Goal: Information Seeking & Learning: Learn about a topic

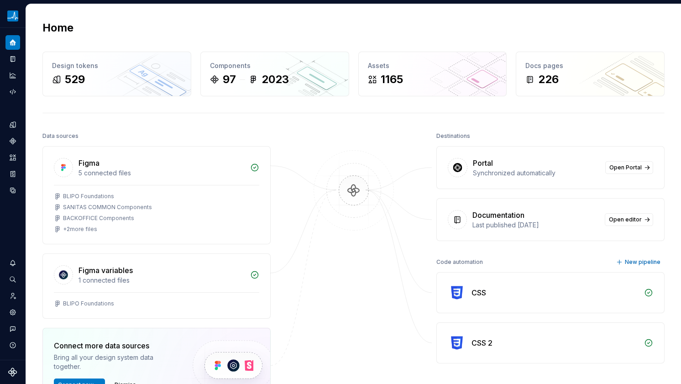
scroll to position [22, 0]
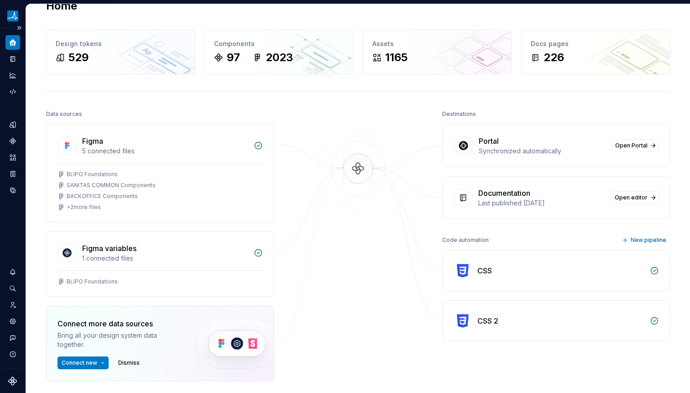
click at [8, 42] on div "Home" at bounding box center [12, 42] width 15 height 15
click at [17, 24] on button "Expand sidebar" at bounding box center [19, 27] width 13 height 13
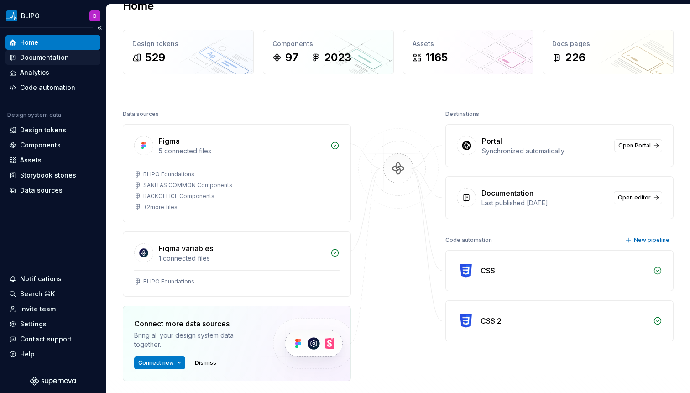
click at [34, 54] on div "Documentation" at bounding box center [44, 57] width 49 height 9
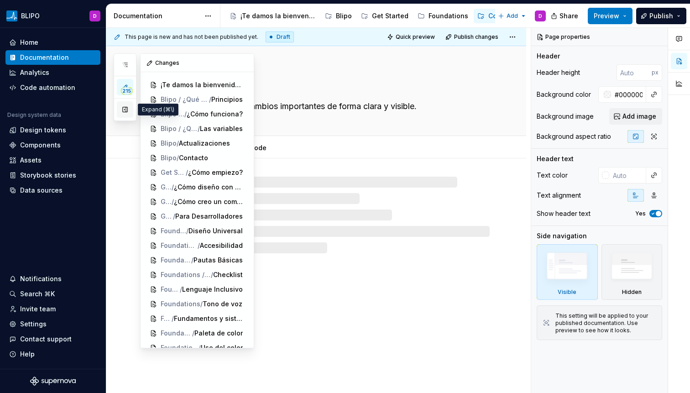
click at [127, 115] on button "button" at bounding box center [125, 109] width 16 height 16
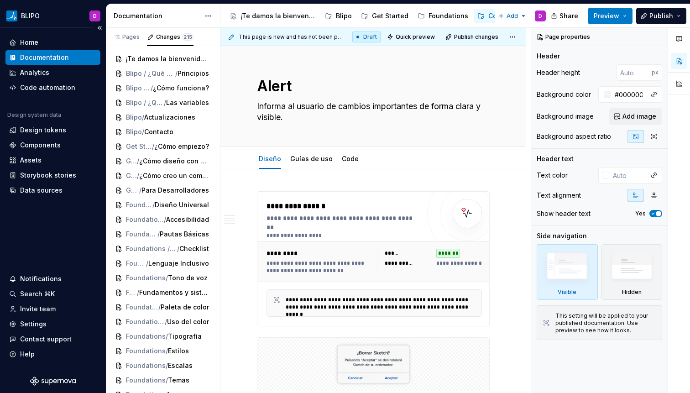
click at [28, 61] on div "Documentation" at bounding box center [44, 57] width 49 height 9
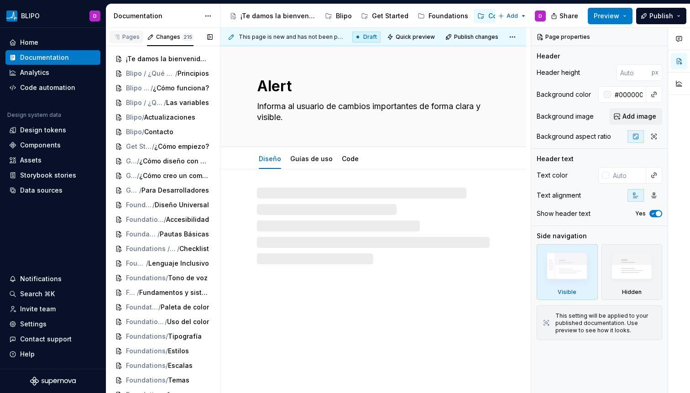
click at [119, 37] on icon "button" at bounding box center [116, 36] width 7 height 7
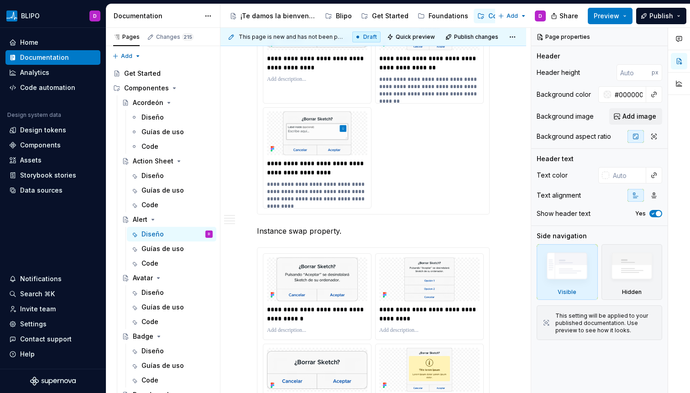
scroll to position [1123, 0]
click at [320, 187] on p "**********" at bounding box center [317, 192] width 100 height 22
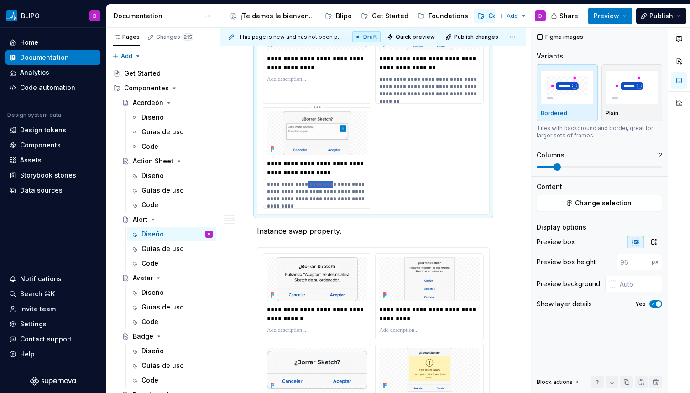
click at [320, 187] on p "**********" at bounding box center [317, 192] width 100 height 22
click at [420, 173] on div "**********" at bounding box center [373, 60] width 221 height 297
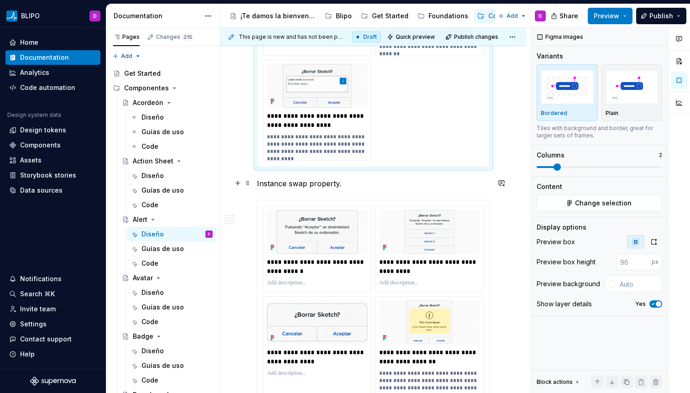
scroll to position [1171, 0]
click at [348, 186] on p "Instance swap property." at bounding box center [373, 182] width 233 height 11
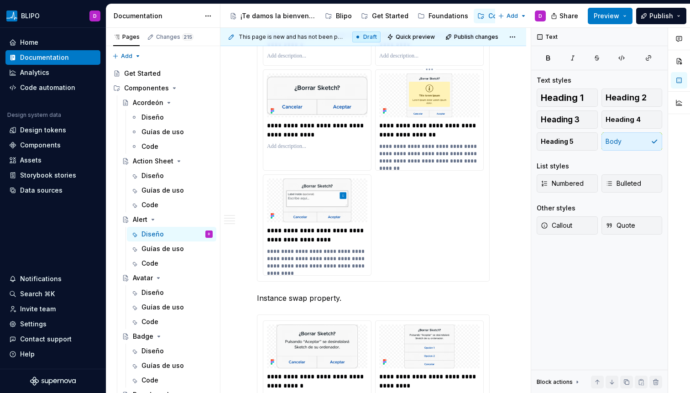
scroll to position [1066, 0]
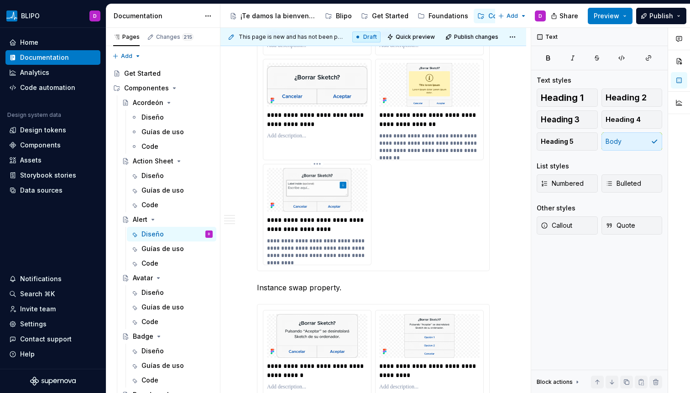
click at [319, 164] on html "BLIPO D Home Documentation Analytics Code automation Design system data Design …" at bounding box center [345, 196] width 690 height 393
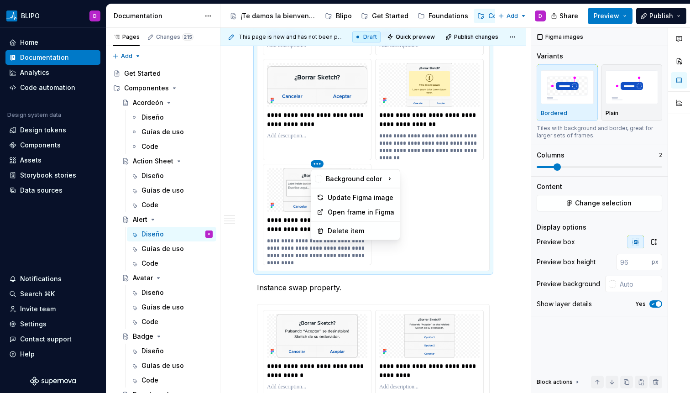
click at [425, 197] on html "BLIPO D Home Documentation Analytics Code automation Design system data Design …" at bounding box center [345, 196] width 690 height 393
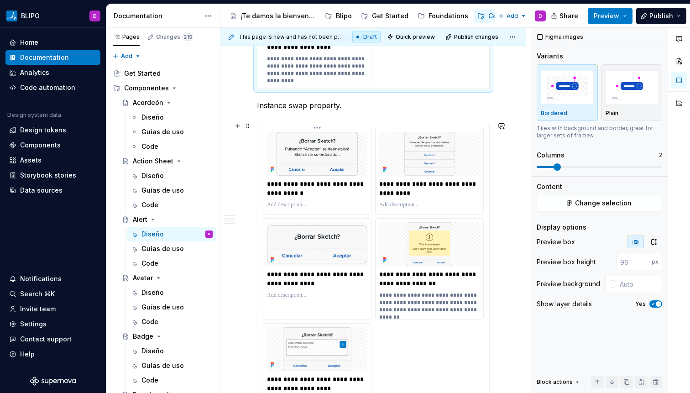
scroll to position [1219, 0]
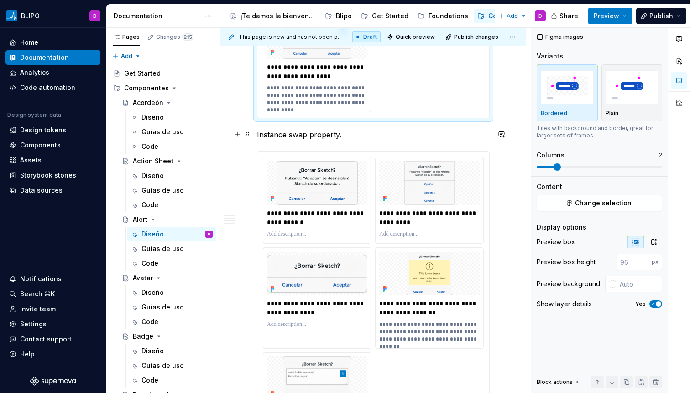
click at [350, 133] on p "Instance swap property." at bounding box center [373, 134] width 233 height 11
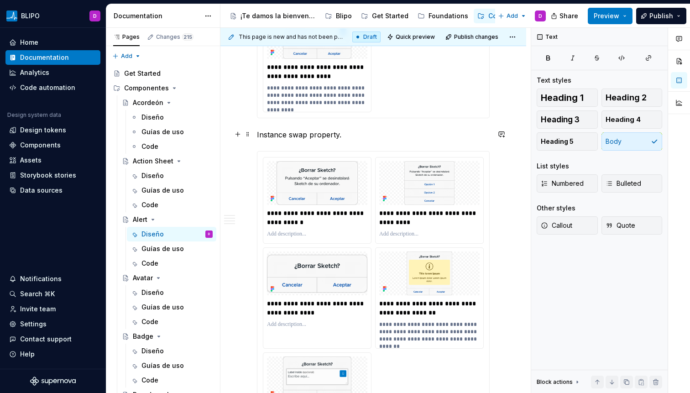
click at [350, 133] on p "Instance swap property." at bounding box center [373, 134] width 233 height 11
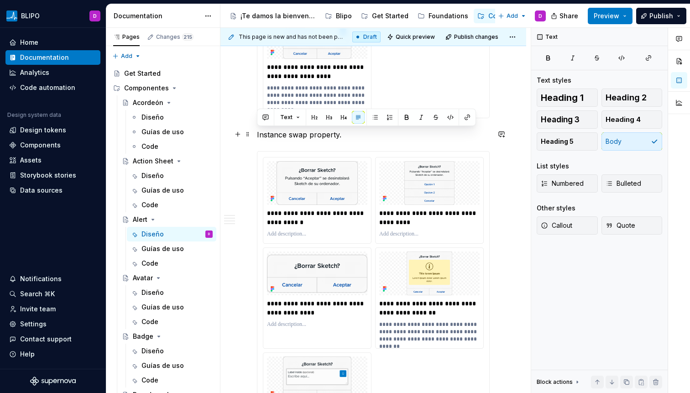
click at [350, 133] on p "Instance swap property." at bounding box center [373, 134] width 233 height 11
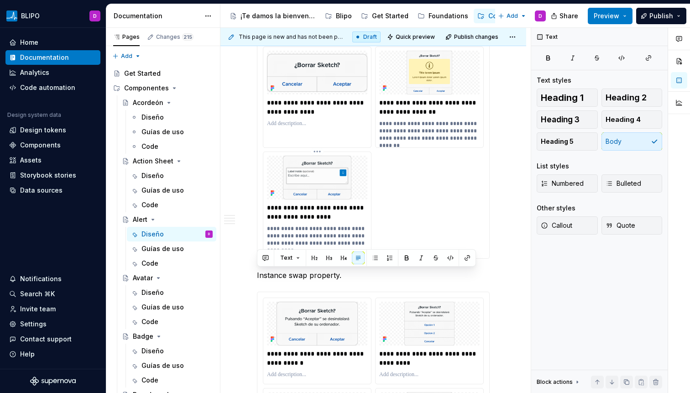
scroll to position [806, 0]
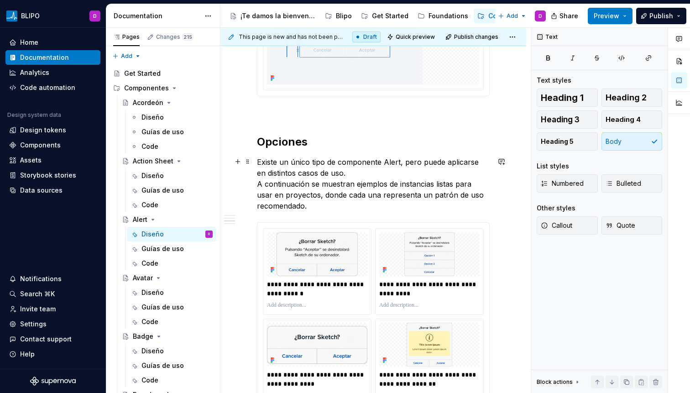
click at [348, 181] on p "Existe un único tipo de componente Alert, pero puede aplicarse en distintos cas…" at bounding box center [373, 184] width 233 height 55
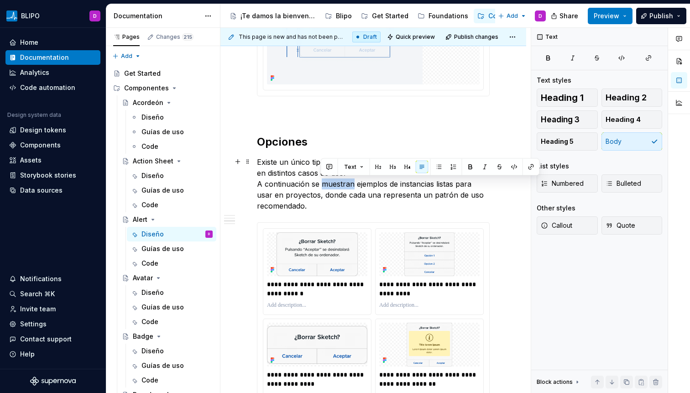
click at [348, 181] on p "Existe un único tipo de componente Alert, pero puede aplicarse en distintos cas…" at bounding box center [373, 184] width 233 height 55
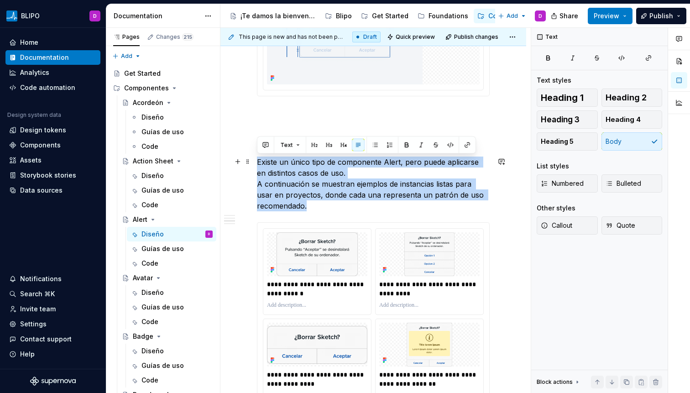
click at [348, 181] on p "Existe un único tipo de componente Alert, pero puede aplicarse en distintos cas…" at bounding box center [373, 184] width 233 height 55
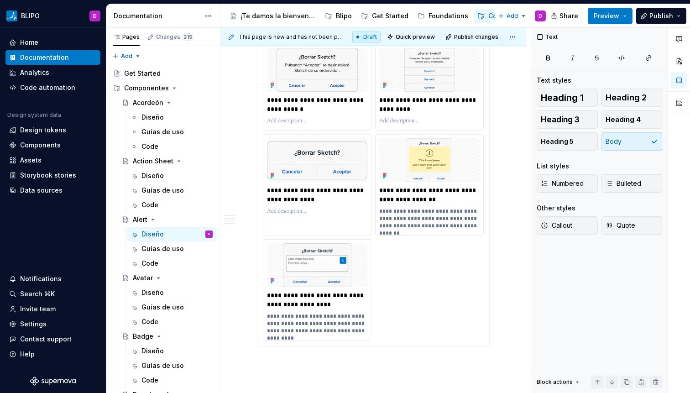
scroll to position [1332, 0]
click at [319, 135] on html "BLIPO D Home Documentation Analytics Code automation Design system data Design …" at bounding box center [345, 196] width 690 height 393
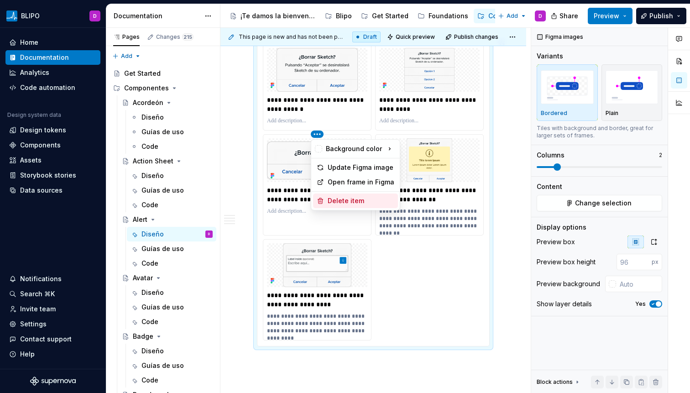
click at [346, 196] on div "Delete item" at bounding box center [355, 201] width 85 height 15
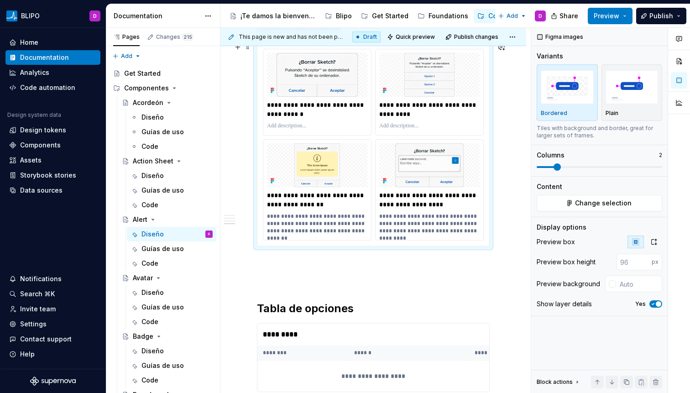
scroll to position [1205, 0]
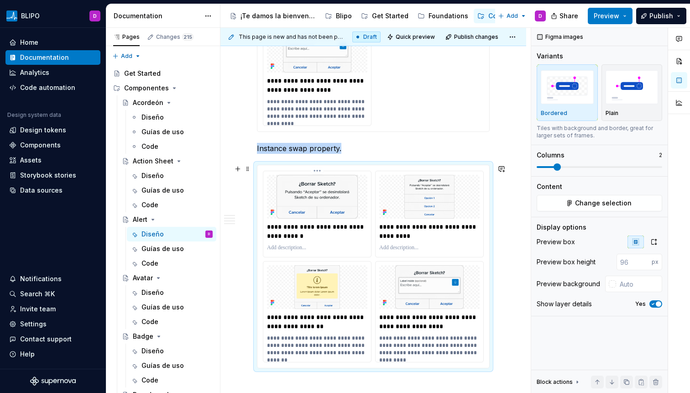
click at [318, 168] on html "BLIPO D Home Documentation Analytics Code automation Design system data Design …" at bounding box center [345, 196] width 690 height 393
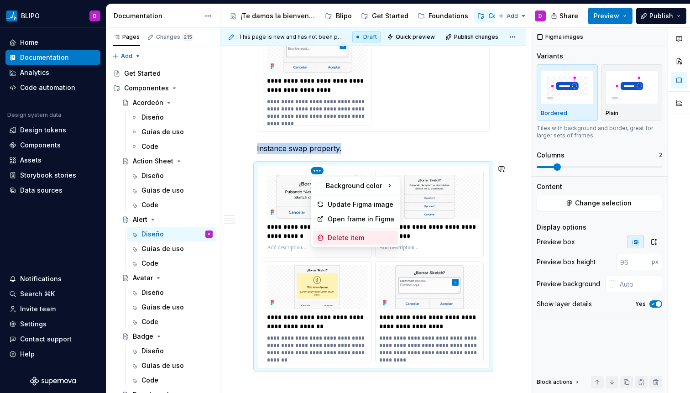
click at [352, 234] on div "Delete item" at bounding box center [361, 237] width 67 height 9
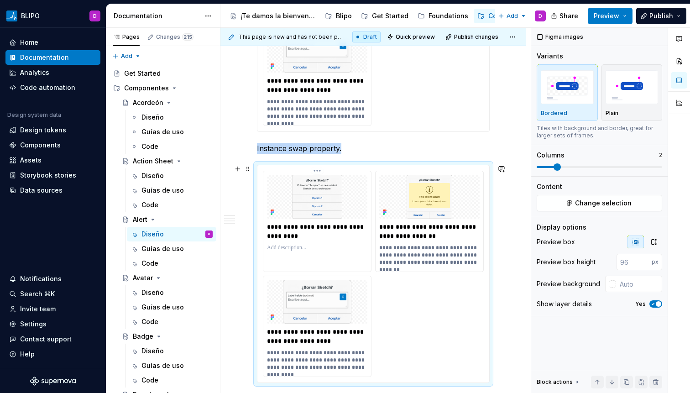
click at [316, 167] on html "BLIPO D Home Documentation Analytics Code automation Design system data Design …" at bounding box center [345, 196] width 690 height 393
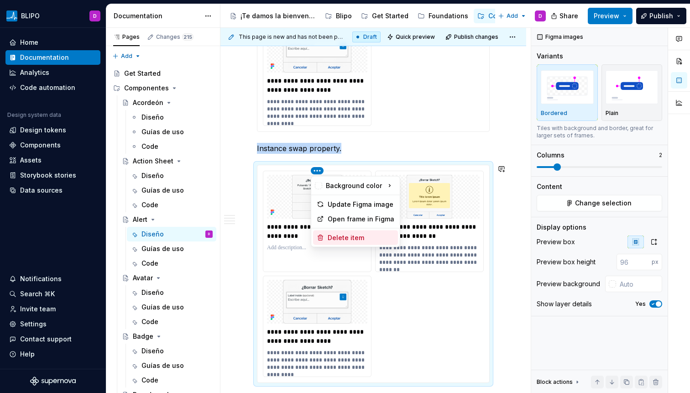
click at [341, 233] on div "Delete item" at bounding box center [361, 237] width 67 height 9
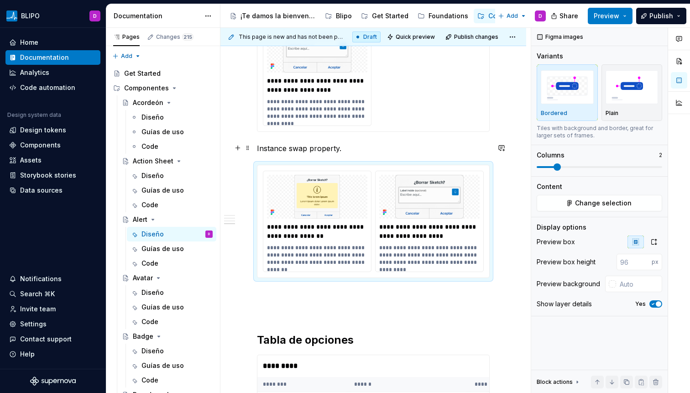
click at [330, 152] on p "Instance swap property." at bounding box center [373, 148] width 233 height 11
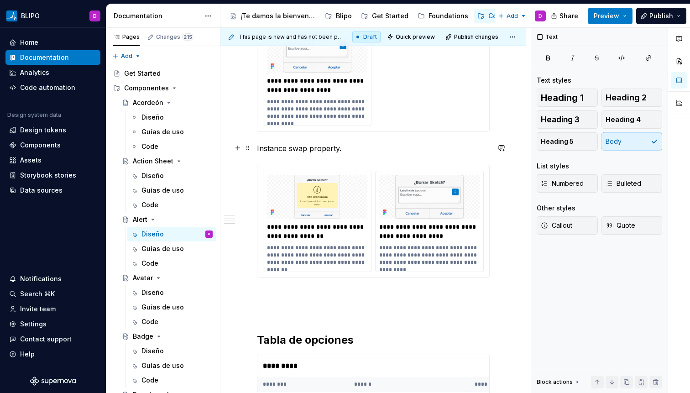
click at [342, 150] on p "Instance swap property." at bounding box center [373, 148] width 233 height 11
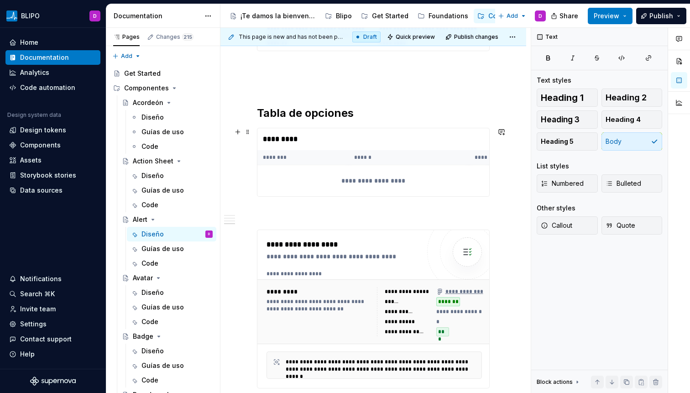
scroll to position [1432, 0]
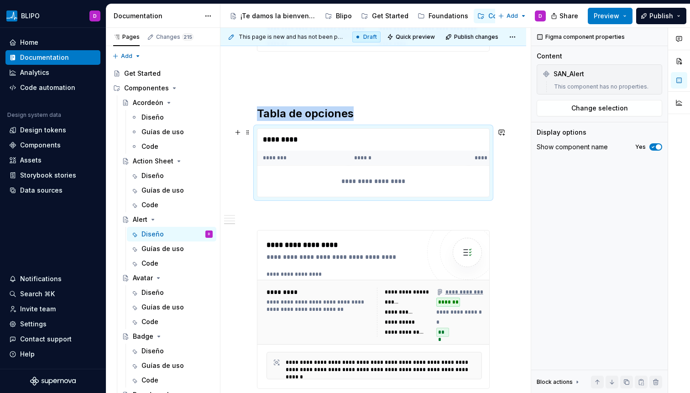
click at [371, 187] on div "**********" at bounding box center [372, 181] width 231 height 31
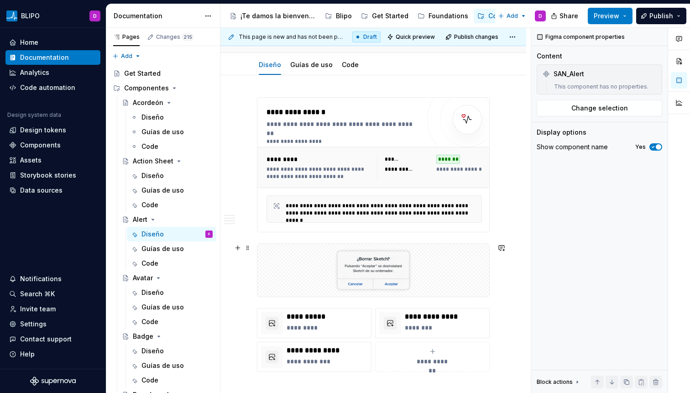
scroll to position [92, 0]
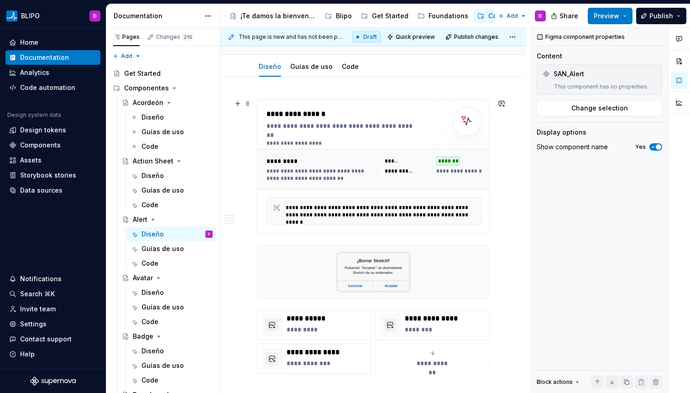
type textarea "*"
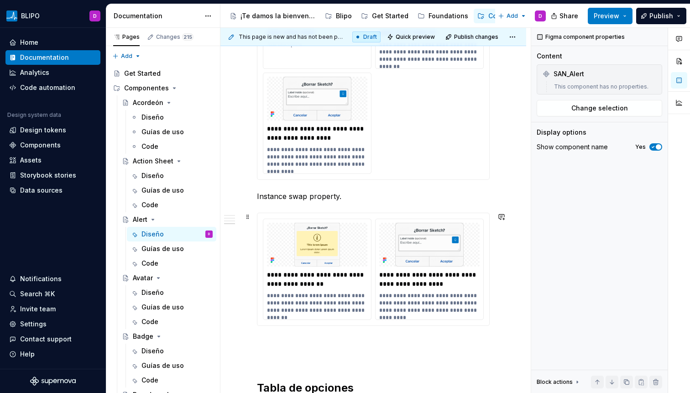
scroll to position [1196, 0]
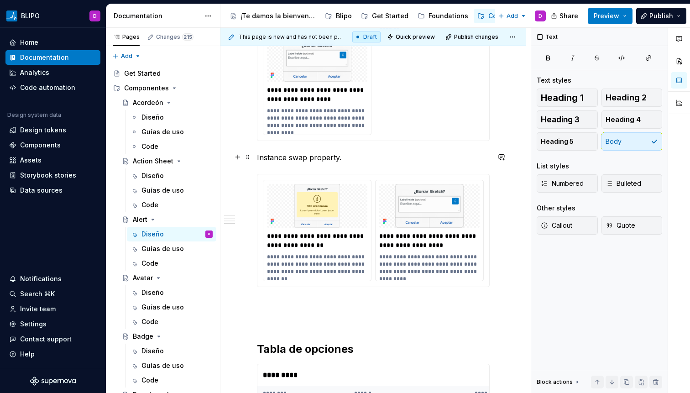
click at [351, 157] on p "Instance swap property." at bounding box center [373, 157] width 233 height 11
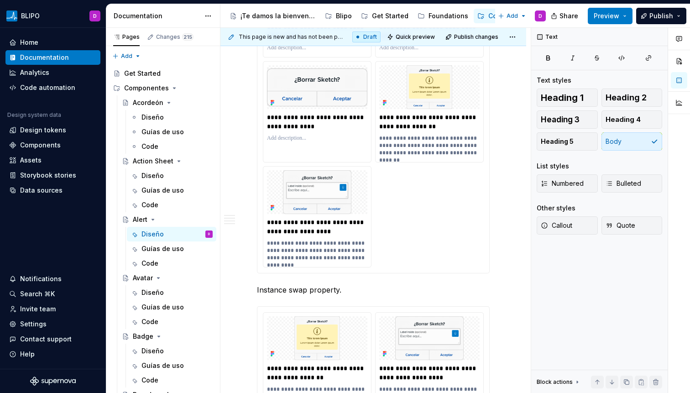
scroll to position [1088, 0]
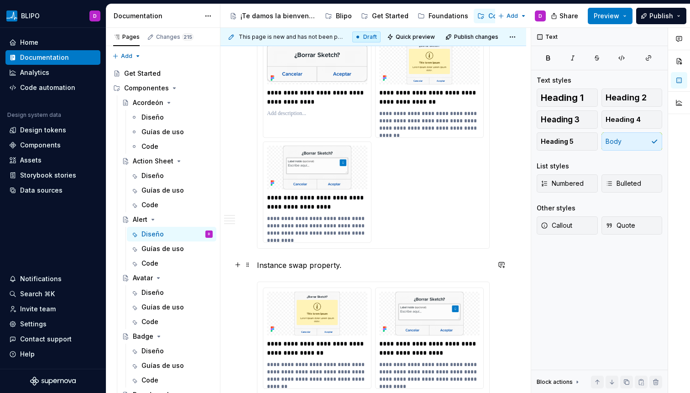
click at [283, 267] on p "Instance swap property." at bounding box center [373, 265] width 233 height 11
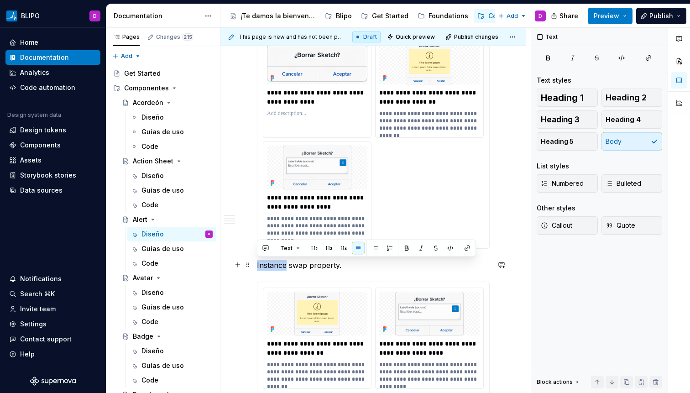
click at [283, 267] on p "Instance swap property." at bounding box center [373, 265] width 233 height 11
click at [310, 251] on button "button" at bounding box center [314, 248] width 13 height 13
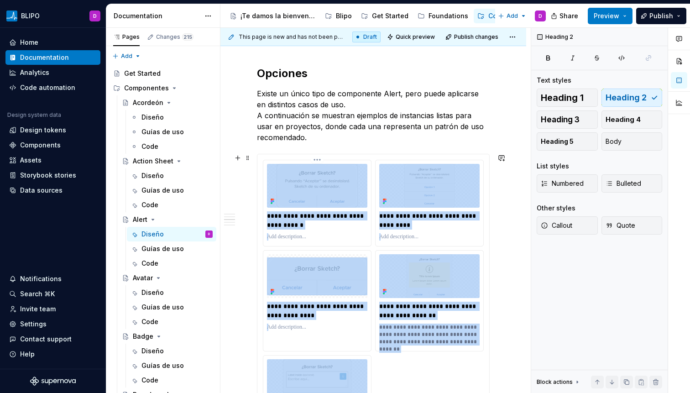
scroll to position [875, 0]
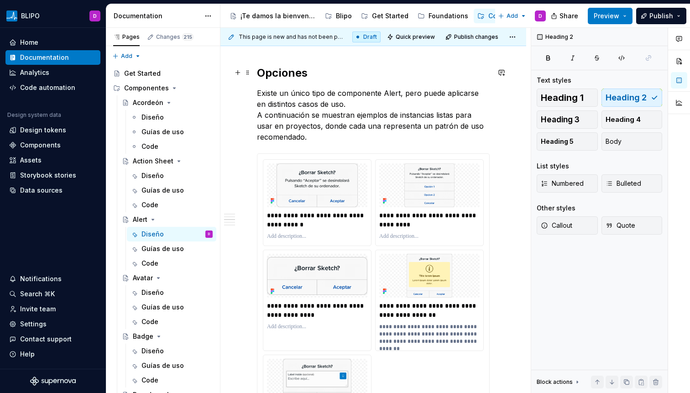
click at [277, 69] on h2 "Opciones" at bounding box center [373, 73] width 233 height 15
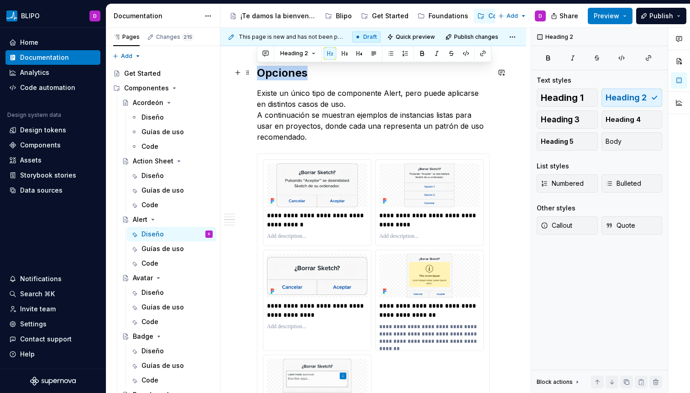
click at [277, 69] on h2 "Opciones" at bounding box center [373, 73] width 233 height 15
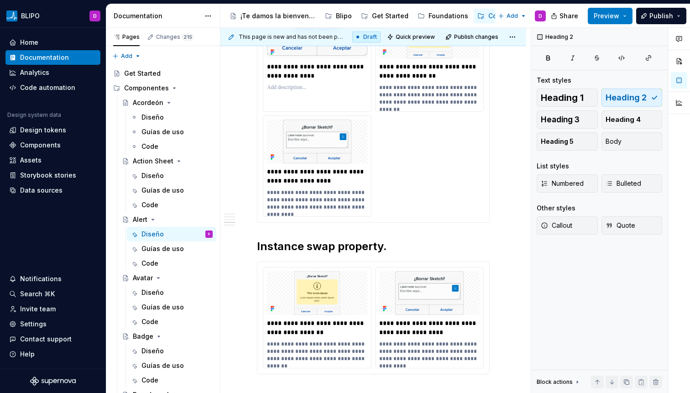
scroll to position [1151, 0]
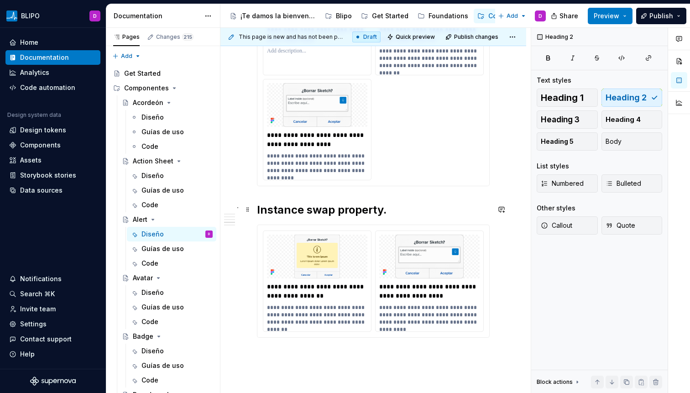
click at [309, 210] on h2 "Instance swap property." at bounding box center [373, 210] width 233 height 15
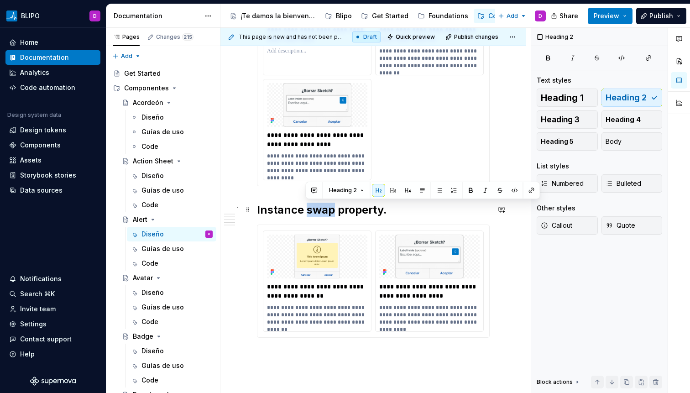
click at [309, 210] on h2 "Instance swap property." at bounding box center [373, 210] width 233 height 15
click at [345, 187] on button "button" at bounding box center [344, 190] width 13 height 13
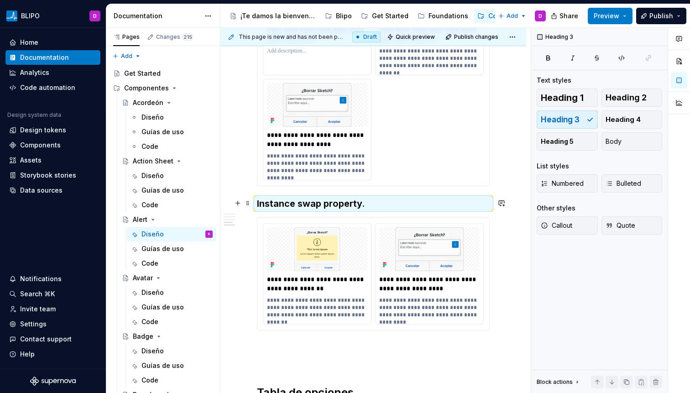
click at [369, 202] on h3 "Instance swap property." at bounding box center [373, 203] width 233 height 13
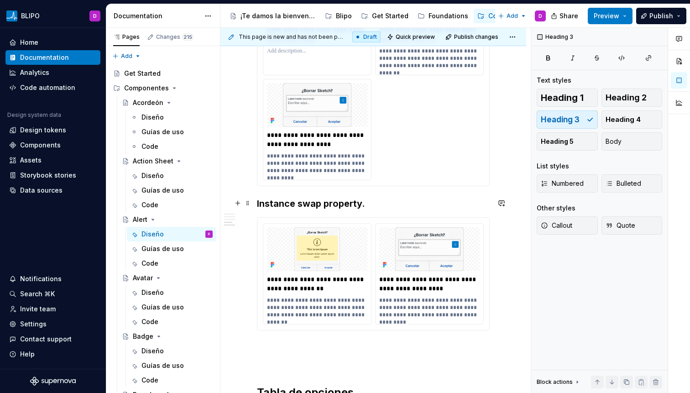
click at [369, 203] on h3 "Instance swap property." at bounding box center [373, 203] width 233 height 13
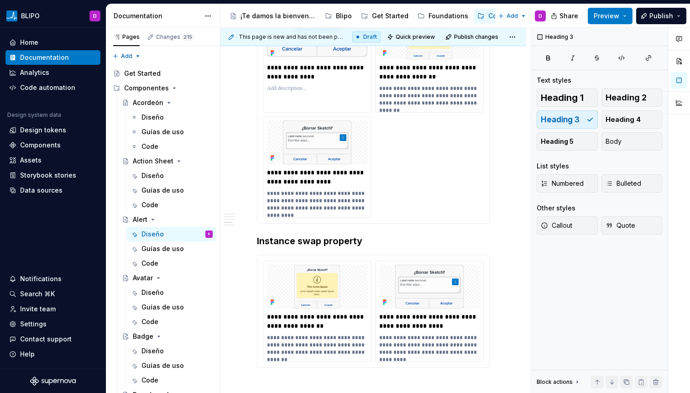
scroll to position [1114, 0]
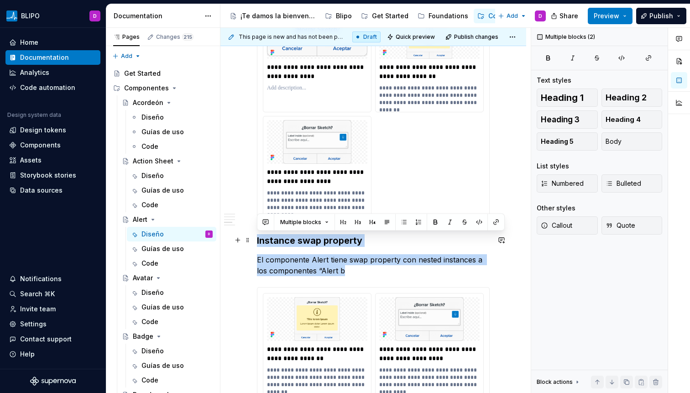
drag, startPoint x: 365, startPoint y: 277, endPoint x: 256, endPoint y: 238, distance: 115.1
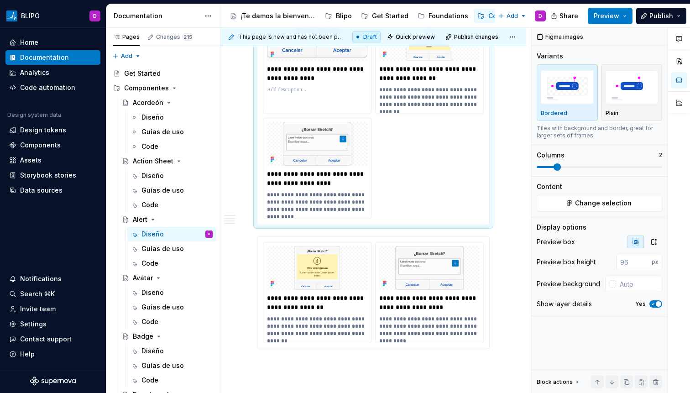
scroll to position [1113, 0]
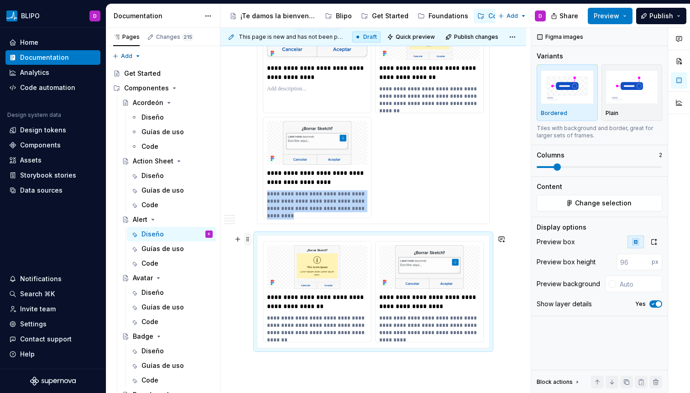
click at [247, 237] on span at bounding box center [247, 239] width 7 height 13
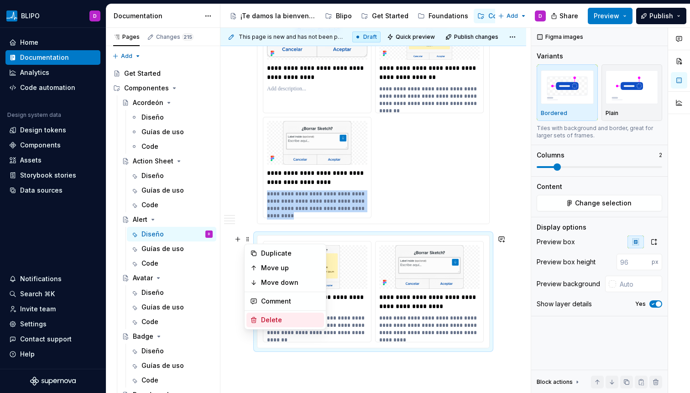
click at [267, 314] on div "Delete" at bounding box center [285, 320] width 78 height 15
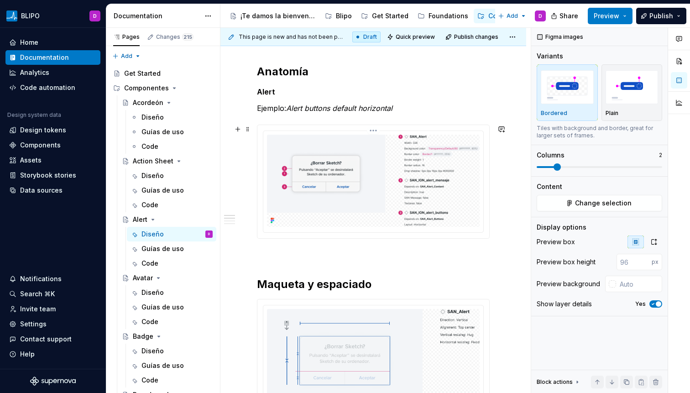
scroll to position [350, 0]
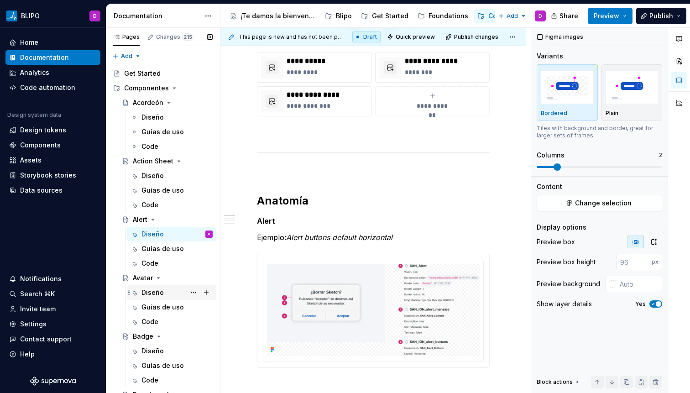
click at [156, 291] on div "Diseño" at bounding box center [152, 292] width 22 height 9
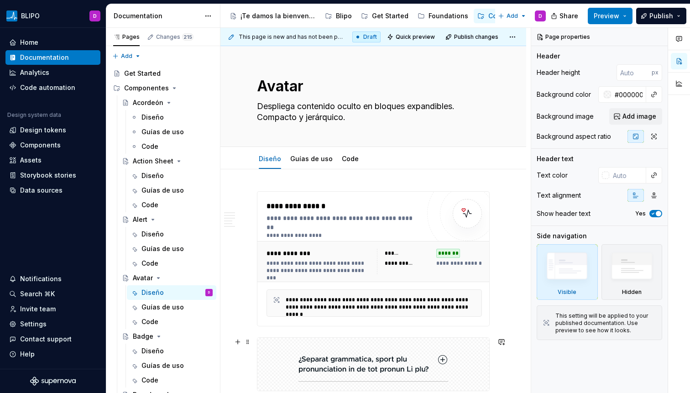
scroll to position [43, 0]
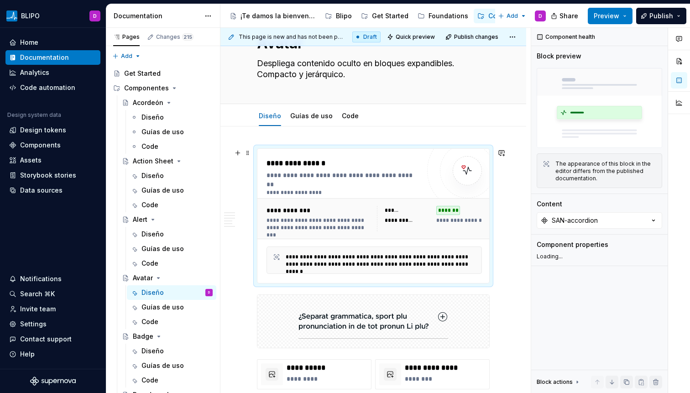
click at [349, 186] on div "**********" at bounding box center [343, 216] width 153 height 116
type textarea "*"
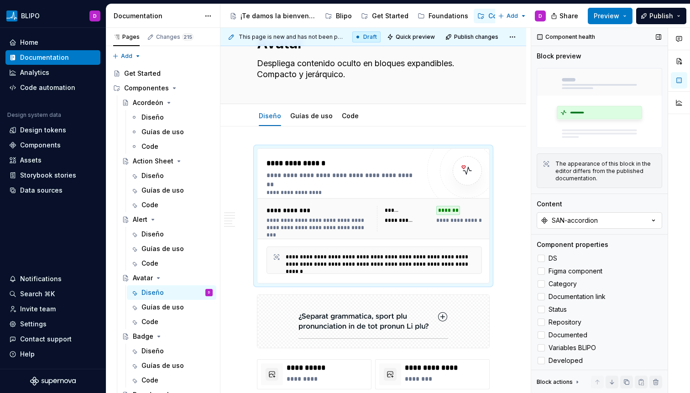
click at [563, 223] on button "SAN-accordion" at bounding box center [600, 220] width 126 height 16
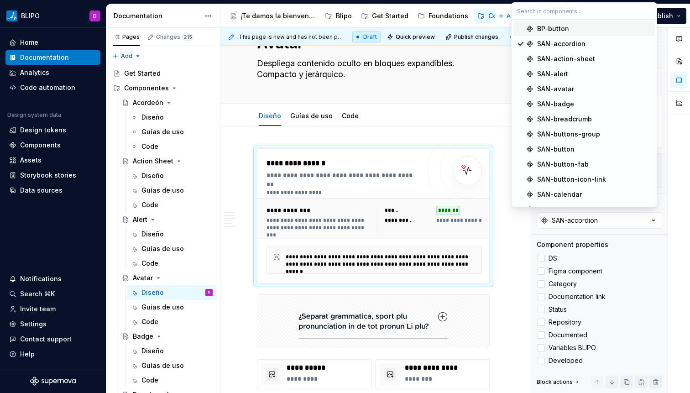
click at [551, 9] on input "text" at bounding box center [584, 11] width 145 height 16
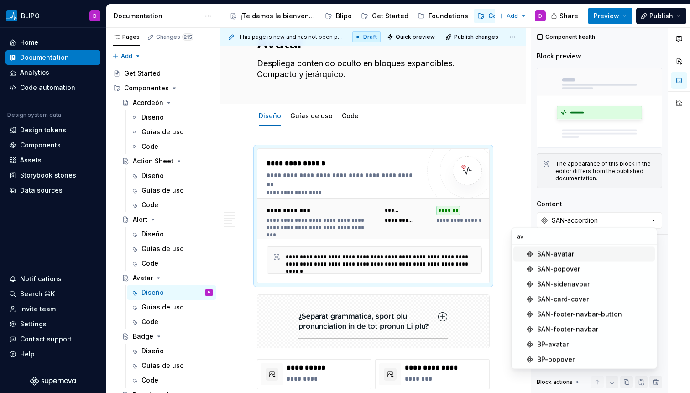
type input "ava"
type textarea "*"
type input "ava"
click at [544, 251] on div "SAN-avatar" at bounding box center [555, 254] width 37 height 9
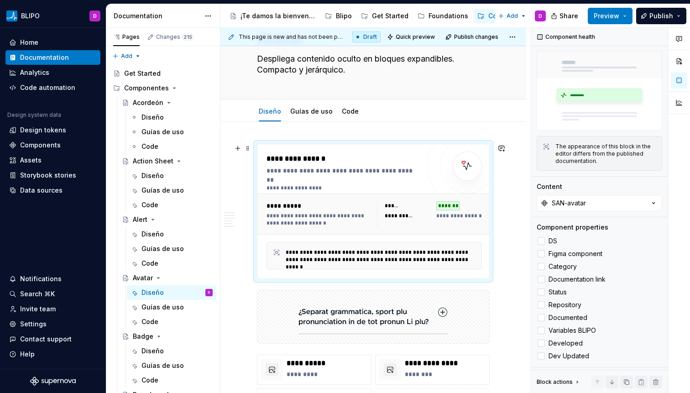
scroll to position [48, 0]
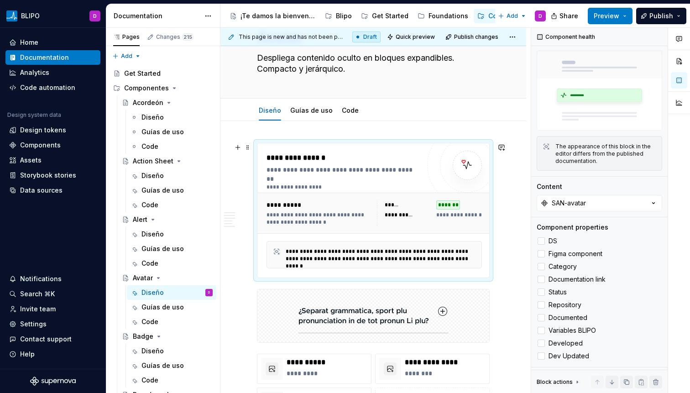
click at [337, 253] on div "**********" at bounding box center [381, 255] width 190 height 15
click at [149, 233] on div "Diseño" at bounding box center [152, 234] width 22 height 9
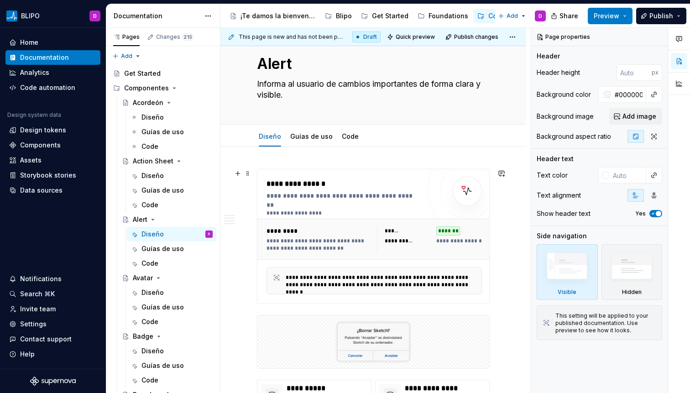
scroll to position [25, 0]
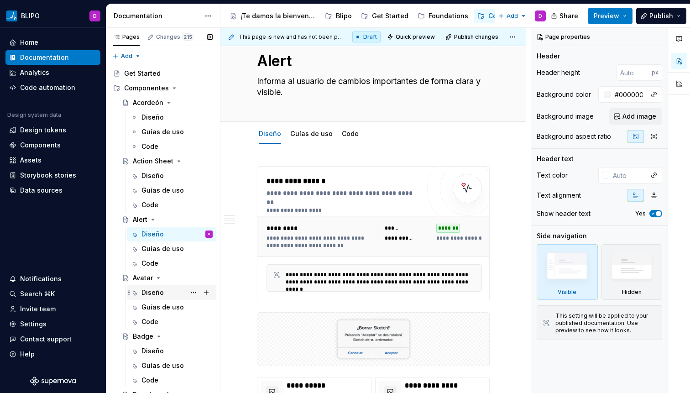
click at [154, 298] on div "Diseño" at bounding box center [176, 292] width 71 height 13
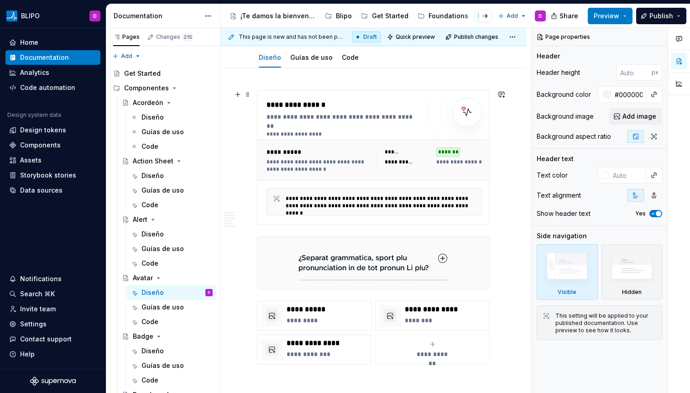
scroll to position [130, 0]
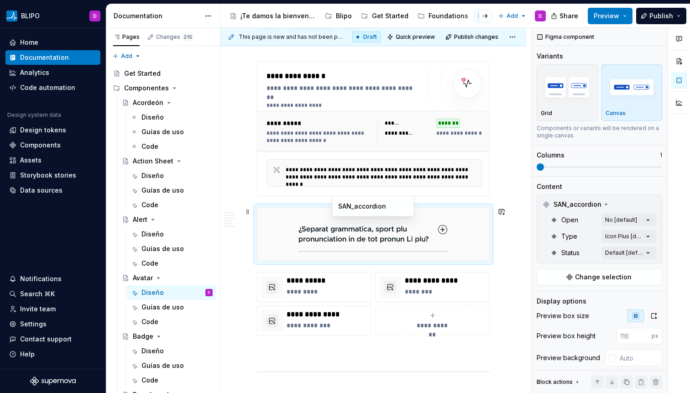
click at [403, 240] on img at bounding box center [373, 234] width 150 height 46
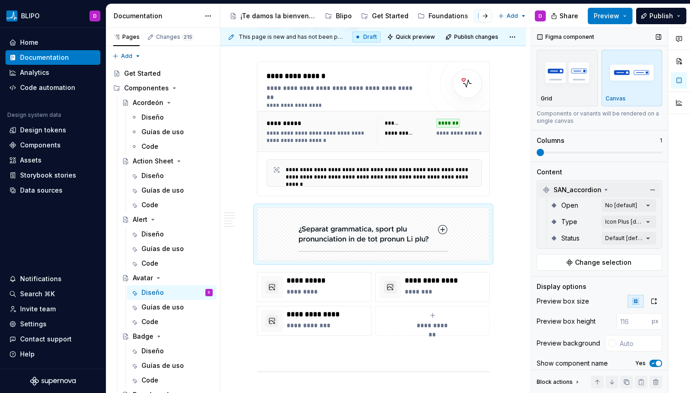
click at [602, 191] on icon at bounding box center [605, 189] width 7 height 7
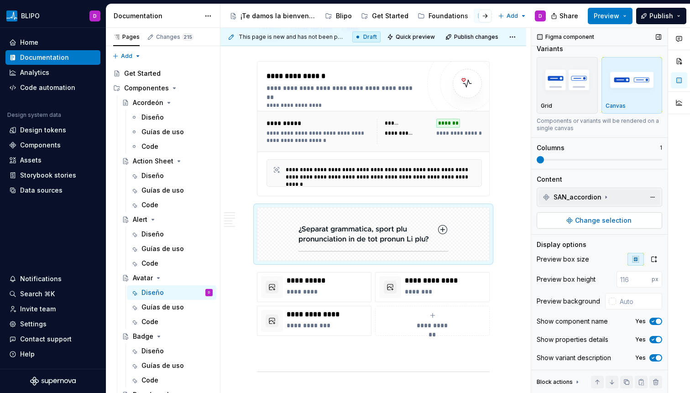
click at [592, 216] on span "Change selection" at bounding box center [603, 220] width 57 height 9
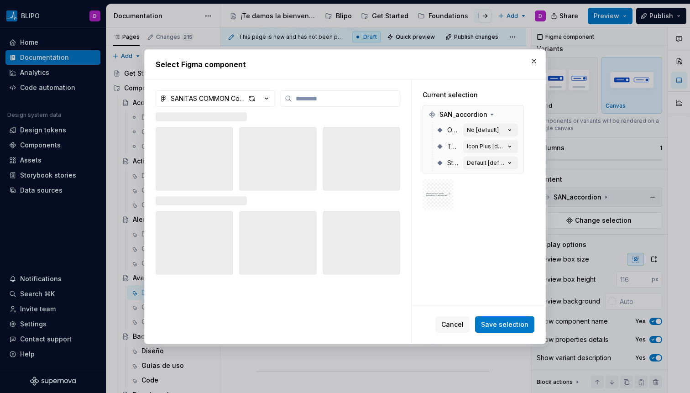
type textarea "*"
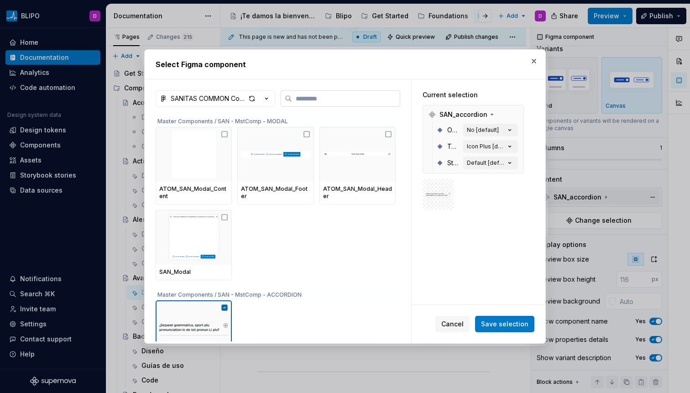
click at [337, 99] on input "search" at bounding box center [346, 98] width 108 height 9
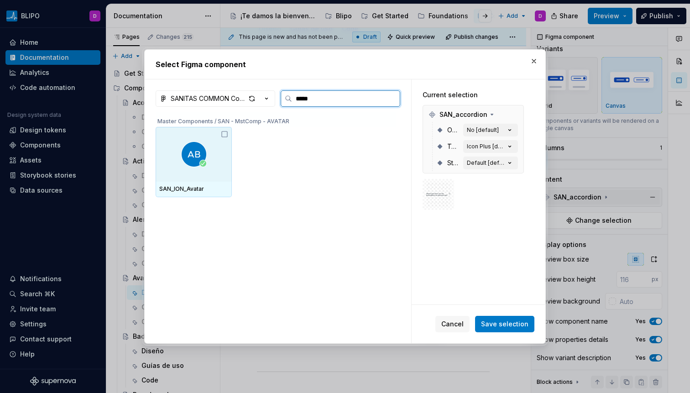
type input "******"
click at [311, 99] on input "******" at bounding box center [346, 98] width 108 height 9
click at [316, 99] on input "******" at bounding box center [346, 98] width 108 height 9
click at [229, 135] on div at bounding box center [194, 154] width 76 height 55
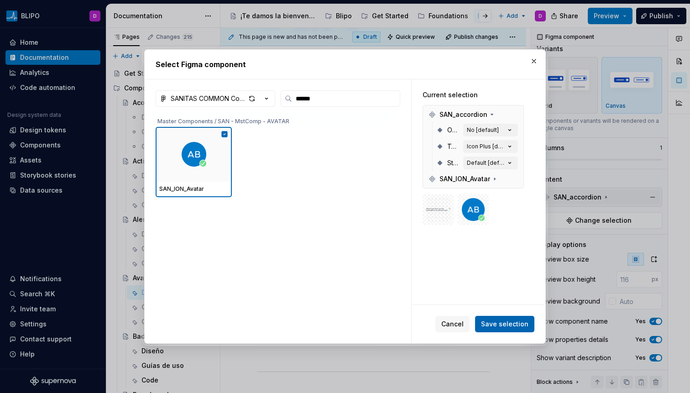
click at [508, 320] on span "Save selection" at bounding box center [504, 323] width 47 height 9
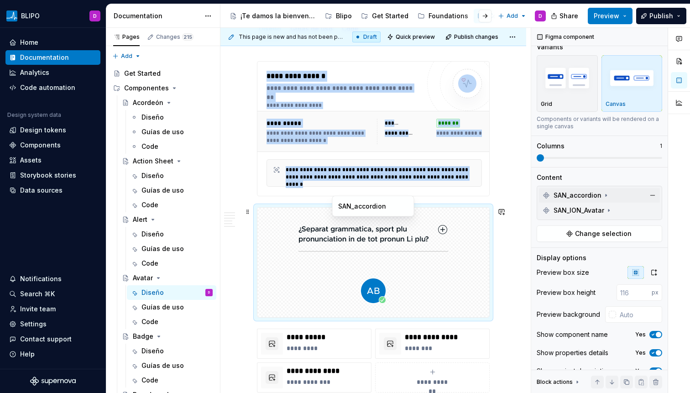
scroll to position [132, 0]
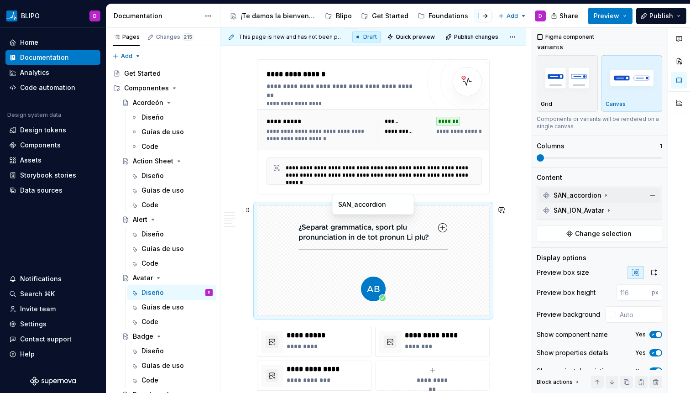
click at [361, 240] on img at bounding box center [373, 232] width 150 height 46
click at [161, 233] on div "Diseño" at bounding box center [152, 234] width 22 height 9
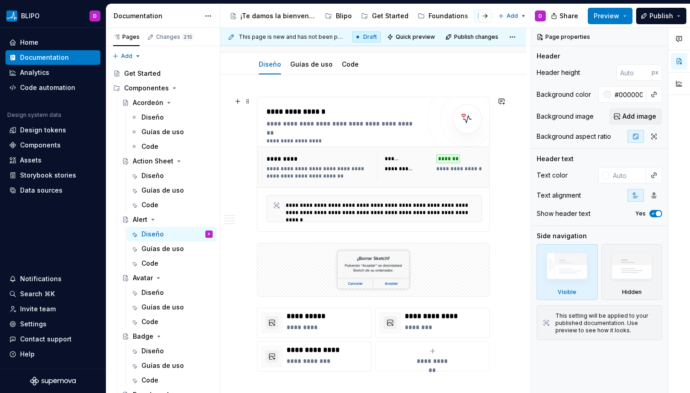
scroll to position [95, 0]
drag, startPoint x: 154, startPoint y: 293, endPoint x: 158, endPoint y: 290, distance: 5.5
click at [154, 293] on div "Diseño" at bounding box center [152, 292] width 22 height 9
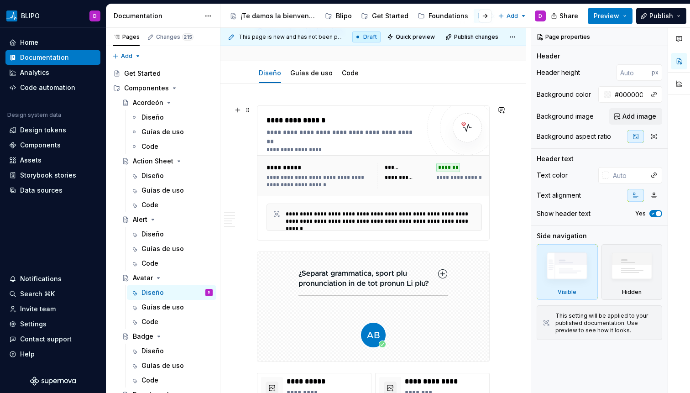
scroll to position [142, 0]
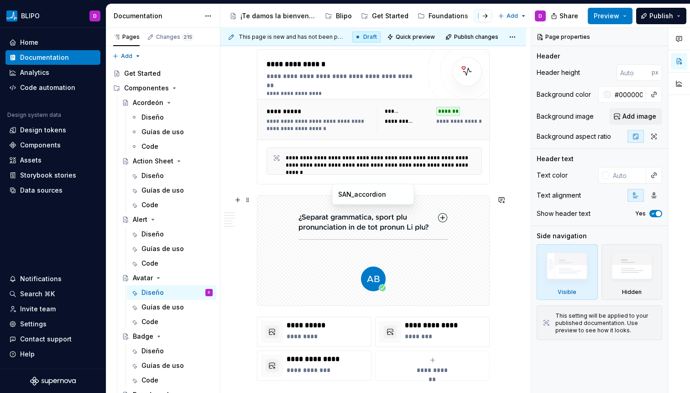
click at [377, 231] on img at bounding box center [373, 222] width 150 height 46
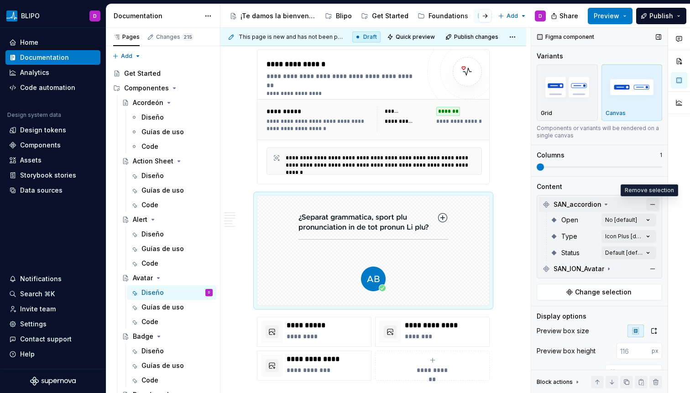
click at [646, 202] on button "button" at bounding box center [652, 204] width 13 height 13
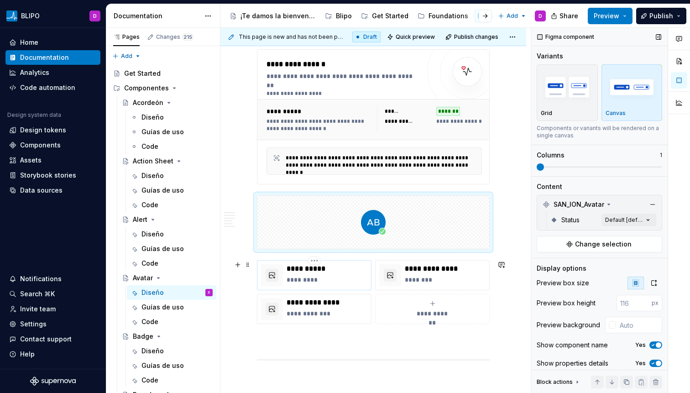
click at [311, 275] on p "*********" at bounding box center [327, 279] width 81 height 9
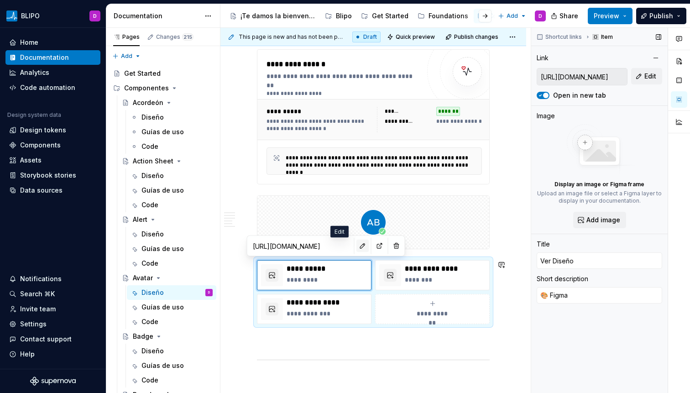
click at [356, 247] on button "button" at bounding box center [362, 246] width 13 height 13
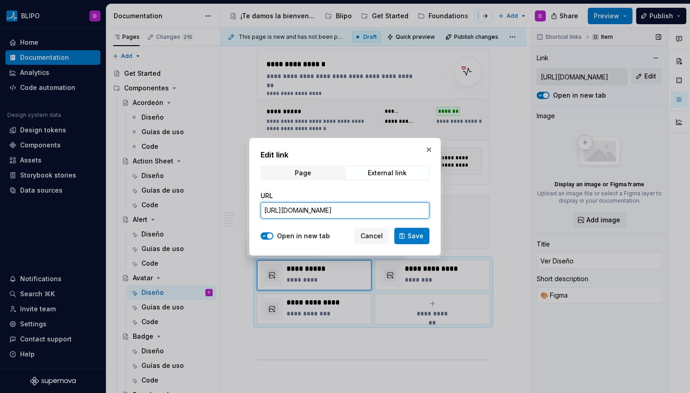
click at [314, 205] on input "[URL][DOMAIN_NAME]" at bounding box center [345, 210] width 169 height 16
click at [314, 204] on input "[URL][DOMAIN_NAME]" at bounding box center [345, 210] width 169 height 16
click at [373, 233] on span "Cancel" at bounding box center [372, 235] width 22 height 9
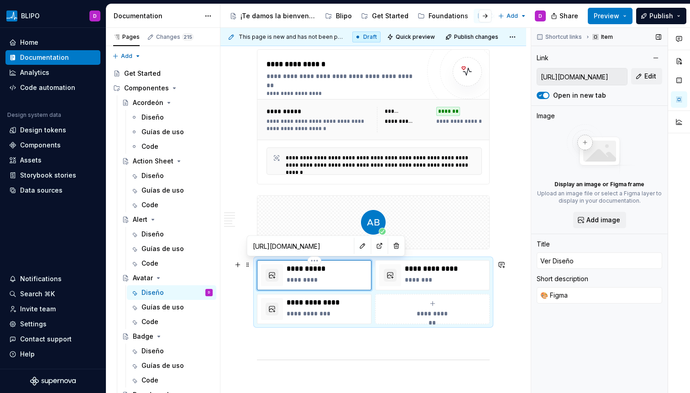
click at [314, 271] on p "**********" at bounding box center [327, 268] width 81 height 9
click at [264, 274] on div at bounding box center [272, 275] width 22 height 22
click at [268, 275] on button "button" at bounding box center [272, 275] width 13 height 13
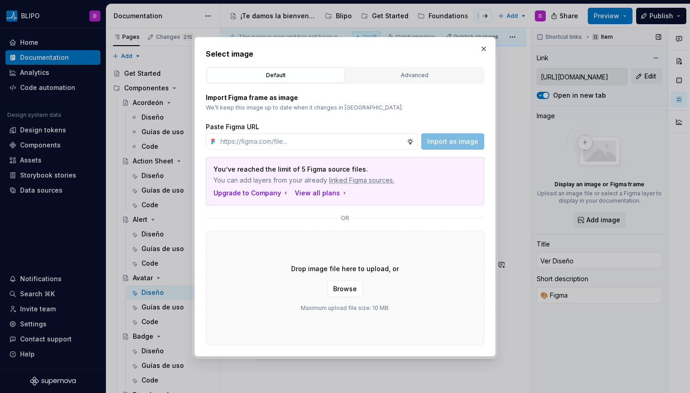
drag, startPoint x: 484, startPoint y: 48, endPoint x: 477, endPoint y: 62, distance: 15.1
click at [484, 48] on button "button" at bounding box center [483, 48] width 13 height 13
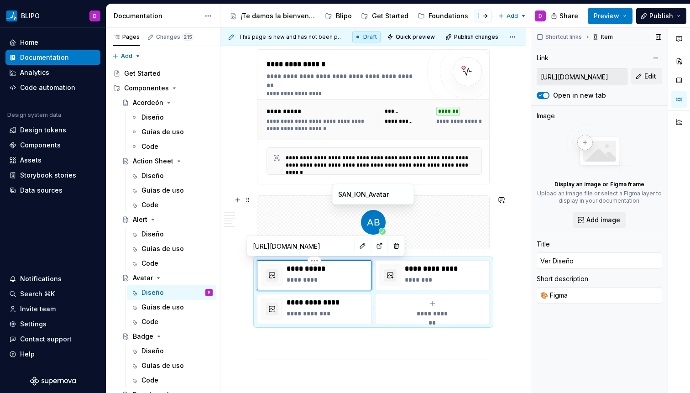
click at [431, 220] on div at bounding box center [373, 222] width 232 height 53
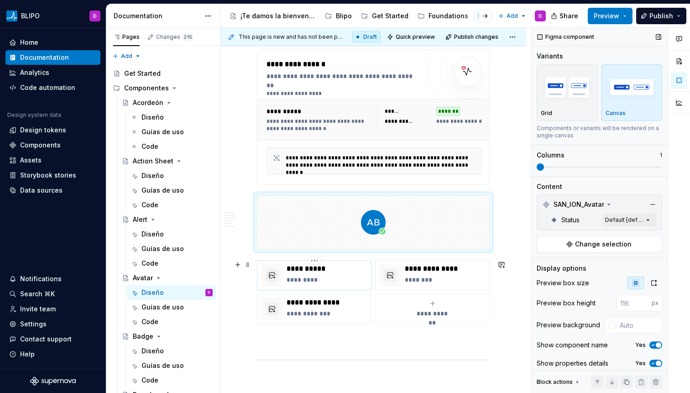
click at [321, 272] on p "**********" at bounding box center [327, 268] width 81 height 9
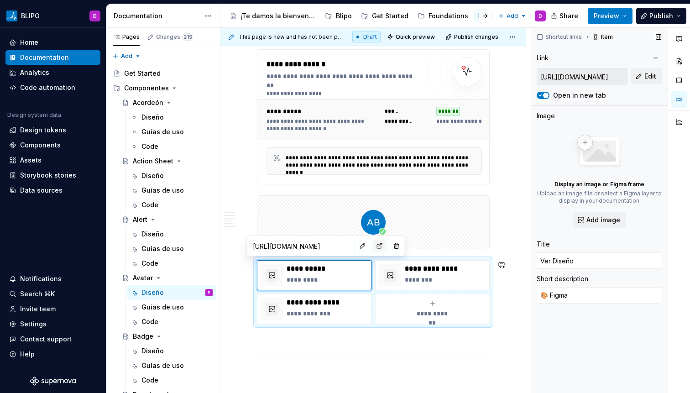
click at [373, 246] on button "button" at bounding box center [379, 246] width 13 height 13
click at [356, 247] on button "button" at bounding box center [362, 246] width 13 height 13
type textarea "*"
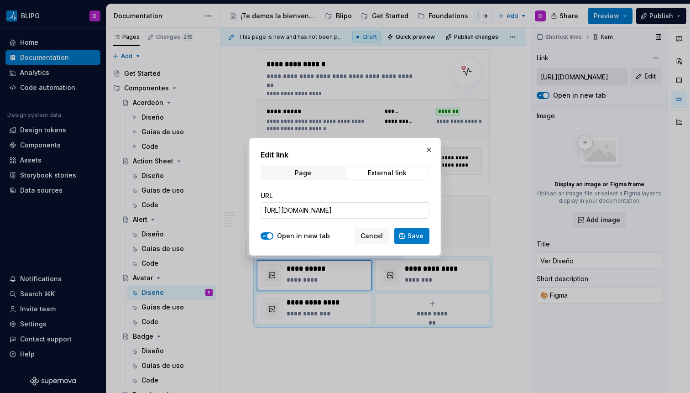
click at [329, 215] on input "[URL][DOMAIN_NAME]" at bounding box center [345, 210] width 169 height 16
paste input "[URL][DOMAIN_NAME]"
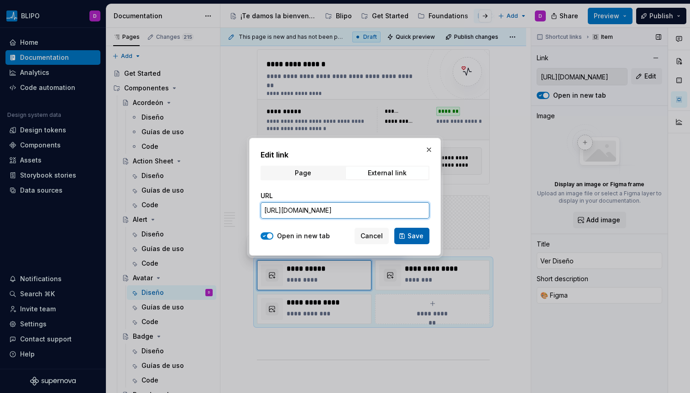
type input "[URL][DOMAIN_NAME]"
click at [425, 233] on button "Save" at bounding box center [411, 236] width 35 height 16
type textarea "*"
type input "[URL][DOMAIN_NAME]"
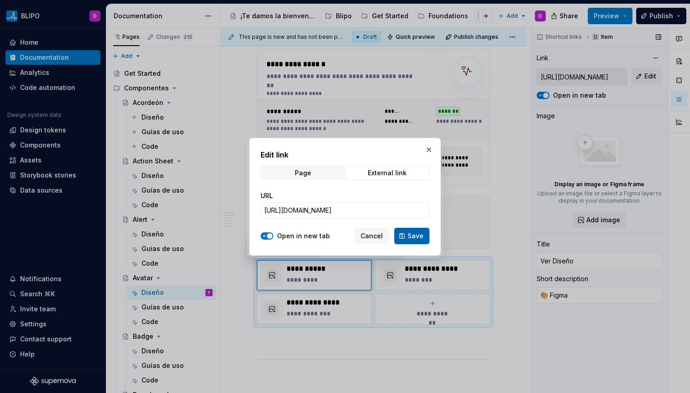
type input "[URL][DOMAIN_NAME]"
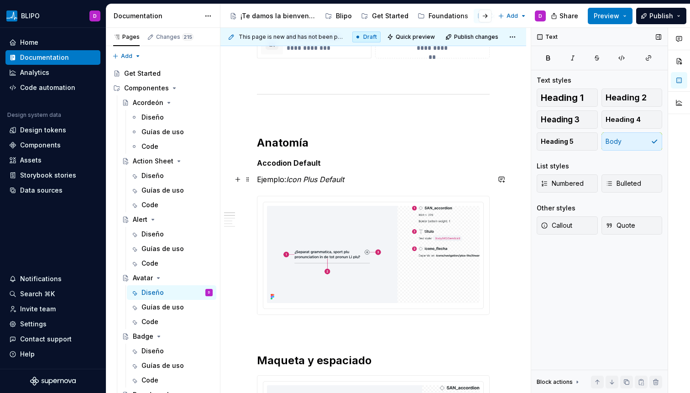
scroll to position [470, 0]
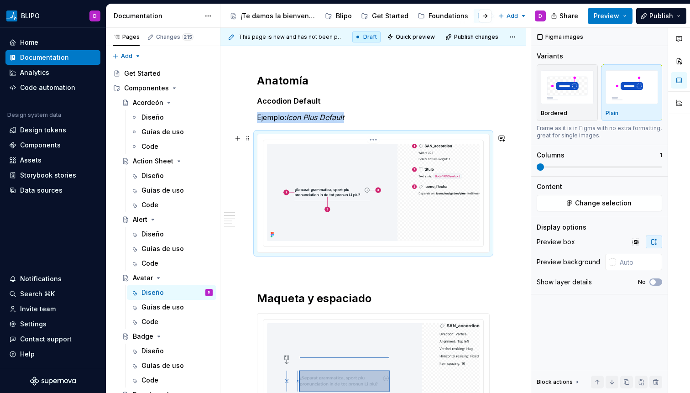
click at [371, 182] on img at bounding box center [373, 192] width 213 height 97
click at [416, 185] on img at bounding box center [373, 192] width 213 height 97
click at [636, 205] on button "Change selection" at bounding box center [600, 203] width 126 height 16
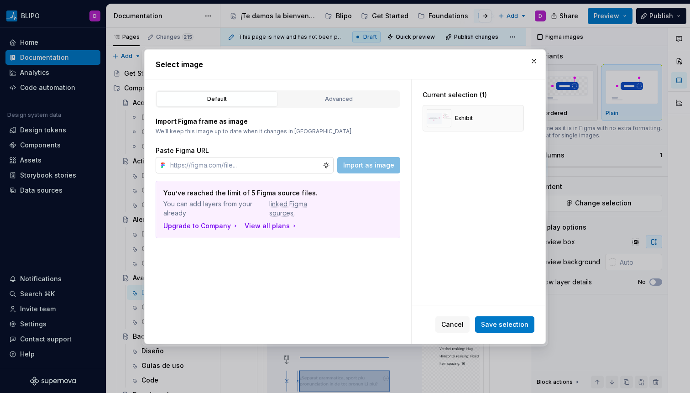
type textarea "*"
click at [269, 167] on input "text" at bounding box center [245, 165] width 156 height 16
type input "[URL][DOMAIN_NAME]"
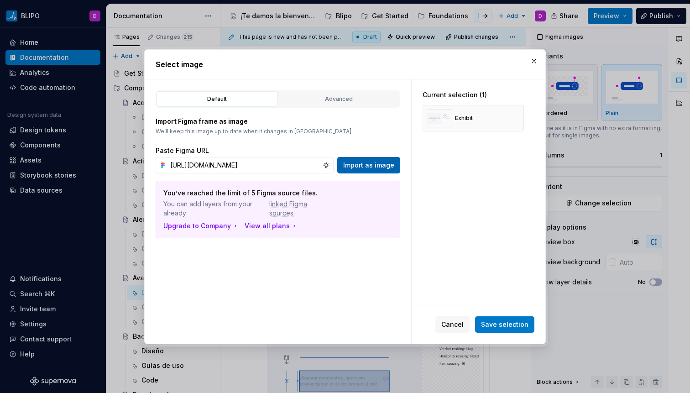
click at [355, 167] on span "Import as image" at bounding box center [368, 165] width 51 height 9
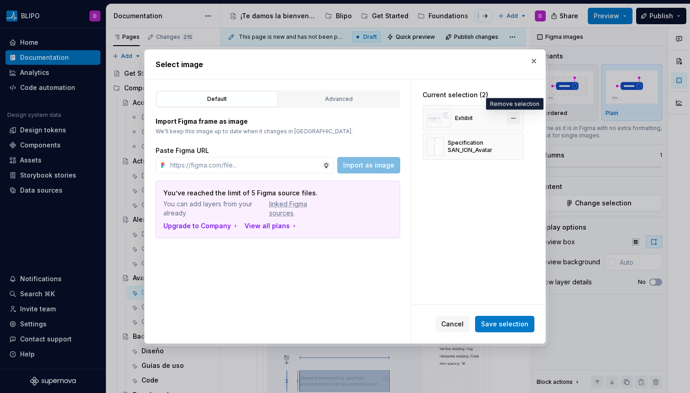
click at [517, 116] on button "button" at bounding box center [513, 118] width 13 height 13
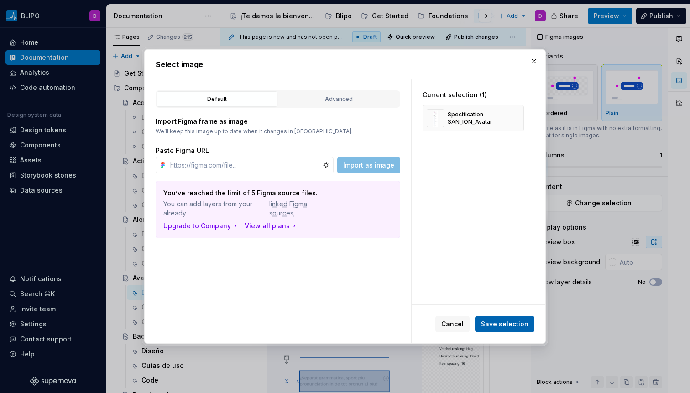
click at [513, 319] on span "Save selection" at bounding box center [504, 323] width 47 height 9
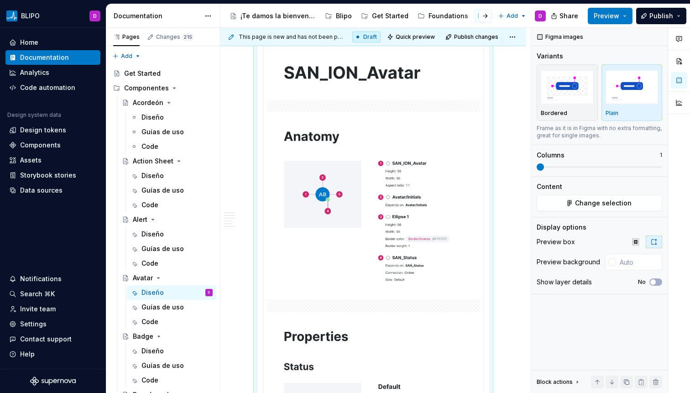
scroll to position [451, 0]
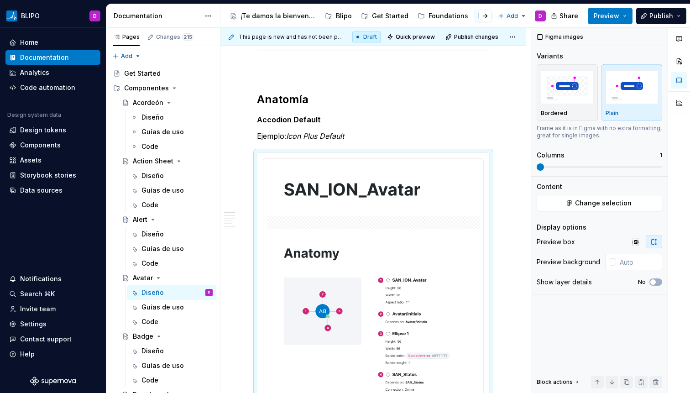
click at [575, 204] on button "Change selection" at bounding box center [600, 203] width 126 height 16
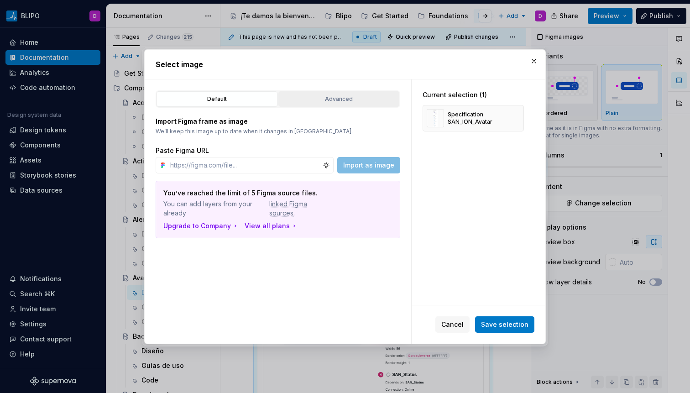
click at [314, 95] on div "Advanced" at bounding box center [339, 98] width 115 height 9
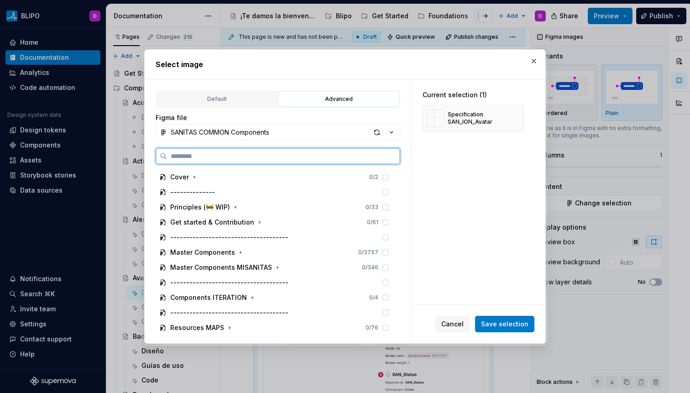
click at [283, 156] on input "search" at bounding box center [283, 156] width 233 height 9
paste input "**********"
type input "**********"
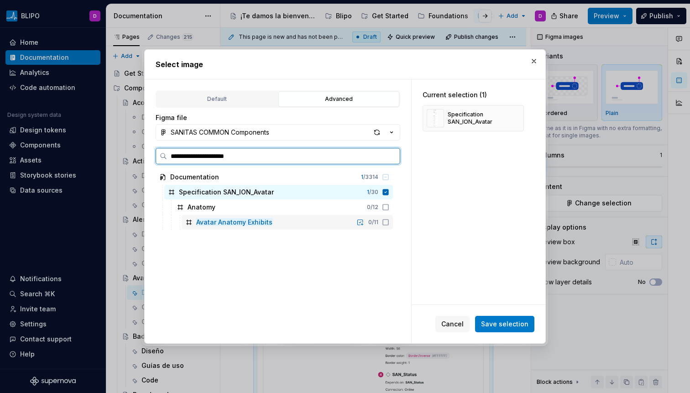
click at [383, 223] on icon at bounding box center [385, 222] width 7 height 7
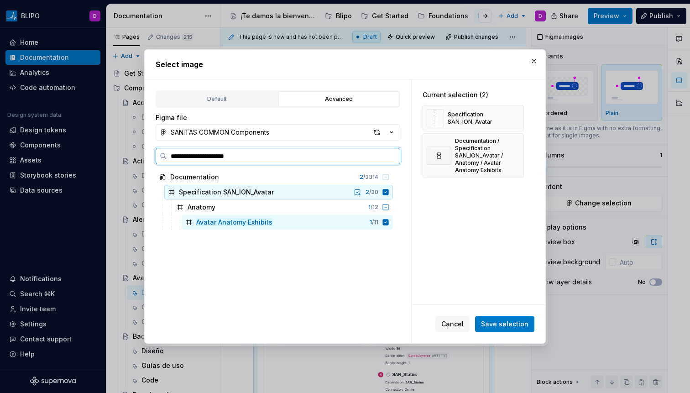
click at [385, 191] on icon at bounding box center [385, 191] width 7 height 7
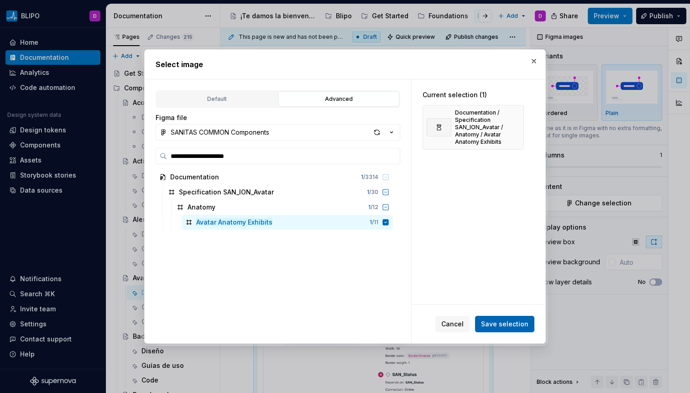
click at [494, 323] on span "Save selection" at bounding box center [504, 323] width 47 height 9
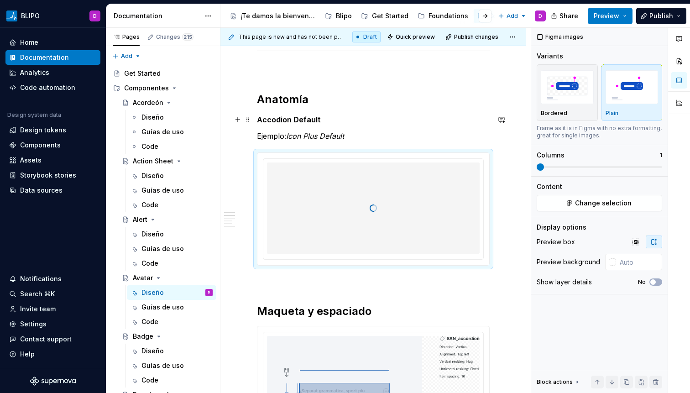
click at [300, 119] on strong "Accodion Default" at bounding box center [289, 119] width 64 height 9
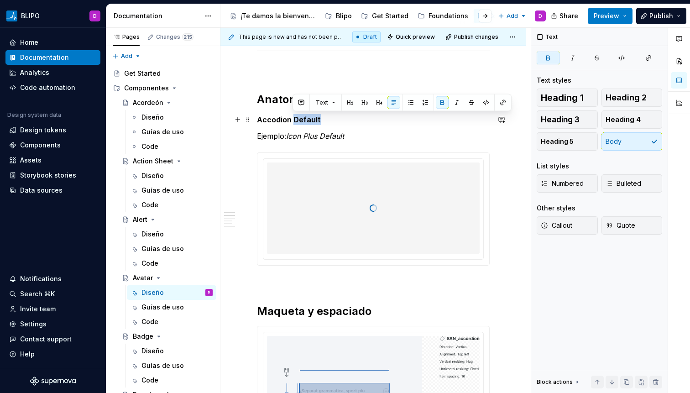
click at [300, 119] on strong "Accodion Default" at bounding box center [289, 119] width 64 height 9
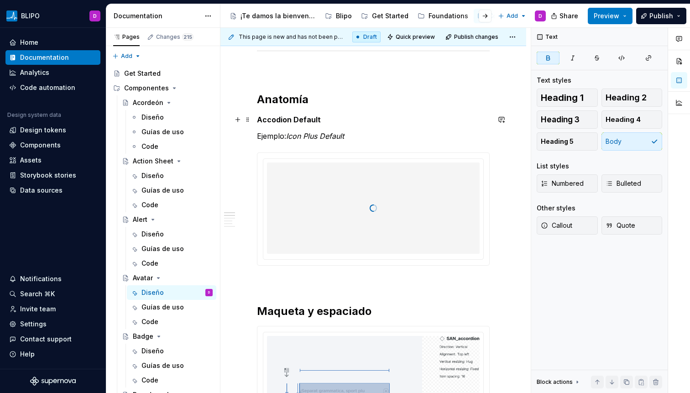
click at [275, 120] on strong "Accodion Default" at bounding box center [289, 119] width 64 height 9
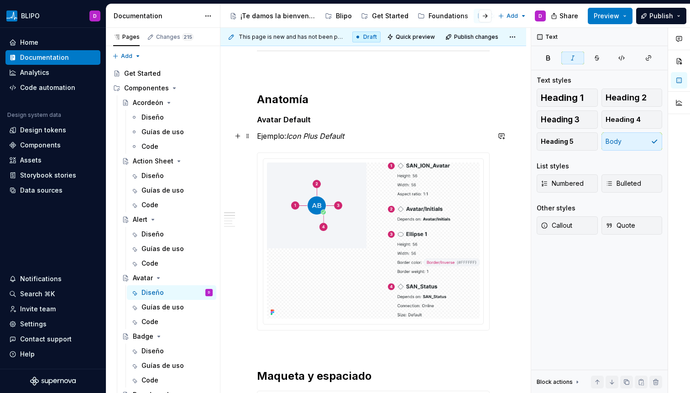
click at [313, 136] on em "Icon Plus Default" at bounding box center [315, 135] width 58 height 9
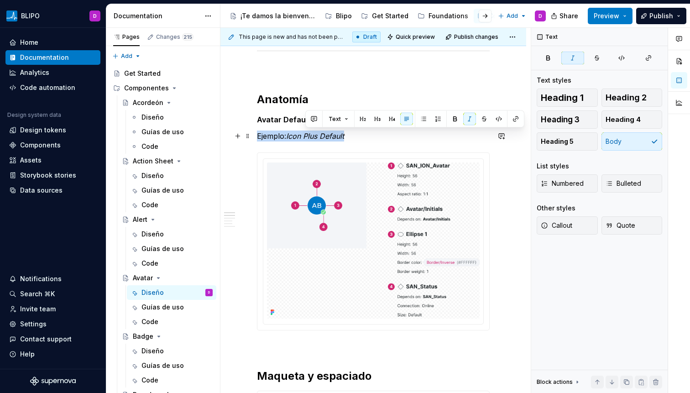
click at [311, 136] on em "Icon Plus Default" at bounding box center [315, 135] width 58 height 9
click at [308, 135] on em "Icon Plus Default" at bounding box center [315, 135] width 58 height 9
drag, startPoint x: 290, startPoint y: 137, endPoint x: 341, endPoint y: 136, distance: 51.1
click at [341, 136] on em "Icon Plus Default" at bounding box center [315, 135] width 58 height 9
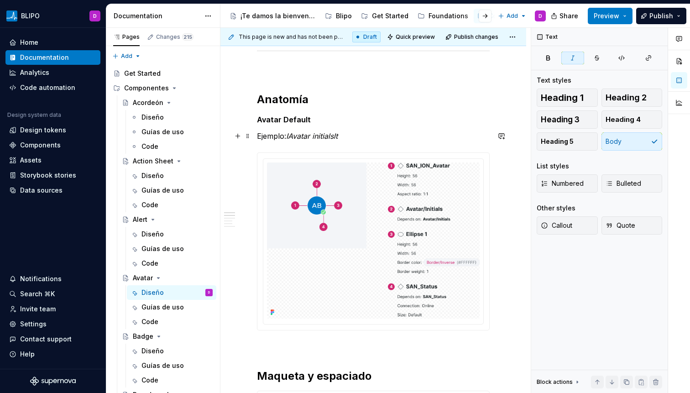
click at [292, 136] on em "IAvatar initialslt" at bounding box center [312, 135] width 52 height 9
click at [340, 137] on p "Ejemplo: Avatar initialslt" at bounding box center [373, 136] width 233 height 11
click at [356, 135] on p "Ejemplo: Avatar initials" at bounding box center [373, 136] width 233 height 11
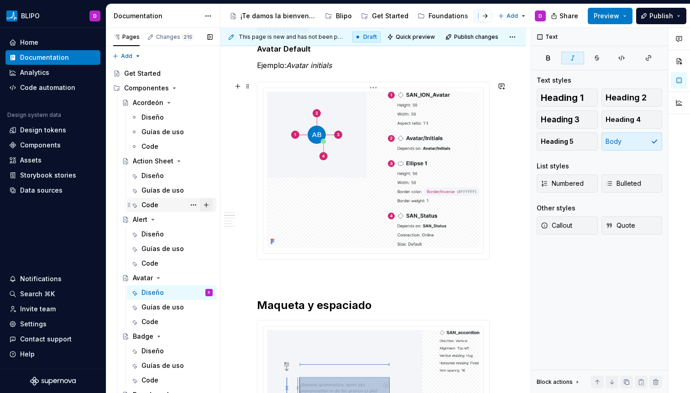
scroll to position [518, 0]
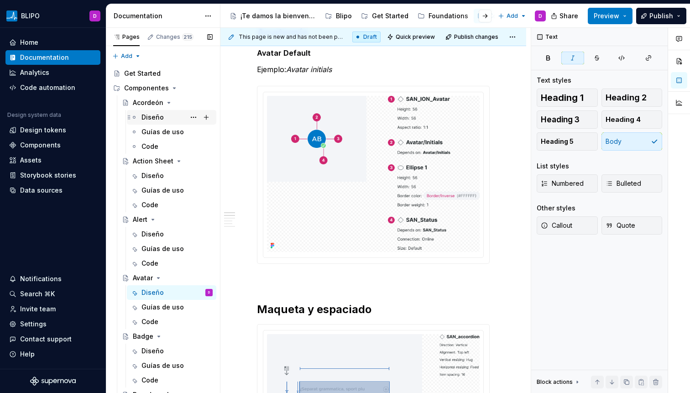
click at [150, 120] on div "Diseño" at bounding box center [152, 117] width 22 height 9
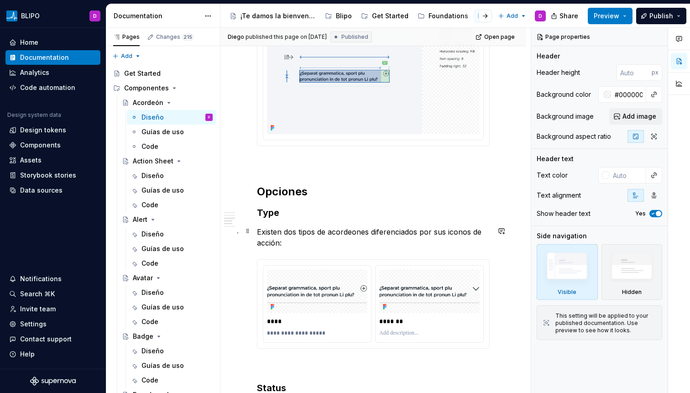
scroll to position [1028, 0]
click at [148, 232] on div "Diseño" at bounding box center [152, 234] width 22 height 9
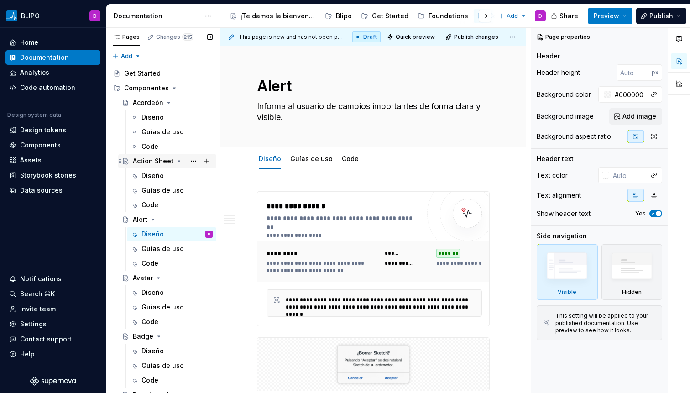
click at [175, 160] on icon "Page tree" at bounding box center [178, 160] width 7 height 7
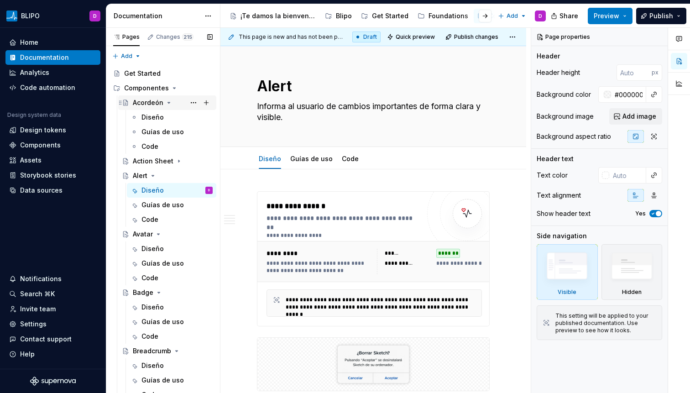
click at [170, 99] on icon "Page tree" at bounding box center [168, 102] width 7 height 7
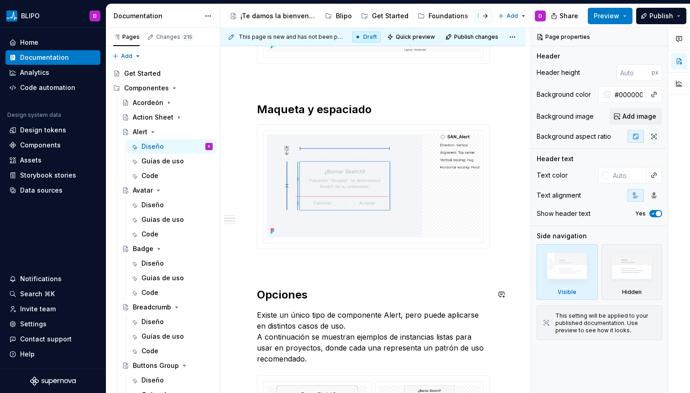
scroll to position [586, 0]
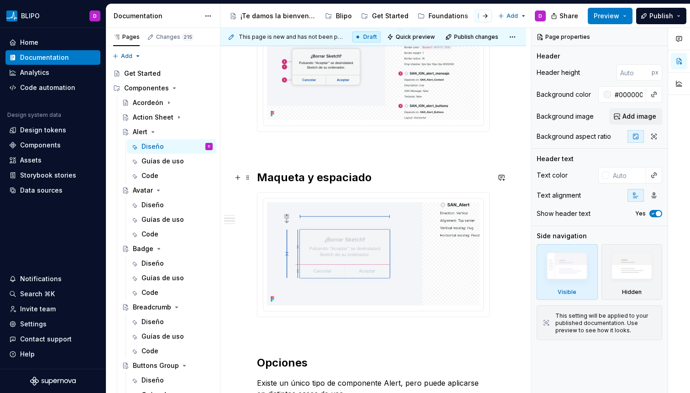
type textarea "*"
click at [331, 178] on h2 "Maqueta y espaciado" at bounding box center [373, 177] width 233 height 15
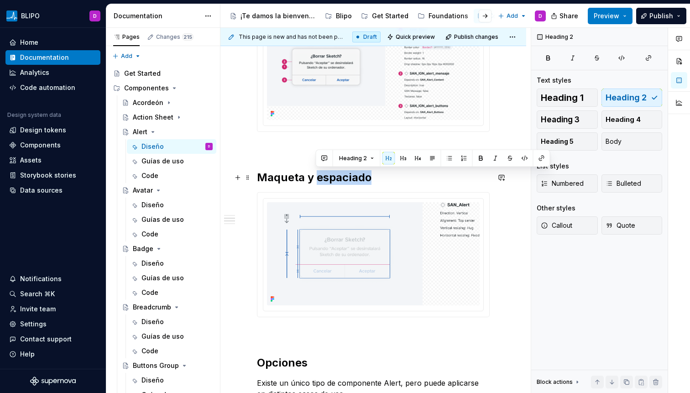
click at [331, 178] on h2 "Maqueta y espaciado" at bounding box center [373, 177] width 233 height 15
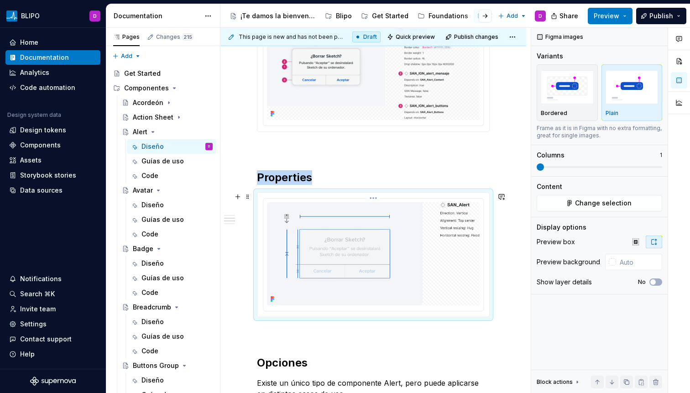
click at [377, 282] on img at bounding box center [373, 253] width 213 height 103
click at [586, 204] on span "Change selection" at bounding box center [603, 203] width 57 height 9
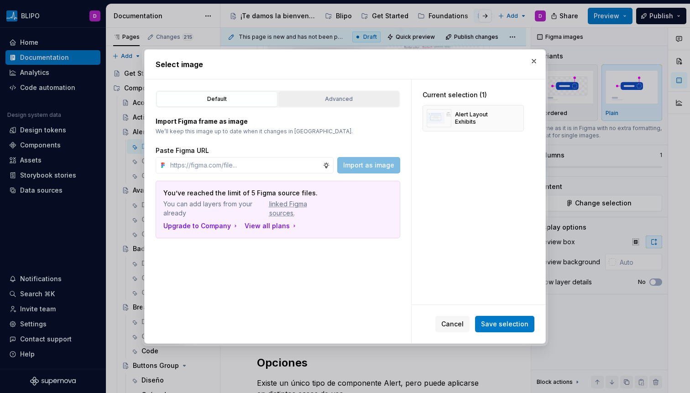
click at [342, 103] on div "Advanced" at bounding box center [339, 98] width 115 height 9
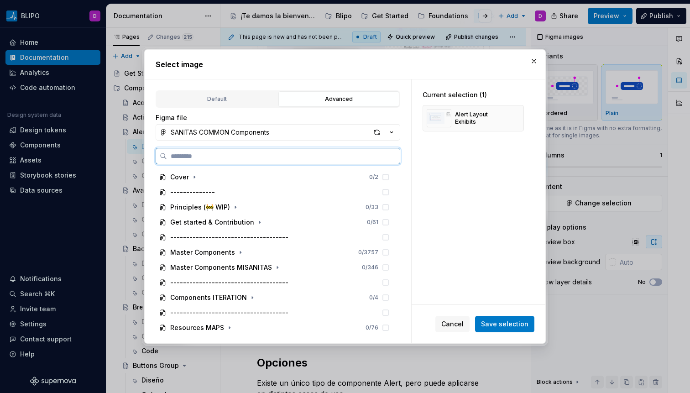
click at [239, 157] on input "search" at bounding box center [283, 156] width 233 height 9
paste input "**********"
type input "**********"
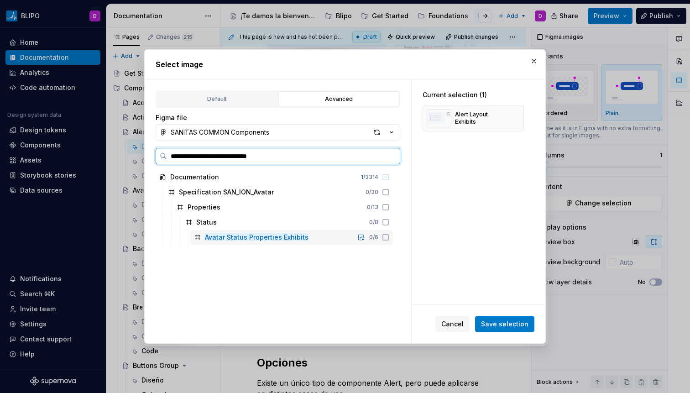
click at [383, 236] on icon at bounding box center [385, 237] width 7 height 7
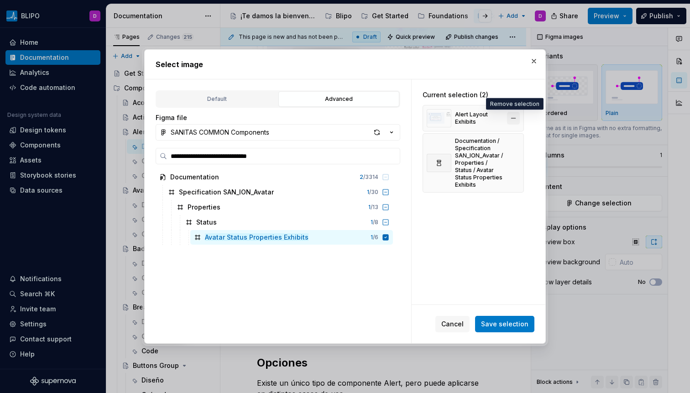
click at [514, 118] on button "button" at bounding box center [513, 118] width 13 height 13
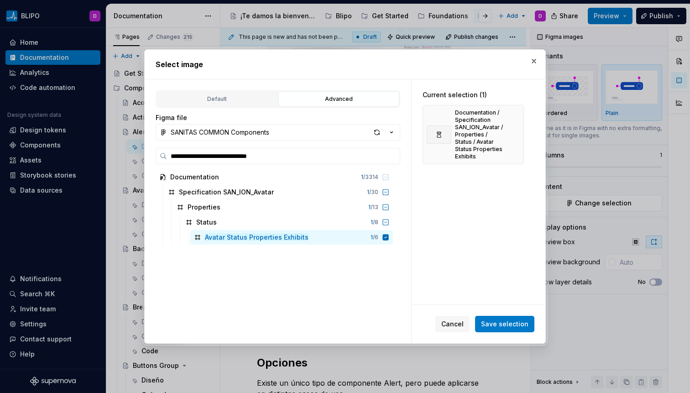
click at [489, 322] on span "Save selection" at bounding box center [504, 323] width 47 height 9
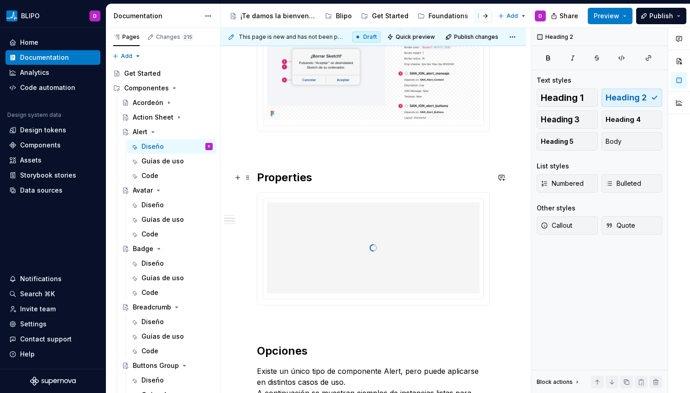
click at [324, 179] on h2 "Properties" at bounding box center [373, 177] width 233 height 15
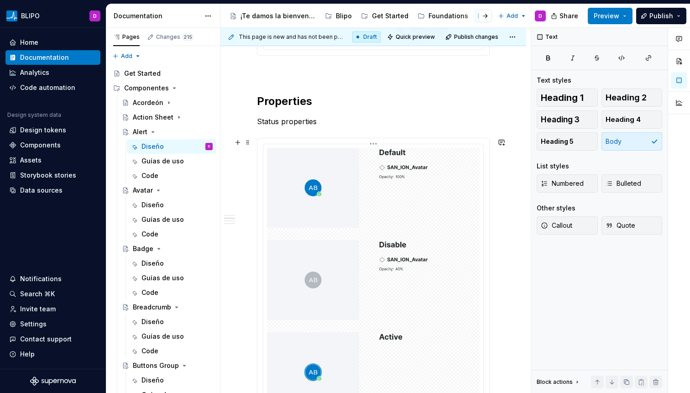
scroll to position [655, 0]
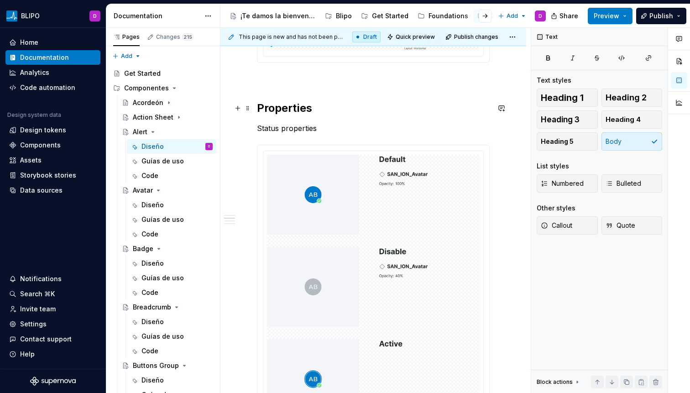
click at [316, 110] on h2 "Properties" at bounding box center [373, 108] width 233 height 15
click at [247, 109] on span at bounding box center [247, 108] width 7 height 13
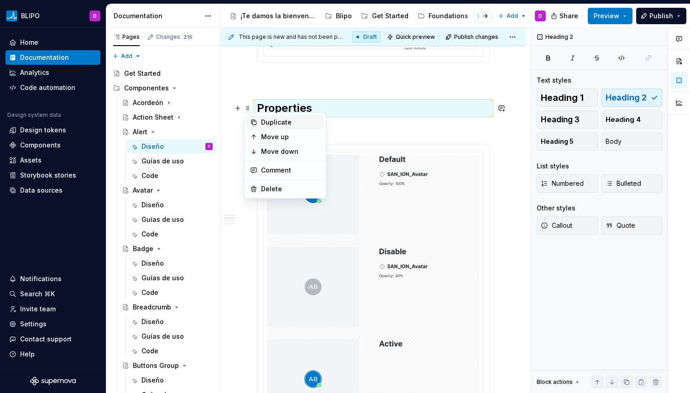
click at [262, 121] on div "Duplicate" at bounding box center [290, 122] width 59 height 9
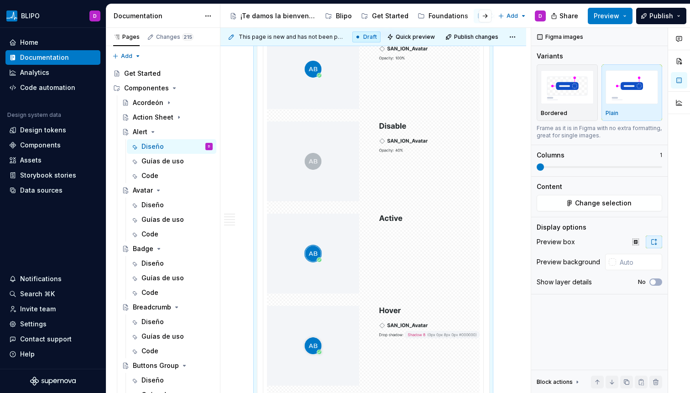
scroll to position [670, 0]
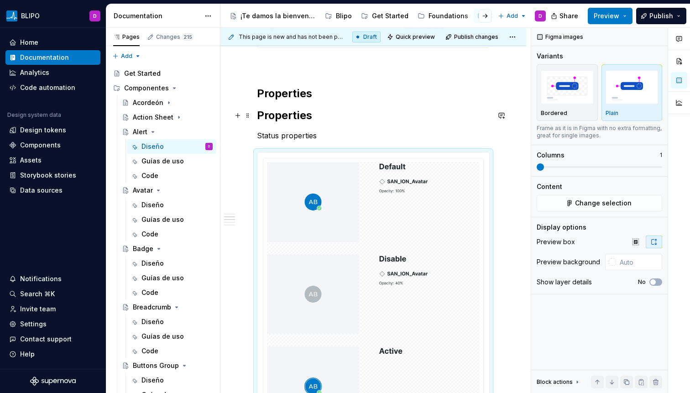
click at [260, 121] on h2 "Properties" at bounding box center [373, 115] width 233 height 15
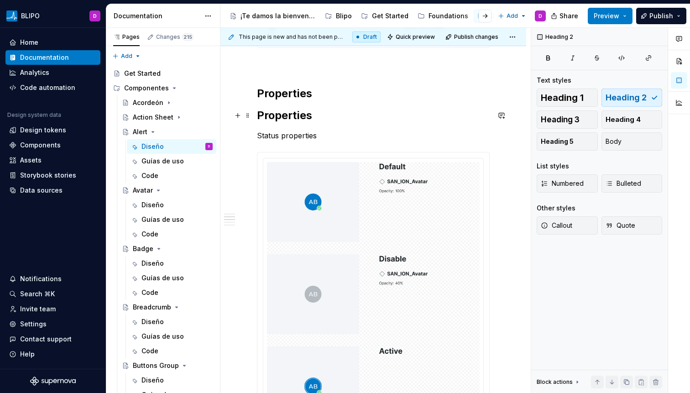
click at [251, 115] on div "**********" at bounding box center [375, 211] width 310 height 366
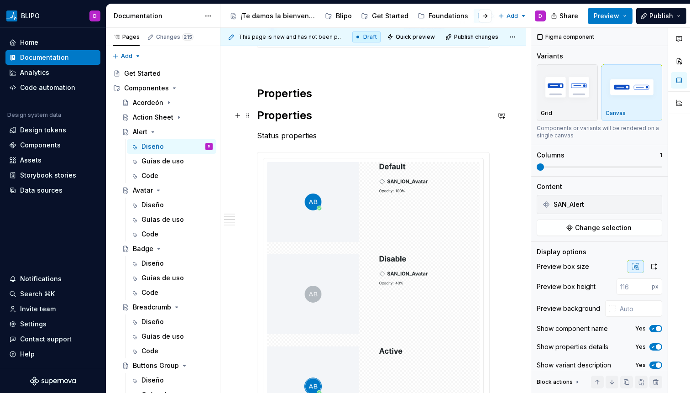
click at [250, 114] on span at bounding box center [247, 115] width 7 height 13
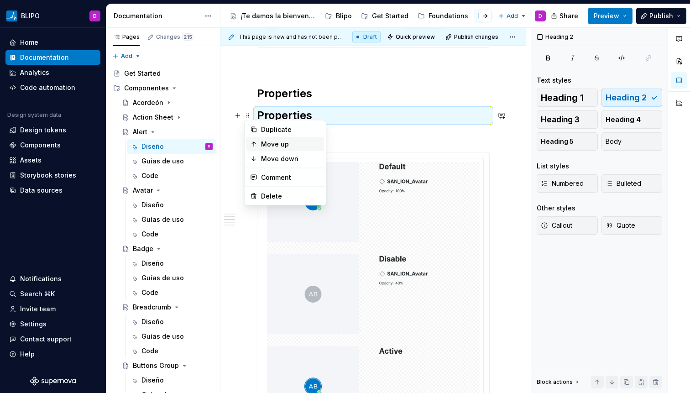
click at [265, 150] on div "Move up" at bounding box center [285, 144] width 78 height 15
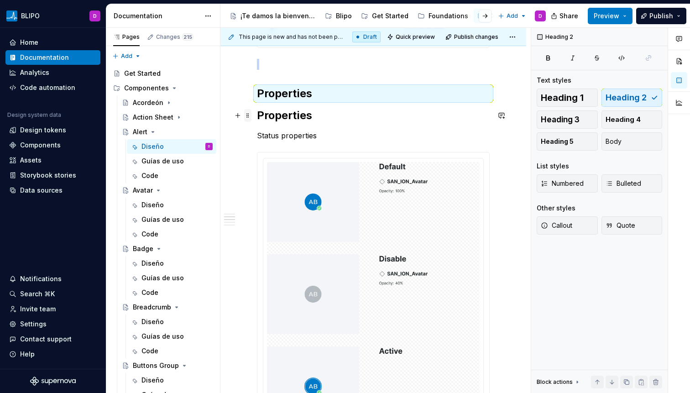
click at [248, 118] on span at bounding box center [247, 115] width 7 height 13
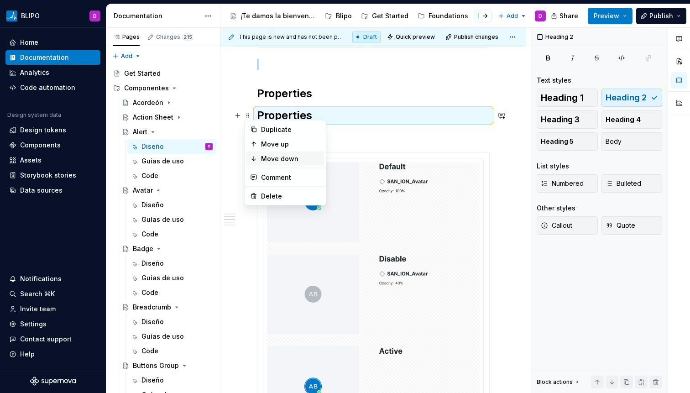
click at [261, 153] on div "Move down" at bounding box center [285, 159] width 78 height 15
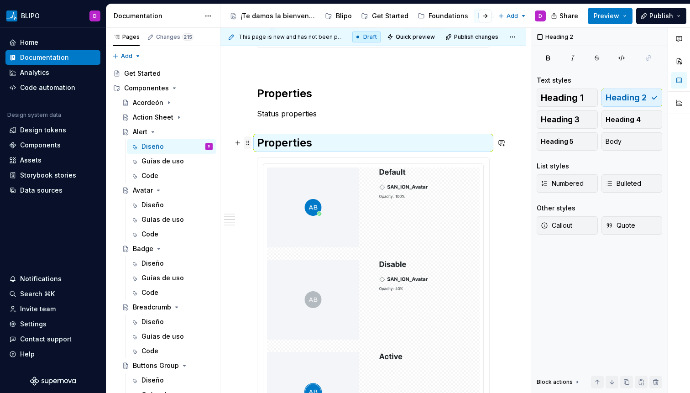
click at [250, 142] on span at bounding box center [247, 142] width 7 height 13
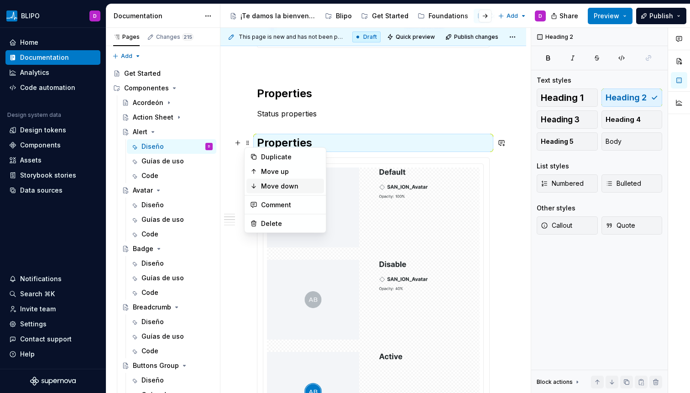
click at [268, 187] on div "Move down" at bounding box center [290, 186] width 59 height 9
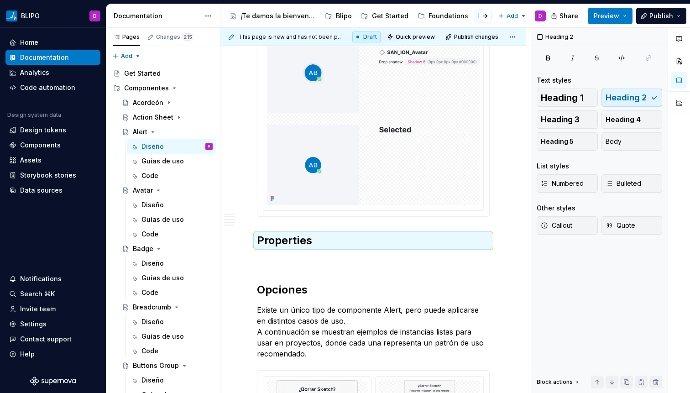
scroll to position [1054, 0]
click at [366, 264] on p at bounding box center [373, 260] width 233 height 11
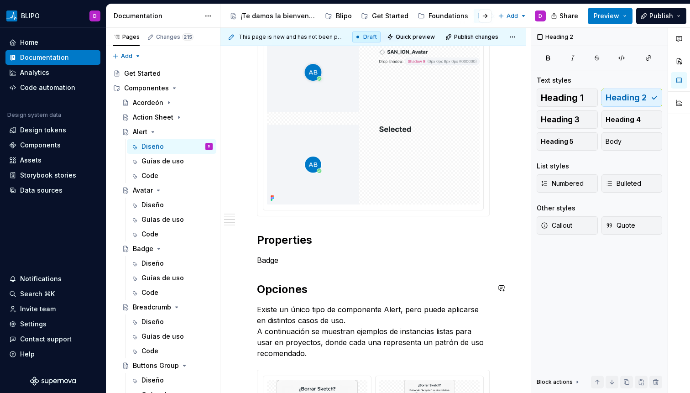
click at [319, 274] on div "**********" at bounding box center [373, 98] width 233 height 1922
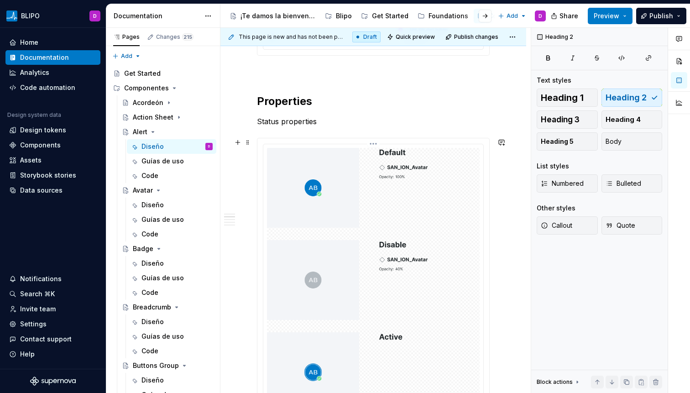
scroll to position [660, 0]
click at [249, 143] on span at bounding box center [247, 143] width 7 height 13
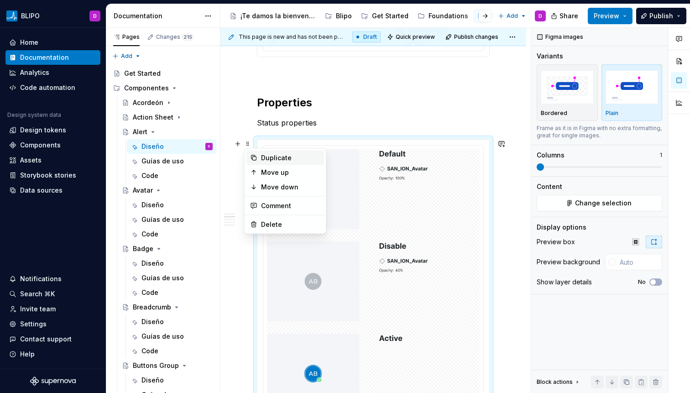
click at [263, 158] on div "Duplicate" at bounding box center [290, 157] width 59 height 9
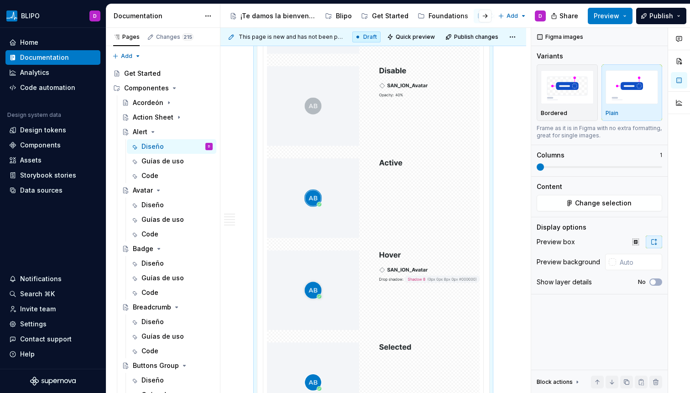
scroll to position [974, 0]
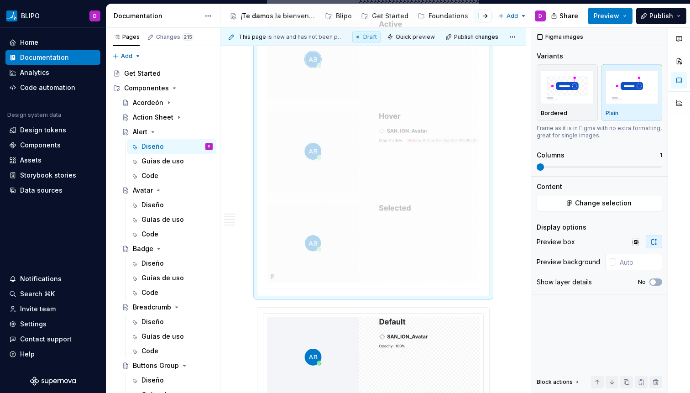
drag, startPoint x: 295, startPoint y: 173, endPoint x: 296, endPoint y: 178, distance: 4.7
click at [296, 178] on body "BLIPO D Home Documentation Analytics Code automation Design system data Design …" at bounding box center [345, 196] width 690 height 393
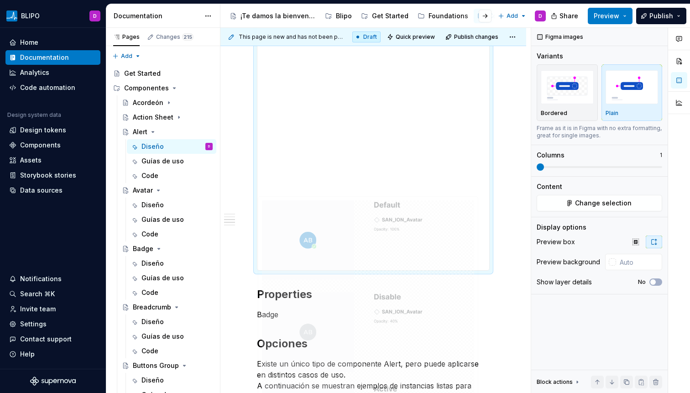
scroll to position [1604, 0]
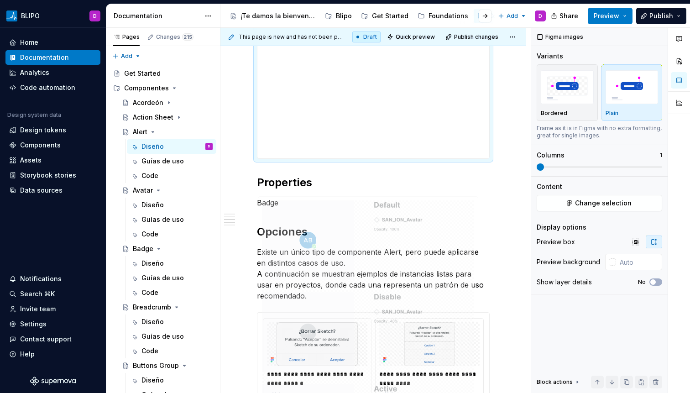
drag, startPoint x: 321, startPoint y: 183, endPoint x: 316, endPoint y: 392, distance: 209.5
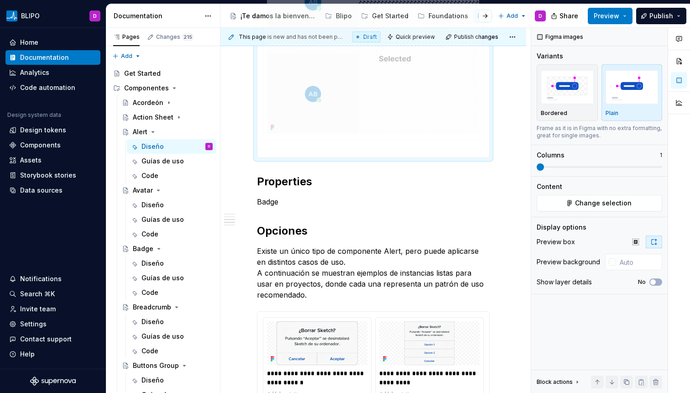
click at [316, 392] on body "BLIPO D Home Documentation Analytics Code automation Design system data Design …" at bounding box center [345, 196] width 690 height 393
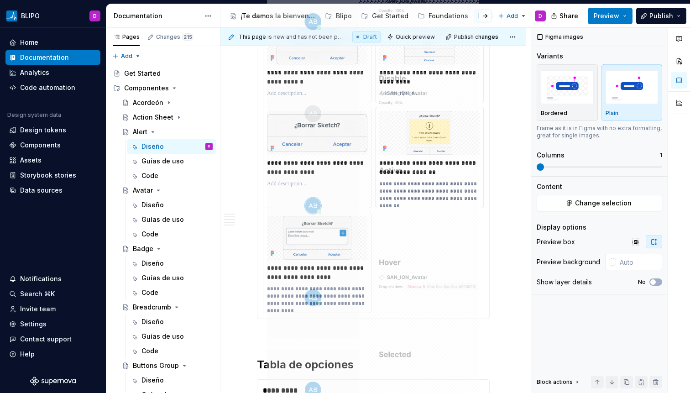
drag, startPoint x: 322, startPoint y: 125, endPoint x: 303, endPoint y: 353, distance: 229.0
click at [301, 364] on body "BLIPO D Home Documentation Analytics Code automation Design system data Design …" at bounding box center [345, 196] width 690 height 393
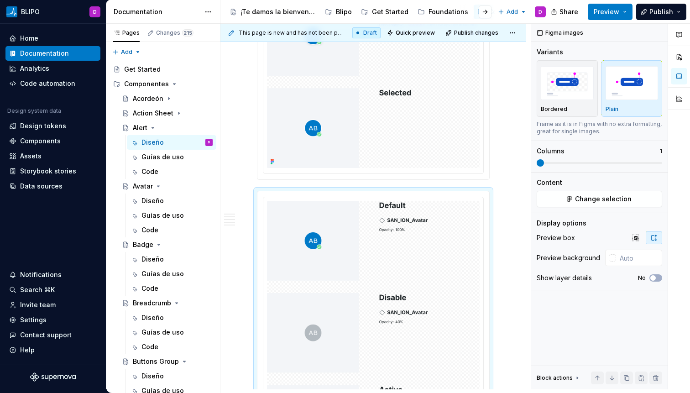
scroll to position [1194, 0]
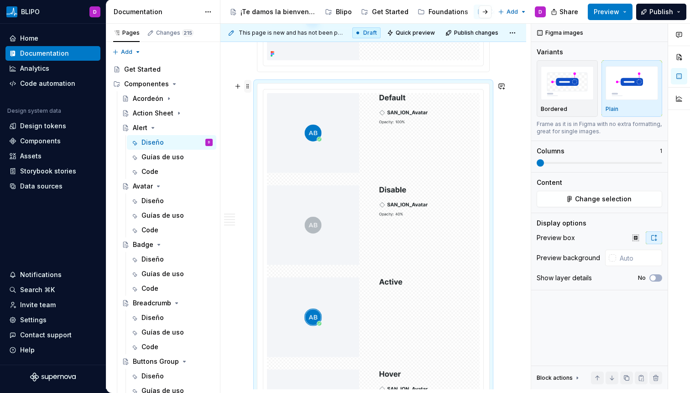
click at [250, 89] on span at bounding box center [247, 86] width 7 height 13
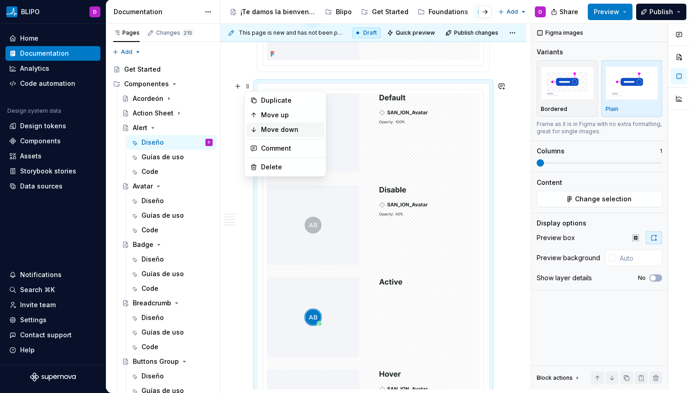
click at [260, 127] on div "Move down" at bounding box center [285, 129] width 78 height 15
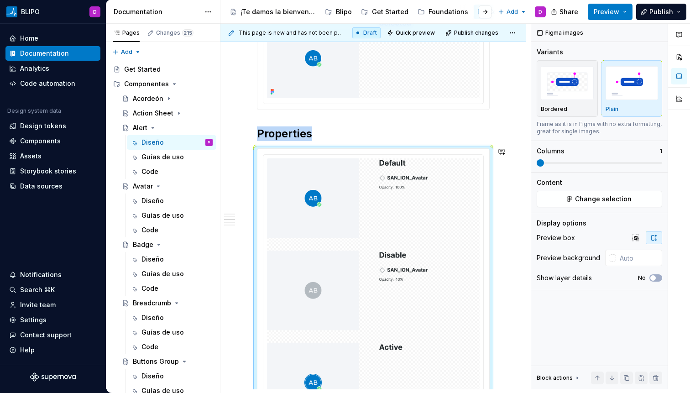
scroll to position [1154, 0]
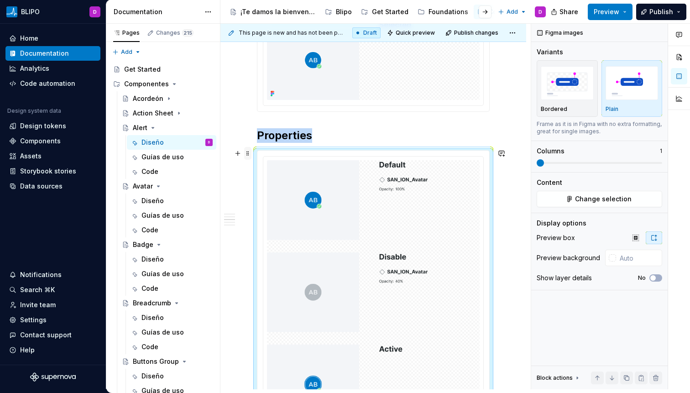
click at [250, 153] on span at bounding box center [247, 153] width 7 height 13
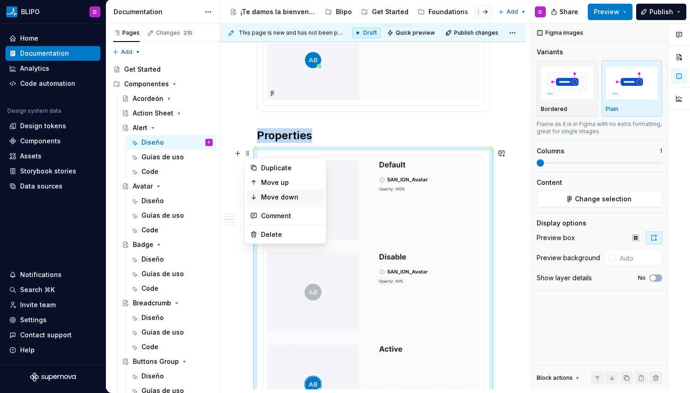
click at [262, 194] on div "Move down" at bounding box center [290, 197] width 59 height 9
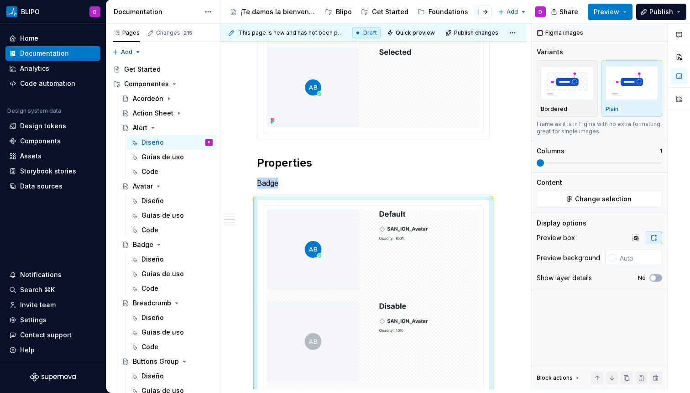
scroll to position [1175, 0]
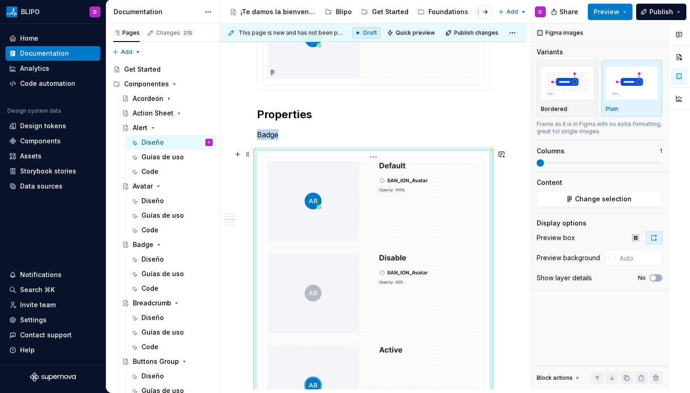
click at [331, 206] on img at bounding box center [373, 385] width 213 height 448
click at [589, 197] on span "Change selection" at bounding box center [603, 198] width 57 height 9
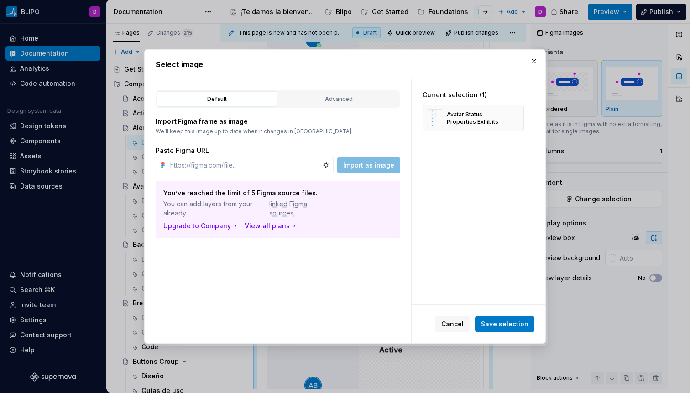
type textarea "*"
click at [333, 96] on div "Advanced" at bounding box center [339, 98] width 115 height 9
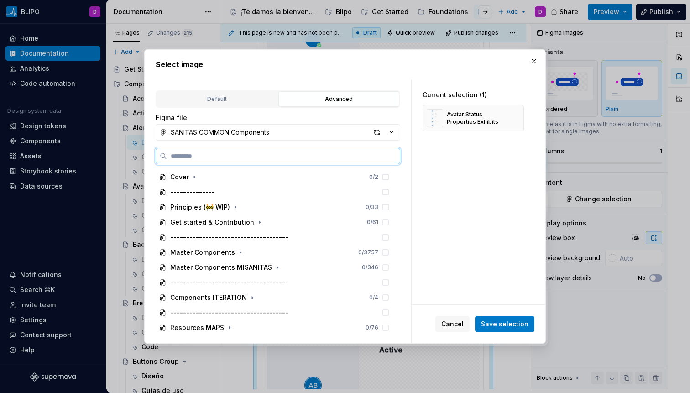
click at [239, 153] on input "search" at bounding box center [283, 156] width 233 height 9
paste input "**********"
type input "**********"
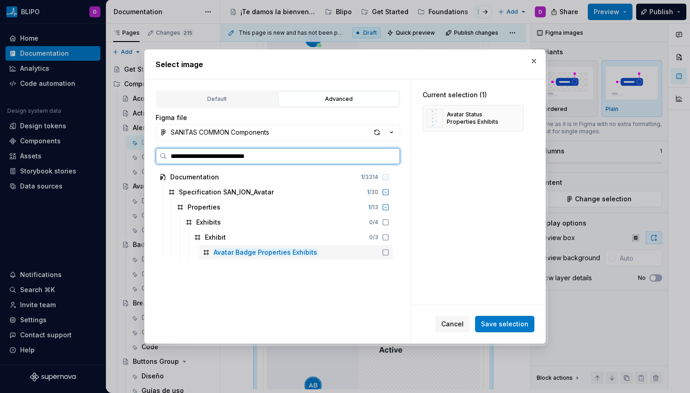
click at [383, 253] on icon at bounding box center [385, 252] width 7 height 7
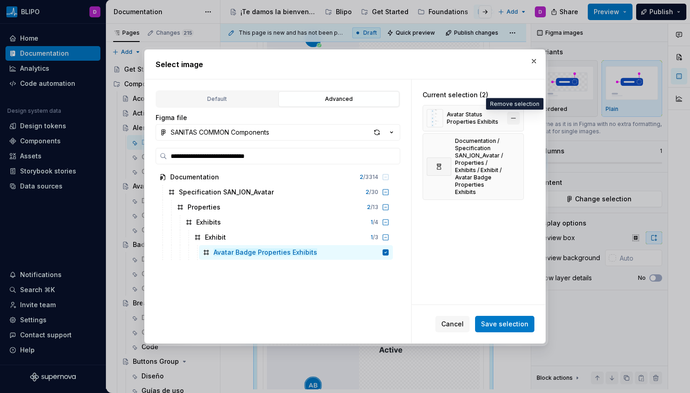
click at [513, 116] on button "button" at bounding box center [513, 118] width 13 height 13
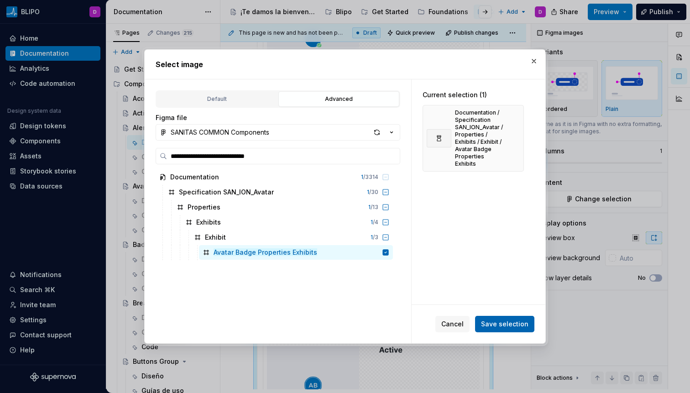
click at [497, 327] on span "Save selection" at bounding box center [504, 323] width 47 height 9
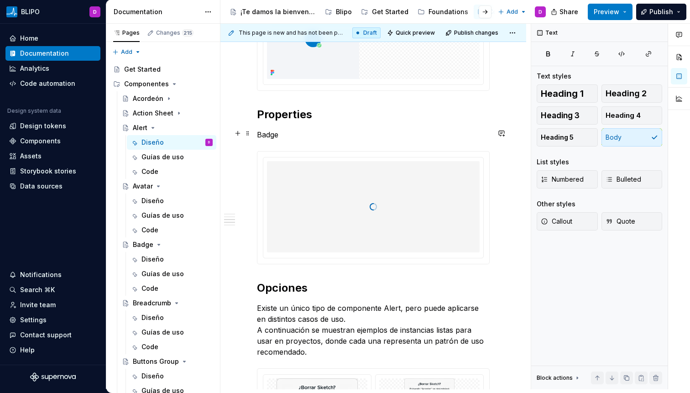
click at [267, 133] on p "Badge" at bounding box center [373, 134] width 233 height 11
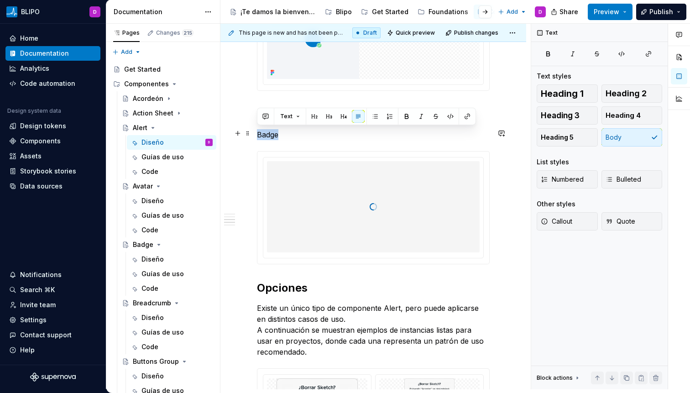
click at [267, 133] on p "Badge" at bounding box center [373, 134] width 233 height 11
click at [340, 112] on button "button" at bounding box center [343, 116] width 13 height 13
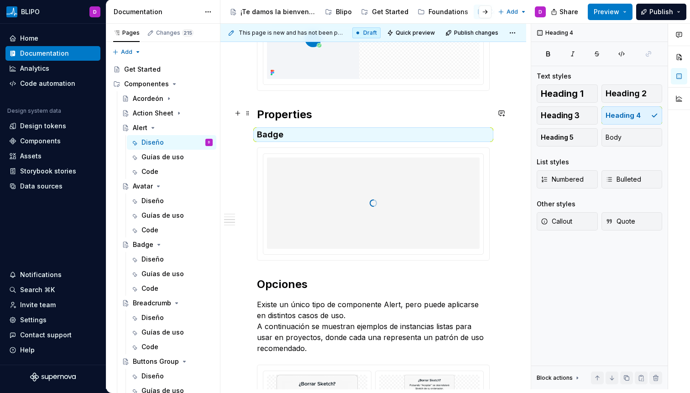
click at [332, 116] on h2 "Properties" at bounding box center [373, 114] width 233 height 15
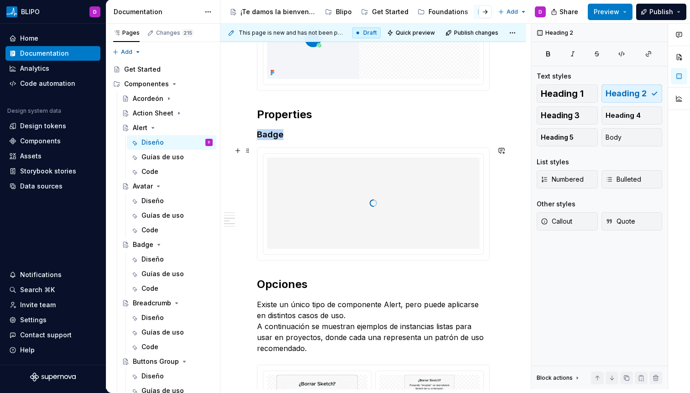
click at [343, 177] on div at bounding box center [373, 202] width 213 height 91
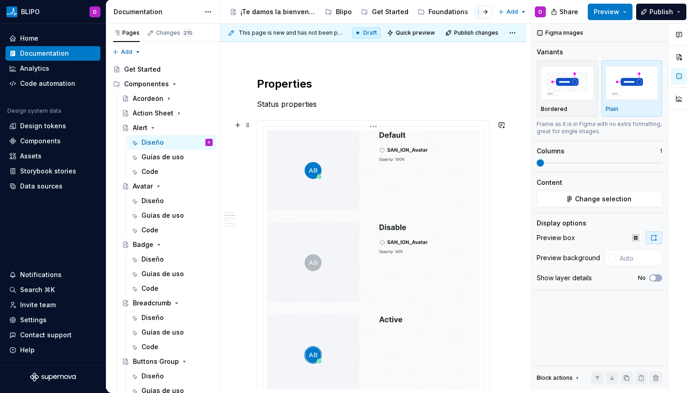
scroll to position [673, 0]
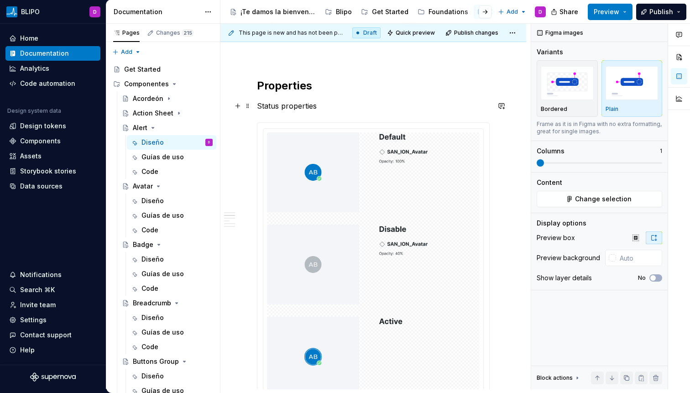
click at [291, 108] on p "Status properties" at bounding box center [373, 105] width 233 height 11
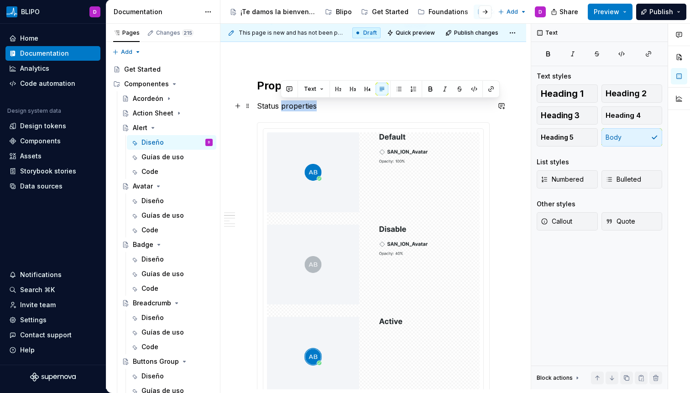
click at [291, 108] on p "Status properties" at bounding box center [373, 105] width 233 height 11
click at [340, 91] on button "button" at bounding box center [343, 89] width 13 height 13
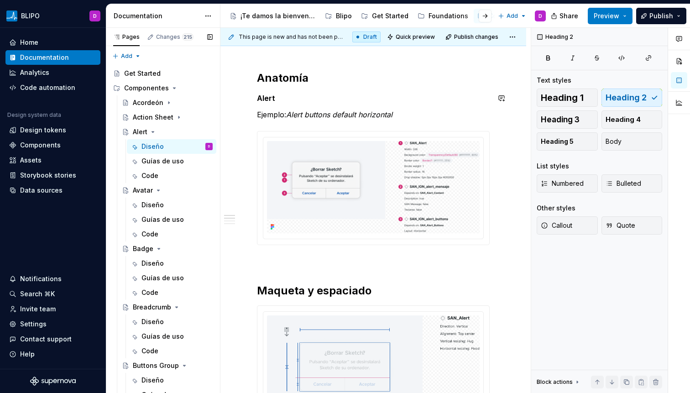
scroll to position [468, 0]
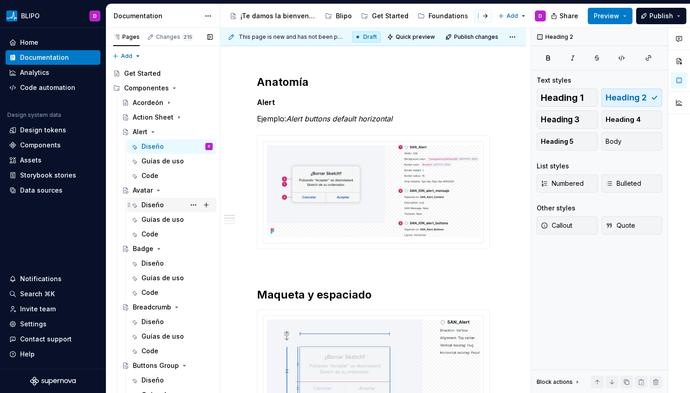
click at [152, 202] on div "Diseño" at bounding box center [152, 204] width 22 height 9
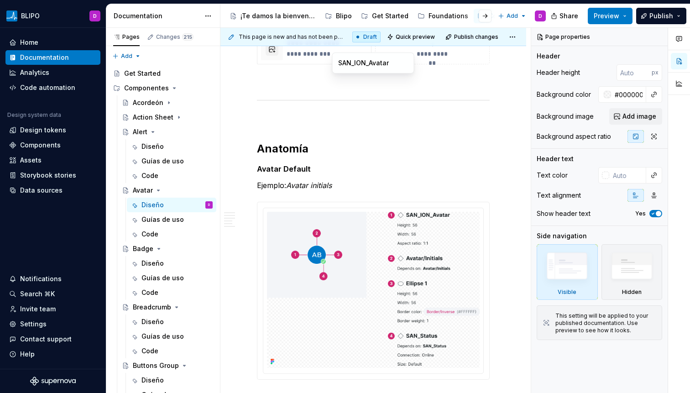
scroll to position [153, 0]
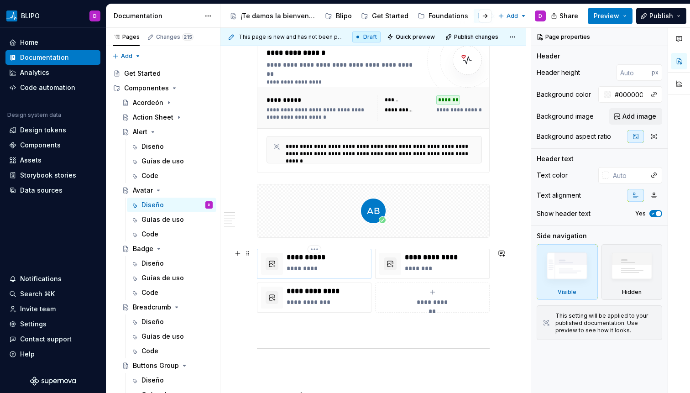
click at [295, 272] on p "*********" at bounding box center [327, 268] width 81 height 9
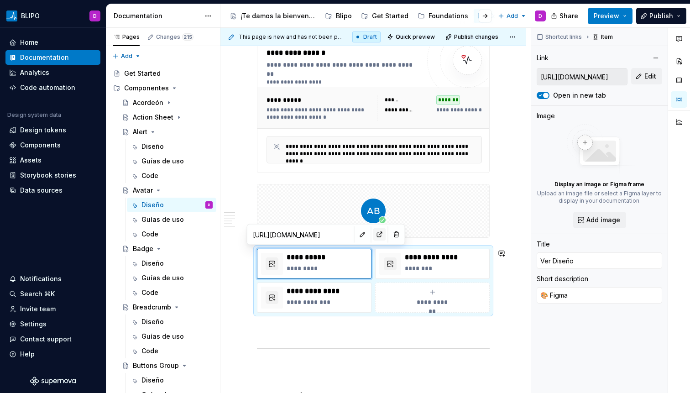
click at [373, 233] on button "button" at bounding box center [379, 234] width 13 height 13
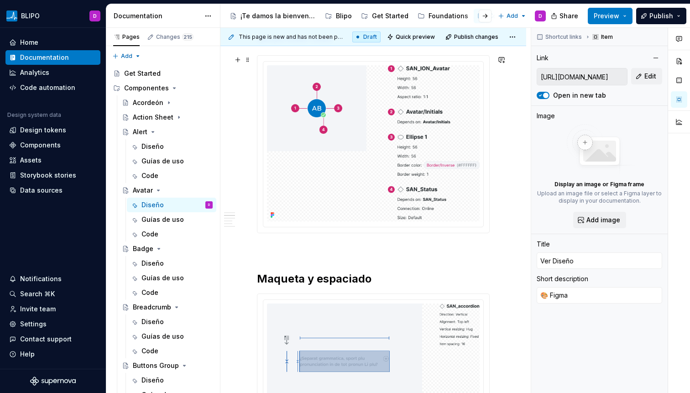
scroll to position [550, 0]
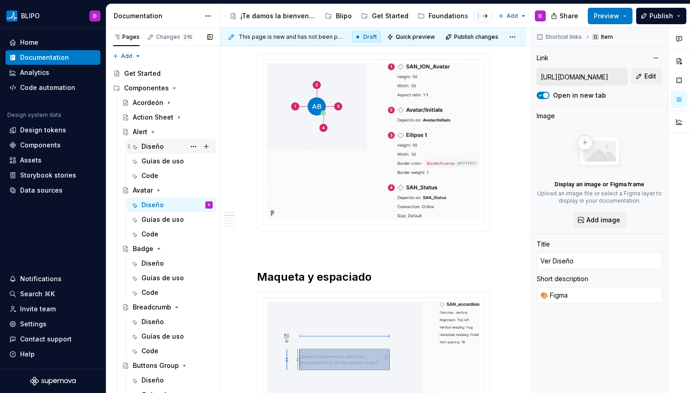
click at [148, 145] on div "Diseño" at bounding box center [152, 146] width 22 height 9
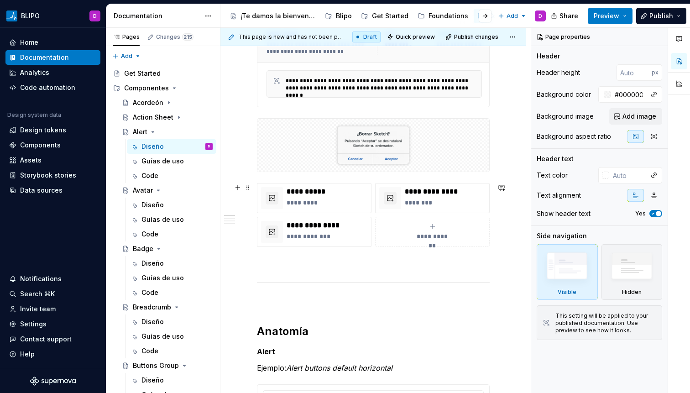
scroll to position [220, 0]
click at [316, 189] on p "**********" at bounding box center [327, 190] width 81 height 9
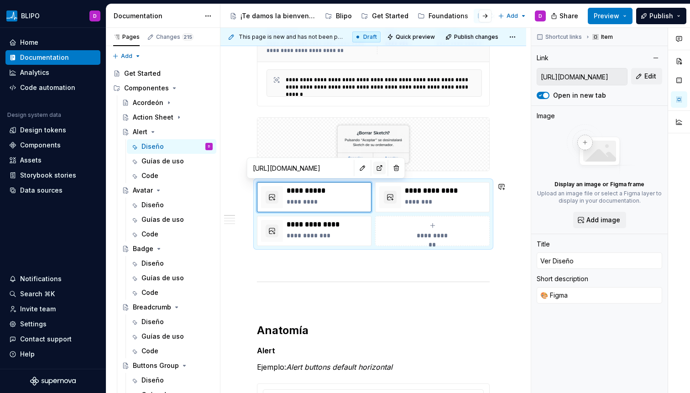
click at [373, 164] on button "button" at bounding box center [379, 168] width 13 height 13
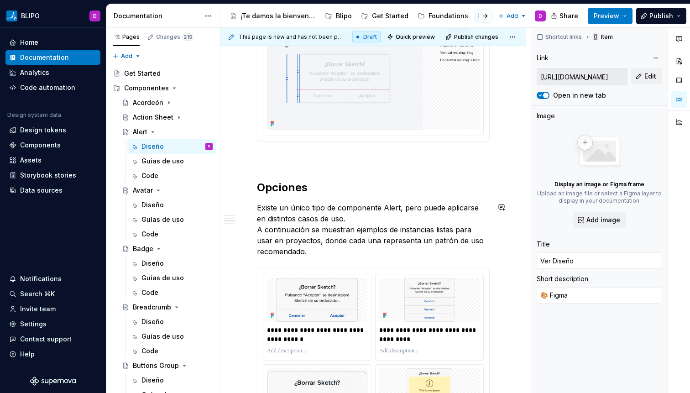
scroll to position [769, 0]
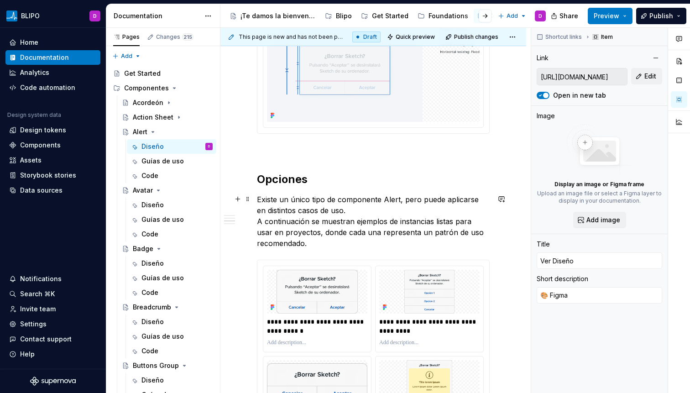
click at [302, 232] on p "Existe un único tipo de componente Alert, pero puede aplicarse en distintos cas…" at bounding box center [373, 221] width 233 height 55
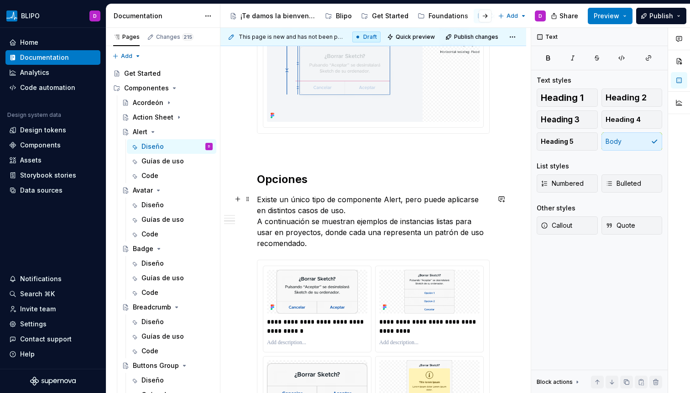
click at [302, 232] on p "Existe un único tipo de componente Alert, pero puede aplicarse en distintos cas…" at bounding box center [373, 221] width 233 height 55
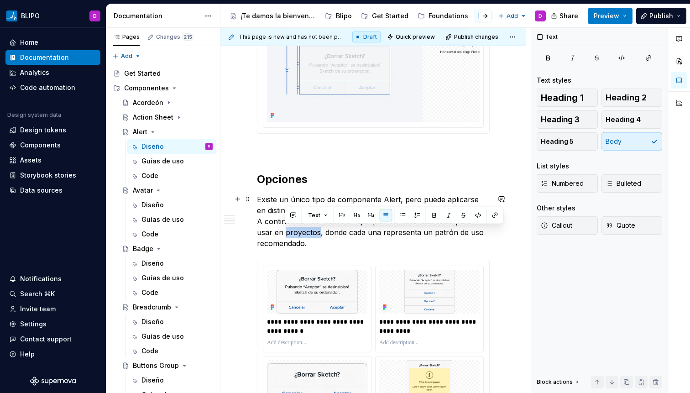
click at [302, 232] on p "Existe un único tipo de componente Alert, pero puede aplicarse en distintos cas…" at bounding box center [373, 221] width 233 height 55
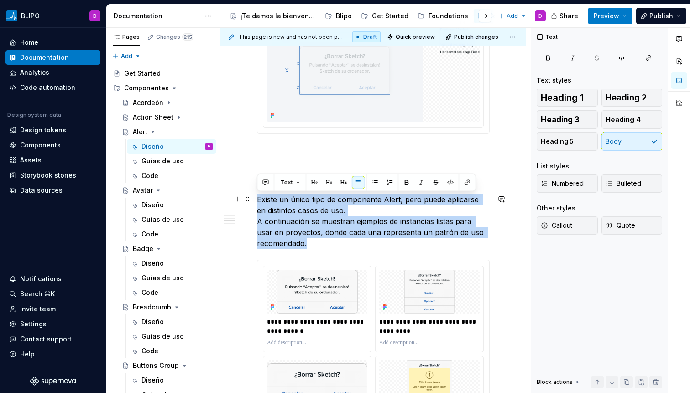
click at [302, 232] on p "Existe un único tipo de componente Alert, pero puede aplicarse en distintos cas…" at bounding box center [373, 221] width 233 height 55
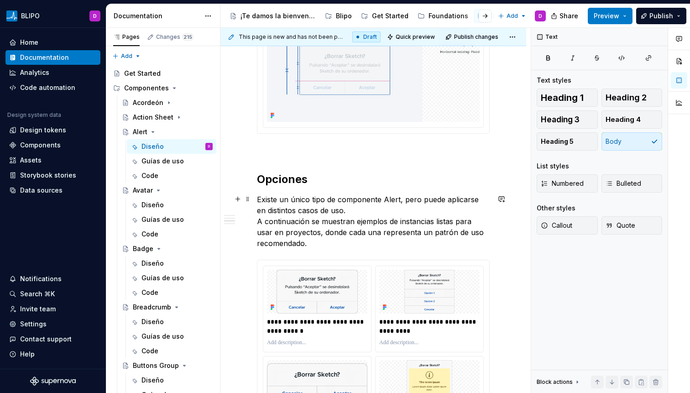
click at [302, 232] on p "Existe un único tipo de componente Alert, pero puede aplicarse en distintos cas…" at bounding box center [373, 221] width 233 height 55
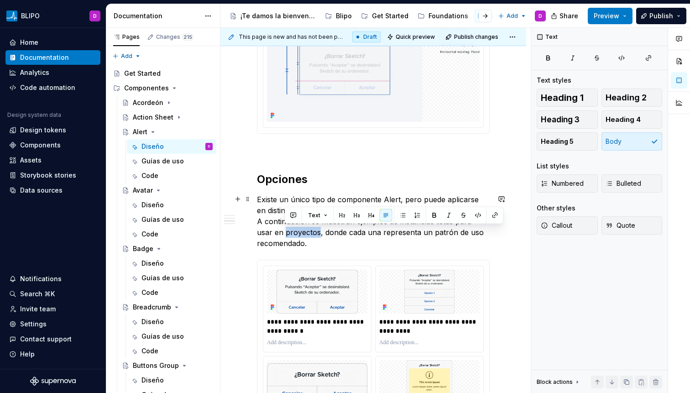
click at [302, 232] on p "Existe un único tipo de componente Alert, pero puede aplicarse en distintos cas…" at bounding box center [373, 221] width 233 height 55
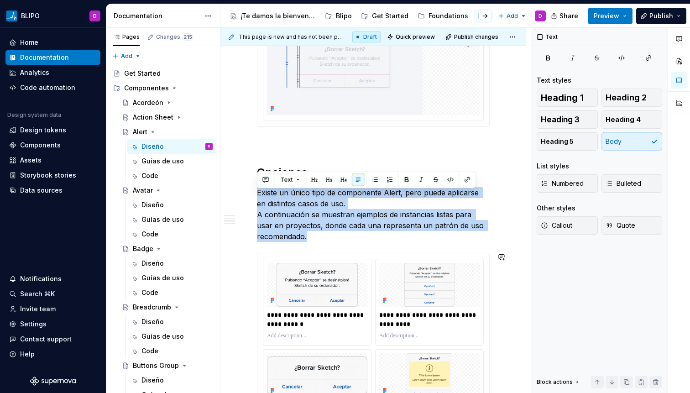
scroll to position [772, 0]
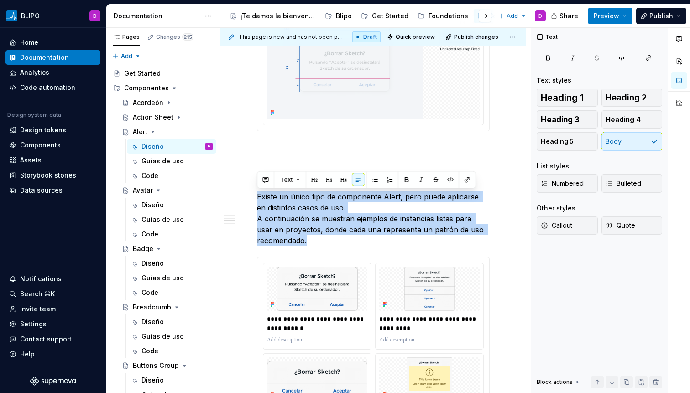
click at [360, 128] on div at bounding box center [373, 68] width 232 height 124
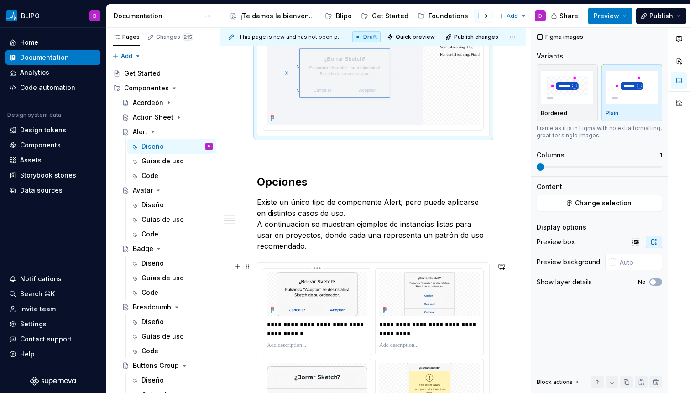
scroll to position [764, 0]
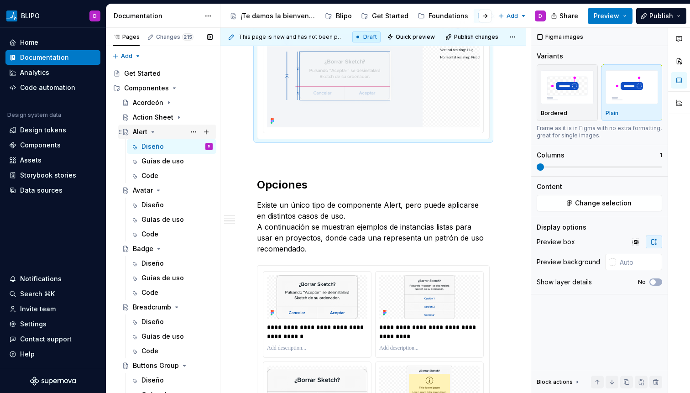
click at [153, 130] on icon "Page tree" at bounding box center [152, 131] width 7 height 7
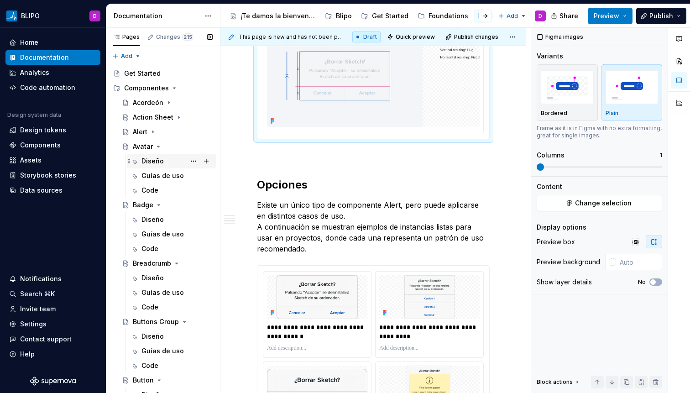
click at [156, 159] on div "Diseño" at bounding box center [152, 161] width 22 height 9
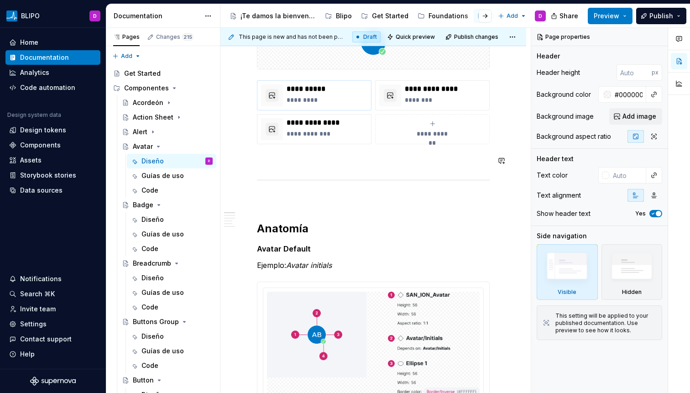
scroll to position [320, 0]
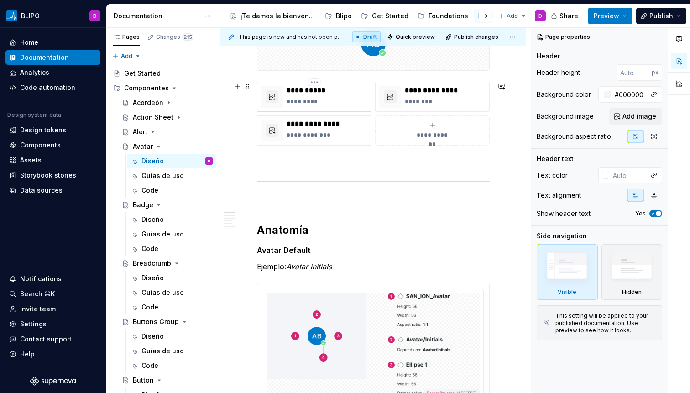
click at [330, 99] on p "*********" at bounding box center [327, 101] width 81 height 9
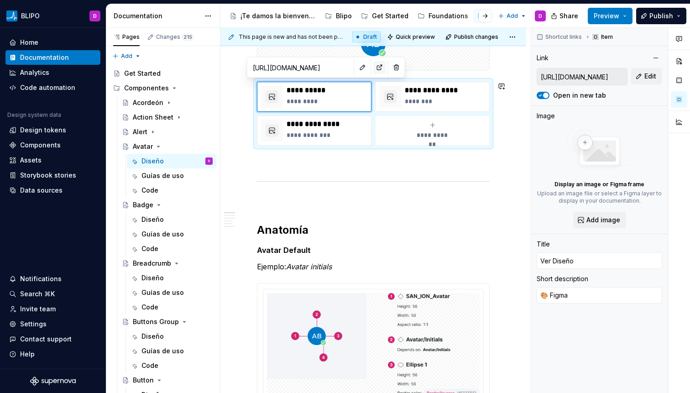
click at [373, 73] on button "button" at bounding box center [379, 67] width 13 height 13
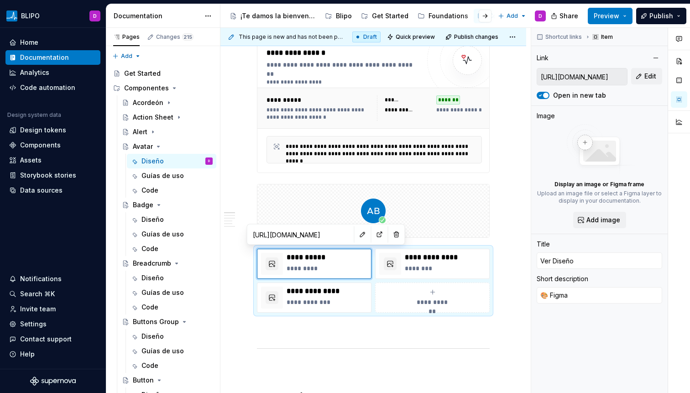
type textarea "*"
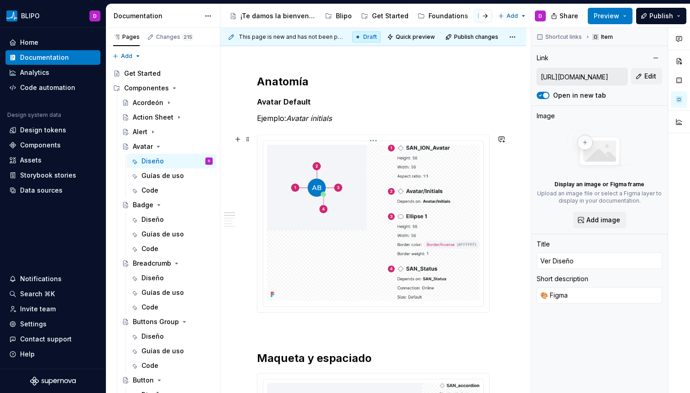
scroll to position [469, 0]
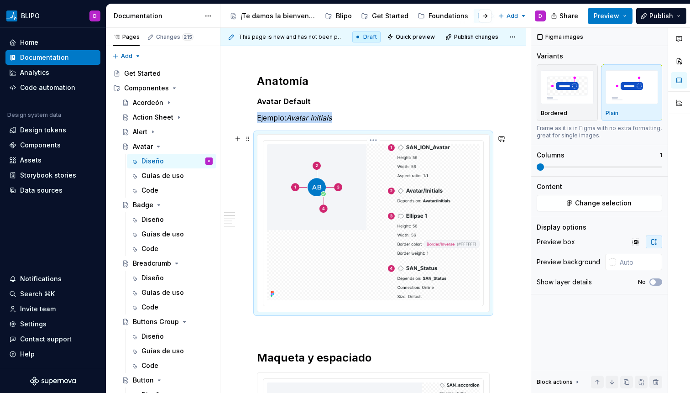
click at [324, 179] on img at bounding box center [373, 222] width 213 height 156
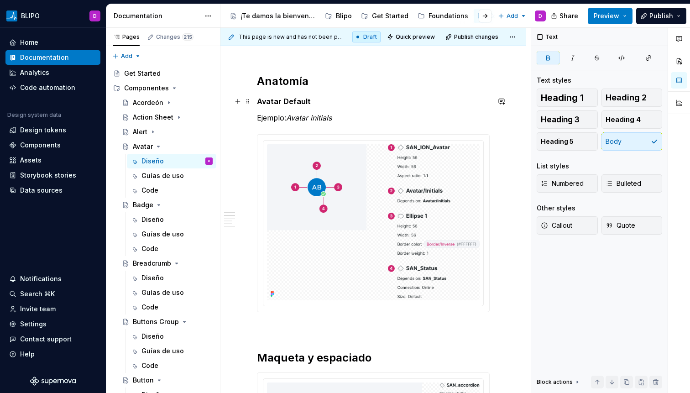
click at [261, 100] on strong "Avatar Default" at bounding box center [284, 101] width 54 height 9
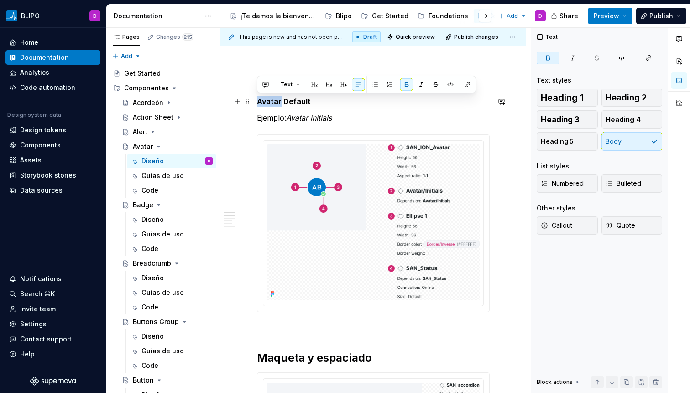
click at [261, 100] on strong "Avatar Default" at bounding box center [284, 101] width 54 height 9
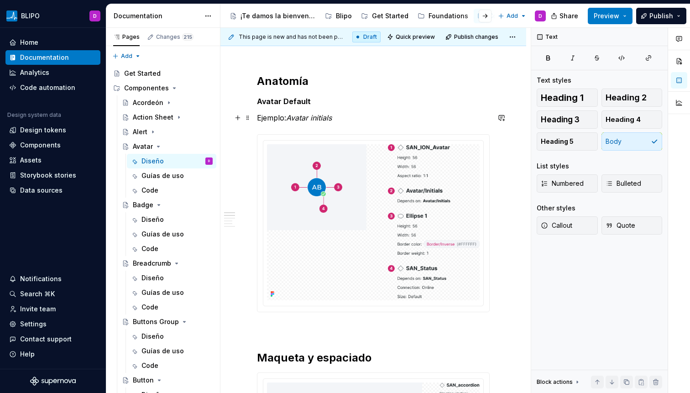
click at [287, 120] on p "Ejemplo: Avatar initials" at bounding box center [373, 117] width 233 height 11
click at [298, 119] on em "Avatar initials" at bounding box center [309, 117] width 46 height 9
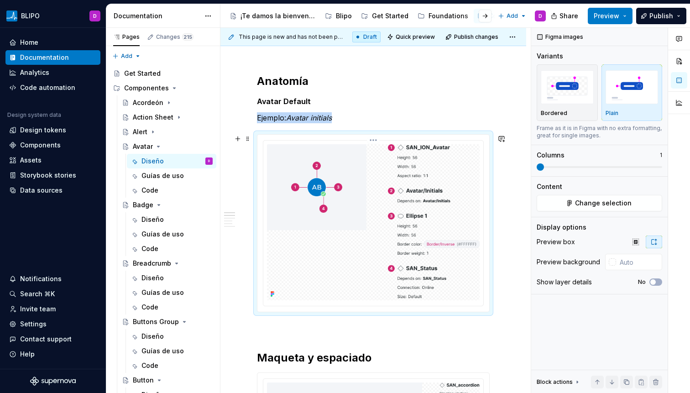
click at [314, 165] on img at bounding box center [373, 222] width 213 height 156
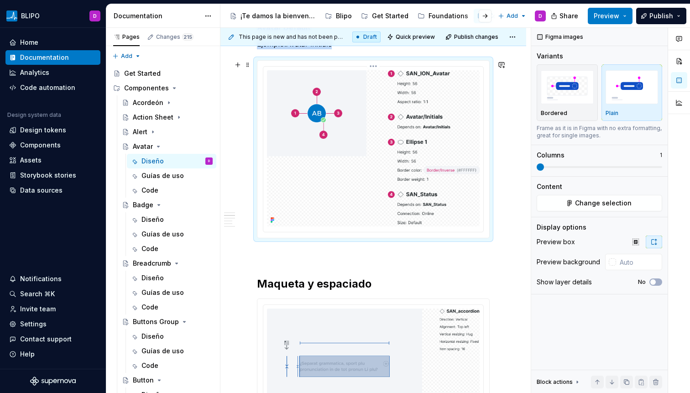
scroll to position [575, 0]
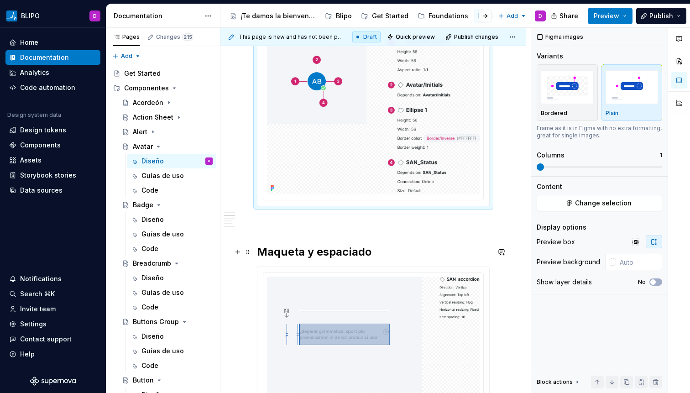
click at [320, 248] on h2 "Maqueta y espaciado" at bounding box center [373, 252] width 233 height 15
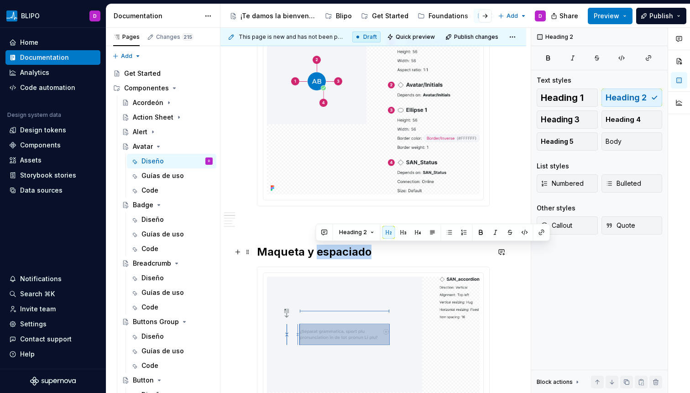
click at [320, 249] on h2 "Maqueta y espaciado" at bounding box center [373, 252] width 233 height 15
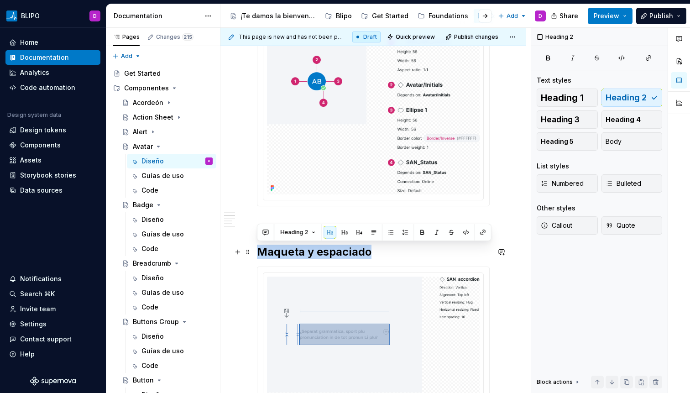
click at [320, 249] on h2 "Maqueta y espaciado" at bounding box center [373, 252] width 233 height 15
click at [331, 251] on h2 "Maqueta y espaciado" at bounding box center [373, 252] width 233 height 15
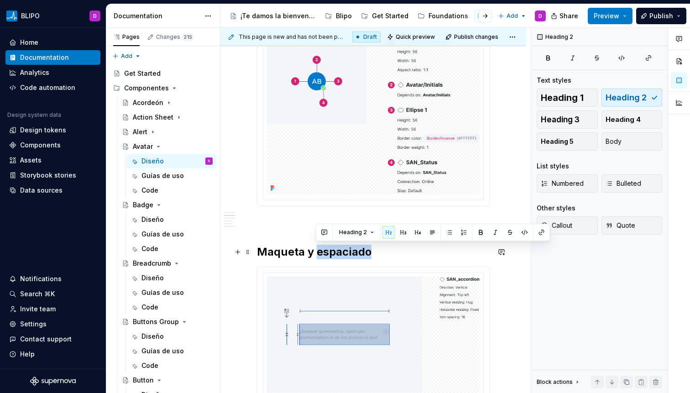
click at [331, 251] on h2 "Maqueta y espaciado" at bounding box center [373, 252] width 233 height 15
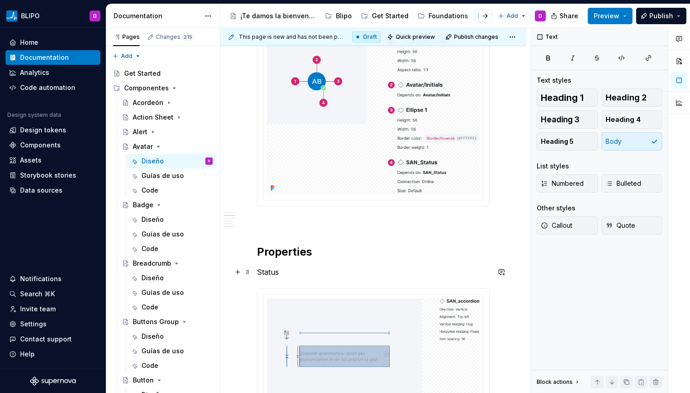
click at [277, 268] on p "Status" at bounding box center [373, 272] width 233 height 11
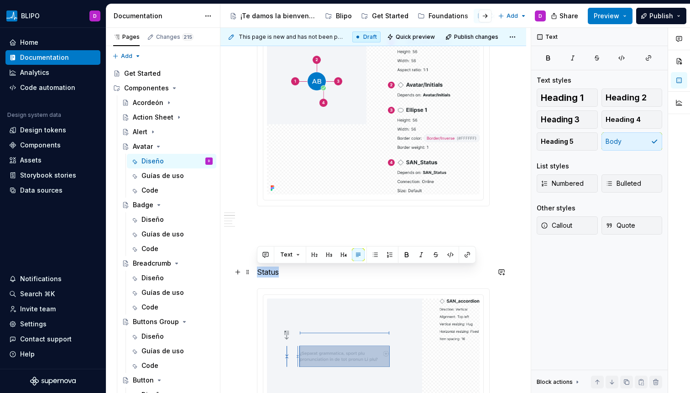
click at [277, 268] on p "Status" at bounding box center [373, 272] width 233 height 11
click at [345, 256] on button "button" at bounding box center [343, 254] width 13 height 13
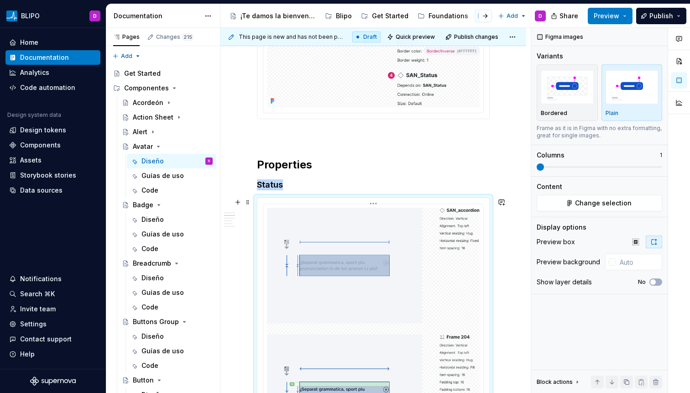
scroll to position [725, 0]
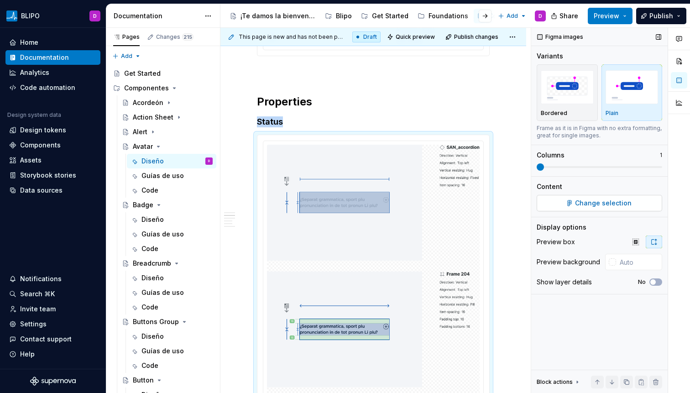
click at [590, 201] on span "Change selection" at bounding box center [603, 203] width 57 height 9
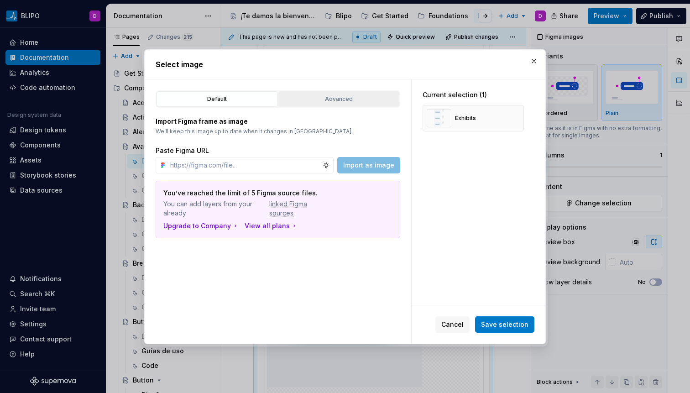
type textarea "*"
click at [324, 100] on div "Advanced" at bounding box center [339, 98] width 115 height 9
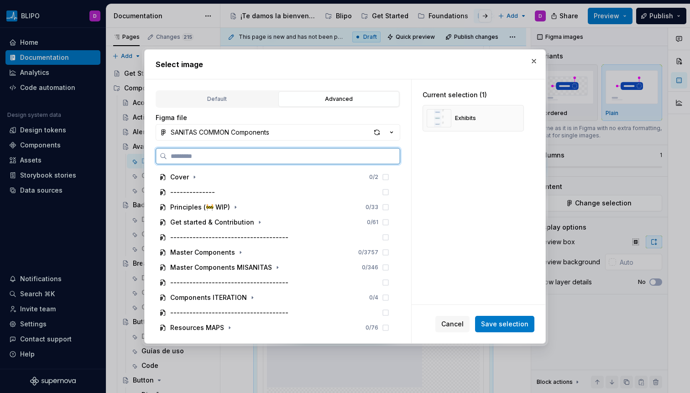
click at [228, 155] on input "search" at bounding box center [283, 156] width 233 height 9
paste input "**********"
type input "**********"
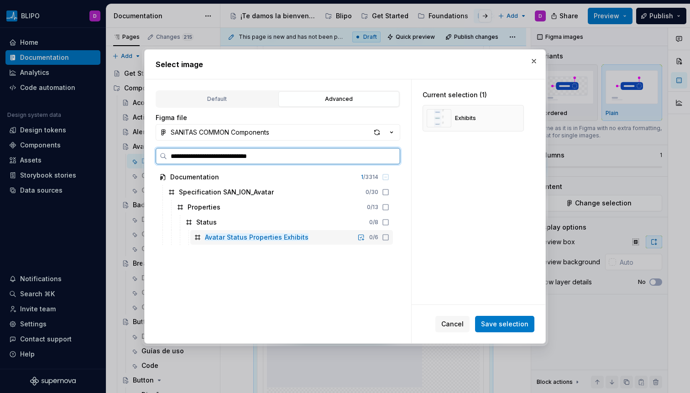
click at [384, 237] on icon at bounding box center [385, 237] width 7 height 7
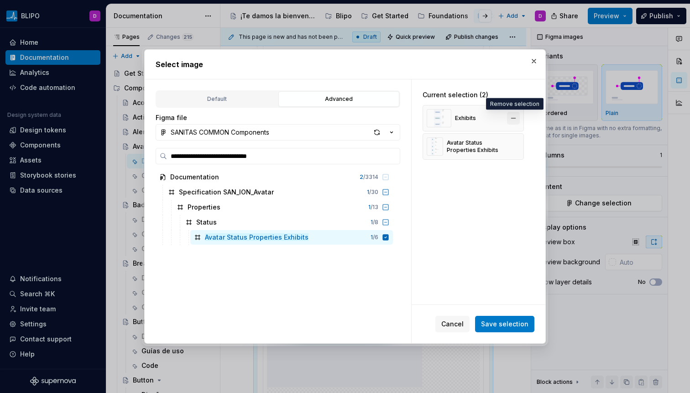
click at [511, 116] on button "button" at bounding box center [513, 118] width 13 height 13
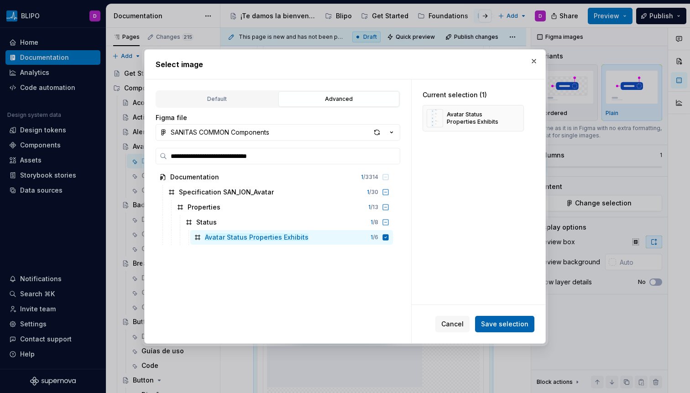
click at [487, 326] on span "Save selection" at bounding box center [504, 323] width 47 height 9
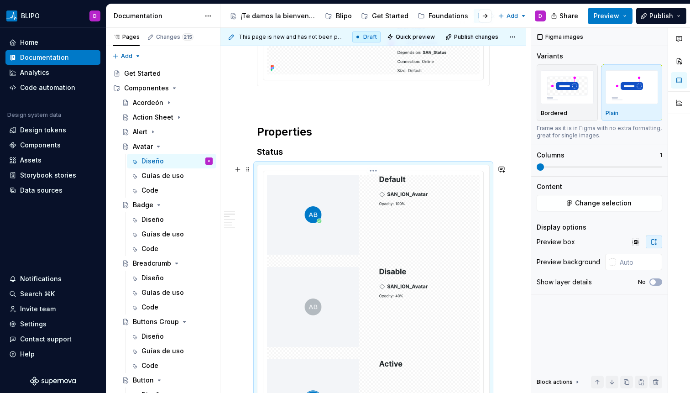
scroll to position [693, 0]
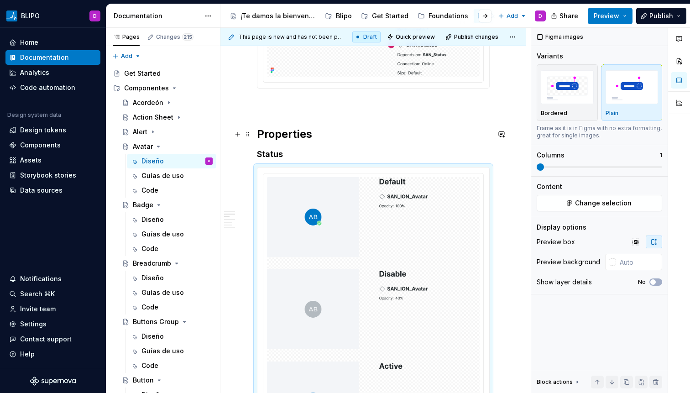
click at [273, 131] on h2 "Properties" at bounding box center [373, 134] width 233 height 15
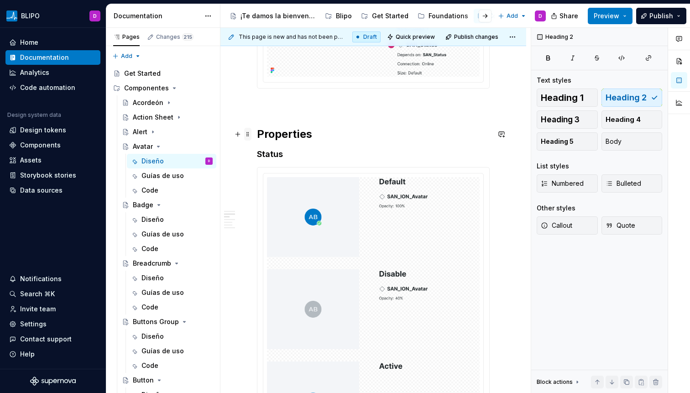
click at [246, 133] on span at bounding box center [247, 134] width 7 height 13
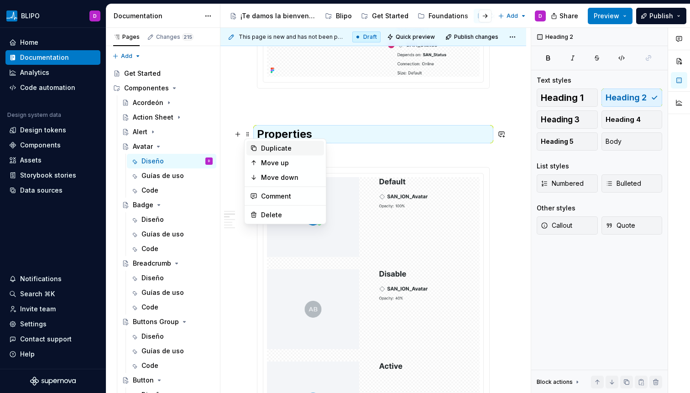
click at [263, 145] on div "Duplicate" at bounding box center [290, 148] width 59 height 9
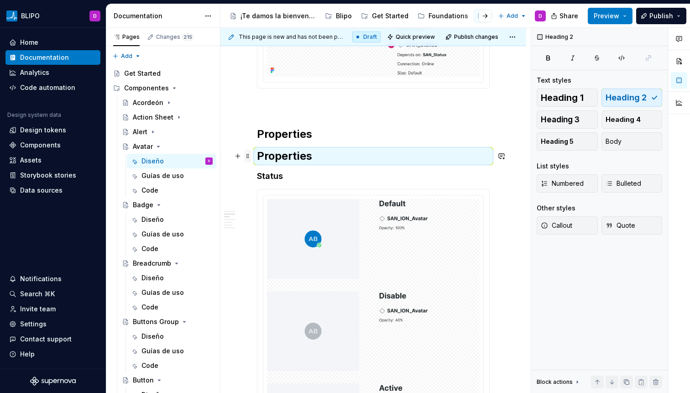
click at [246, 157] on span at bounding box center [247, 156] width 7 height 13
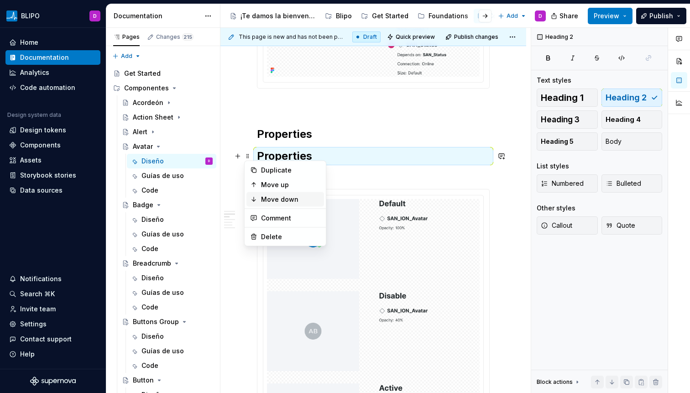
click at [256, 194] on div "Move down" at bounding box center [285, 199] width 78 height 15
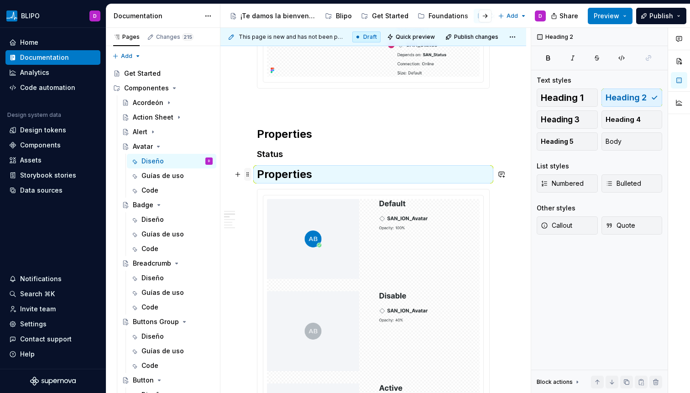
click at [249, 173] on span at bounding box center [247, 174] width 7 height 13
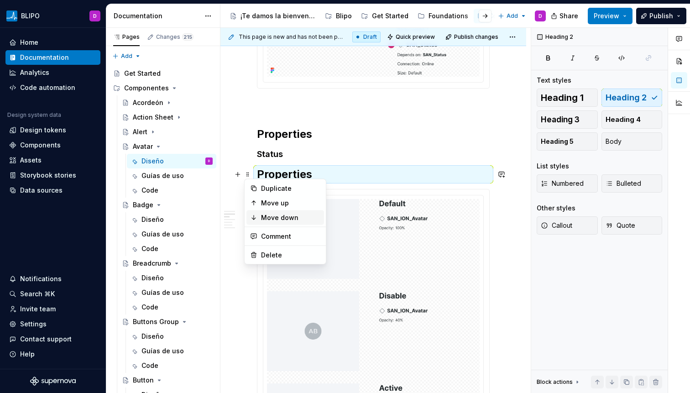
click at [257, 218] on icon at bounding box center [253, 217] width 7 height 7
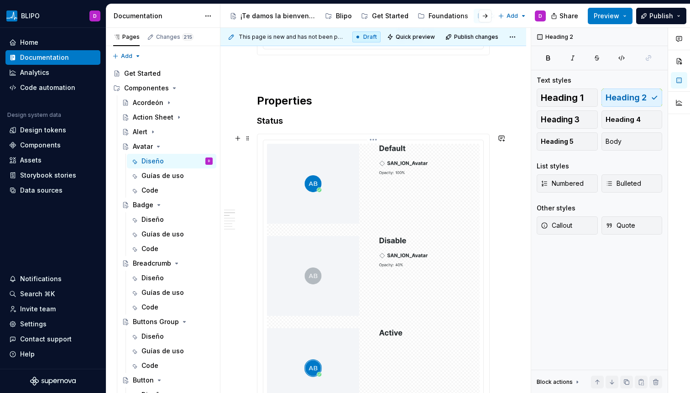
scroll to position [724, 0]
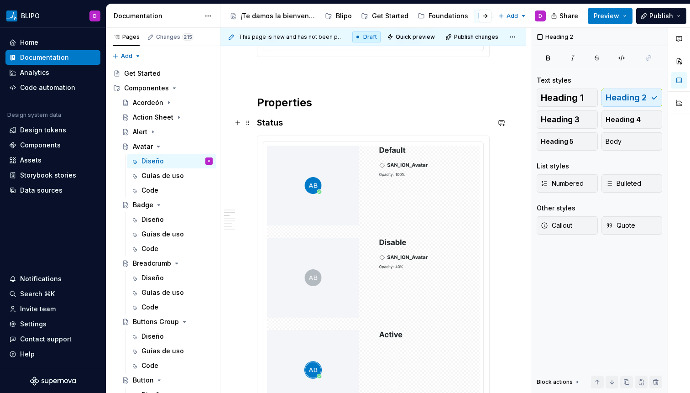
click at [250, 123] on span at bounding box center [247, 122] width 7 height 13
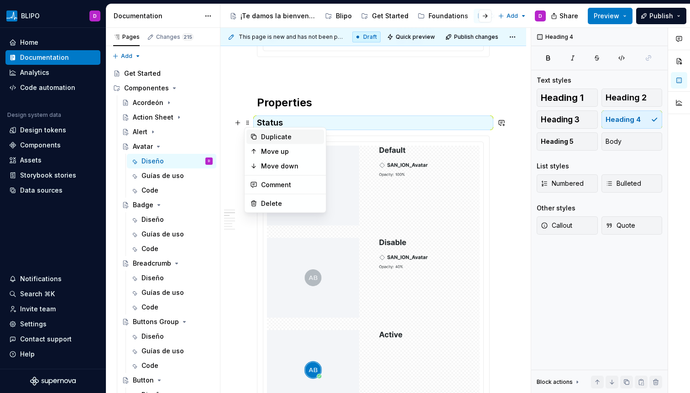
click at [265, 142] on div "Duplicate" at bounding box center [285, 137] width 78 height 15
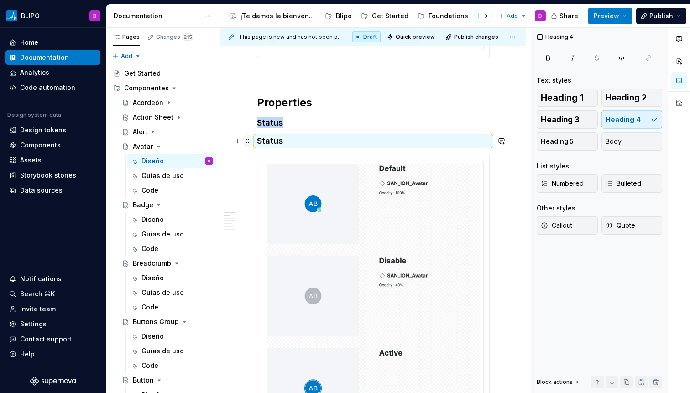
click at [248, 145] on span at bounding box center [247, 141] width 7 height 13
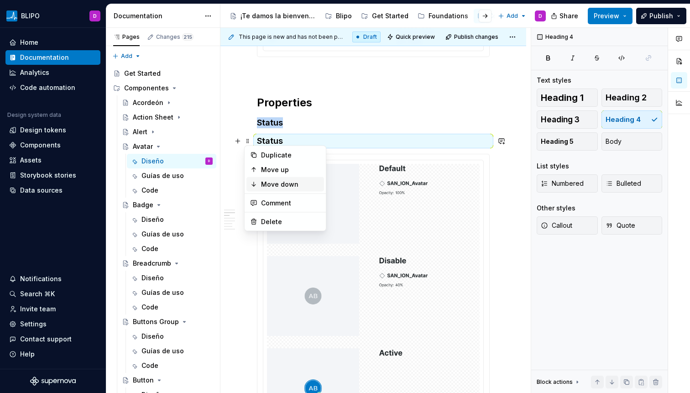
click at [257, 178] on div "Move down" at bounding box center [285, 184] width 78 height 15
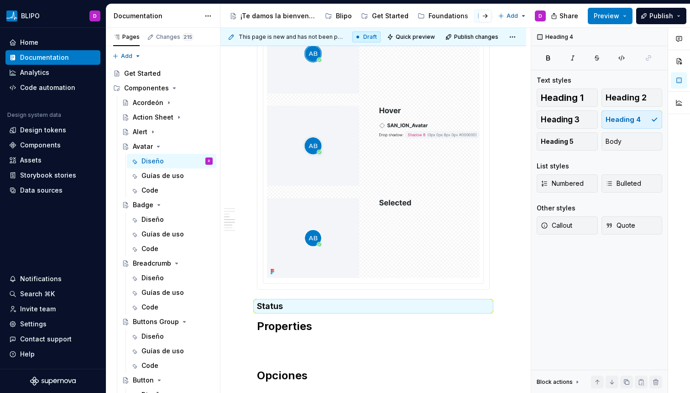
scroll to position [1042, 0]
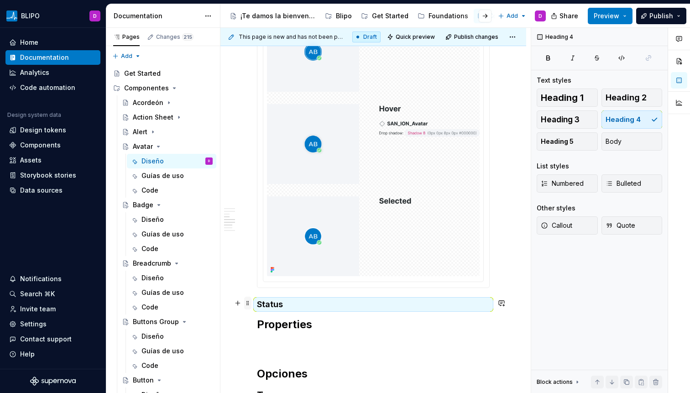
click at [251, 307] on span at bounding box center [247, 303] width 7 height 13
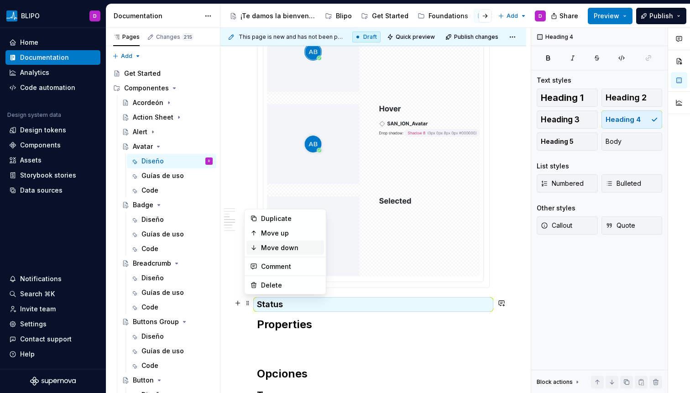
click at [273, 253] on div "Move down" at bounding box center [285, 248] width 78 height 15
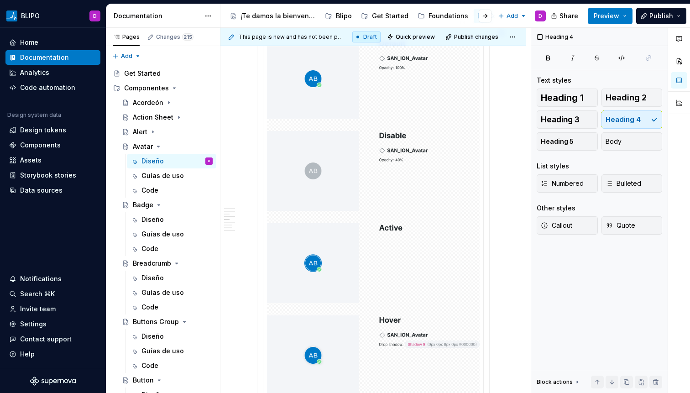
scroll to position [713, 0]
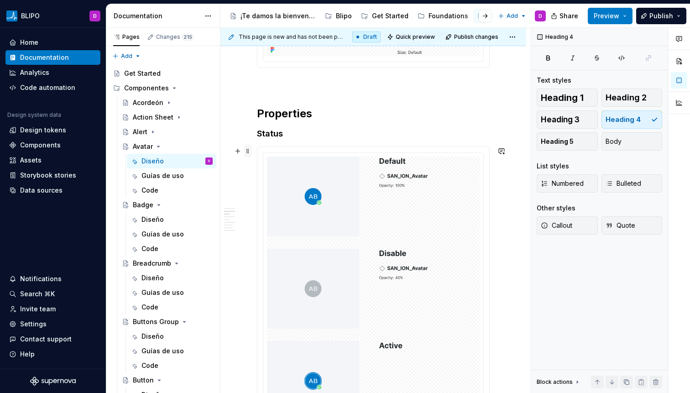
click at [249, 152] on span at bounding box center [247, 151] width 7 height 13
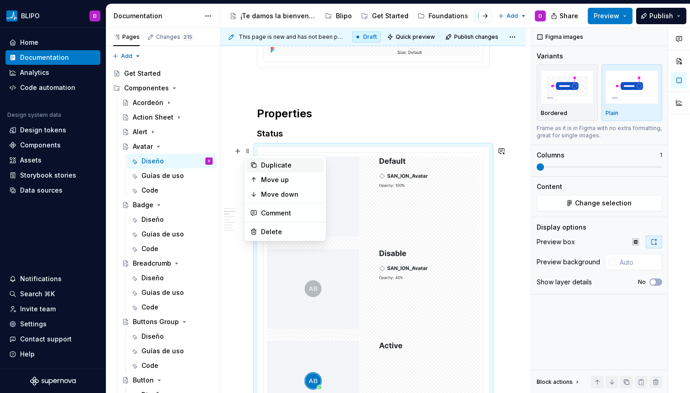
click at [260, 168] on div "Duplicate" at bounding box center [285, 165] width 78 height 15
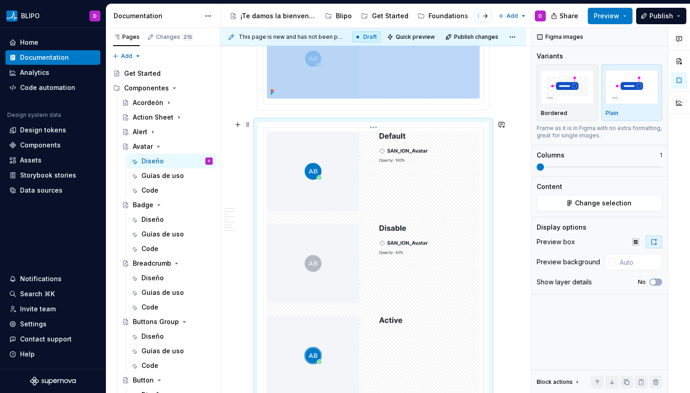
scroll to position [1200, 0]
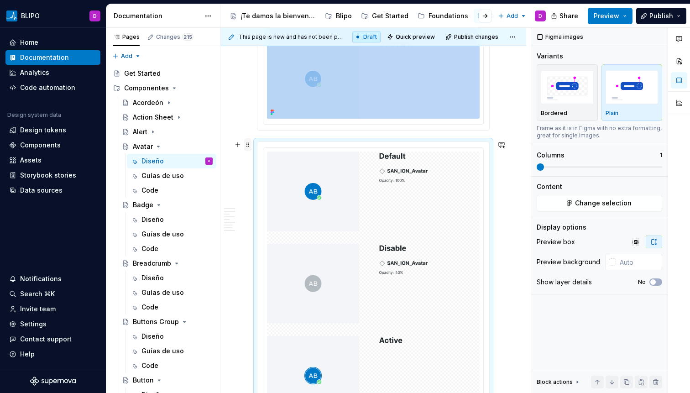
click at [249, 149] on span at bounding box center [247, 144] width 7 height 13
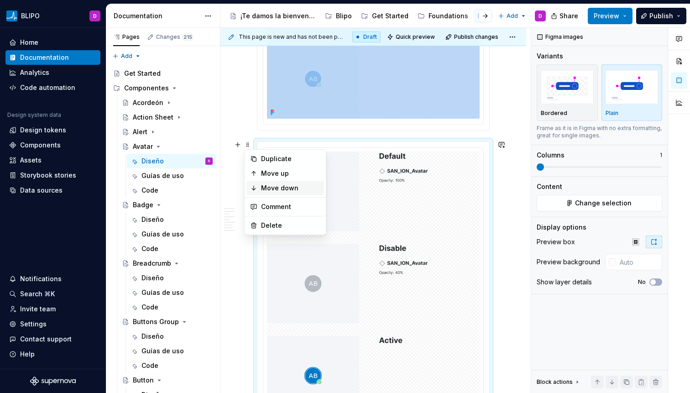
click at [266, 184] on div "Move down" at bounding box center [290, 187] width 59 height 9
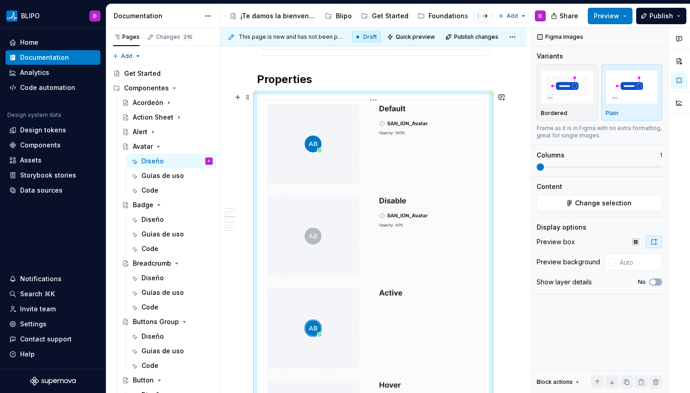
scroll to position [1273, 0]
click at [247, 104] on span at bounding box center [247, 99] width 7 height 13
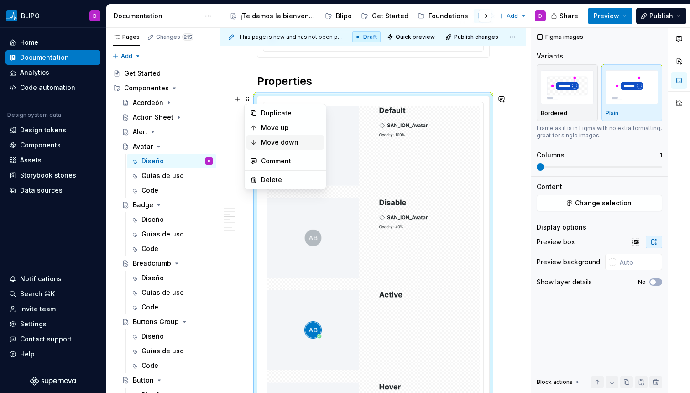
click at [259, 142] on div "Move down" at bounding box center [285, 142] width 78 height 15
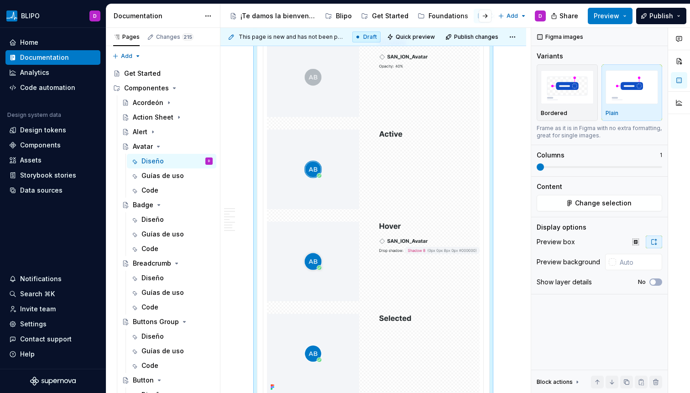
scroll to position [1174, 0]
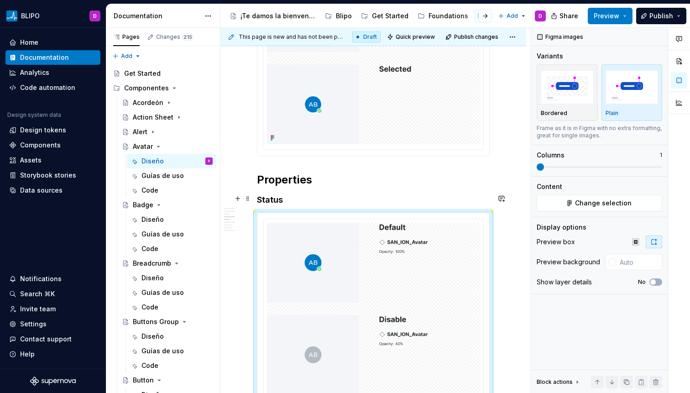
click at [279, 197] on h4 "Status" at bounding box center [373, 199] width 233 height 11
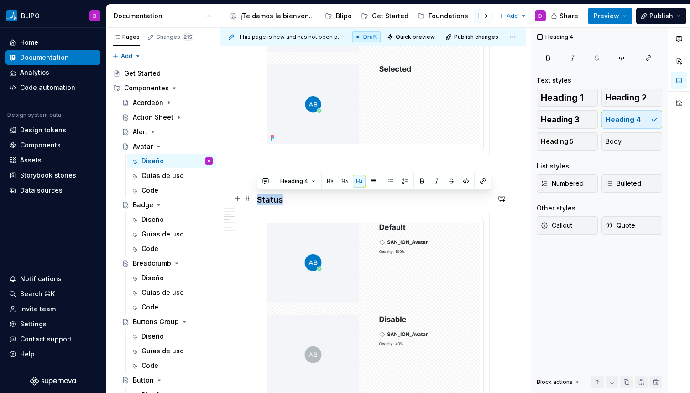
click at [279, 197] on h4 "Status" at bounding box center [373, 199] width 233 height 11
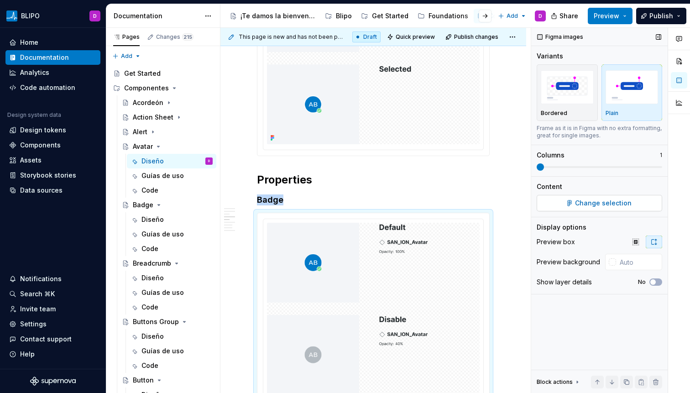
click at [563, 209] on button "Change selection" at bounding box center [600, 203] width 126 height 16
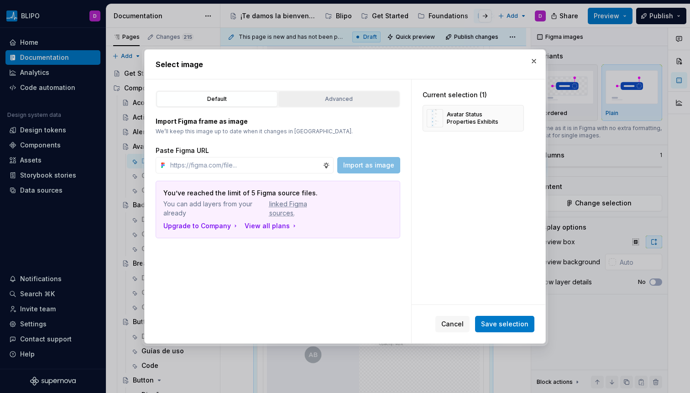
click at [347, 93] on button "Advanced" at bounding box center [338, 99] width 121 height 16
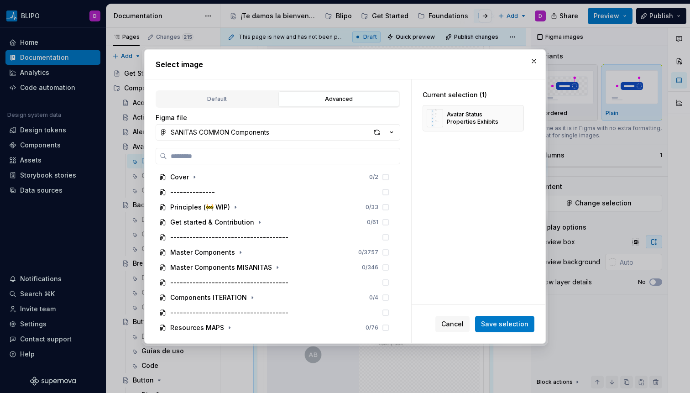
type textarea "*"
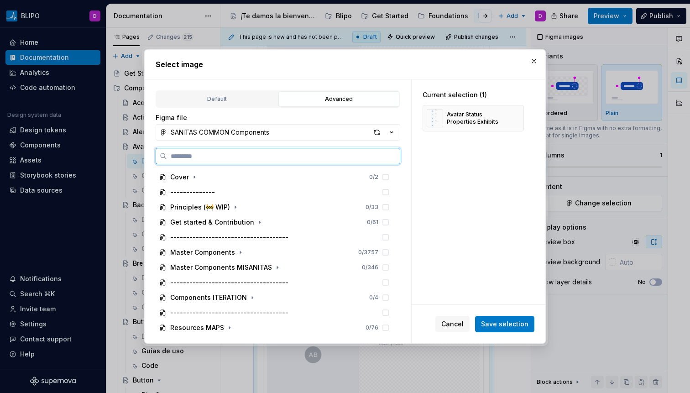
click at [286, 154] on input "search" at bounding box center [283, 156] width 233 height 9
paste input "**********"
type input "**********"
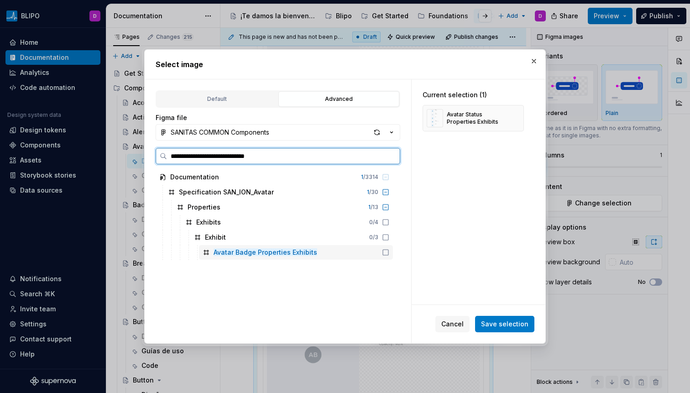
click at [386, 253] on icon at bounding box center [385, 252] width 7 height 7
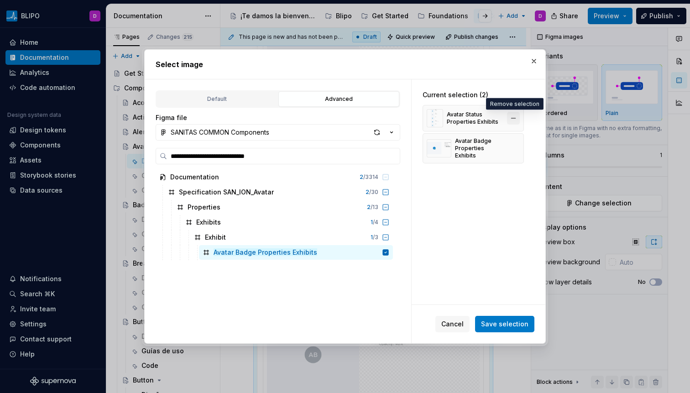
click at [513, 117] on button "button" at bounding box center [513, 118] width 13 height 13
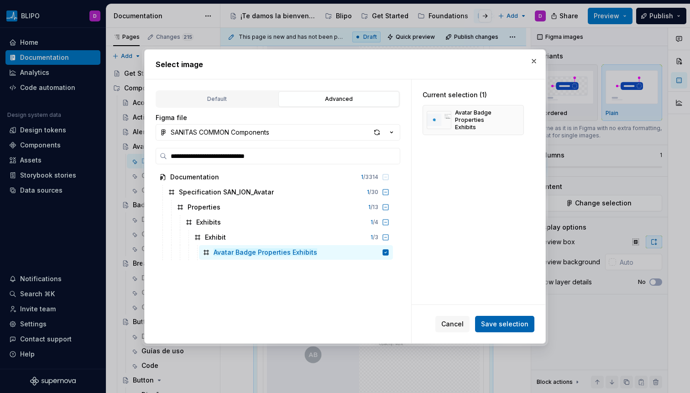
click at [511, 327] on span "Save selection" at bounding box center [504, 323] width 47 height 9
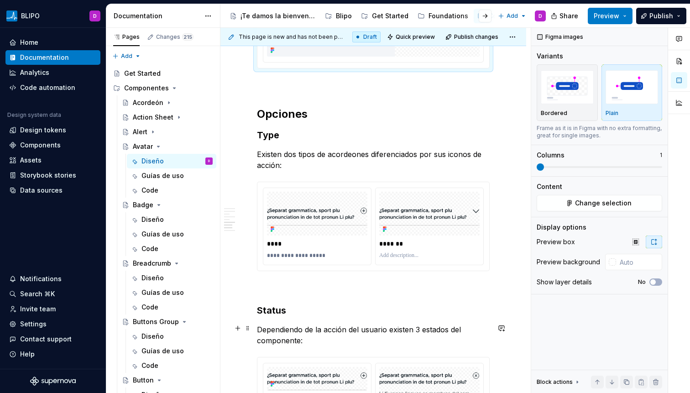
scroll to position [1444, 0]
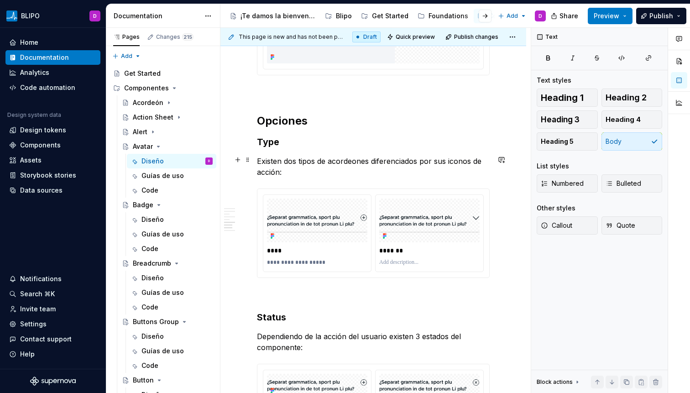
click at [293, 166] on p "Existen dos tipos de acordeones diferenciados por sus iconos de acción:" at bounding box center [373, 167] width 233 height 22
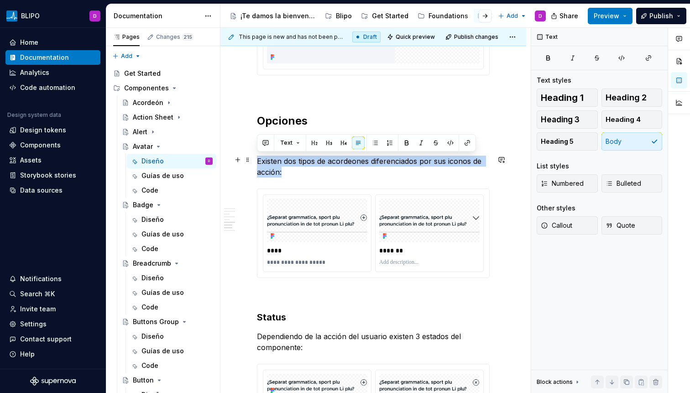
click at [293, 166] on p "Existen dos tipos de acordeones diferenciados por sus iconos de acción:" at bounding box center [373, 167] width 233 height 22
click at [278, 174] on p "Existen dos tipos de acordeones diferenciados por sus iconos de acción:" at bounding box center [373, 167] width 233 height 22
drag, startPoint x: 286, startPoint y: 160, endPoint x: 278, endPoint y: 167, distance: 10.0
click at [278, 167] on p "Existen dos tipos de acordeones diferenciados por sus iconos de acción:" at bounding box center [373, 167] width 233 height 22
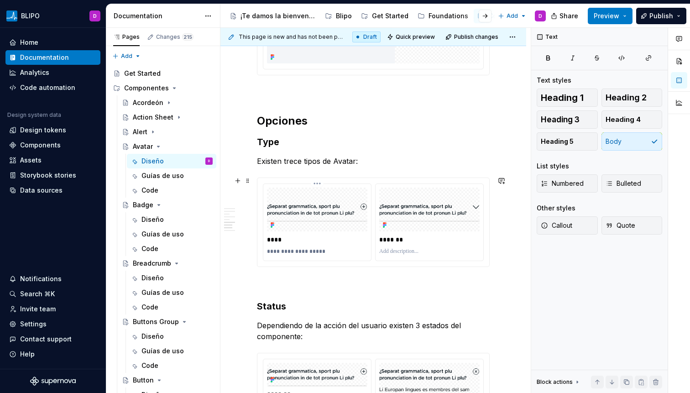
click at [324, 193] on div at bounding box center [317, 210] width 100 height 44
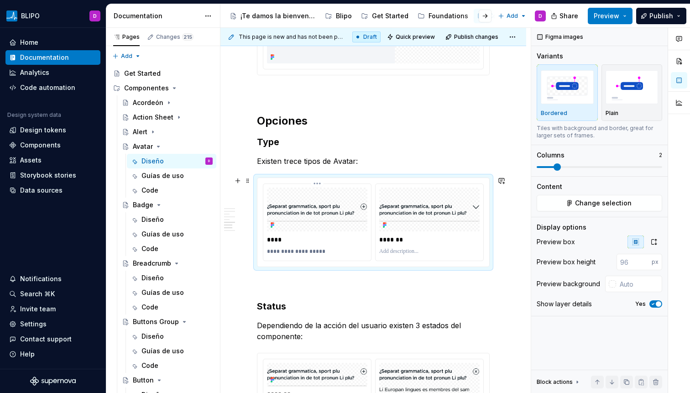
click at [324, 193] on div at bounding box center [317, 210] width 100 height 44
click at [566, 203] on button "Change selection" at bounding box center [600, 203] width 126 height 16
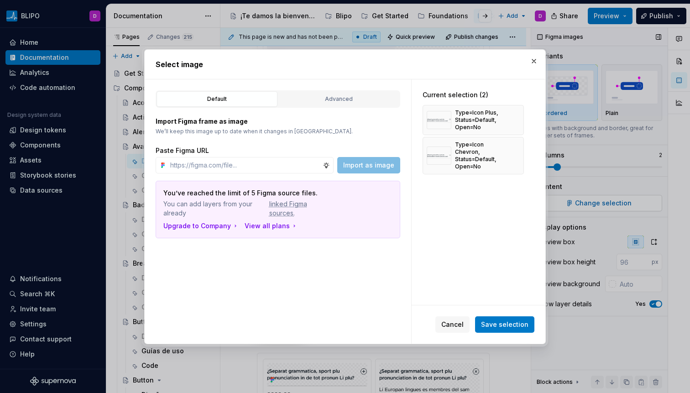
type textarea "*"
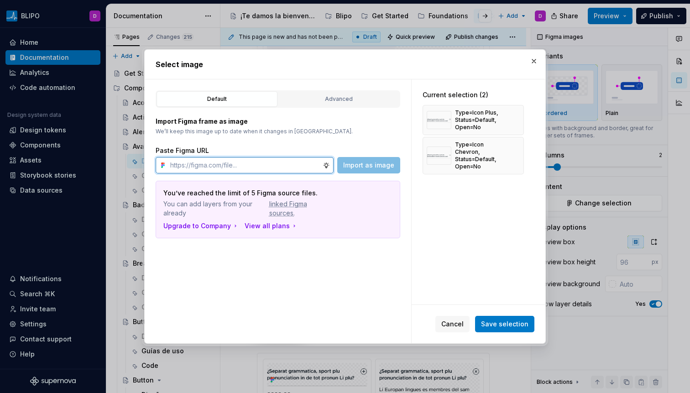
paste input "[URL][DOMAIN_NAME]"
type input "[URL][DOMAIN_NAME]"
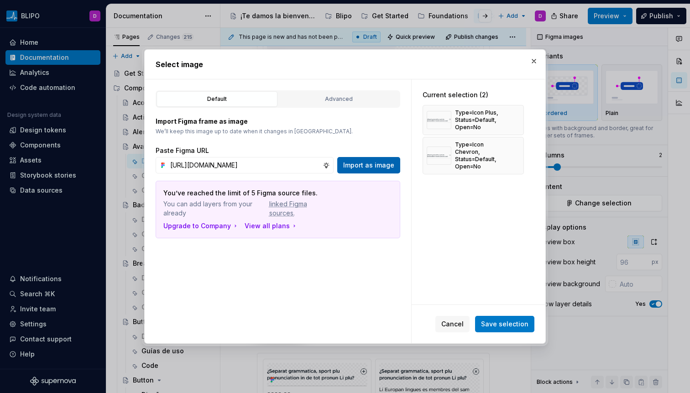
click at [368, 163] on span "Import as image" at bounding box center [368, 165] width 51 height 9
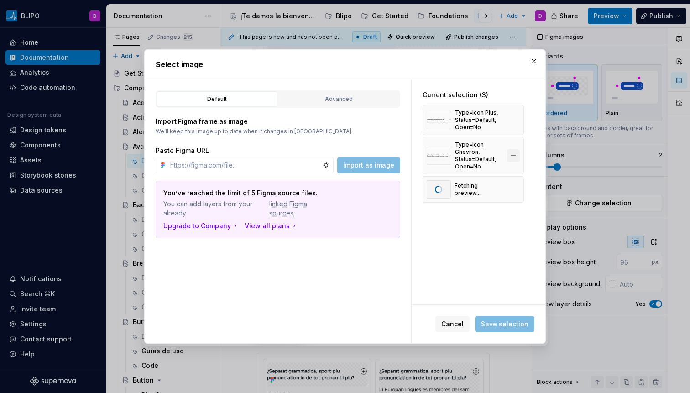
click at [516, 152] on button "button" at bounding box center [513, 155] width 13 height 13
click at [516, 115] on button "button" at bounding box center [513, 120] width 13 height 13
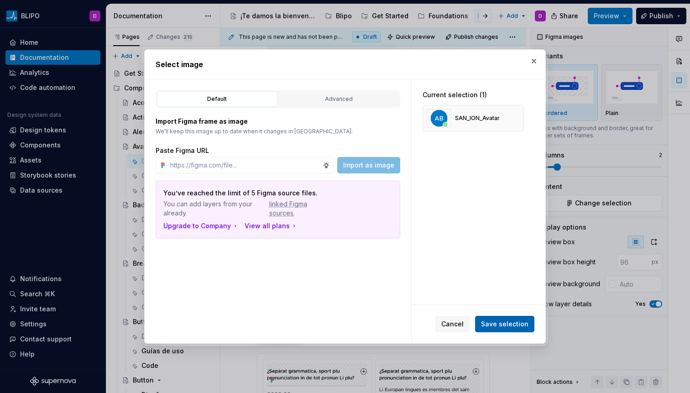
click at [491, 324] on span "Save selection" at bounding box center [504, 323] width 47 height 9
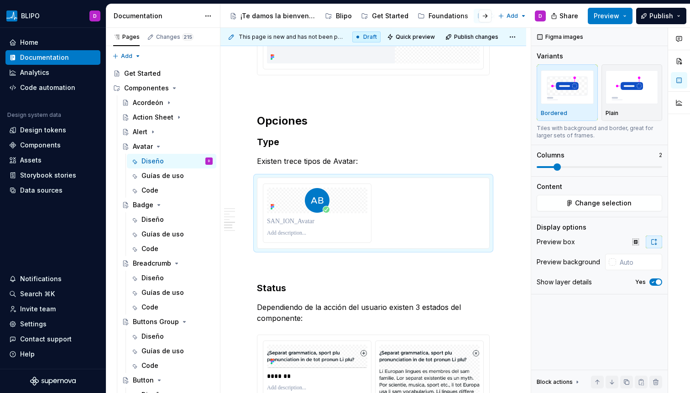
click at [284, 230] on p at bounding box center [317, 233] width 100 height 7
click at [282, 222] on p at bounding box center [317, 221] width 100 height 9
click at [398, 214] on div "********" at bounding box center [373, 212] width 221 height 59
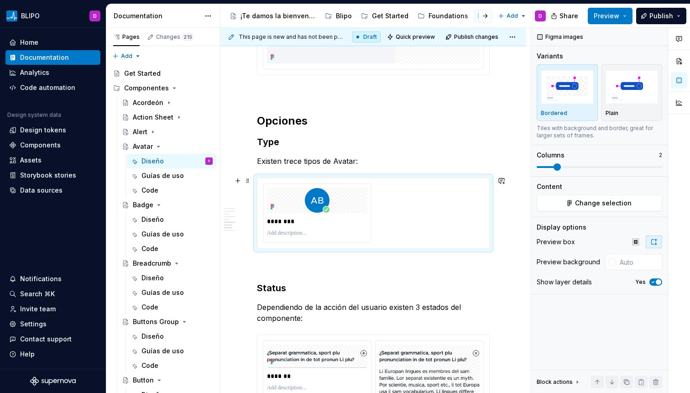
click at [407, 199] on div "********" at bounding box center [373, 212] width 221 height 59
click at [378, 203] on div "********" at bounding box center [373, 212] width 221 height 59
click at [424, 199] on div "********" at bounding box center [373, 212] width 221 height 59
click at [395, 197] on div "********" at bounding box center [373, 212] width 221 height 59
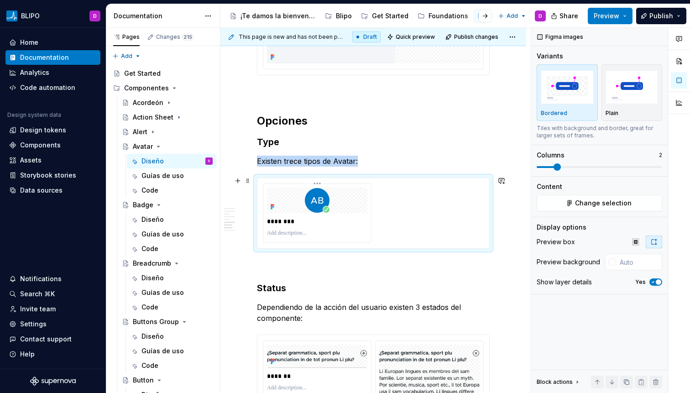
click at [318, 202] on img at bounding box center [317, 201] width 26 height 26
click at [556, 205] on button "Change selection" at bounding box center [600, 203] width 126 height 16
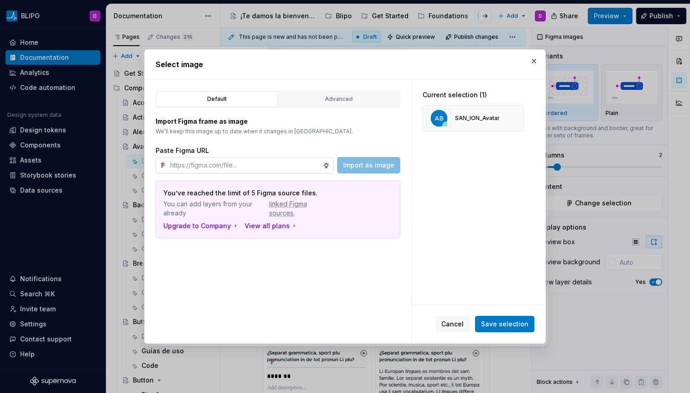
click at [260, 164] on input "text" at bounding box center [245, 165] width 156 height 16
type input "[URL][DOMAIN_NAME]"
click at [366, 167] on span "Import as image" at bounding box center [368, 165] width 51 height 9
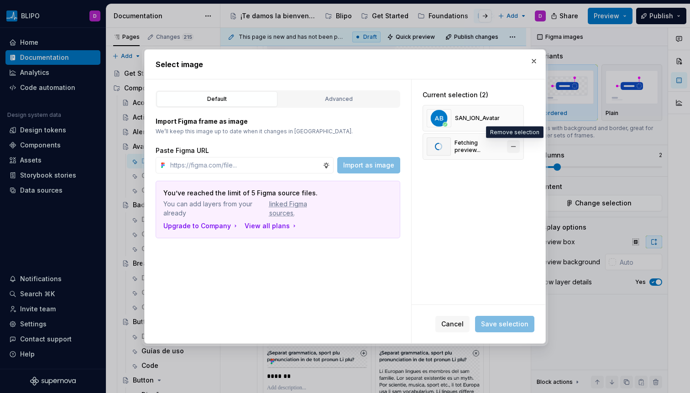
click at [510, 147] on button "button" at bounding box center [513, 146] width 13 height 13
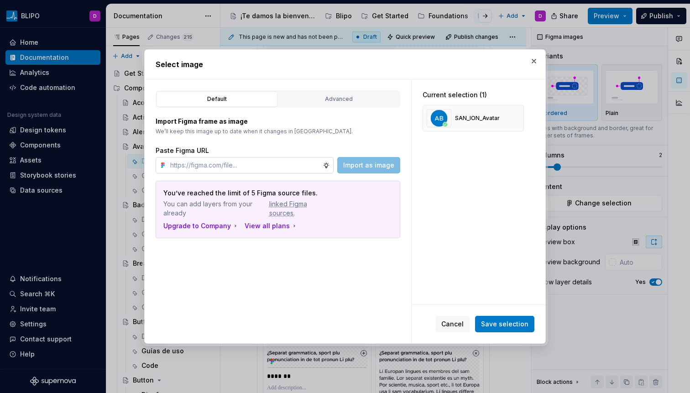
click at [267, 163] on input "text" at bounding box center [245, 165] width 156 height 16
type textarea "*"
paste input "[URL][DOMAIN_NAME]"
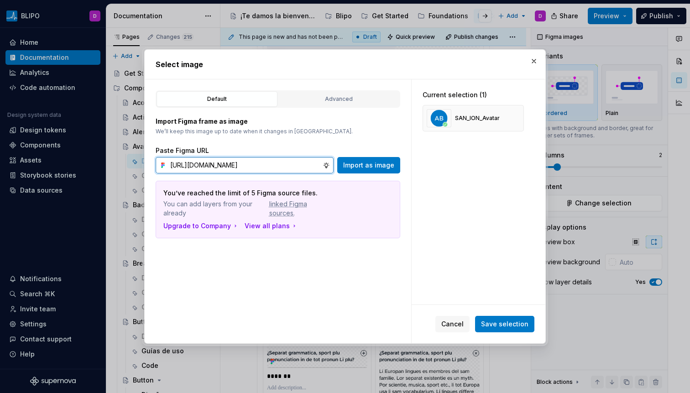
scroll to position [0, 311]
type input "[URL][DOMAIN_NAME]"
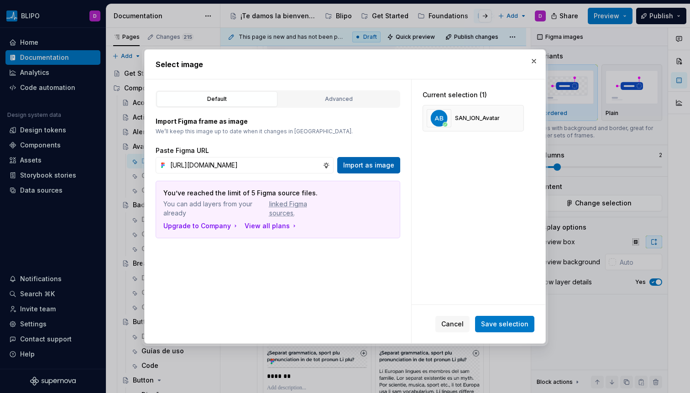
scroll to position [0, 0]
click at [359, 166] on span "Import as image" at bounding box center [368, 165] width 51 height 9
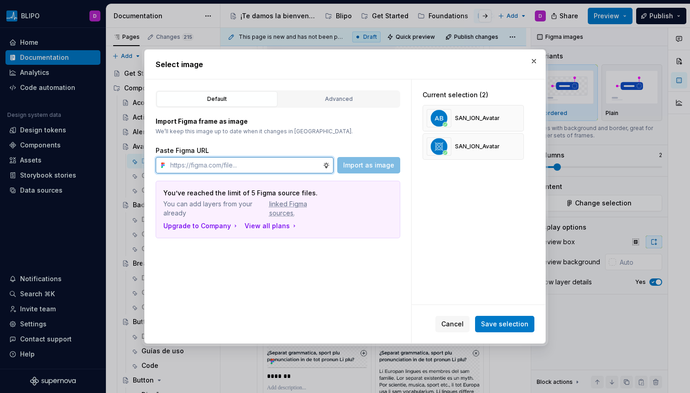
click at [211, 164] on input "text" at bounding box center [245, 165] width 156 height 16
paste input "[URL][DOMAIN_NAME]"
type input "[URL][DOMAIN_NAME]"
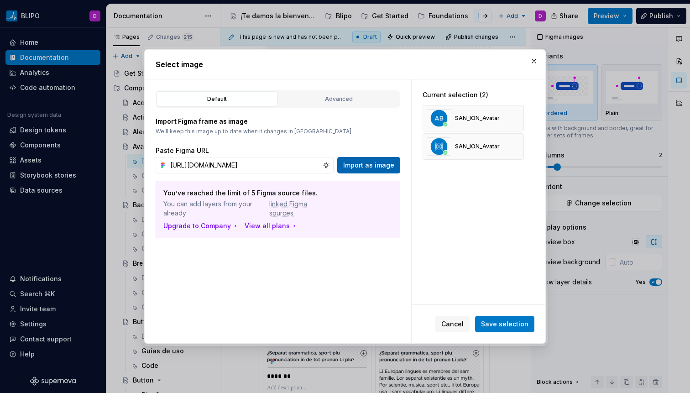
scroll to position [0, 0]
click at [372, 164] on span "Import as image" at bounding box center [368, 165] width 51 height 9
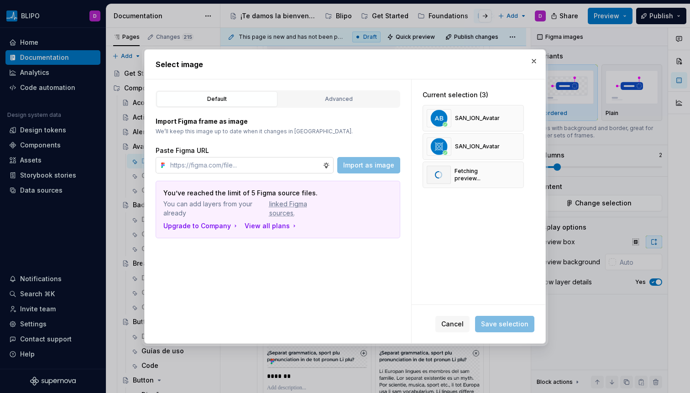
click at [278, 166] on input "text" at bounding box center [245, 165] width 156 height 16
paste input "[URL][DOMAIN_NAME]"
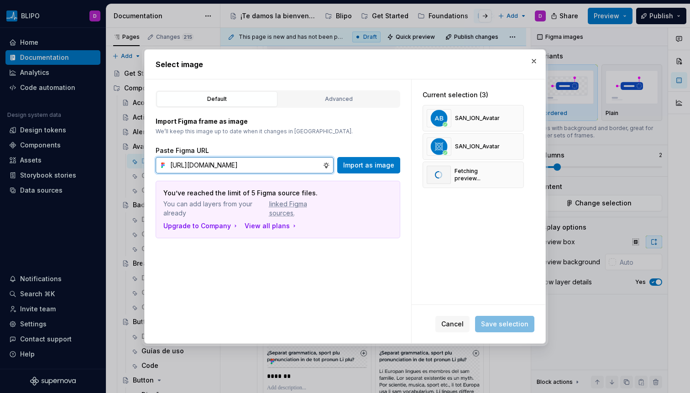
scroll to position [0, 312]
type input "[URL][DOMAIN_NAME]"
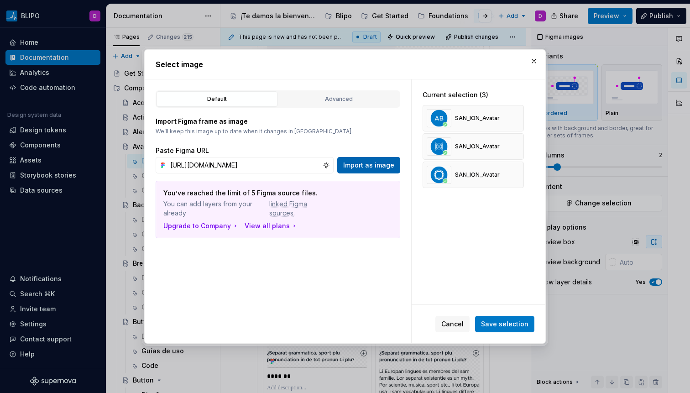
scroll to position [0, 0]
click at [354, 166] on span "Import as image" at bounding box center [368, 165] width 51 height 9
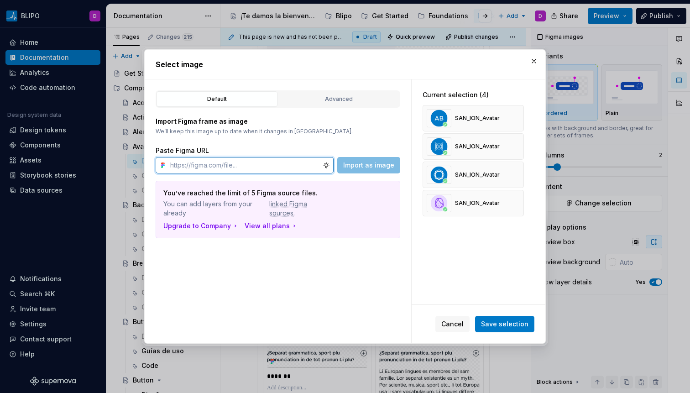
click at [253, 166] on input "text" at bounding box center [245, 165] width 156 height 16
paste input "[URL][DOMAIN_NAME]"
type input "[URL][DOMAIN_NAME]"
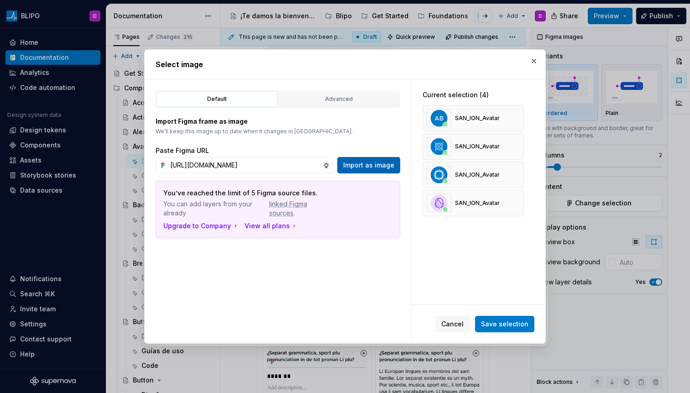
click at [381, 166] on span "Import as image" at bounding box center [368, 165] width 51 height 9
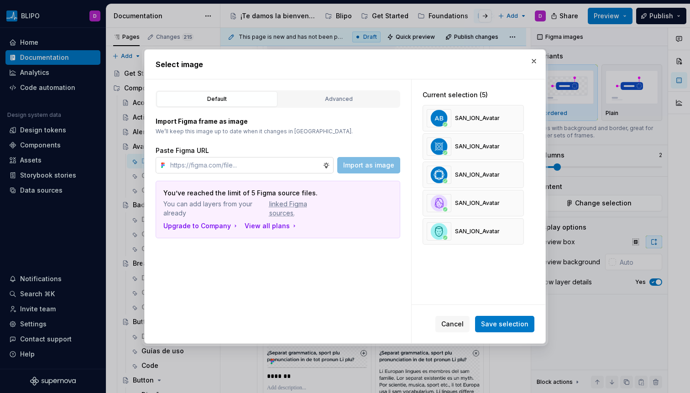
click at [286, 167] on input "text" at bounding box center [245, 165] width 156 height 16
paste input "[URL][DOMAIN_NAME]"
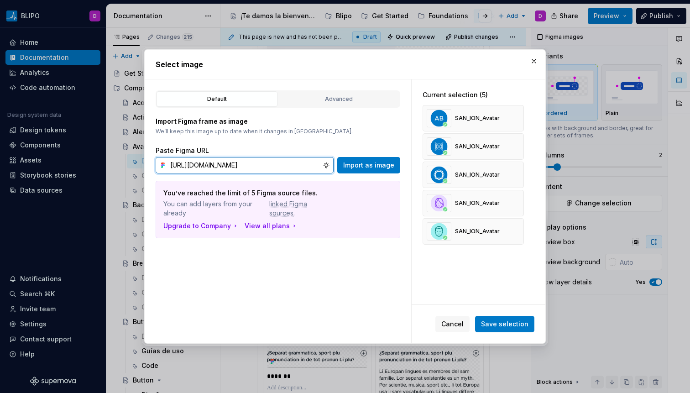
scroll to position [0, 313]
type input "[URL][DOMAIN_NAME]"
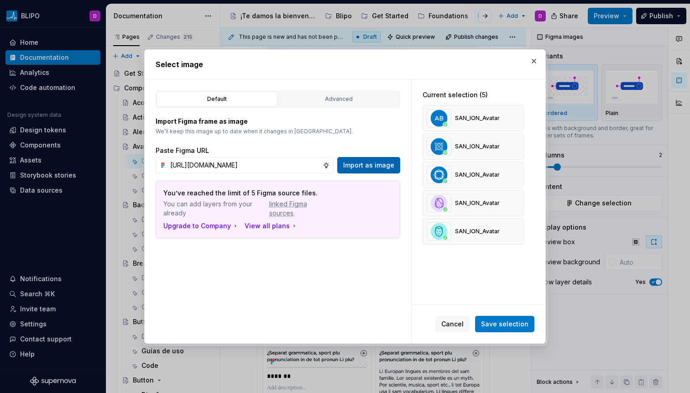
scroll to position [0, 0]
click at [368, 168] on span "Import as image" at bounding box center [368, 165] width 51 height 9
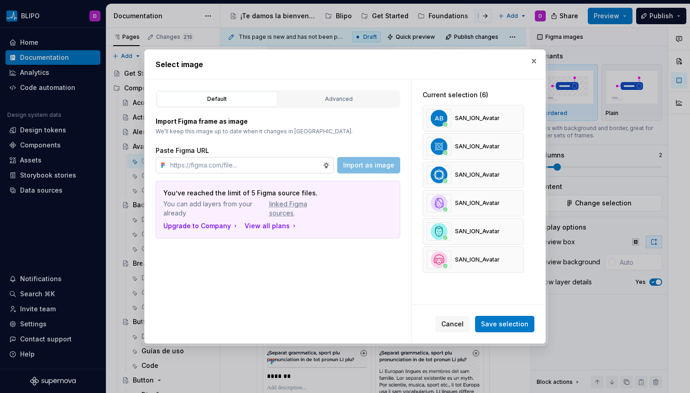
click at [298, 172] on input "text" at bounding box center [245, 165] width 156 height 16
paste input "[URL][DOMAIN_NAME]"
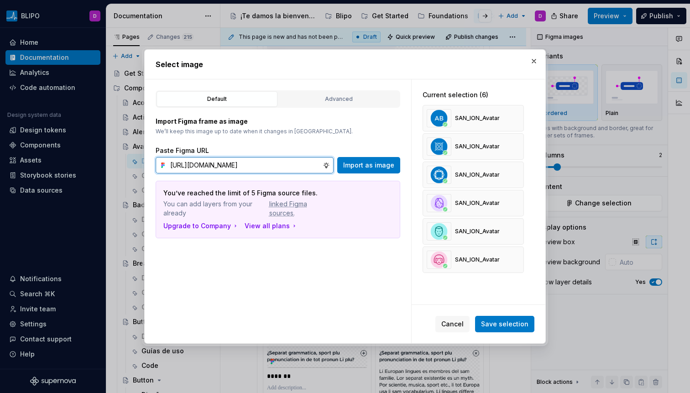
scroll to position [0, 312]
type input "[URL][DOMAIN_NAME]"
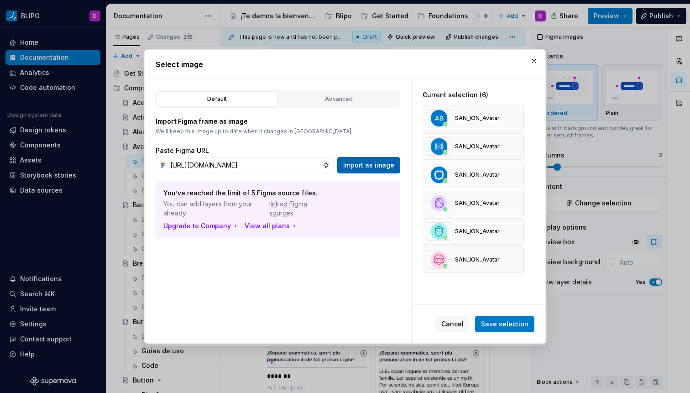
scroll to position [0, 0]
click at [368, 167] on span "Import as image" at bounding box center [368, 165] width 51 height 9
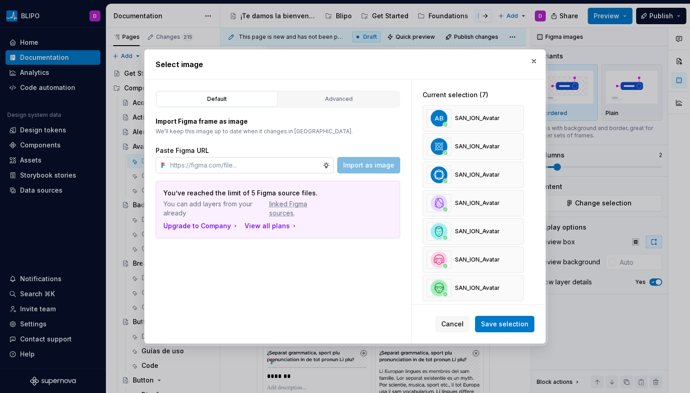
click at [296, 167] on input "text" at bounding box center [245, 165] width 156 height 16
paste input "[URL][DOMAIN_NAME]"
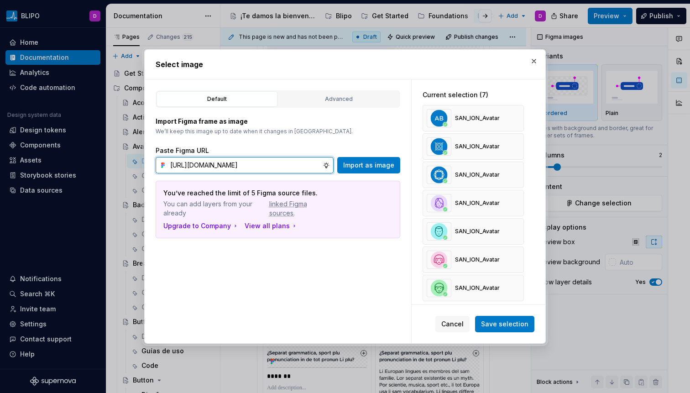
scroll to position [0, 313]
type input "[URL][DOMAIN_NAME]"
drag, startPoint x: 380, startPoint y: 168, endPoint x: 421, endPoint y: 160, distance: 41.4
click at [380, 168] on span "Import as image" at bounding box center [368, 165] width 51 height 9
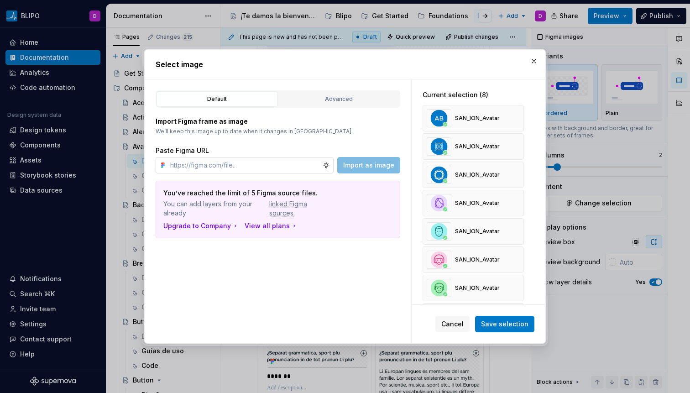
click at [261, 166] on input "text" at bounding box center [245, 165] width 156 height 16
paste input "[URL][DOMAIN_NAME]"
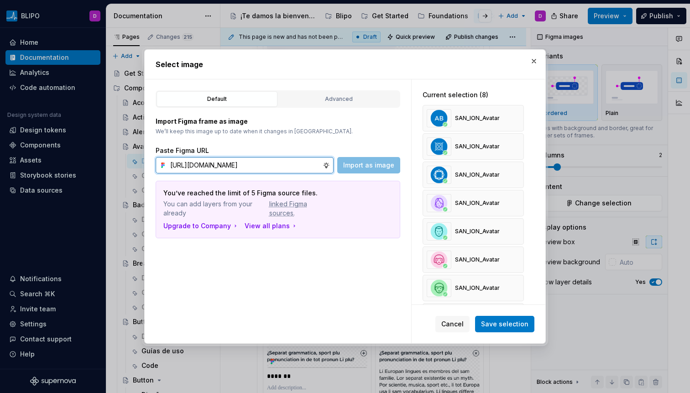
scroll to position [0, 312]
type input "[URL][DOMAIN_NAME]"
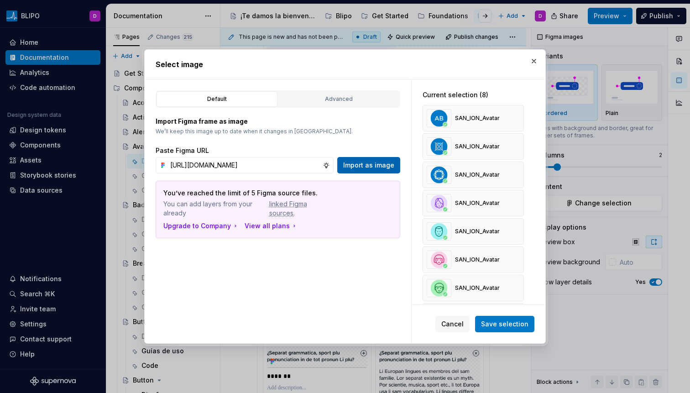
scroll to position [0, 0]
click at [383, 164] on span "Import as image" at bounding box center [368, 165] width 51 height 9
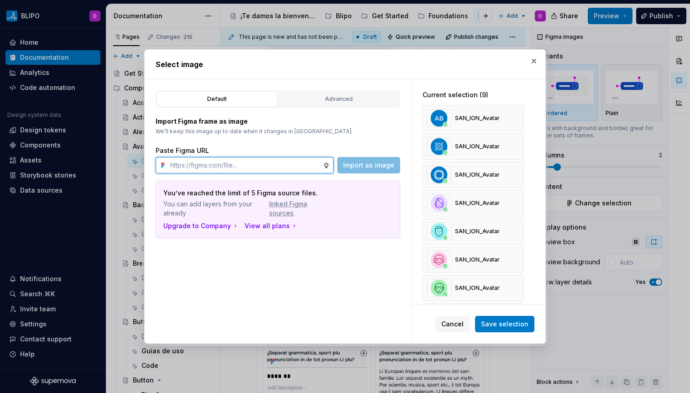
click at [257, 167] on input "text" at bounding box center [245, 165] width 156 height 16
paste input "[URL][DOMAIN_NAME]"
type input "[URL][DOMAIN_NAME]"
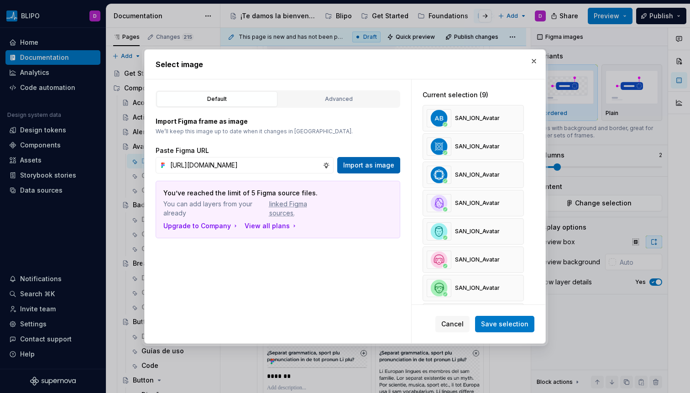
click at [358, 167] on span "Import as image" at bounding box center [368, 165] width 51 height 9
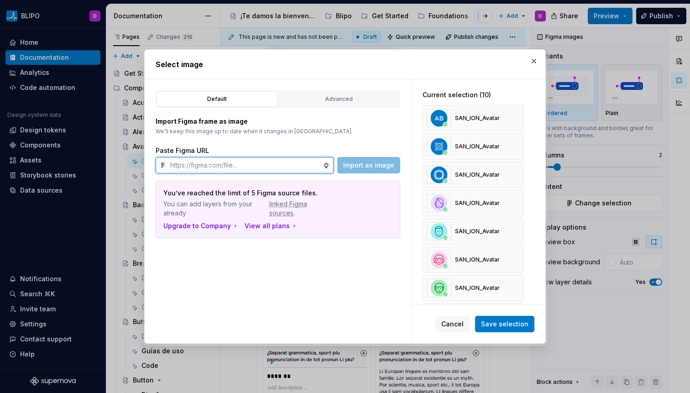
click at [278, 167] on input "text" at bounding box center [245, 165] width 156 height 16
paste input "[URL][DOMAIN_NAME]"
type input "[URL][DOMAIN_NAME]"
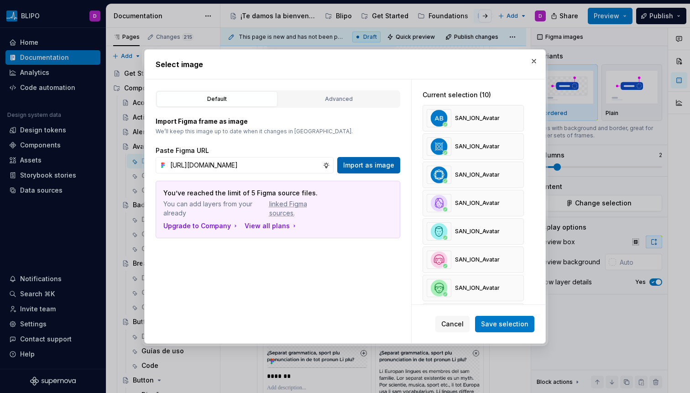
click at [362, 165] on span "Import as image" at bounding box center [368, 165] width 51 height 9
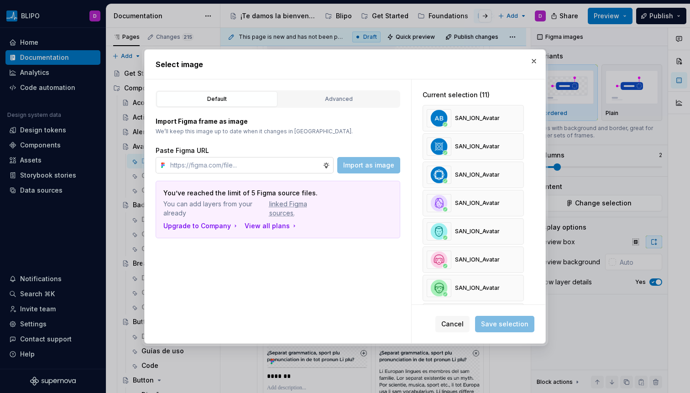
click at [308, 167] on input "text" at bounding box center [245, 165] width 156 height 16
paste input "[URL][DOMAIN_NAME]"
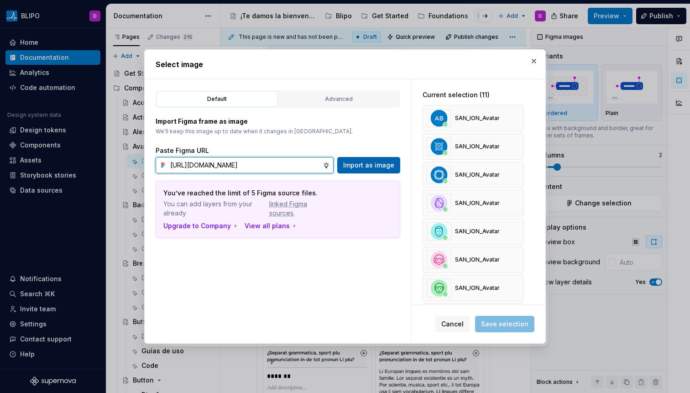
scroll to position [0, 313]
type input "[URL][DOMAIN_NAME]"
click at [354, 165] on span "Import as image" at bounding box center [368, 165] width 51 height 9
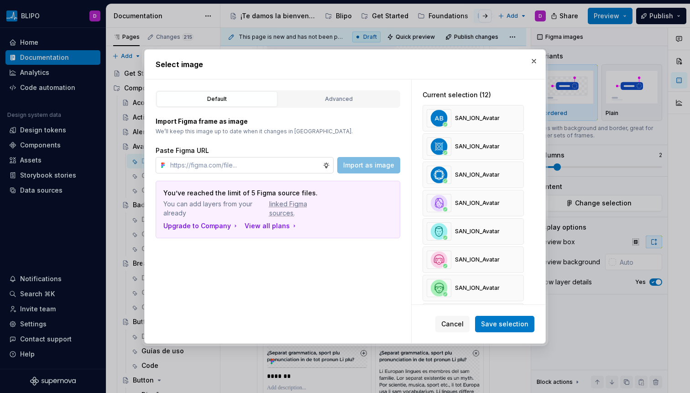
click at [274, 163] on input "text" at bounding box center [245, 165] width 156 height 16
paste input "[URL][DOMAIN_NAME]"
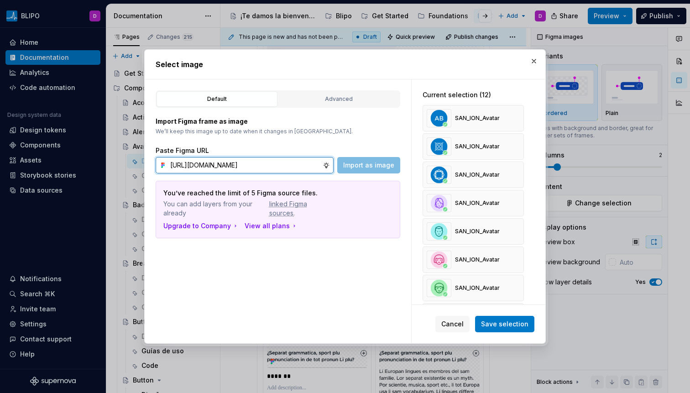
scroll to position [0, 313]
type input "[URL][DOMAIN_NAME]"
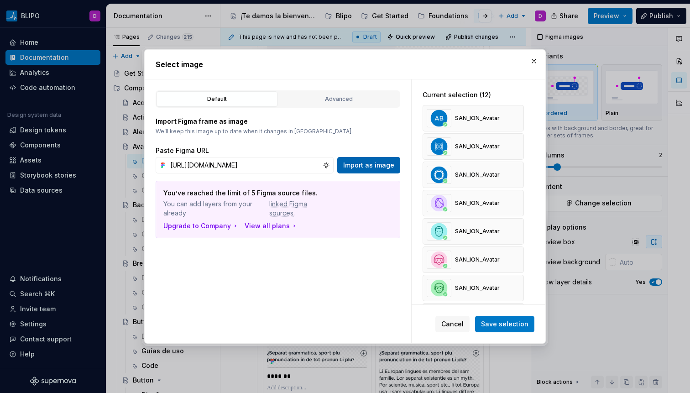
scroll to position [0, 0]
click at [358, 167] on span "Import as image" at bounding box center [368, 165] width 51 height 9
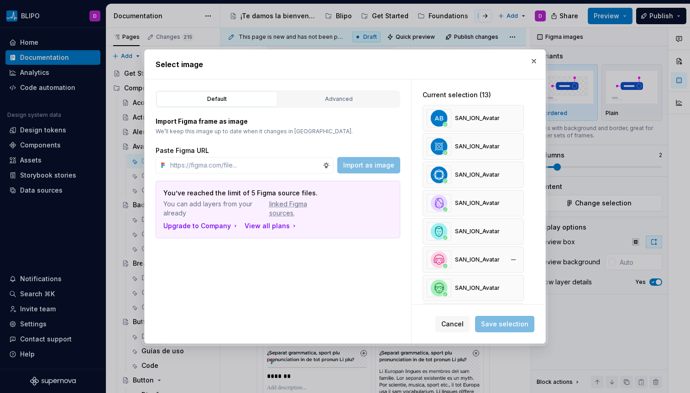
scroll to position [177, 0]
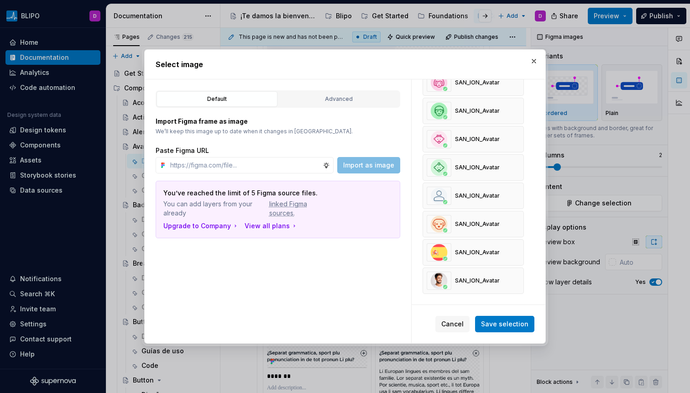
click at [493, 326] on span "Save selection" at bounding box center [504, 323] width 47 height 9
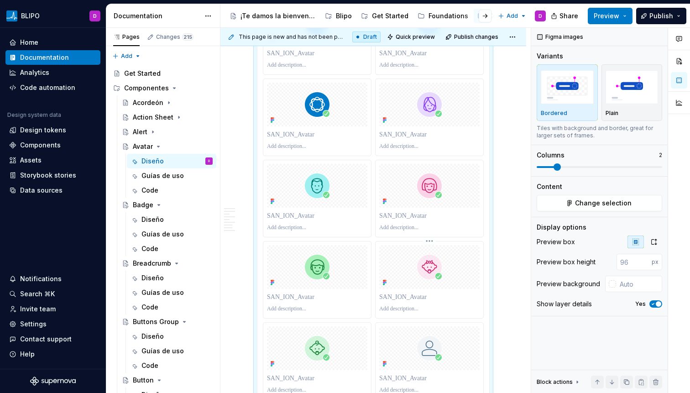
scroll to position [1423, 0]
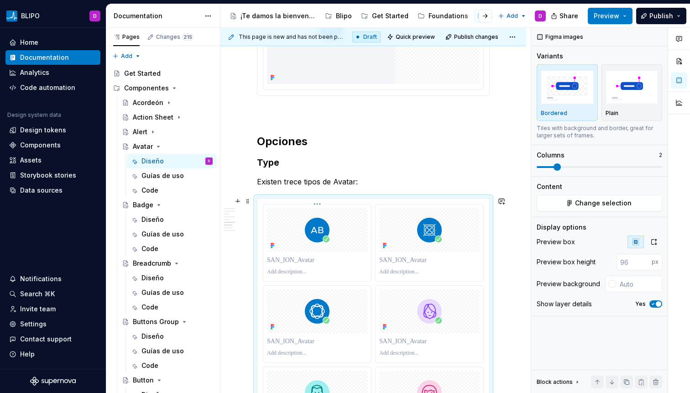
click at [303, 261] on p at bounding box center [317, 260] width 100 height 9
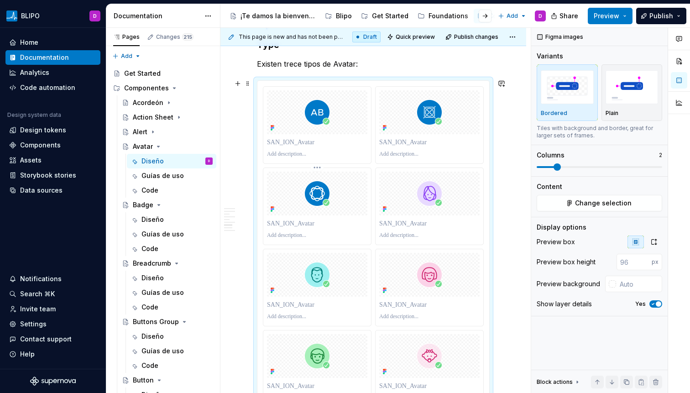
scroll to position [1540, 0]
click at [394, 141] on p at bounding box center [429, 143] width 100 height 9
click at [312, 220] on p at bounding box center [317, 224] width 100 height 9
click at [386, 225] on p at bounding box center [429, 224] width 100 height 9
click at [404, 222] on p at bounding box center [429, 224] width 100 height 9
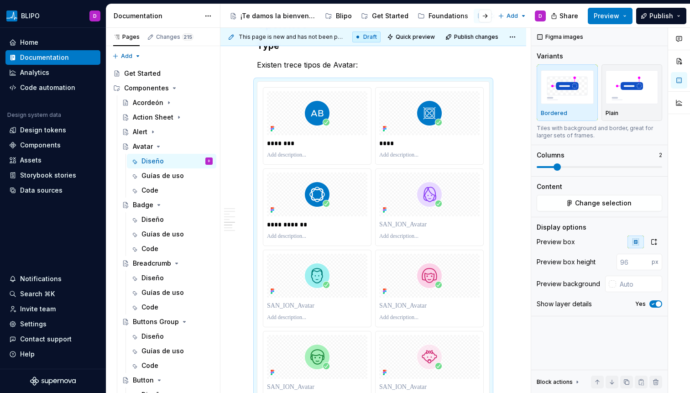
click at [404, 222] on p at bounding box center [429, 224] width 100 height 9
click at [407, 220] on p "**********" at bounding box center [429, 224] width 100 height 9
click at [283, 304] on p at bounding box center [317, 305] width 100 height 9
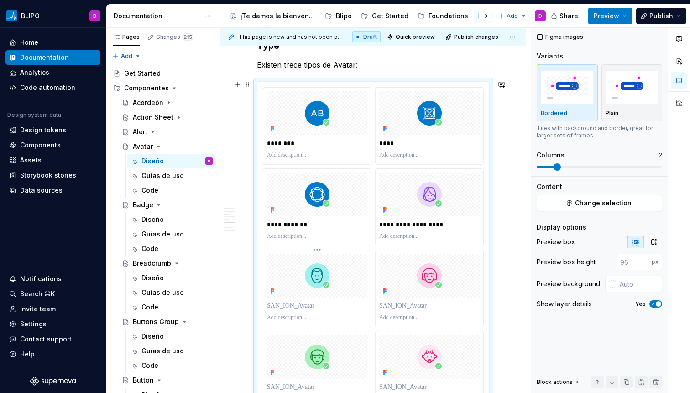
paste div
click at [321, 304] on p "**********" at bounding box center [317, 305] width 100 height 9
drag, startPoint x: 321, startPoint y: 304, endPoint x: 309, endPoint y: 306, distance: 11.6
click at [320, 304] on p "**********" at bounding box center [317, 305] width 100 height 9
click at [413, 305] on p at bounding box center [429, 305] width 100 height 9
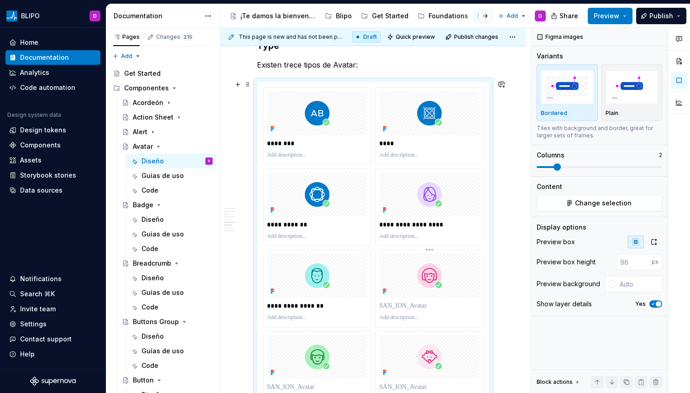
paste div
click at [430, 305] on p "**********" at bounding box center [429, 305] width 100 height 9
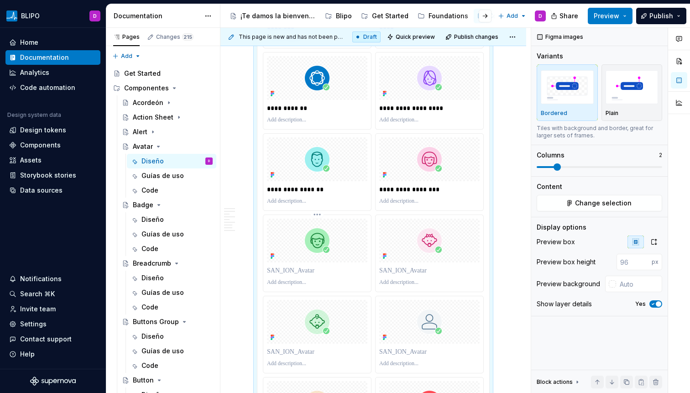
scroll to position [1730, 0]
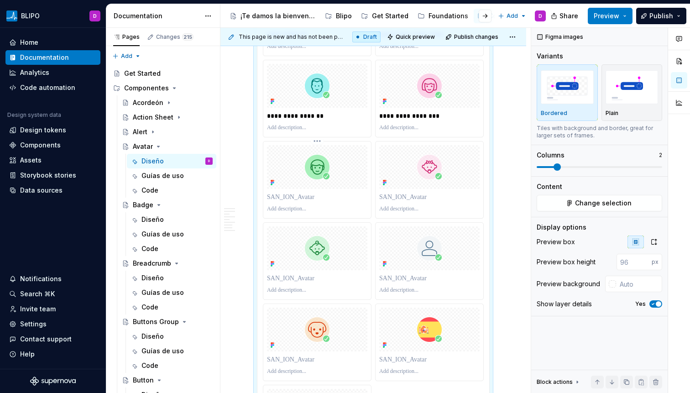
click at [325, 200] on div at bounding box center [317, 197] width 100 height 13
click at [323, 197] on p at bounding box center [317, 197] width 100 height 9
paste div
click at [322, 197] on p "**********" at bounding box center [317, 197] width 100 height 9
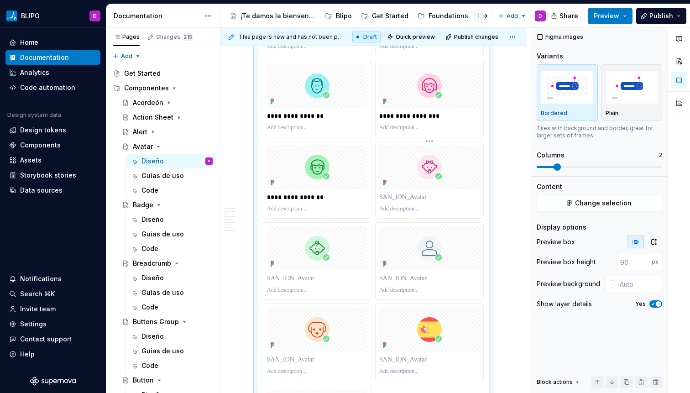
click at [394, 196] on p at bounding box center [429, 197] width 100 height 9
paste div
click at [429, 194] on p "**********" at bounding box center [429, 197] width 100 height 9
click at [330, 278] on p at bounding box center [317, 278] width 100 height 9
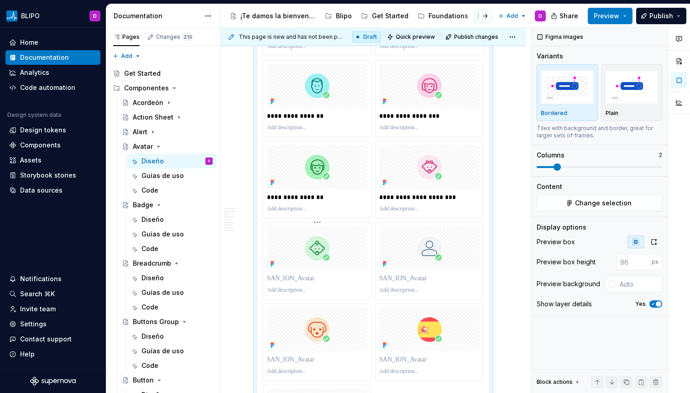
paste div
click at [326, 279] on p "**********" at bounding box center [317, 278] width 100 height 9
click at [427, 276] on p at bounding box center [429, 278] width 100 height 9
paste div
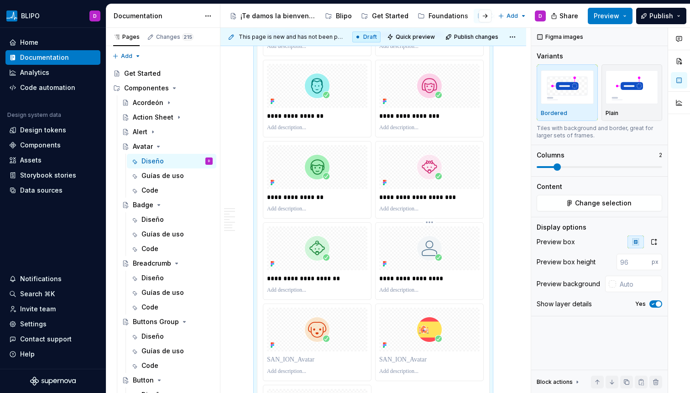
click at [428, 277] on p "**********" at bounding box center [429, 278] width 100 height 9
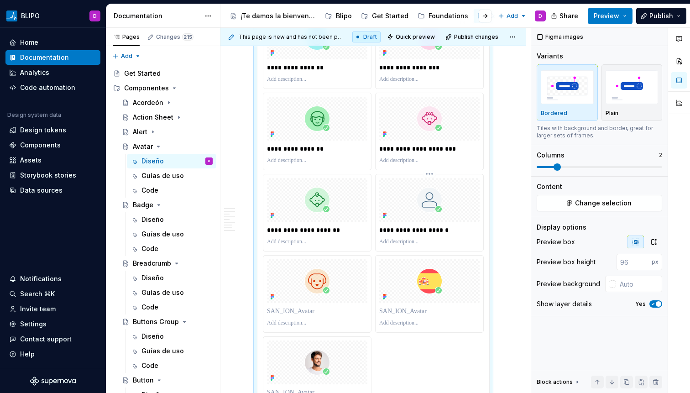
scroll to position [1780, 0]
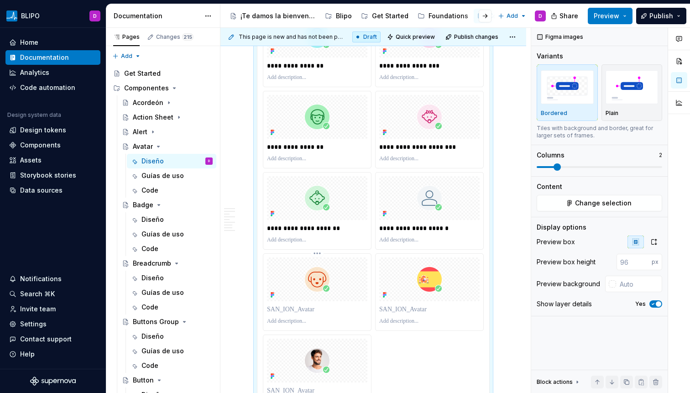
click at [296, 307] on p at bounding box center [317, 309] width 100 height 9
paste div
click at [326, 306] on p "**********" at bounding box center [317, 309] width 100 height 9
click at [387, 305] on p at bounding box center [429, 309] width 100 height 9
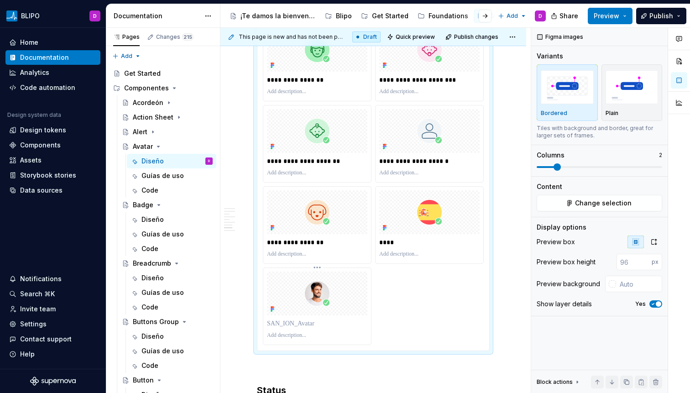
scroll to position [1848, 0]
click at [302, 323] on p at bounding box center [317, 323] width 100 height 9
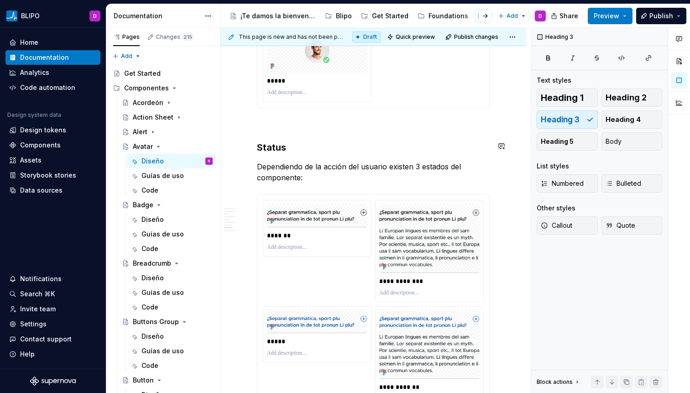
scroll to position [2092, 0]
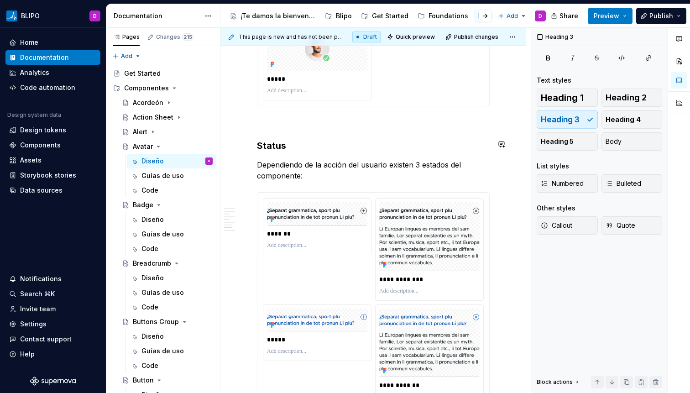
click at [317, 165] on p "Dependiendo de la acción del usuario existen 3 estados del componente:" at bounding box center [373, 170] width 233 height 22
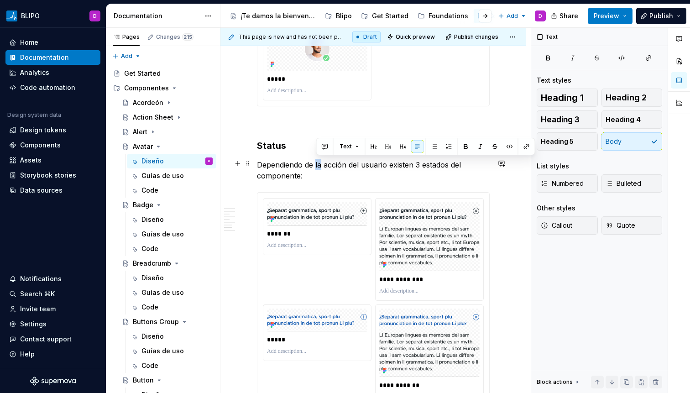
click at [317, 165] on p "Dependiendo de la acción del usuario existen 3 estados del componente:" at bounding box center [373, 170] width 233 height 22
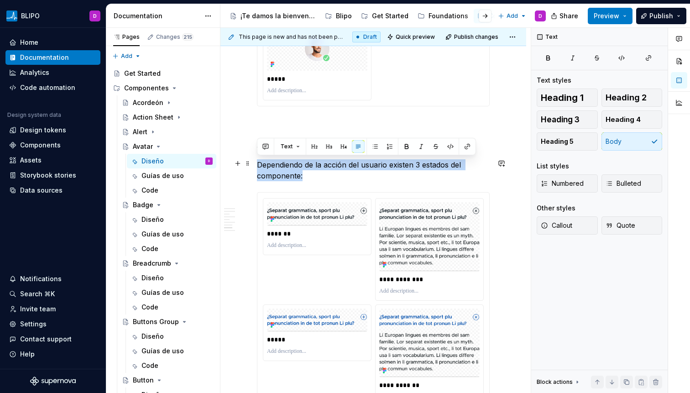
click at [317, 165] on p "Dependiendo de la acción del usuario existen 3 estados del componente:" at bounding box center [373, 170] width 233 height 22
click at [317, 169] on p "Dependiendo de la acción del usuario existen 3 estados del componente:" at bounding box center [373, 170] width 233 height 22
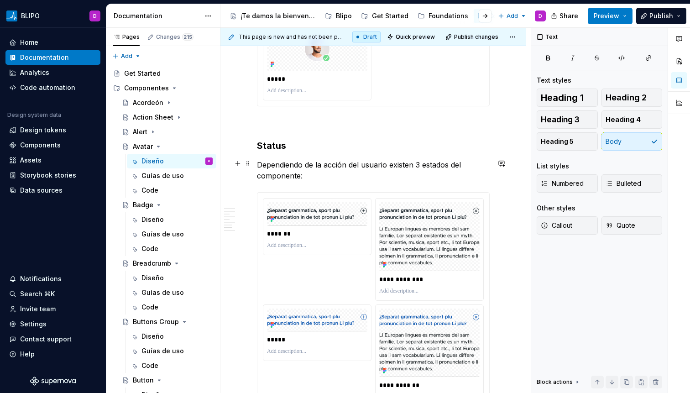
click at [314, 167] on p "Dependiendo de la acción del usuario existen 3 estados del componente:" at bounding box center [373, 170] width 233 height 22
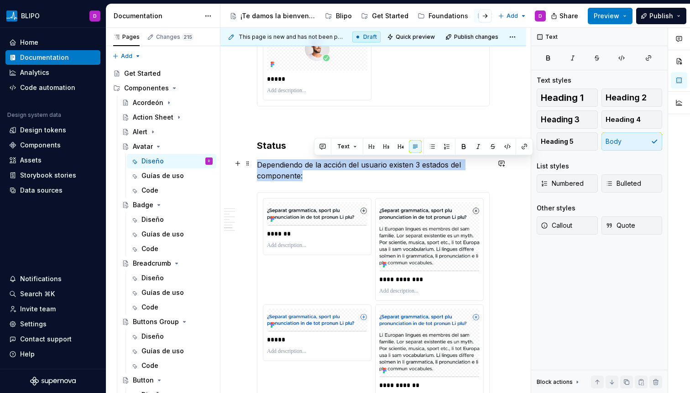
click at [314, 167] on p "Dependiendo de la acción del usuario existen 3 estados del componente:" at bounding box center [373, 170] width 233 height 22
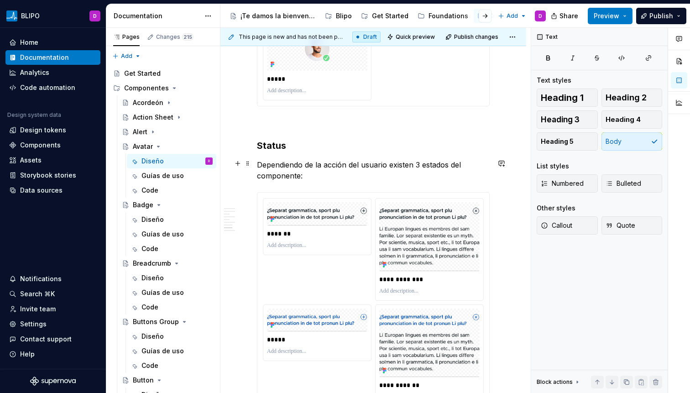
click at [312, 167] on p "Dependiendo de la acción del usuario existen 3 estados del componente:" at bounding box center [373, 170] width 233 height 22
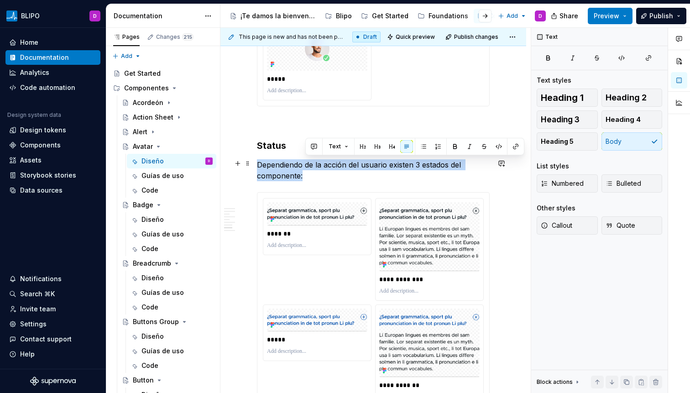
click at [312, 167] on p "Dependiendo de la acción del usuario existen 3 estados del componente:" at bounding box center [373, 170] width 233 height 22
click at [308, 170] on p "Dependiendo de la acción del usuario existen 3 estados del componente:" at bounding box center [373, 170] width 233 height 22
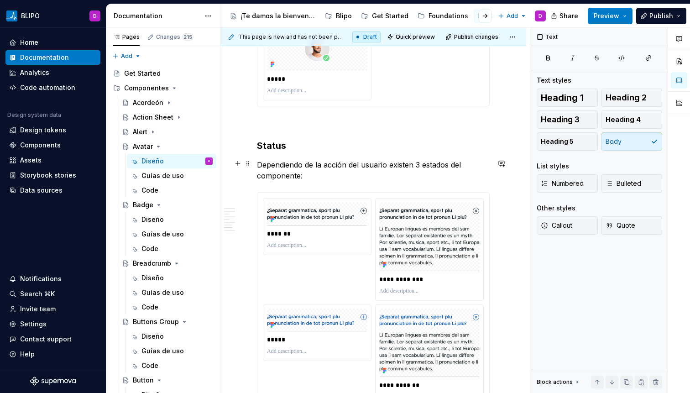
click at [308, 170] on p "Dependiendo de la acción del usuario existen 3 estados del componente:" at bounding box center [373, 170] width 233 height 22
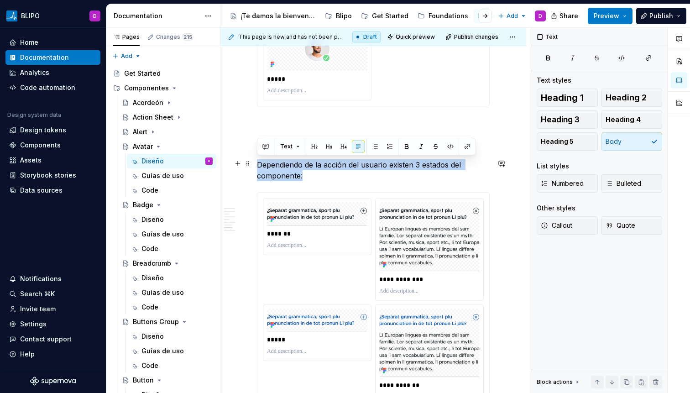
click at [303, 169] on p "Dependiendo de la acción del usuario existen 3 estados del componente:" at bounding box center [373, 170] width 233 height 22
drag, startPoint x: 309, startPoint y: 174, endPoint x: 256, endPoint y: 166, distance: 53.1
click at [257, 166] on p "Dependiendo de la acción del usuario existen 3 estados del componente:" at bounding box center [373, 170] width 233 height 22
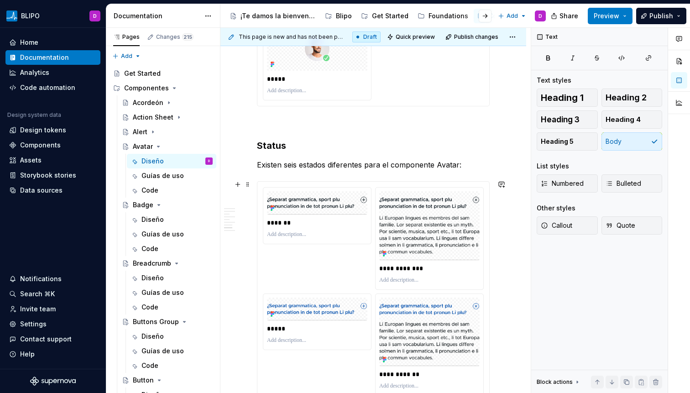
click at [361, 255] on div "**********" at bounding box center [373, 344] width 221 height 314
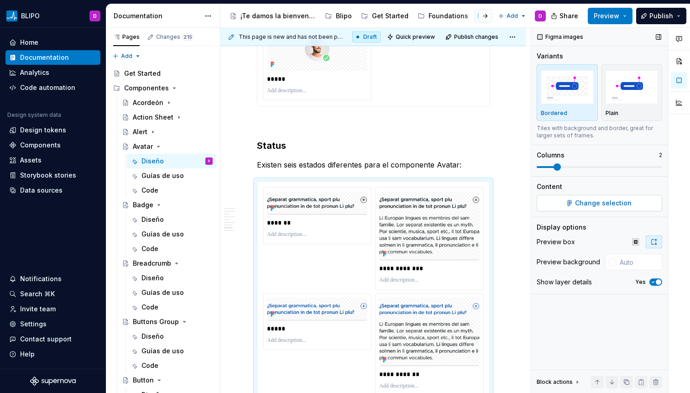
click at [605, 204] on span "Change selection" at bounding box center [603, 203] width 57 height 9
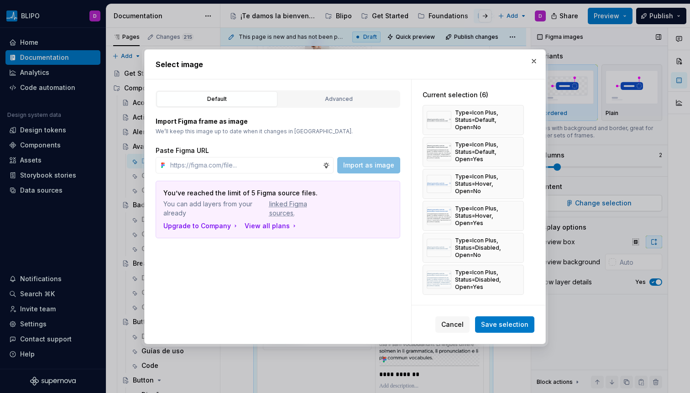
type textarea "*"
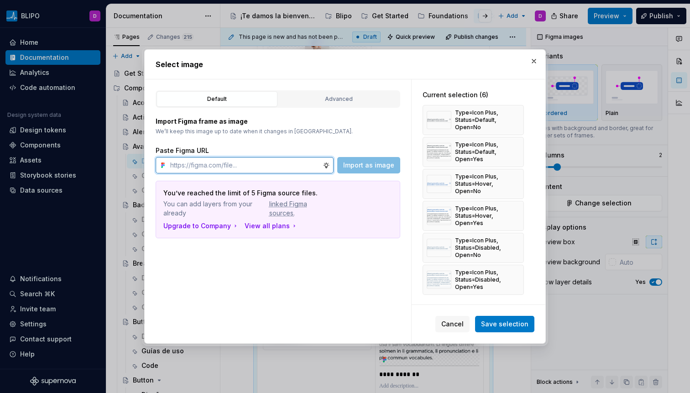
paste input "[URL][DOMAIN_NAME]"
type input "[URL][DOMAIN_NAME]"
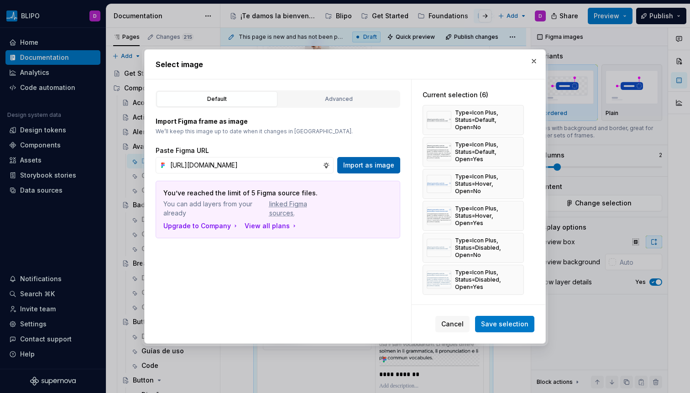
click at [364, 163] on span "Import as image" at bounding box center [368, 165] width 51 height 9
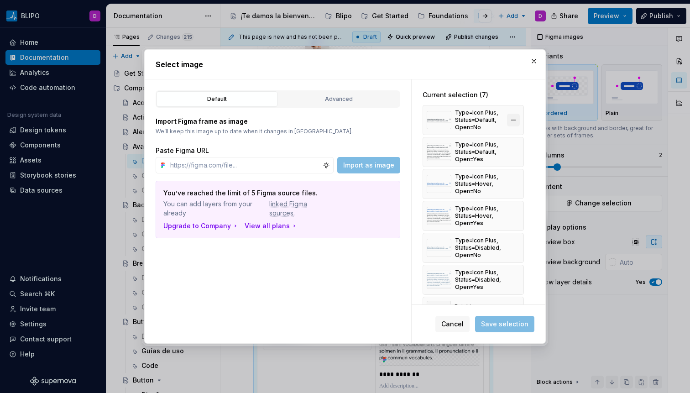
click at [515, 120] on button "button" at bounding box center [513, 120] width 13 height 13
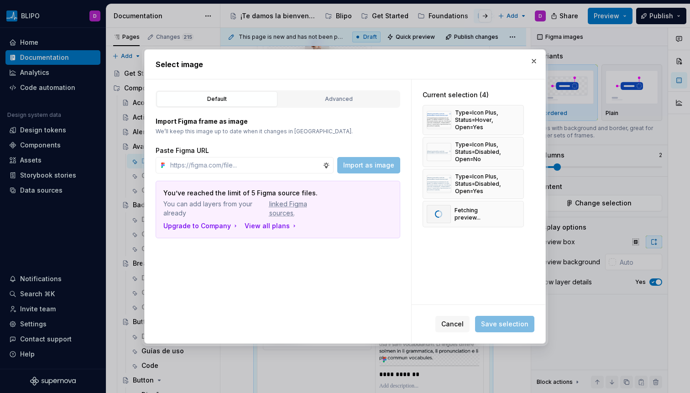
click at [515, 120] on button "button" at bounding box center [513, 120] width 13 height 13
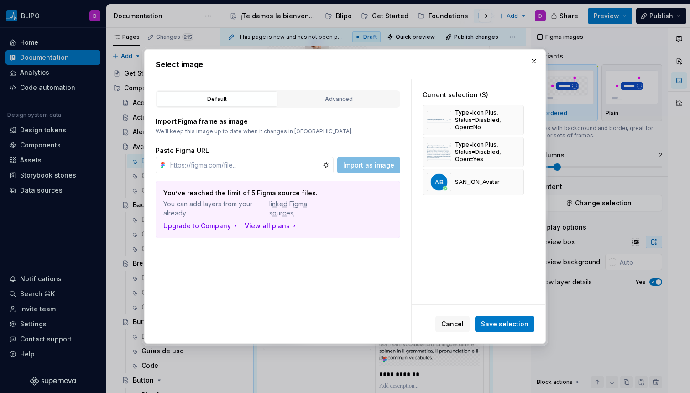
click at [515, 120] on button "button" at bounding box center [513, 120] width 13 height 13
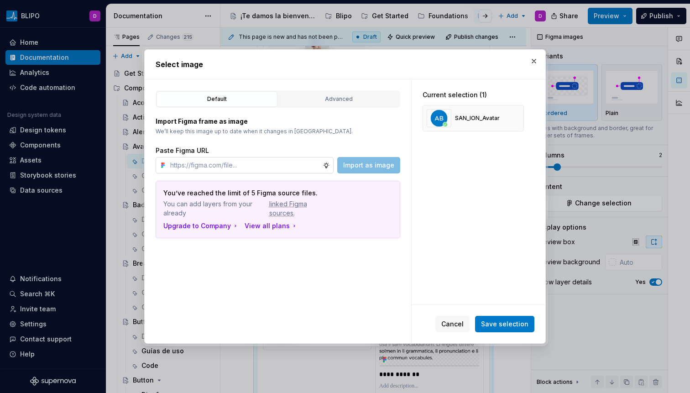
click at [193, 165] on input "text" at bounding box center [245, 165] width 156 height 16
paste input "[URL][DOMAIN_NAME]"
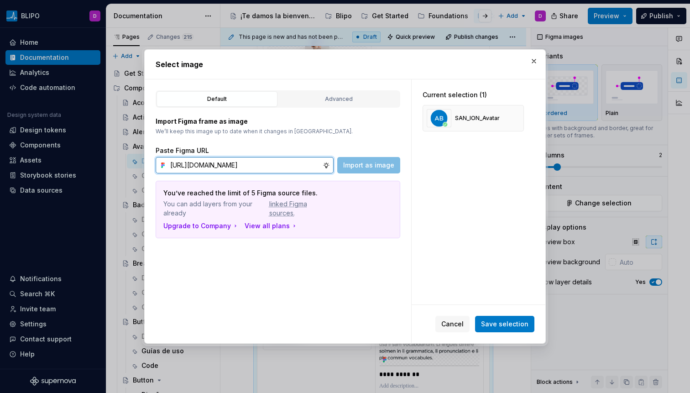
scroll to position [0, 312]
type input "[URL][DOMAIN_NAME]"
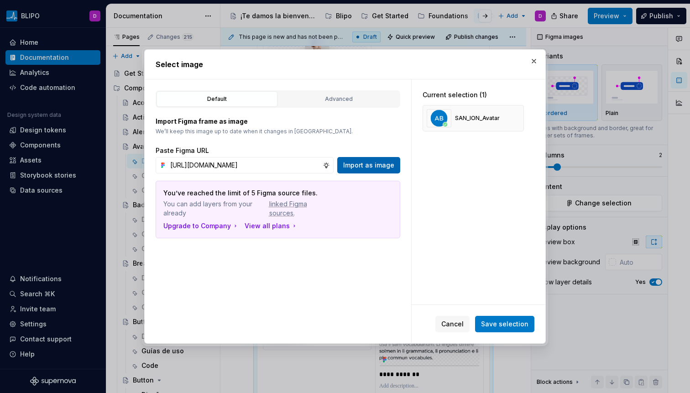
scroll to position [0, 0]
click at [359, 164] on span "Import as image" at bounding box center [368, 165] width 51 height 9
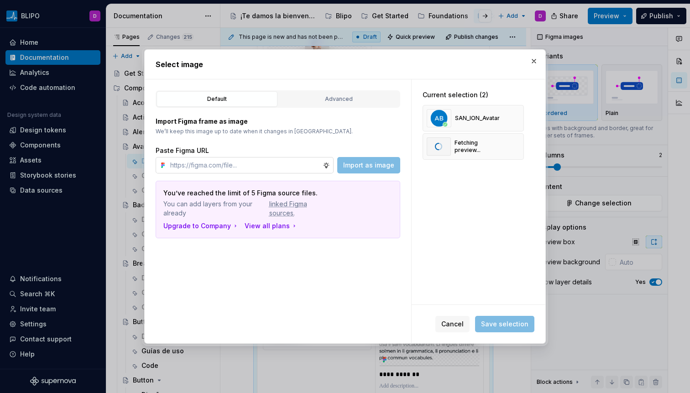
click at [277, 167] on input "text" at bounding box center [245, 165] width 156 height 16
paste input "[URL][DOMAIN_NAME]"
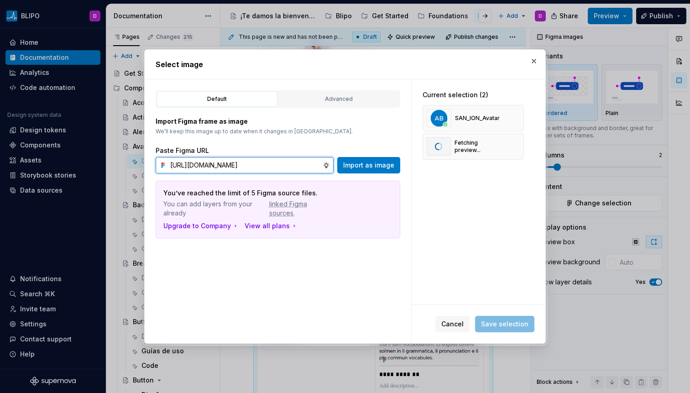
scroll to position [0, 312]
type input "[URL][DOMAIN_NAME]"
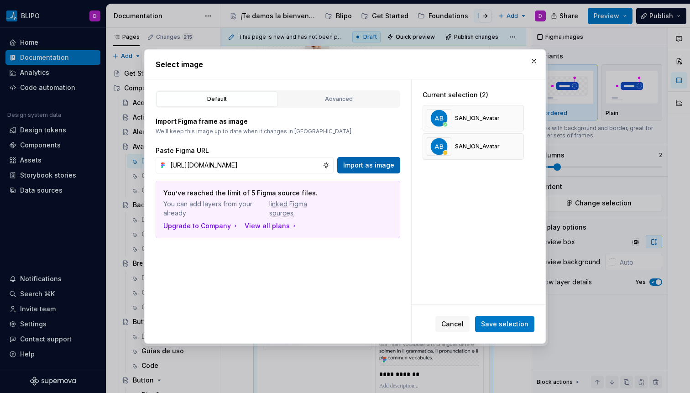
click at [373, 165] on span "Import as image" at bounding box center [368, 165] width 51 height 9
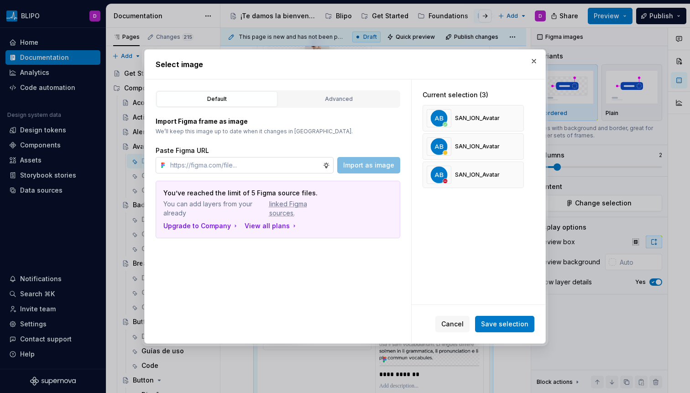
click at [265, 169] on input "text" at bounding box center [245, 165] width 156 height 16
paste input "[URL][DOMAIN_NAME]"
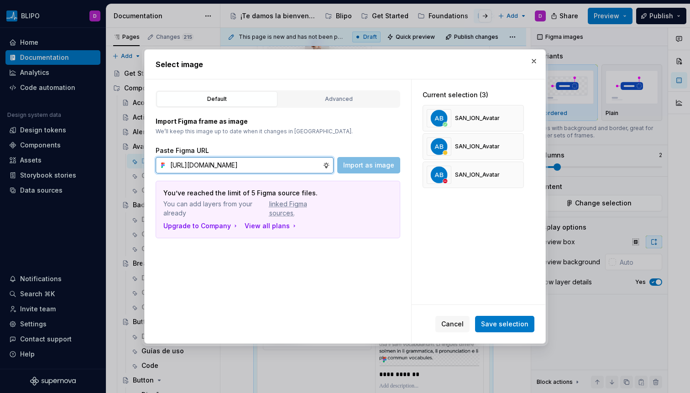
scroll to position [0, 311]
type input "[URL][DOMAIN_NAME]"
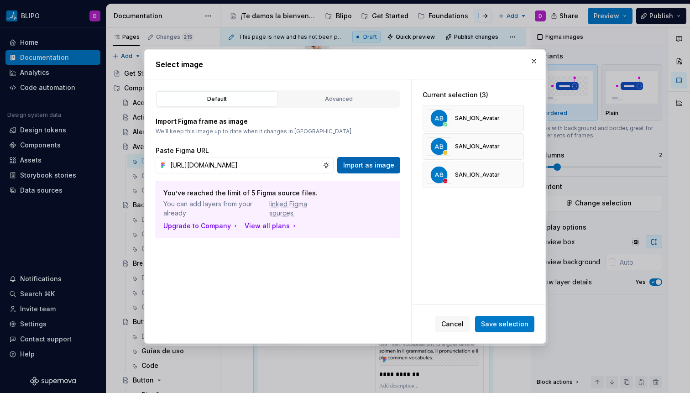
scroll to position [0, 0]
click at [369, 167] on span "Import as image" at bounding box center [368, 165] width 51 height 9
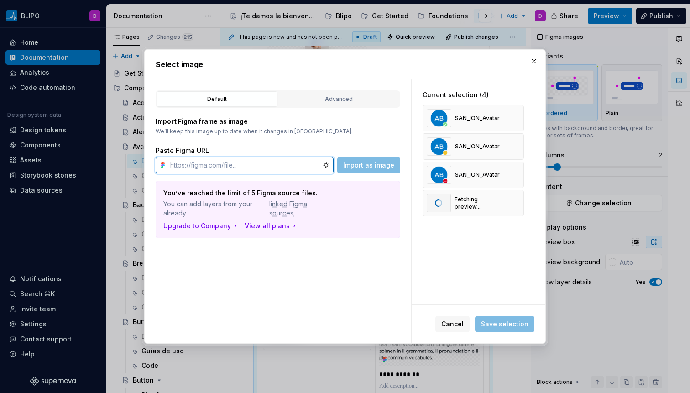
click at [283, 166] on input "text" at bounding box center [245, 165] width 156 height 16
paste input "[URL][DOMAIN_NAME]"
type input "[URL][DOMAIN_NAME]"
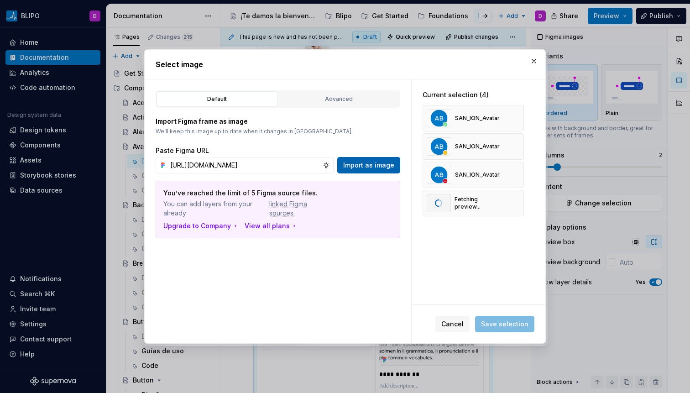
click at [363, 166] on span "Import as image" at bounding box center [368, 165] width 51 height 9
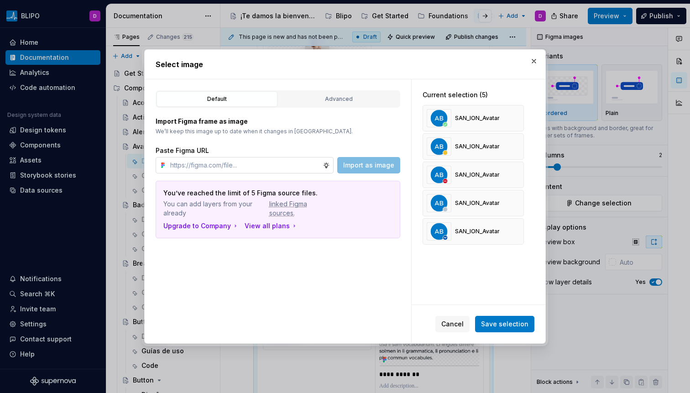
click at [287, 166] on input "text" at bounding box center [245, 165] width 156 height 16
paste input "[URL][DOMAIN_NAME]"
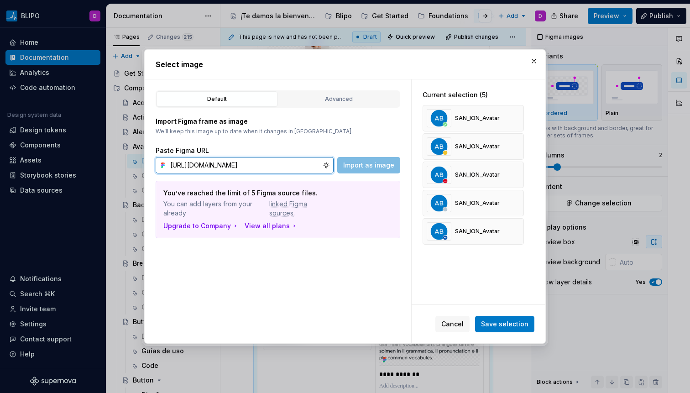
scroll to position [0, 313]
type input "[URL][DOMAIN_NAME]"
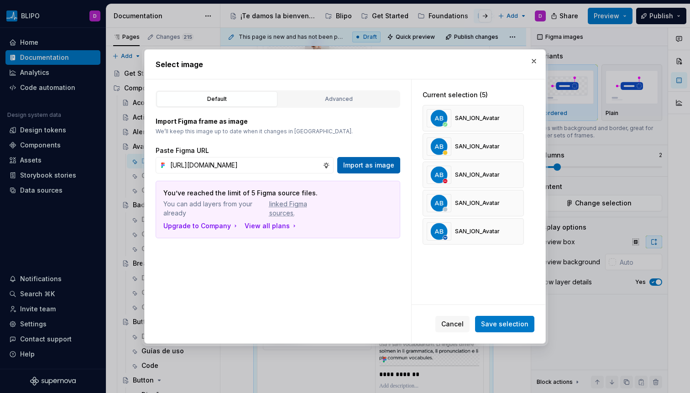
scroll to position [0, 0]
click at [384, 164] on span "Import as image" at bounding box center [368, 165] width 51 height 9
type textarea "*"
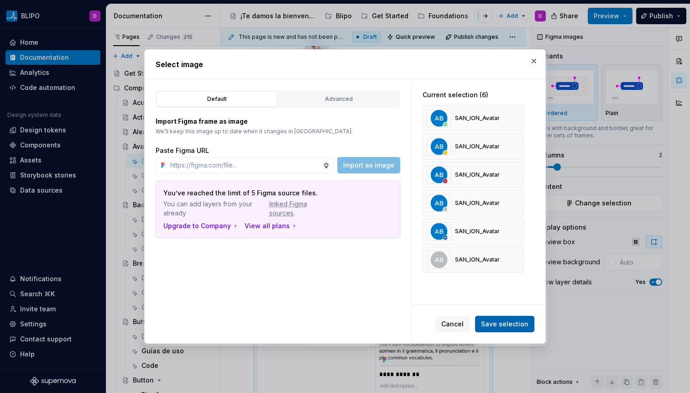
click at [502, 324] on span "Save selection" at bounding box center [504, 323] width 47 height 9
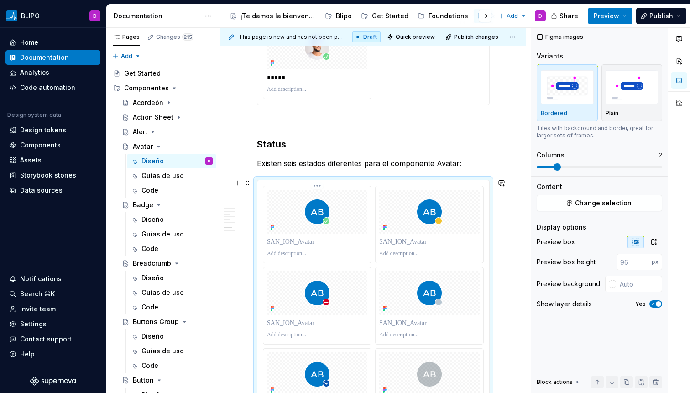
scroll to position [2094, 0]
click at [289, 250] on p at bounding box center [317, 253] width 100 height 7
click at [286, 240] on p at bounding box center [317, 241] width 100 height 9
click at [305, 241] on p at bounding box center [317, 241] width 100 height 9
click at [308, 250] on p at bounding box center [317, 253] width 100 height 7
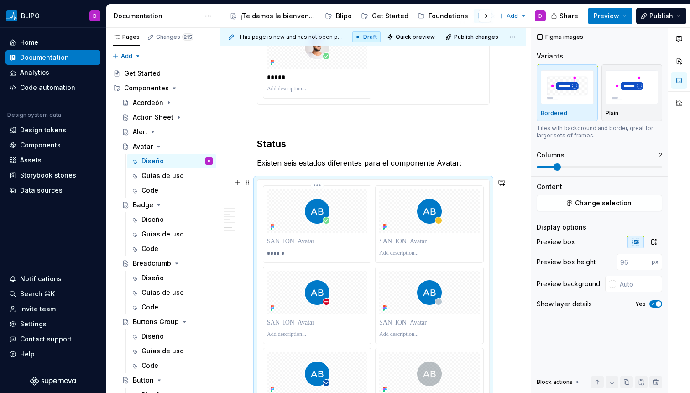
click at [334, 242] on p at bounding box center [317, 241] width 100 height 9
click at [267, 243] on p "********" at bounding box center [317, 241] width 100 height 9
click at [281, 248] on div "******" at bounding box center [317, 253] width 100 height 11
click at [282, 238] on p "********" at bounding box center [317, 241] width 100 height 9
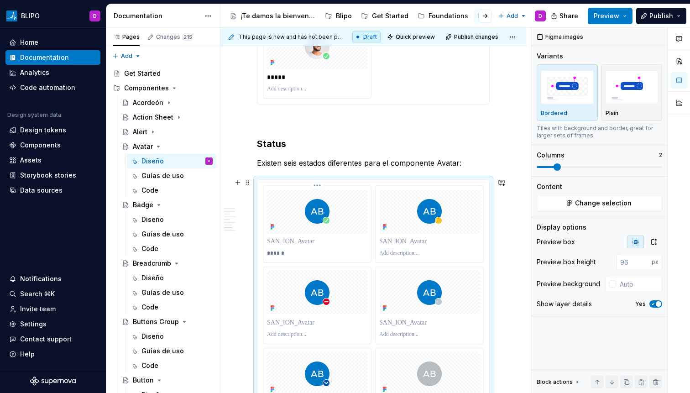
click at [289, 250] on p "******" at bounding box center [317, 253] width 100 height 7
click at [392, 252] on p at bounding box center [429, 253] width 100 height 7
click at [315, 335] on p at bounding box center [317, 334] width 100 height 7
click at [381, 338] on div at bounding box center [429, 334] width 100 height 11
click at [381, 336] on p at bounding box center [429, 334] width 100 height 7
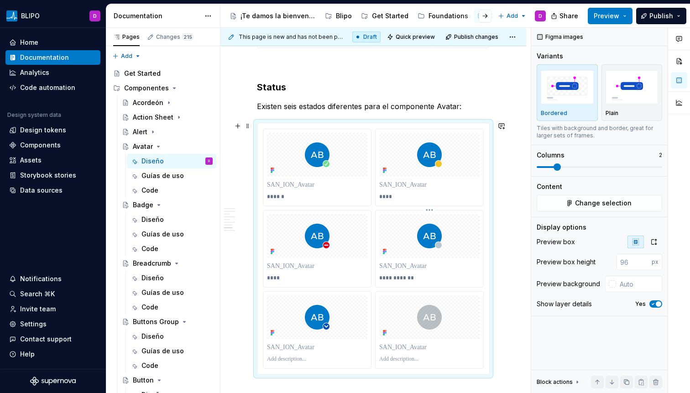
scroll to position [2163, 0]
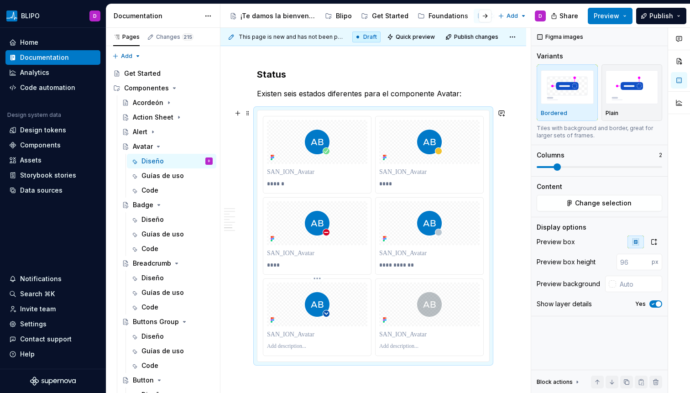
click at [291, 346] on p at bounding box center [317, 346] width 100 height 7
click at [398, 348] on p at bounding box center [429, 345] width 100 height 7
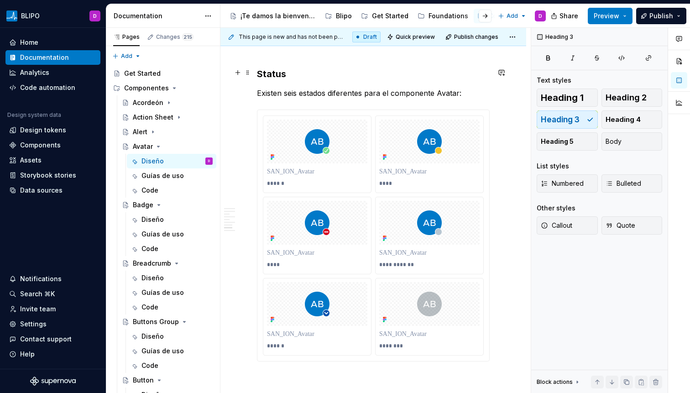
drag, startPoint x: 400, startPoint y: 69, endPoint x: 377, endPoint y: 78, distance: 25.0
click at [400, 69] on h3 "Status" at bounding box center [373, 74] width 233 height 13
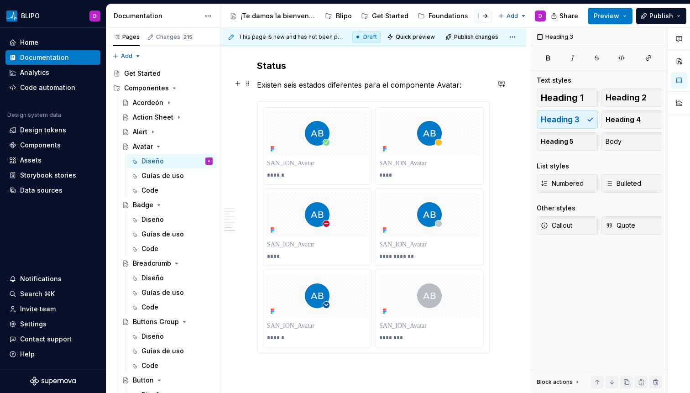
scroll to position [2173, 0]
click at [355, 84] on p "Existen seis estados diferentes para el componente Avatar:" at bounding box center [373, 83] width 233 height 11
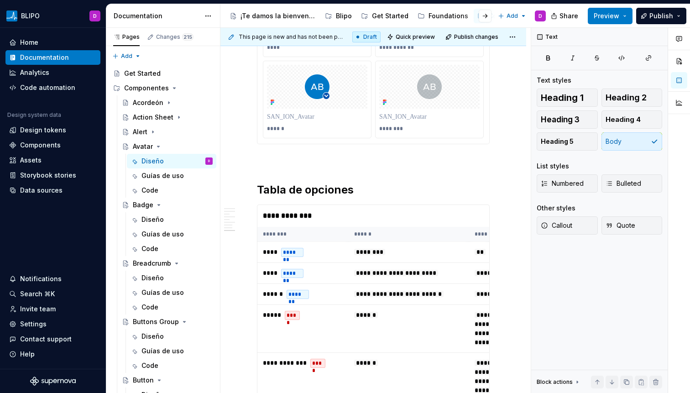
scroll to position [2383, 0]
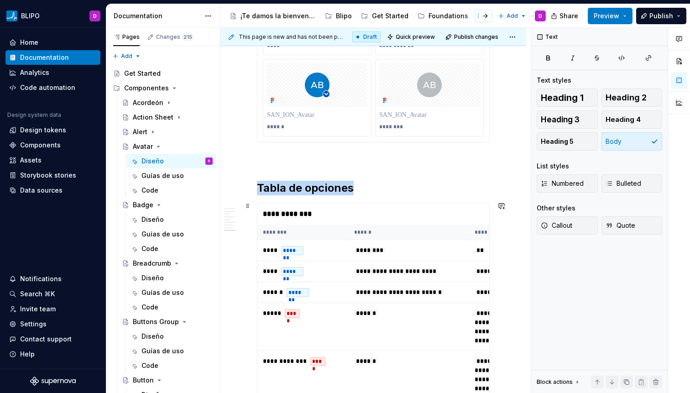
click at [320, 236] on th "********" at bounding box center [302, 232] width 91 height 15
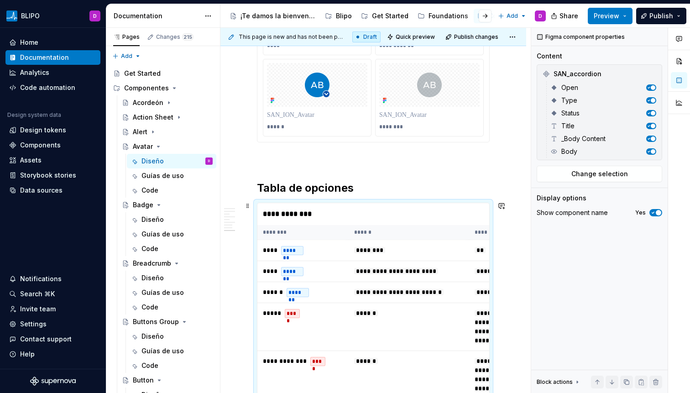
click at [407, 212] on div "**********" at bounding box center [372, 214] width 231 height 22
click at [407, 234] on th "******" at bounding box center [409, 232] width 120 height 15
click at [581, 176] on span "Change selection" at bounding box center [599, 173] width 57 height 9
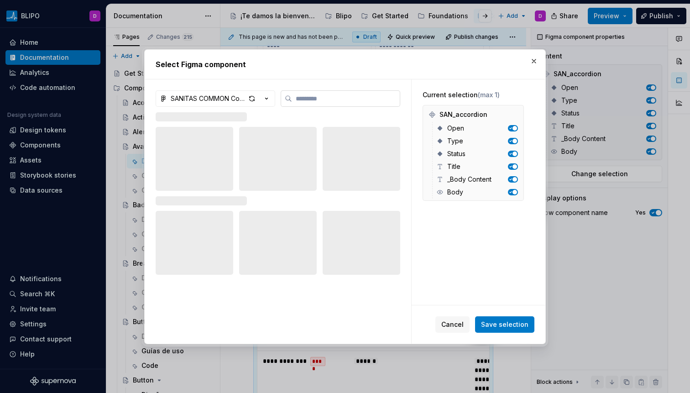
type textarea "*"
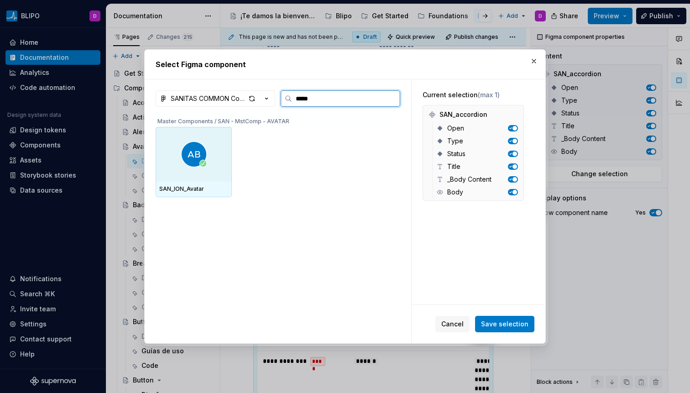
type input "******"
click at [194, 157] on img at bounding box center [194, 154] width 26 height 26
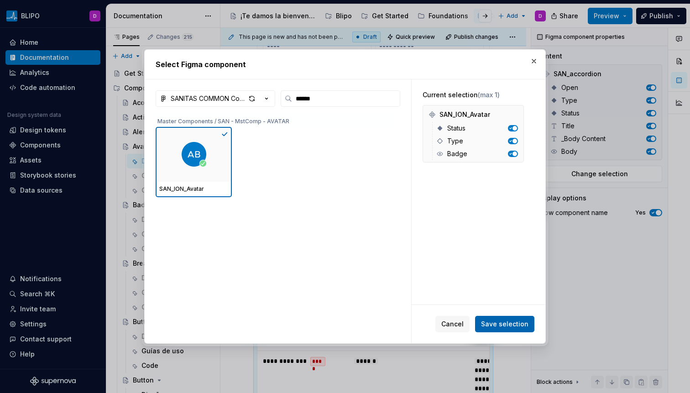
click at [495, 323] on span "Save selection" at bounding box center [504, 323] width 47 height 9
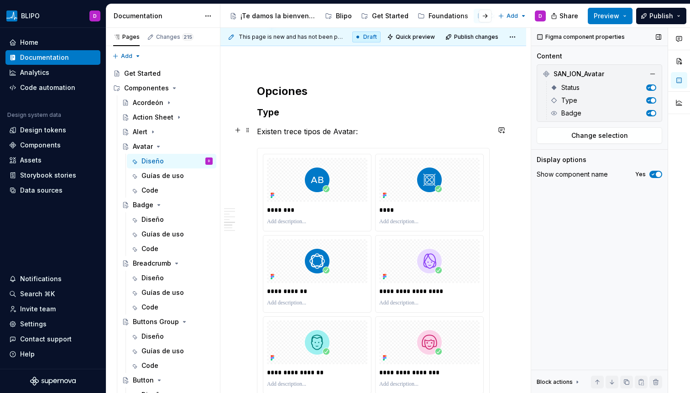
scroll to position [1212, 0]
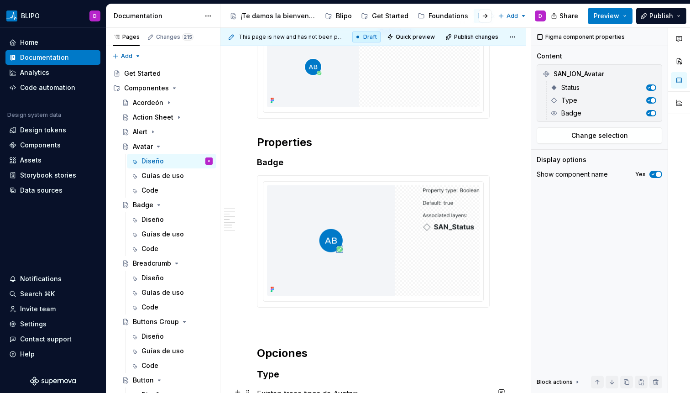
click at [323, 160] on h4 "Badge" at bounding box center [373, 162] width 233 height 11
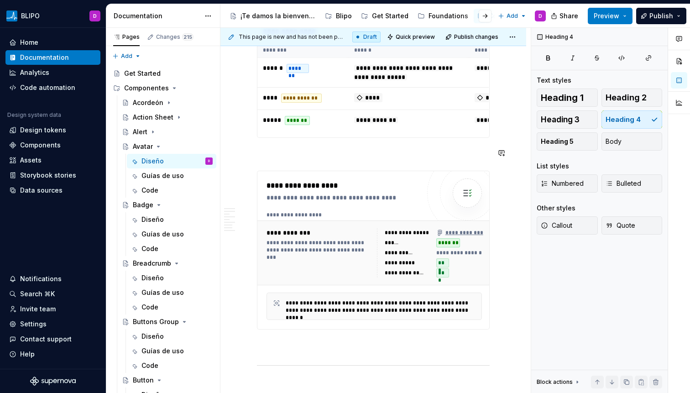
scroll to position [2567, 0]
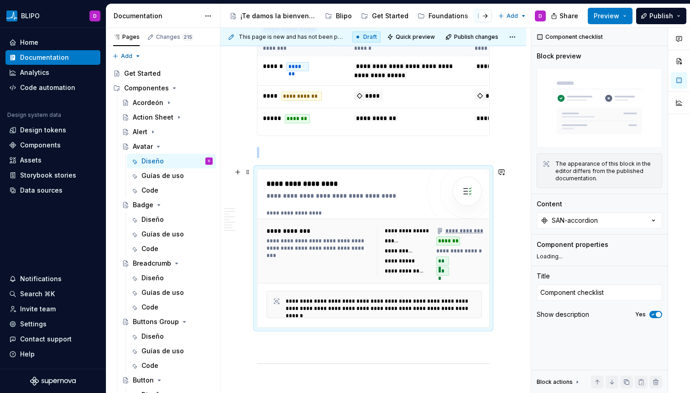
click at [319, 240] on div "**********" at bounding box center [319, 244] width 105 height 15
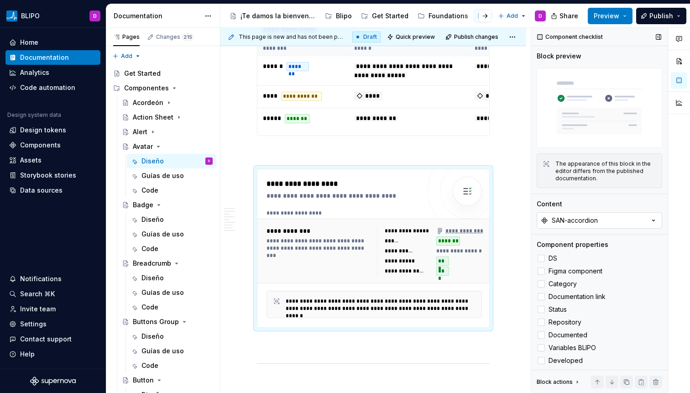
click at [579, 216] on div "SAN-accordion" at bounding box center [575, 220] width 46 height 9
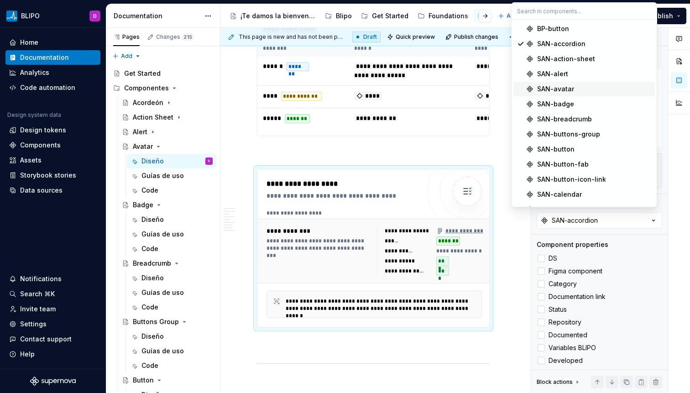
click at [556, 84] on span "SAN-avatar" at bounding box center [583, 89] width 141 height 15
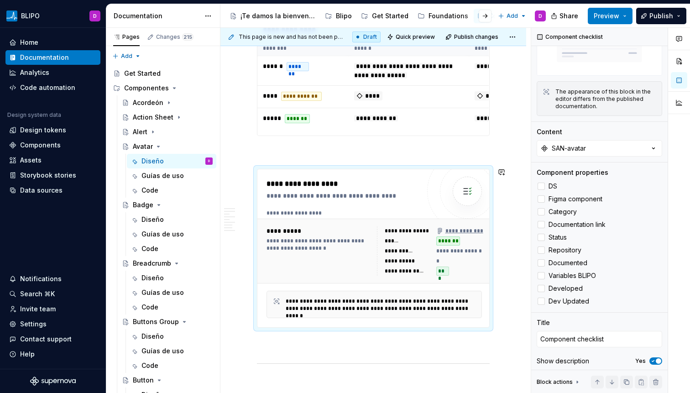
scroll to position [0, 0]
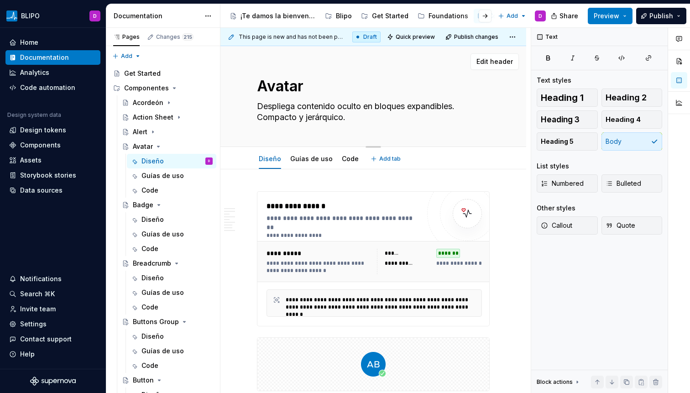
click at [293, 102] on textarea "Despliega contenido oculto en bloques expandibles. Compacto y jerárquico." at bounding box center [371, 112] width 233 height 26
paste textarea "Una representación visual de un usuario: generalmente una foto, una ilustración…"
type textarea "*"
type textarea "Una representación visual de un usuario: generalmente una foto, una ilustración…"
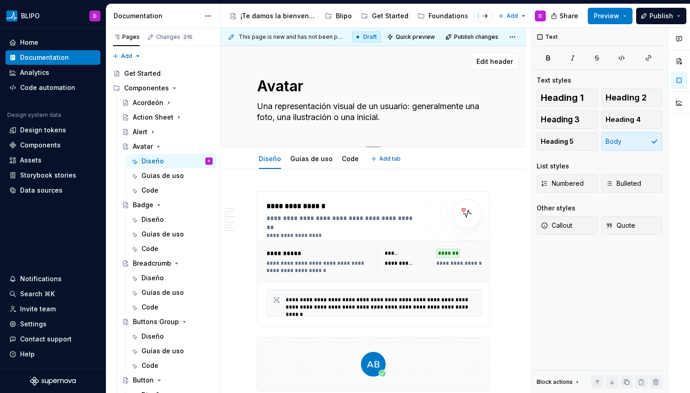
click at [272, 107] on textarea "Una representación visual de un usuario: generalmente una foto, una ilustración…" at bounding box center [371, 112] width 233 height 26
click at [275, 107] on textarea "Una representación visual de un usuario: generalmente una foto, una ilustración…" at bounding box center [371, 112] width 233 height 26
click at [361, 107] on textarea "Una representación visual de un usuario: generalmente una foto, una ilustración…" at bounding box center [371, 112] width 233 height 26
drag, startPoint x: 332, startPoint y: 106, endPoint x: 257, endPoint y: 105, distance: 75.3
click at [257, 105] on textarea "Una representación visual de un usuario: generalmente una foto, una ilustración…" at bounding box center [371, 112] width 233 height 26
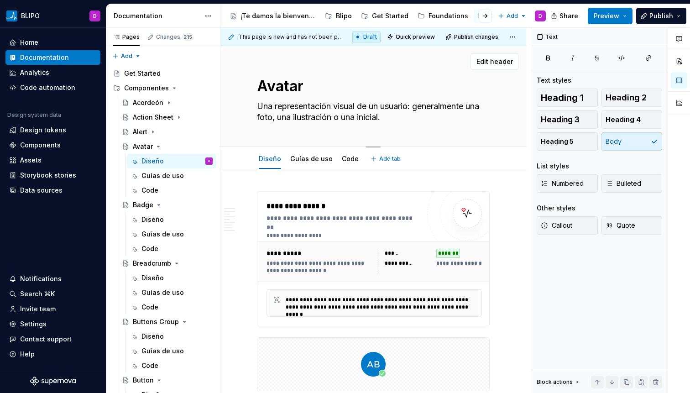
type textarea "*"
type textarea "R visual de un usuario: generalmente una foto, una ilustración o una inicial."
type textarea "*"
type textarea "Re visual de un usuario: generalmente una foto, una ilustración o una inicial."
type textarea "*"
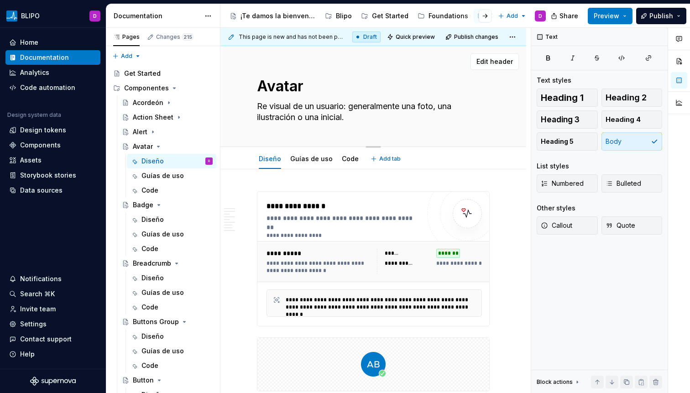
type textarea "Rep visual de un usuario: generalmente una foto, una ilustración o una inicial."
type textarea "*"
type textarea "Repr visual de un usuario: generalmente una foto, una ilustración o una inicial."
type textarea "*"
type textarea "Repre visual de un usuario: generalmente una foto, una ilustración o una inicia…"
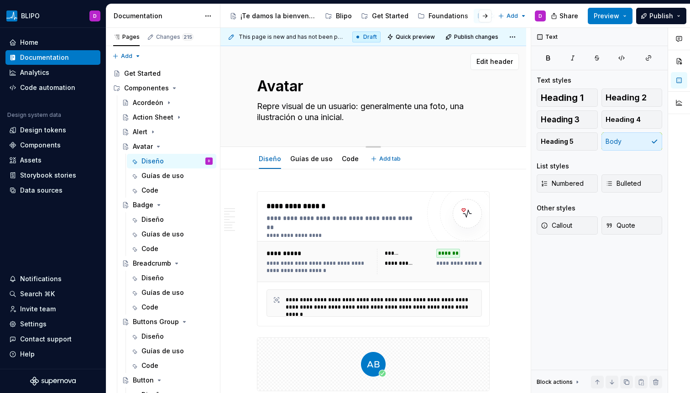
type textarea "*"
type textarea "Repres visual de un usuario: generalmente una foto, una ilustración o una inici…"
type textarea "*"
type textarea "Represe visual de un usuario: generalmente una foto, una ilustración o una inic…"
type textarea "*"
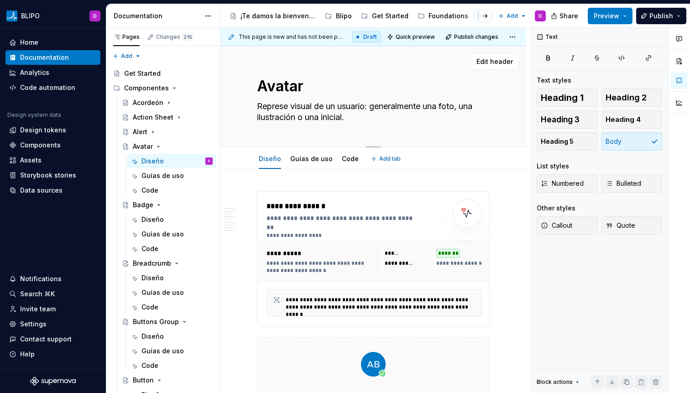
type textarea "Represen visual de un usuario: generalmente una foto, una ilustración o una ini…"
type textarea "*"
type textarea "Represent visual de un usuario: generalmente una foto, una ilustración o una in…"
type textarea "*"
type textarea "Representa visual de un usuario: generalmente una foto, una ilustración o una i…"
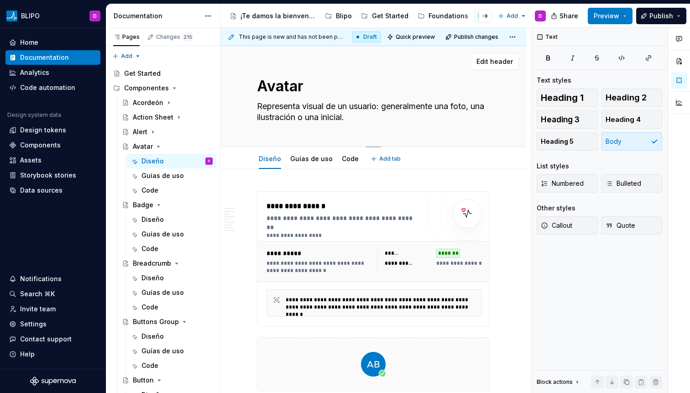
type textarea "*"
type textarea "Representa visual de un usuario: generalmente una foto, una ilustración o una i…"
type textarea "*"
type textarea "Representa visual de un usuario: generalmente una foto, una ilustración o una i…"
click at [327, 107] on textarea "Representa visual de un usuario: generalmente una foto, una ilustración o una i…" at bounding box center [371, 112] width 233 height 26
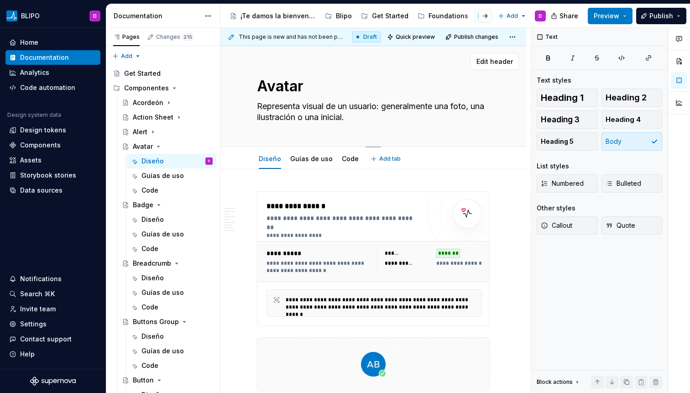
type textarea "*"
type textarea "Representa visualde un usuario: generalmente una foto, una ilustración o una in…"
type textarea "*"
type textarea "Representa visualmde un usuario: generalmente una foto, una ilustración o una i…"
type textarea "*"
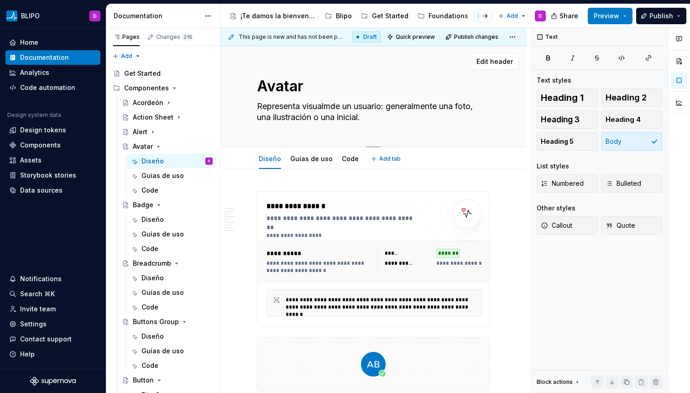
type textarea "Representa visualmede un usuario: generalmente una foto, una ilustración o una …"
type textarea "*"
type textarea "Representa visualmende un usuario: generalmente una foto, una ilustración o una…"
type textarea "*"
type textarea "Representa visualmentde un usuario: generalmente una foto, una ilustración o un…"
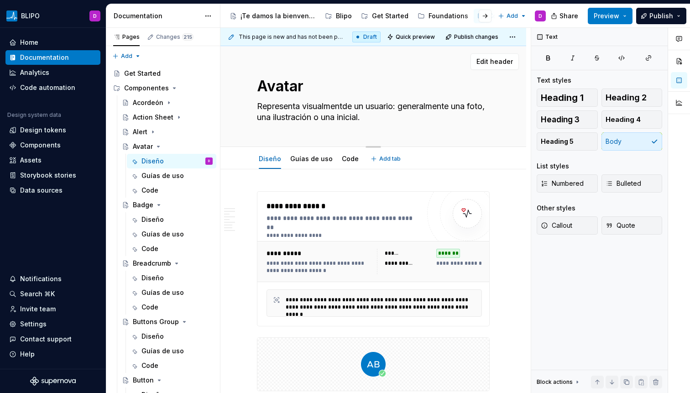
type textarea "*"
type textarea "Representa visualmentede un usuario: generalmente una foto, una ilustración o u…"
type textarea "*"
type textarea "Representa visualmente de un usuario: generalmente una foto, una ilustración o …"
type textarea "*"
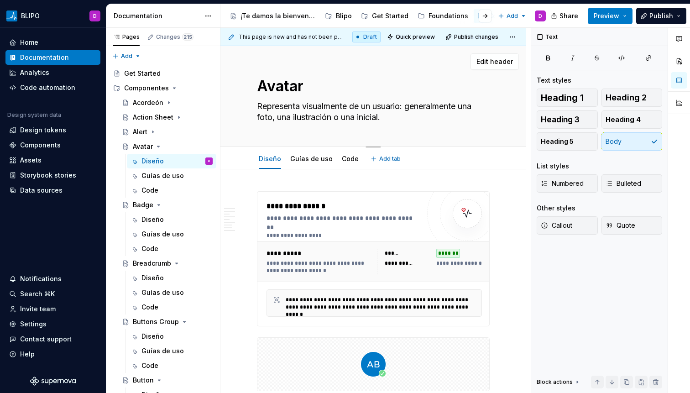
type textarea "Representa visualmente ade un usuario: generalmente una foto, una ilustración o…"
type textarea "*"
type textarea "Representa visualmente a de un usuario: generalmente una foto, una ilustración …"
type textarea "*"
type textarea "Representa visualmente ade un usuario: generalmente una foto, una ilustración o…"
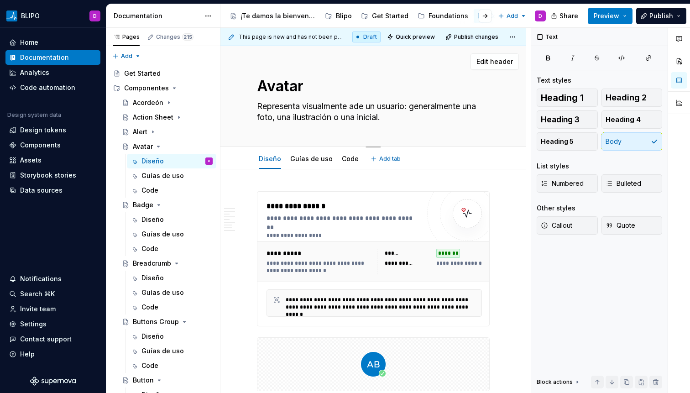
type textarea "*"
type textarea "Representa visualmente ad un usuario: generalmente una foto, una ilustración o …"
type textarea "*"
type textarea "Representa visualmente a un usuario: generalmente una foto, una ilustración o u…"
click at [458, 106] on textarea "Representa visualmente a un usuario: generalmente una foto, una ilustración o u…" at bounding box center [371, 112] width 233 height 26
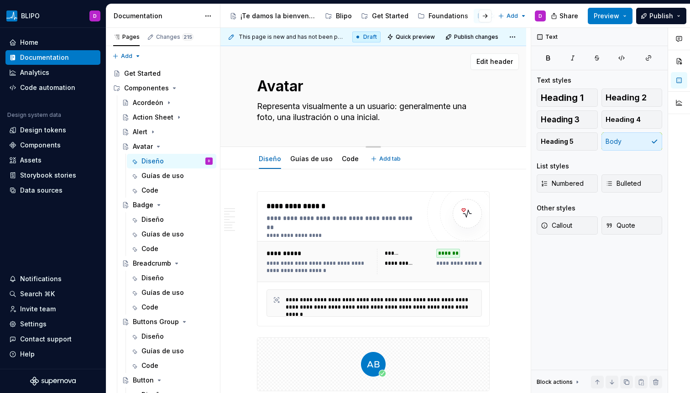
type textarea "*"
type textarea "Representa visualmente a un usuario: generalmente una foto, una ilustración o u…"
type textarea "*"
type textarea "Representa visualmente a un usuario: generalmente m una foto, una ilustración o…"
type textarea "*"
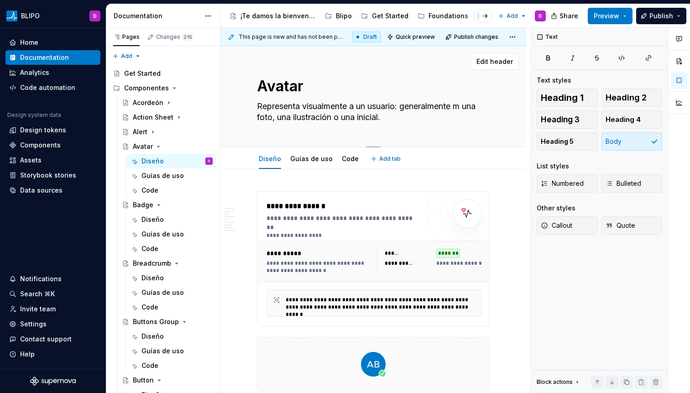
type textarea "Representa visualmente a un usuario: generalmente me una foto, una ilustración …"
type textarea "*"
type textarea "Representa visualmente a un usuario: generalmente med una foto, una ilustración…"
type textarea "*"
type textarea "Representa visualmente a un usuario: generalmente medi una foto, una ilustració…"
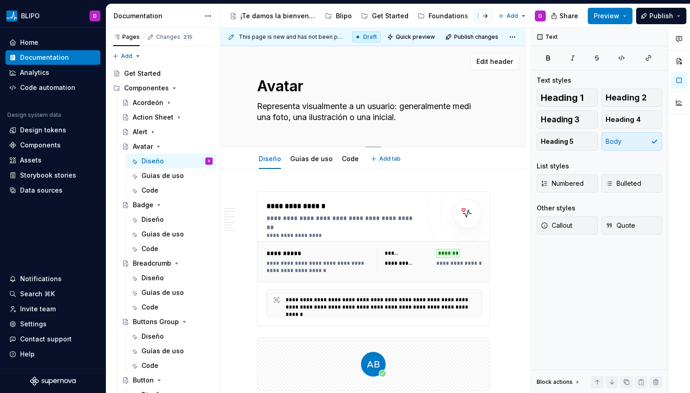
type textarea "*"
type textarea "Representa visualmente a un usuario: generalmente media una foto, una ilustraci…"
type textarea "*"
type textarea "Representa visualmente a un usuario: generalmente median una foto, una ilustrac…"
type textarea "*"
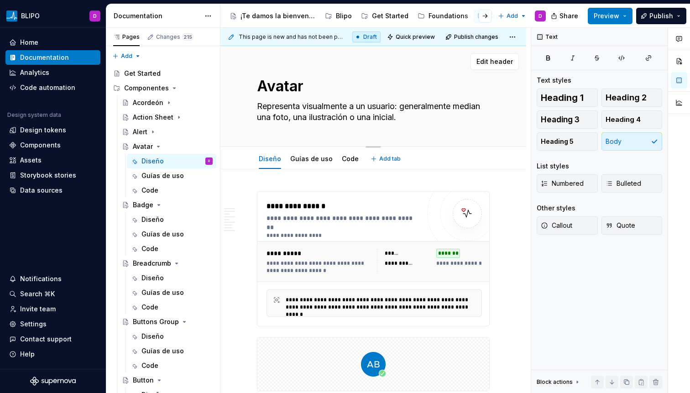
type textarea "Representa visualmente a un usuario: generalmente mediant una foto, una ilustra…"
type textarea "*"
type textarea "Representa visualmente a un usuario: generalmente mediante una foto, una ilustr…"
type textarea "*"
type textarea "Representa visualmente a un usuario: generalmente mediante una foto, una ilustr…"
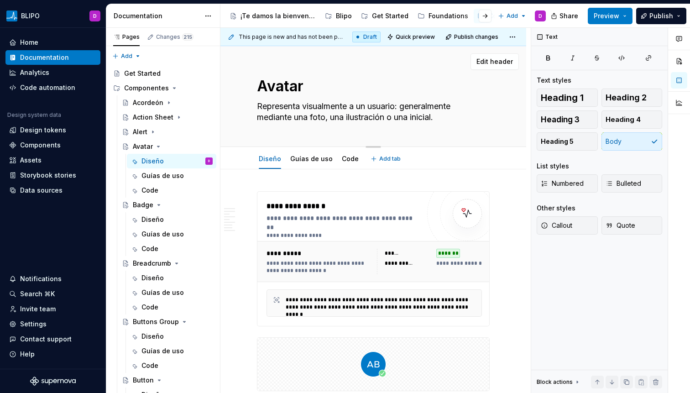
click at [368, 130] on div "Avatar Representa visualmente a un usuario: generalmente mediante una foto, una…" at bounding box center [373, 96] width 233 height 100
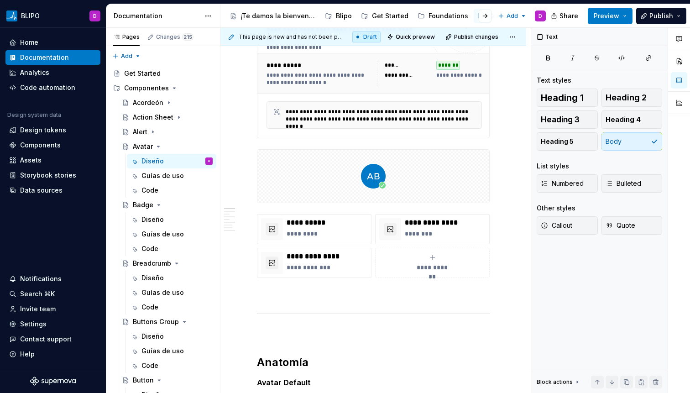
scroll to position [192, 0]
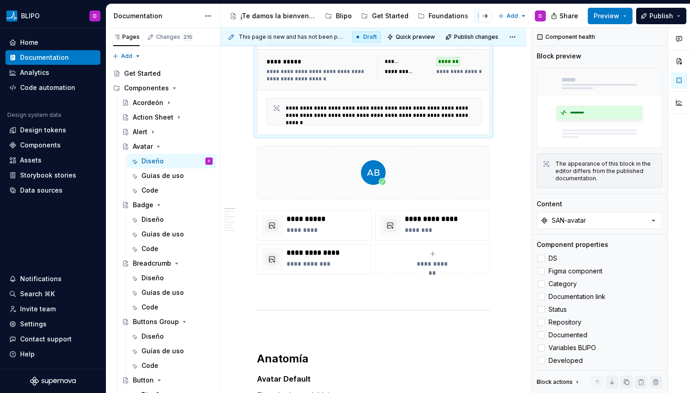
click at [362, 111] on div "**********" at bounding box center [381, 112] width 190 height 15
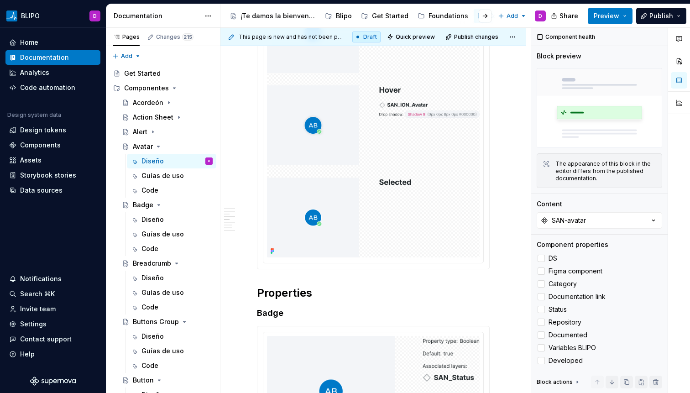
scroll to position [1062, 0]
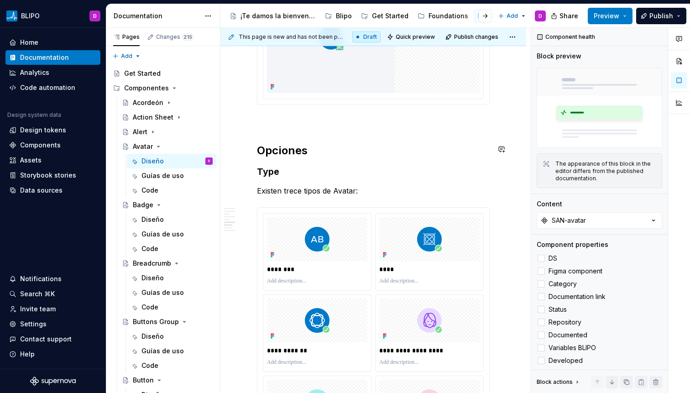
click at [346, 163] on div "**********" at bounding box center [373, 159] width 233 height 2764
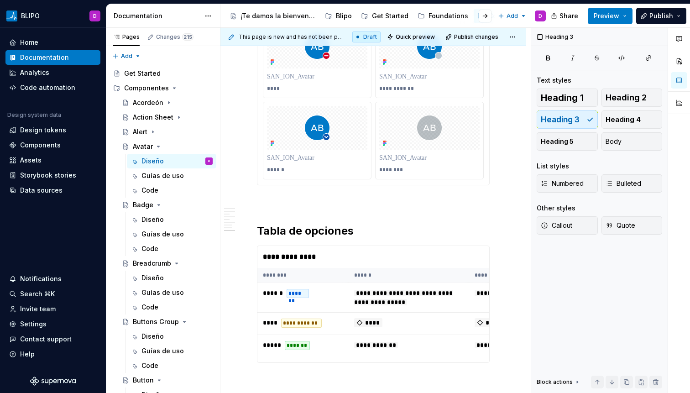
scroll to position [2410, 0]
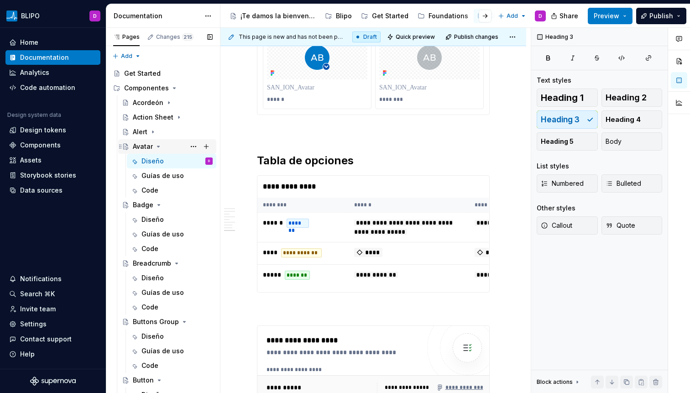
click at [159, 146] on icon "Page tree" at bounding box center [158, 146] width 7 height 7
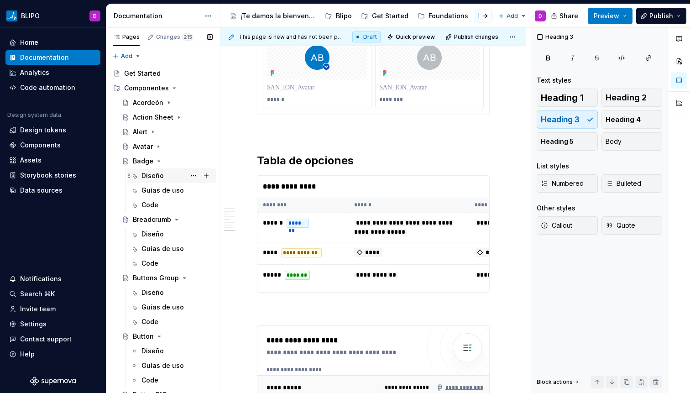
click at [146, 174] on div "Diseño" at bounding box center [152, 175] width 22 height 9
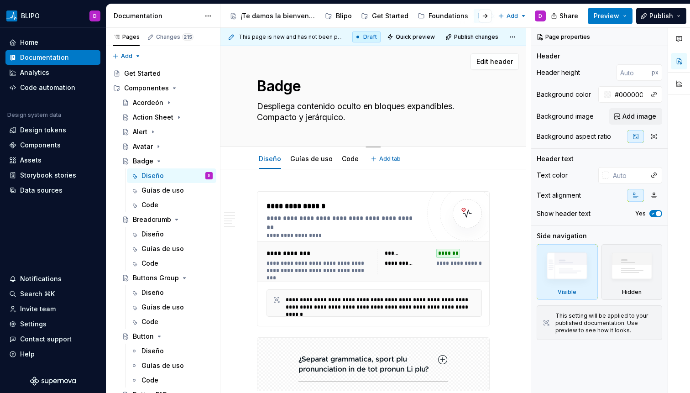
click at [294, 106] on textarea "Despliega contenido oculto en bloques expandibles. Compacto y jerárquico." at bounding box center [371, 112] width 233 height 26
paste textarea "Una etiqueta pequeña que suele mostrarse dentro de un componente de la interfaz…"
type textarea "*"
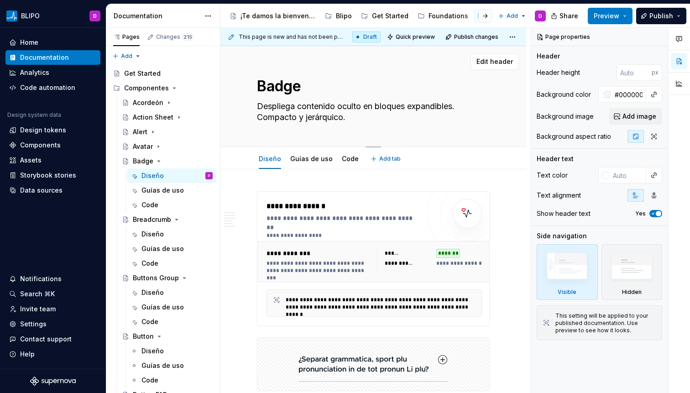
type textarea "Una etiqueta pequeña que suele mostrarse dentro de un componente de la interfaz…"
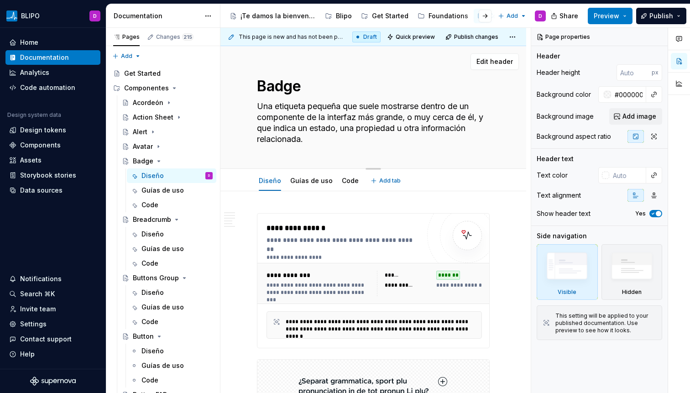
click at [351, 141] on textarea "Una etiqueta pequeña que suele mostrarse dentro de un componente de la interfaz…" at bounding box center [371, 122] width 233 height 47
type textarea "*"
type textarea "Despliega contenido oculto en bloques expandibles. Compacto y jerárquico."
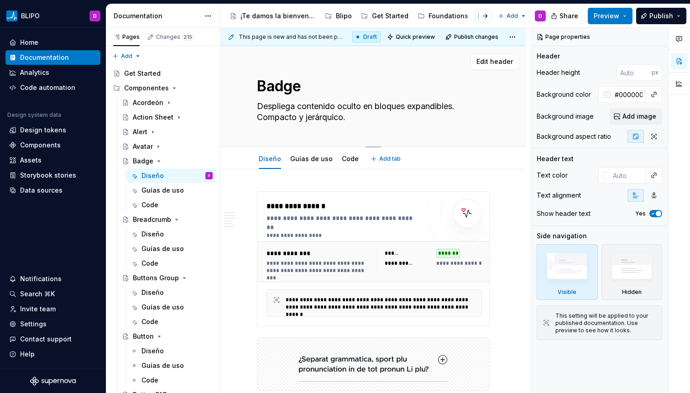
paste textarea "Una etiqueta pequeña que suele mostrarse dentro de un componente de la interfaz…"
type textarea "*"
type textarea "Una etiqueta pequeña que suele mostrarse dentro de un componente de la interfaz…"
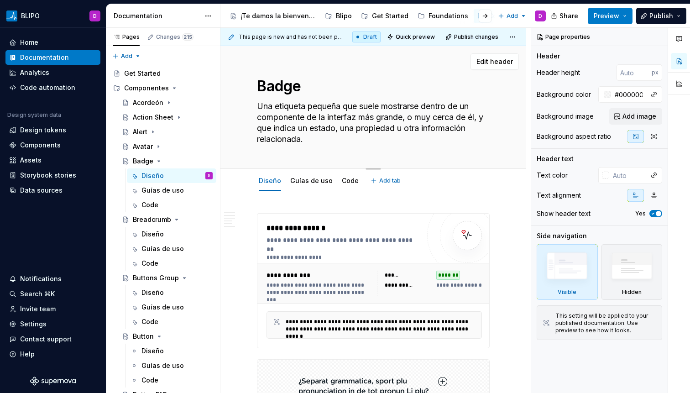
click at [329, 139] on textarea "Una etiqueta pequeña que suele mostrarse dentro de un componente de la interfaz…" at bounding box center [371, 122] width 233 height 47
click at [330, 122] on textarea "Una etiqueta pequeña que suele mostrarse dentro de un componente de la interfaz…" at bounding box center [371, 122] width 233 height 47
click at [449, 110] on textarea "Una etiqueta pequeña que suele mostrarse dentro de un componente de la interfaz…" at bounding box center [371, 122] width 233 height 47
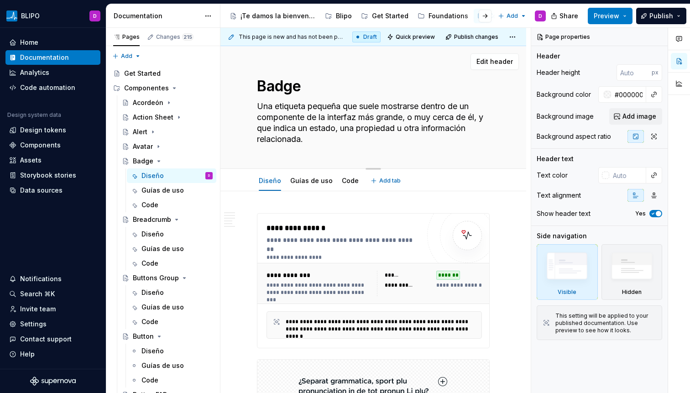
click at [389, 120] on textarea "Una etiqueta pequeña que suele mostrarse dentro de un componente de la interfaz…" at bounding box center [371, 122] width 233 height 47
click at [476, 109] on textarea "Una etiqueta pequeña que suele mostrarse dentro de un componente de la interfaz…" at bounding box center [371, 122] width 233 height 47
click at [469, 108] on textarea "Una etiqueta pequeña que suele mostrarse dentro de un componente de la interfaz…" at bounding box center [371, 122] width 233 height 47
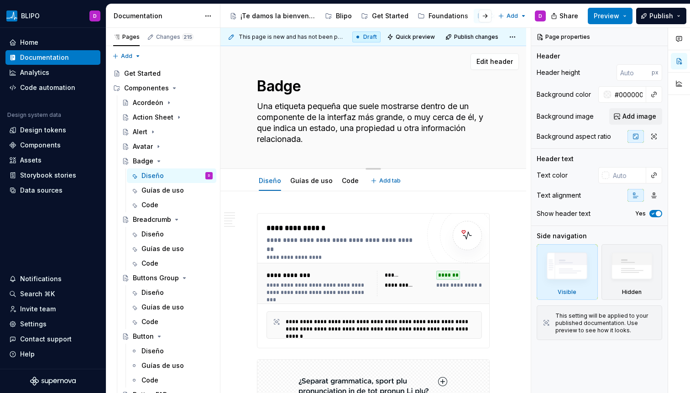
type textarea "*"
type textarea "Una etiqueta pequeña que suele mostrarse dentro de o componente de la interfaz …"
type textarea "*"
type textarea "Una etiqueta pequeña que suele mostrarse dentro de ot componente de la interfaz…"
type textarea "*"
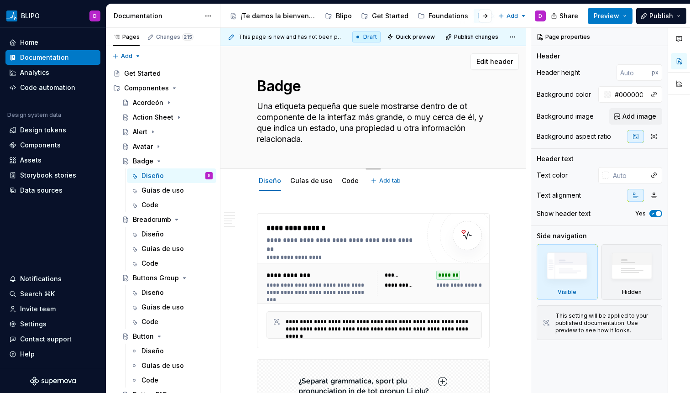
type textarea "Una etiqueta pequeña que suele mostrarse dentro de otr componente de la interfa…"
type textarea "*"
type textarea "Una etiqueta pequeña que suele mostrarse dentro de otro componente de la interf…"
type textarea "*"
drag, startPoint x: 263, startPoint y: 110, endPoint x: 362, endPoint y: 131, distance: 101.3
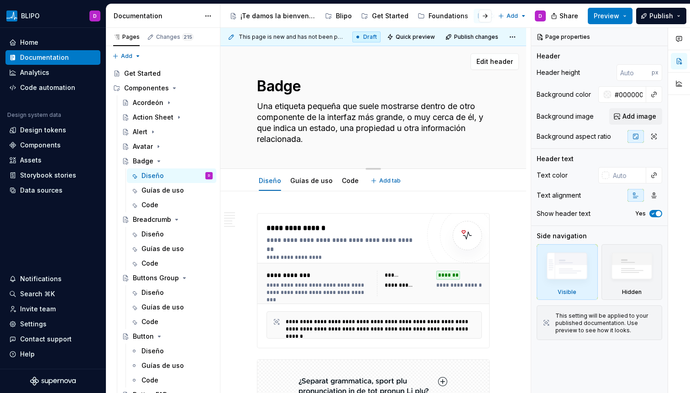
click at [362, 131] on textarea "Una etiqueta pequeña que suele mostrarse dentro de otro componente de la interf…" at bounding box center [371, 122] width 233 height 47
drag, startPoint x: 328, startPoint y: 124, endPoint x: 346, endPoint y: 131, distance: 19.4
click at [346, 131] on textarea "Una etiqueta pequeña que suele mostrarse dentro de otro componente de la interf…" at bounding box center [371, 122] width 233 height 47
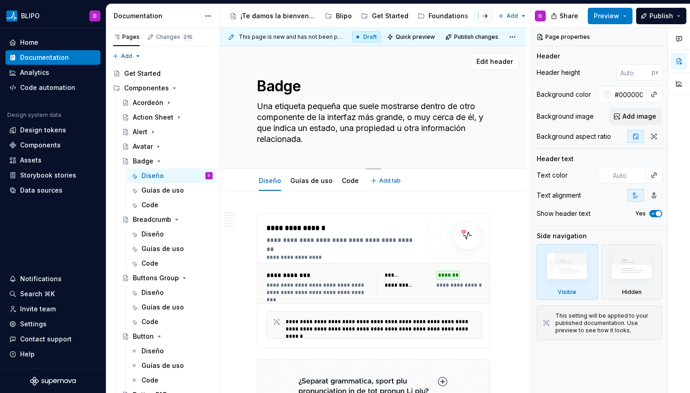
drag, startPoint x: 289, startPoint y: 111, endPoint x: 325, endPoint y: 133, distance: 42.3
click at [325, 133] on textarea "Una etiqueta pequeña que suele mostrarse dentro de otro componente de la interf…" at bounding box center [371, 122] width 233 height 47
drag, startPoint x: 318, startPoint y: 118, endPoint x: 366, endPoint y: 138, distance: 51.8
click at [366, 138] on textarea "Una etiqueta pequeña que suele mostrarse dentro de otro componente de la interf…" at bounding box center [371, 122] width 233 height 47
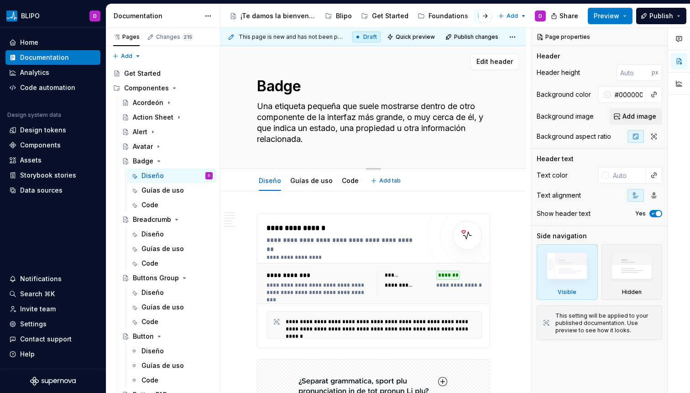
click at [366, 138] on textarea "Una etiqueta pequeña que suele mostrarse dentro de otro componente de la interf…" at bounding box center [371, 122] width 233 height 47
click at [415, 119] on textarea "Una etiqueta pequeña que suele mostrarse dentro de otro componente de la interf…" at bounding box center [371, 122] width 233 height 47
click at [372, 122] on textarea "Una etiqueta pequeña que suele mostrarse dentro de otro componente de la interf…" at bounding box center [371, 122] width 233 height 47
click at [308, 117] on textarea "Una etiqueta pequeña que suele mostrarse dentro de otro componente de la interf…" at bounding box center [371, 122] width 233 height 47
type textarea "Una etiqueta pequeña que suele mostrarse dentro de otro componente mde la inter…"
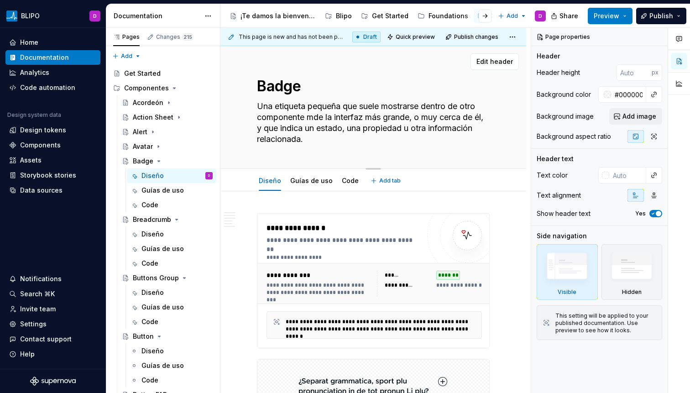
type textarea "*"
type textarea "Una etiqueta pequeña que suele mostrarse dentro de otro componente m´de la inte…"
type textarea "*"
type textarea "Una etiqueta pequeña que suele mostrarse dentro de otro componente máde la inte…"
type textarea "*"
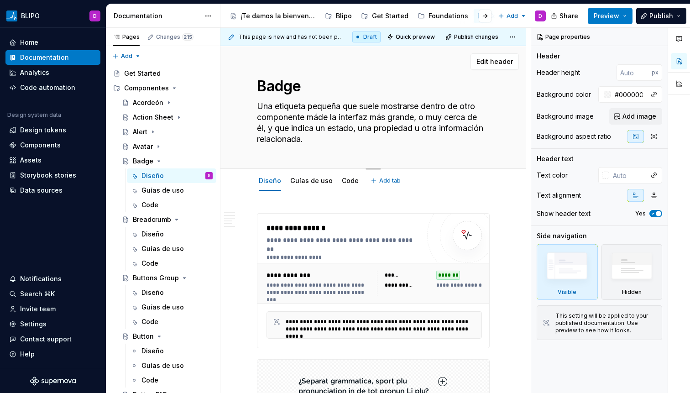
type textarea "Una etiqueta pequeña que suele mostrarse dentro de otro componente másde la int…"
type textarea "*"
type textarea "Una etiqueta pequeña que suele mostrarse dentro de otro componente más de la in…"
type textarea "*"
type textarea "Una etiqueta pequeña que suele mostrarse dentro de otro componente más gde la i…"
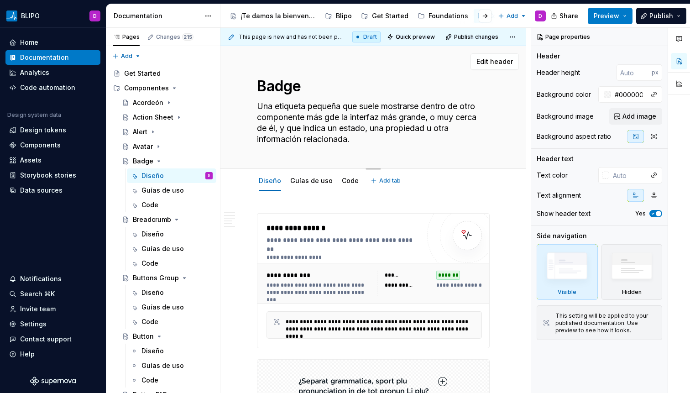
type textarea "*"
type textarea "Una etiqueta pequeña que suele mostrarse dentro de otro componente más grde la …"
type textarea "*"
type textarea "Una etiqueta pequeña que suele mostrarse dentro de otro componente más grande l…"
type textarea "*"
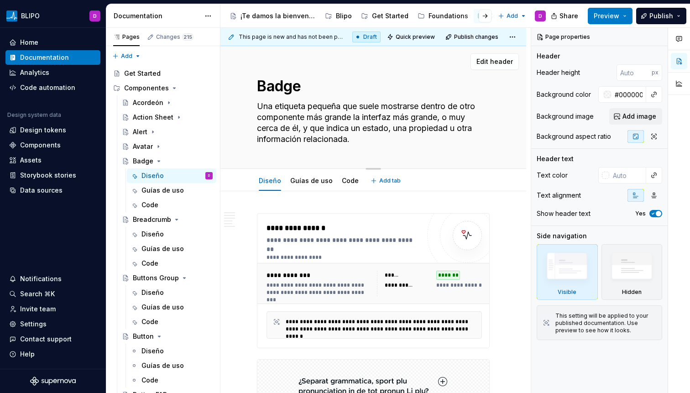
type textarea "Una etiqueta pequeña que suele mostrarse dentro de otro componente más grandde …"
type textarea "*"
type textarea "Una etiqueta pequeña que suele mostrarse dentro de otro componente más grandede…"
type textarea "*"
type textarea "Una etiqueta pequeña que suele mostrarse dentro de otro componente más grande d…"
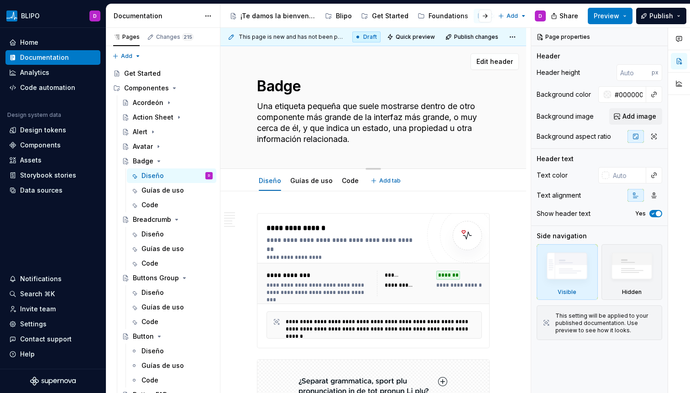
click at [438, 119] on textarea "Una etiqueta pequeña que suele mostrarse dentro de otro componente más grande d…" at bounding box center [371, 122] width 233 height 47
type textarea "*"
type textarea "Una etiqueta pequeña que suele mostrarse dentro de otro componente más grande d…"
type textarea "*"
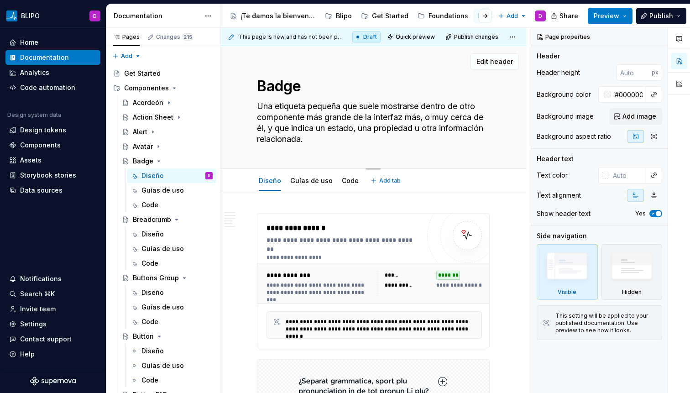
type textarea "Una etiqueta pequeña que suele mostrarse dentro de otro componente más grande d…"
click at [452, 108] on textarea "Una etiqueta pequeña que suele mostrarse dentro de otro componente más grande d…" at bounding box center [371, 122] width 233 height 47
type textarea "*"
type textarea "Una etiqueta pequeña que suele mostrarse dentro de otro componente más grande d…"
type textarea "*"
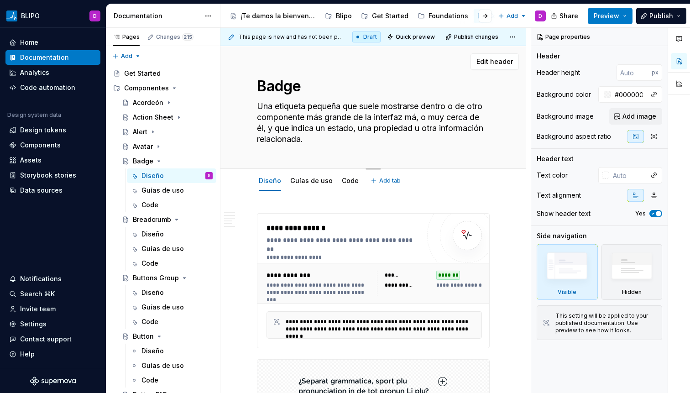
type textarea "Una etiqueta pequeña que suele mostrarse dentro o de otro componente más grande…"
type textarea "*"
type textarea "Una etiqueta pequeña que suele mostrarse dentro o m de otro componente más gran…"
type textarea "*"
type textarea "Una etiqueta pequeña que suele mostrarse dentro o mu de otro componente más gra…"
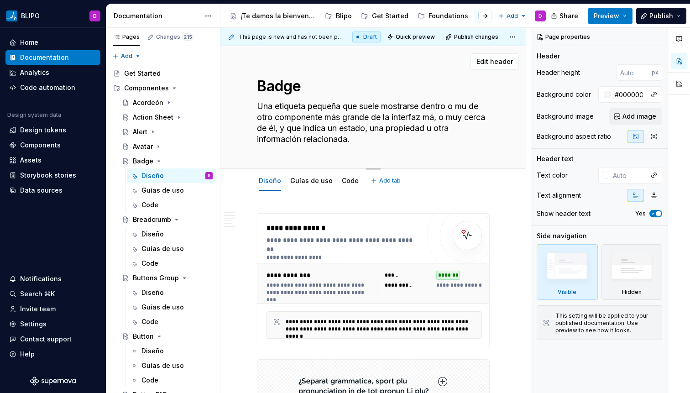
type textarea "*"
type textarea "Una etiqueta pequeña que suele mostrarse dentro o muy de otro componente más gr…"
type textarea "*"
drag, startPoint x: 464, startPoint y: 118, endPoint x: 319, endPoint y: 130, distance: 145.6
click at [319, 130] on textarea "Una etiqueta pequeña que suele mostrarse dentro o muy cerca de otro componente …" at bounding box center [371, 122] width 233 height 47
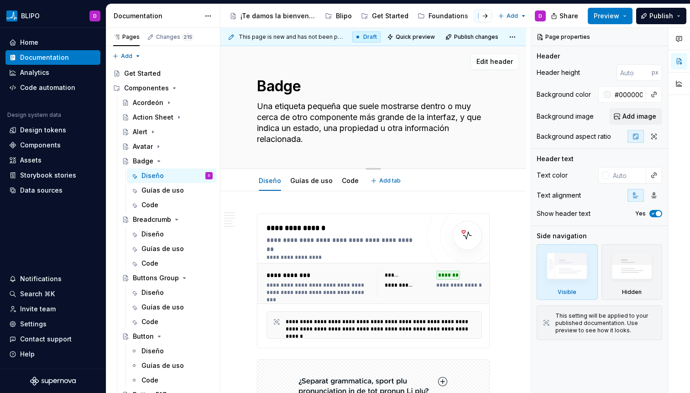
click at [322, 151] on div "Badge Una etiqueta pequeña que suele mostrarse dentro o muy cerca de otro compo…" at bounding box center [373, 107] width 233 height 122
click at [320, 142] on textarea "Una etiqueta pequeña que suele mostrarse dentro o muy cerca de otro componente …" at bounding box center [371, 122] width 233 height 47
click at [346, 158] on div "Badge Una etiqueta pequeña que suele mostrarse dentro o muy cerca de otro compo…" at bounding box center [373, 107] width 233 height 122
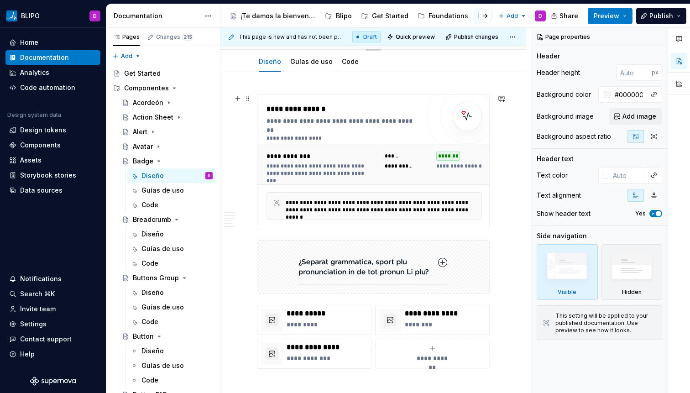
scroll to position [120, 0]
click at [350, 118] on div "**********" at bounding box center [343, 120] width 153 height 9
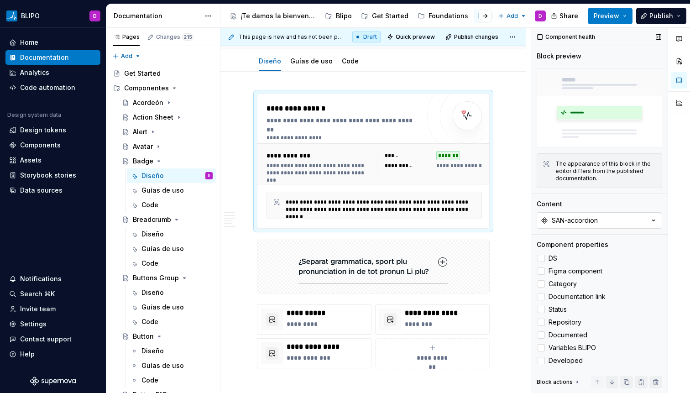
click at [590, 219] on div "SAN-accordion" at bounding box center [575, 220] width 46 height 9
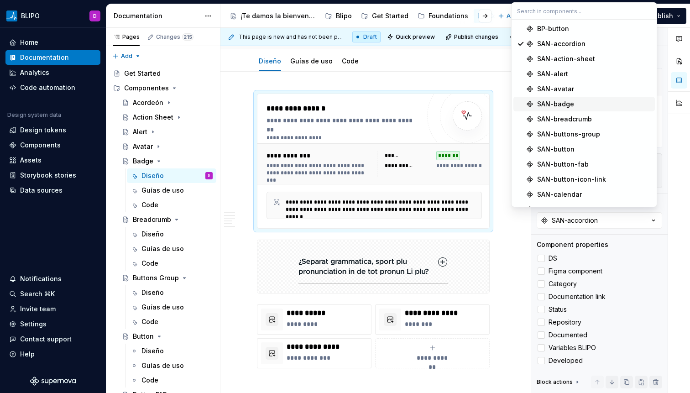
click at [555, 102] on div "SAN-badge" at bounding box center [555, 103] width 37 height 9
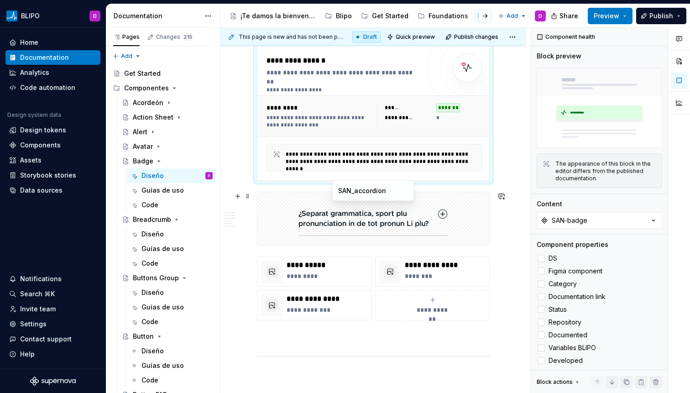
scroll to position [167, 0]
click at [376, 220] on img at bounding box center [373, 219] width 150 height 46
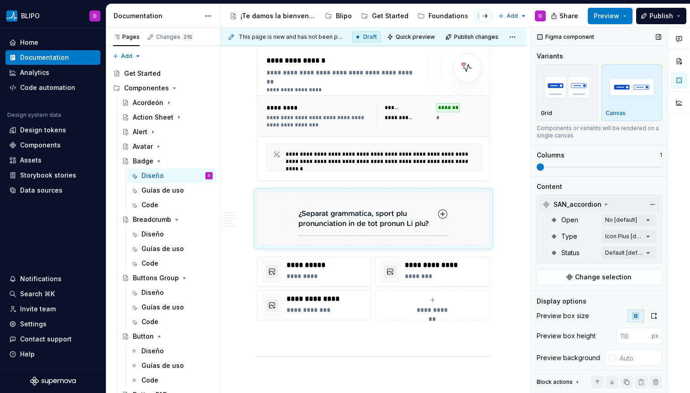
click at [598, 205] on span "SAN_accordion" at bounding box center [578, 204] width 48 height 9
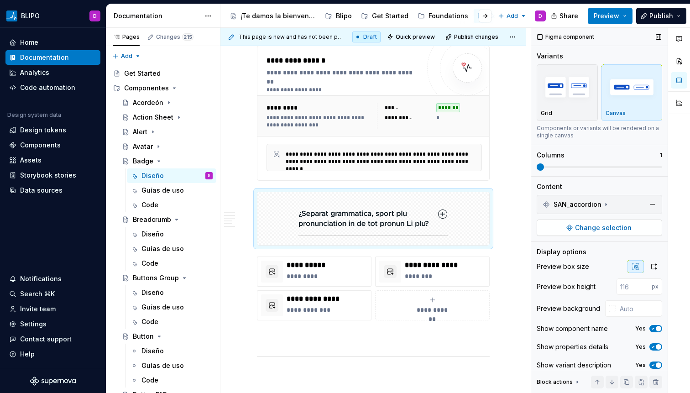
click at [598, 221] on button "Change selection" at bounding box center [600, 228] width 126 height 16
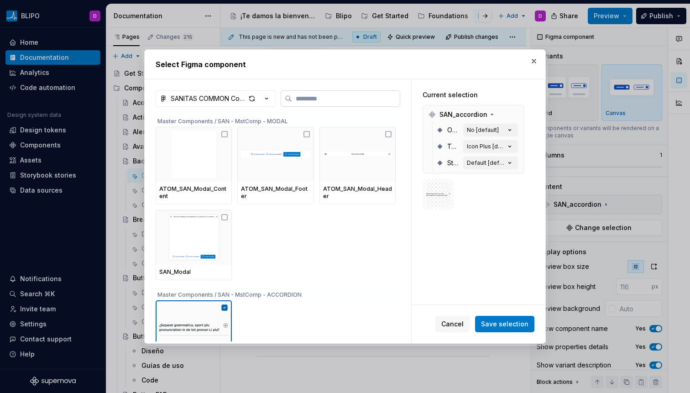
click at [361, 101] on input "search" at bounding box center [346, 98] width 108 height 9
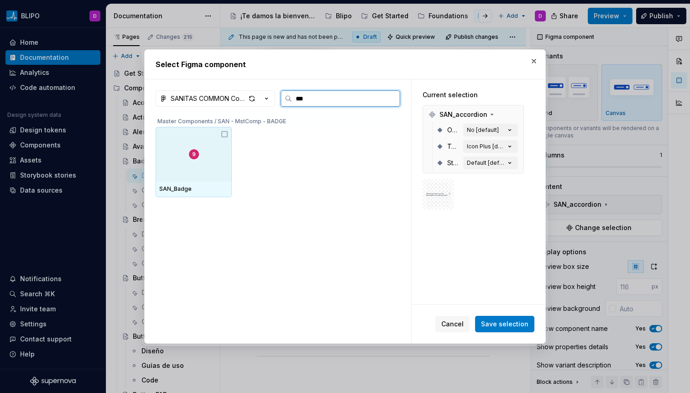
click at [204, 150] on div at bounding box center [194, 154] width 76 height 55
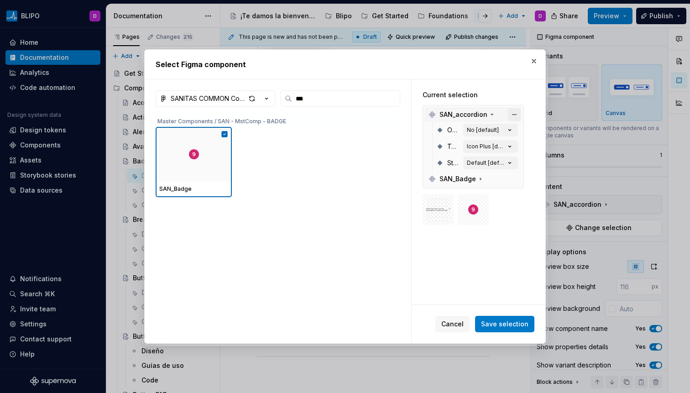
click at [513, 110] on button "button" at bounding box center [514, 114] width 13 height 13
click at [494, 324] on span "Save selection" at bounding box center [504, 323] width 47 height 9
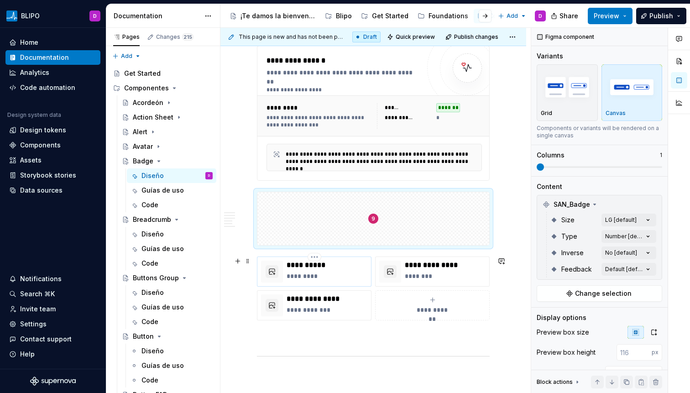
click at [314, 269] on p "**********" at bounding box center [327, 265] width 81 height 9
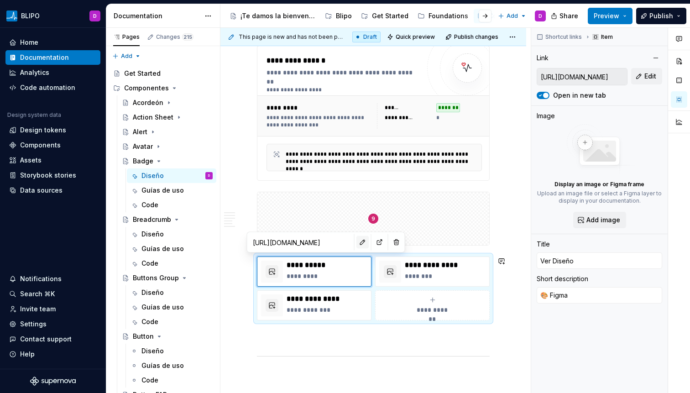
click at [356, 246] on button "button" at bounding box center [362, 242] width 13 height 13
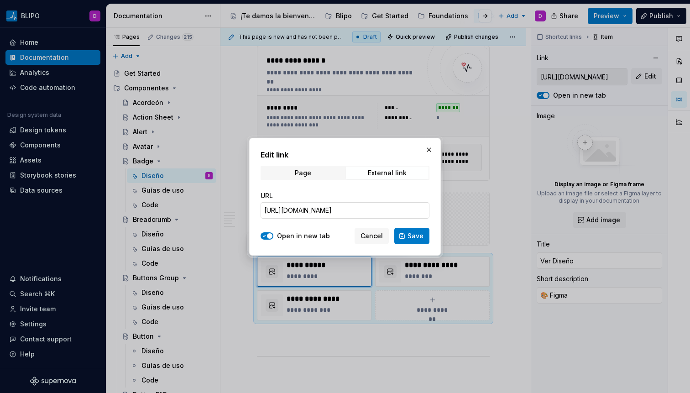
click at [369, 211] on input "[URL][DOMAIN_NAME]" at bounding box center [345, 210] width 169 height 16
paste input "[URL][DOMAIN_NAME]"
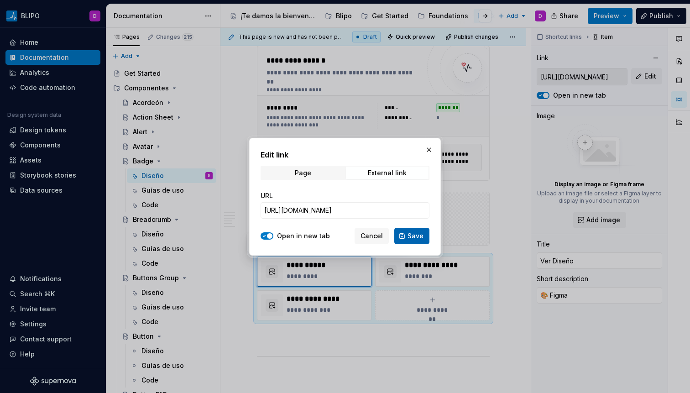
click at [424, 238] on button "Save" at bounding box center [411, 236] width 35 height 16
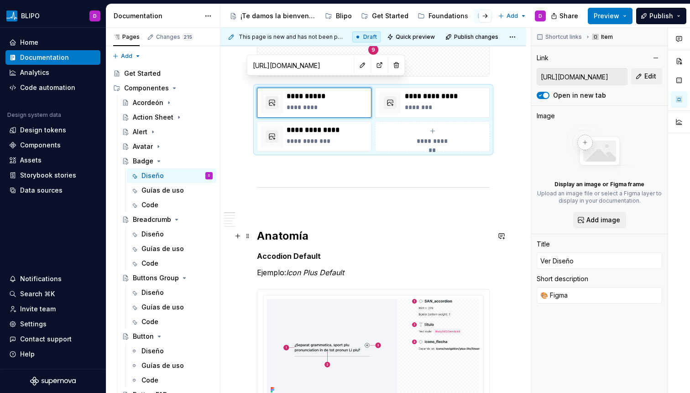
scroll to position [359, 0]
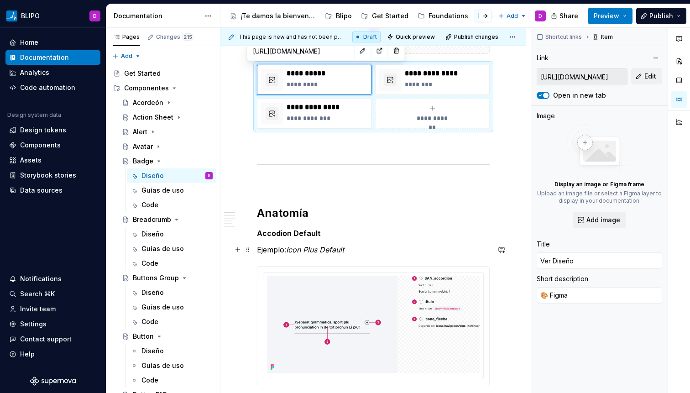
drag, startPoint x: 363, startPoint y: 254, endPoint x: 378, endPoint y: 251, distance: 14.9
click at [363, 254] on p "Ejemplo: Icon Plus Default" at bounding box center [373, 249] width 233 height 11
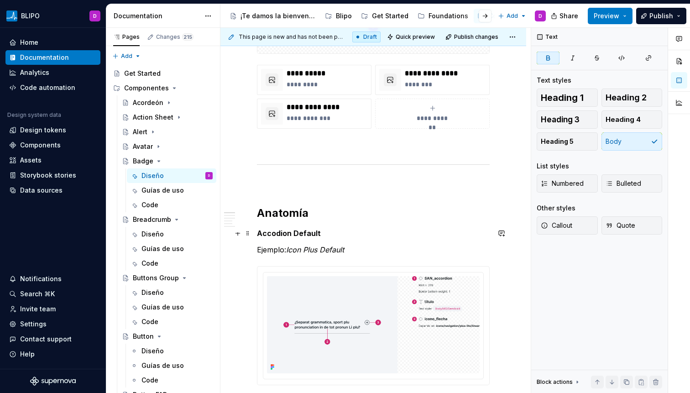
click at [290, 237] on strong "Accodion Default" at bounding box center [289, 233] width 64 height 9
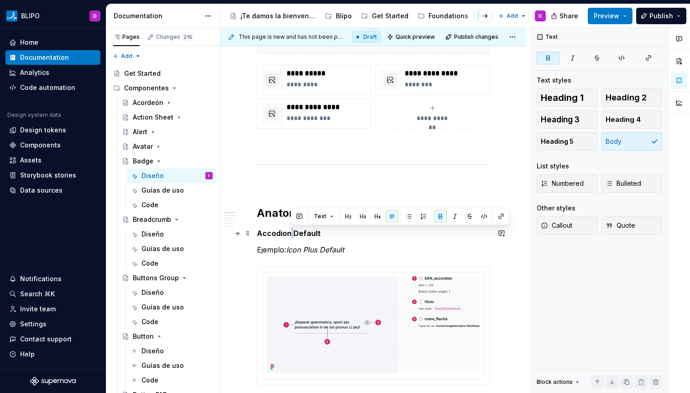
click at [290, 237] on strong "Accodion Default" at bounding box center [289, 233] width 64 height 9
click at [267, 235] on strong "Accodion Default" at bounding box center [289, 233] width 64 height 9
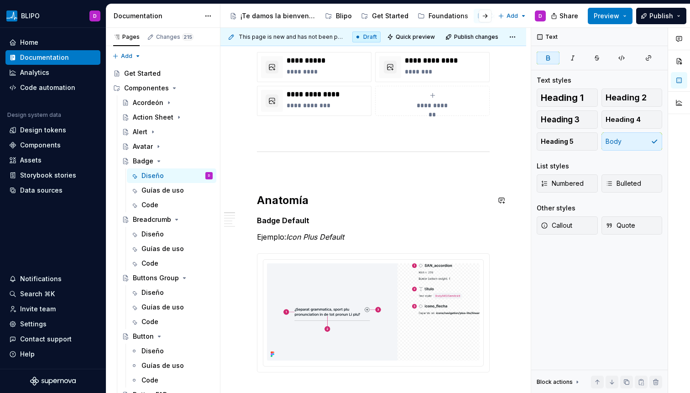
scroll to position [375, 0]
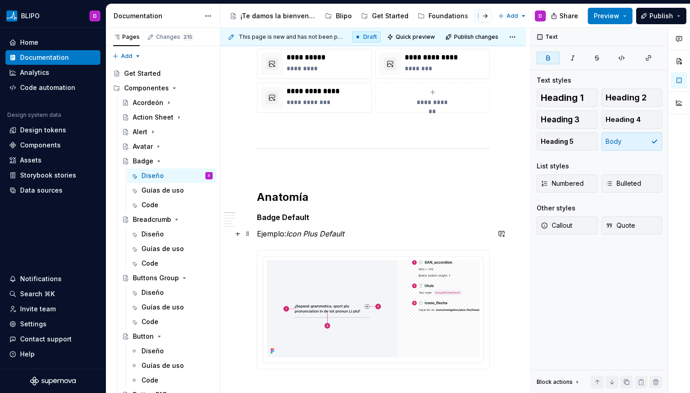
click at [315, 233] on em "Icon Plus Default" at bounding box center [315, 233] width 58 height 9
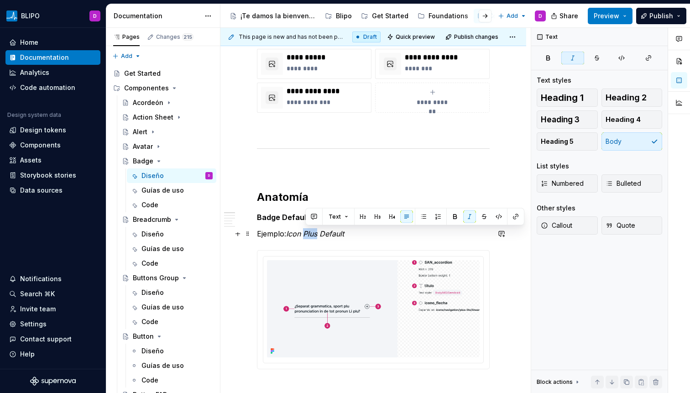
click at [315, 233] on em "Icon Plus Default" at bounding box center [315, 233] width 58 height 9
click at [293, 234] on em "Icon Plus Default" at bounding box center [315, 233] width 58 height 9
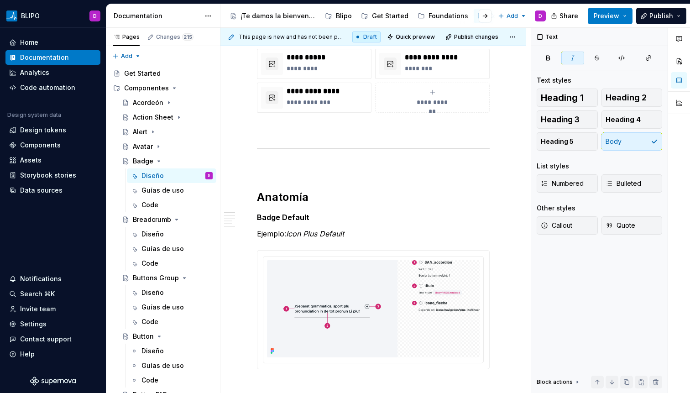
click at [300, 233] on em "Icon Plus Default" at bounding box center [315, 233] width 58 height 9
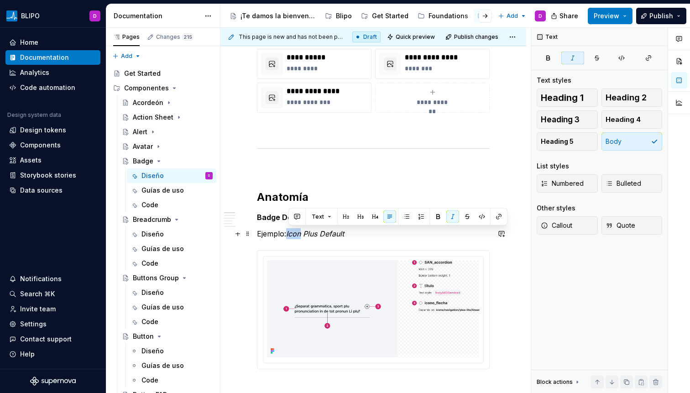
click at [300, 233] on em "Icon Plus Default" at bounding box center [315, 233] width 58 height 9
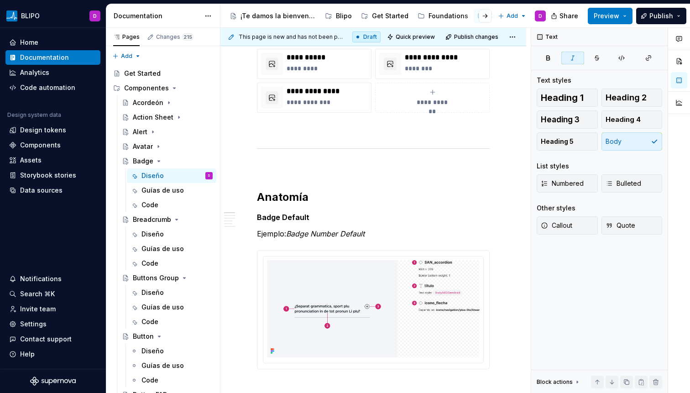
click at [375, 300] on img at bounding box center [373, 308] width 213 height 97
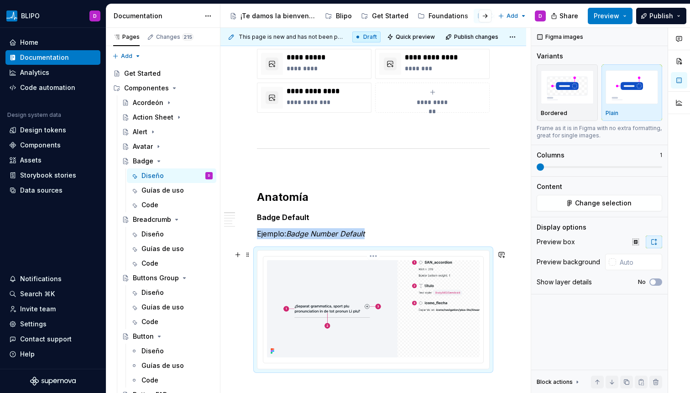
click at [375, 300] on img at bounding box center [373, 308] width 213 height 97
click at [581, 207] on span "Change selection" at bounding box center [603, 203] width 57 height 9
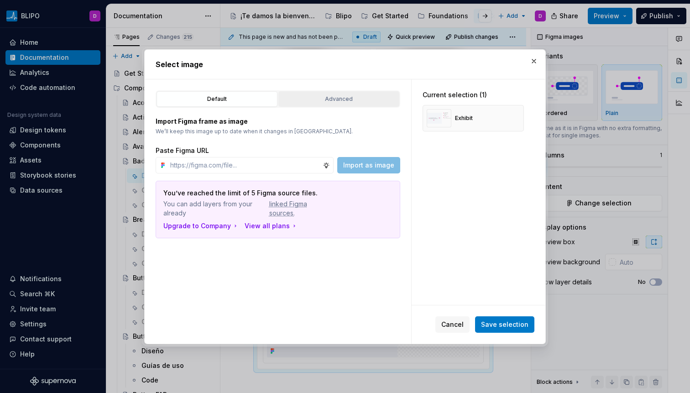
click at [325, 98] on div "Advanced" at bounding box center [339, 98] width 115 height 9
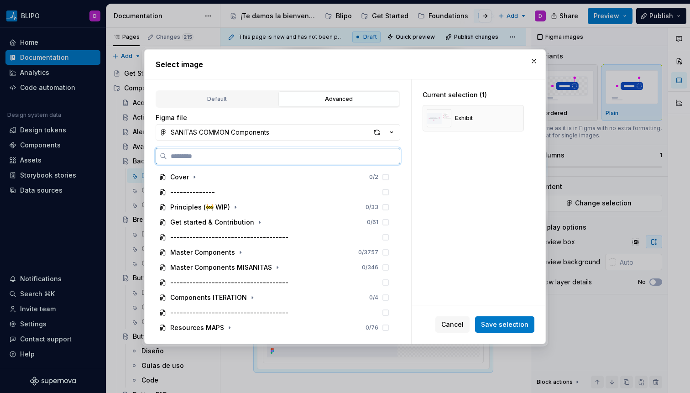
click at [255, 152] on input "search" at bounding box center [283, 156] width 233 height 9
paste input "**********"
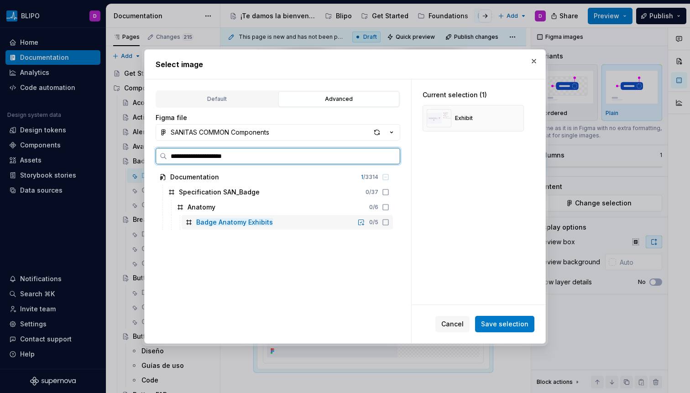
click at [382, 222] on icon at bounding box center [385, 222] width 7 height 7
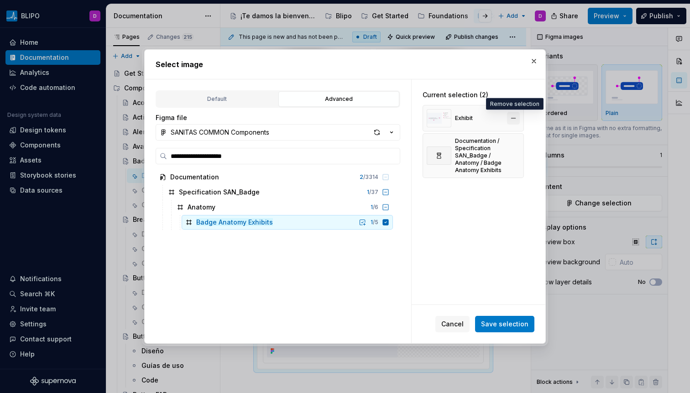
click at [514, 114] on button "button" at bounding box center [513, 118] width 13 height 13
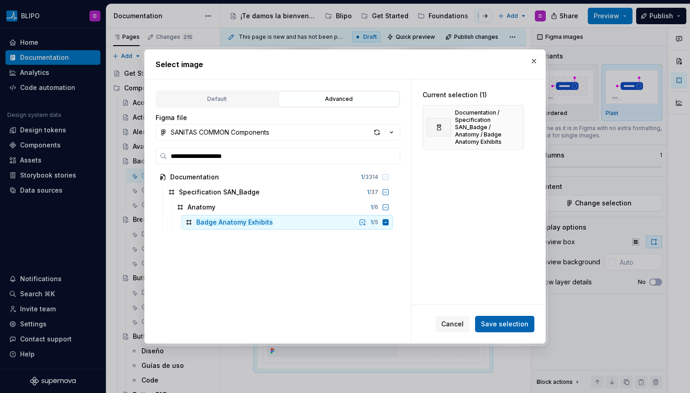
click at [497, 325] on span "Save selection" at bounding box center [504, 323] width 47 height 9
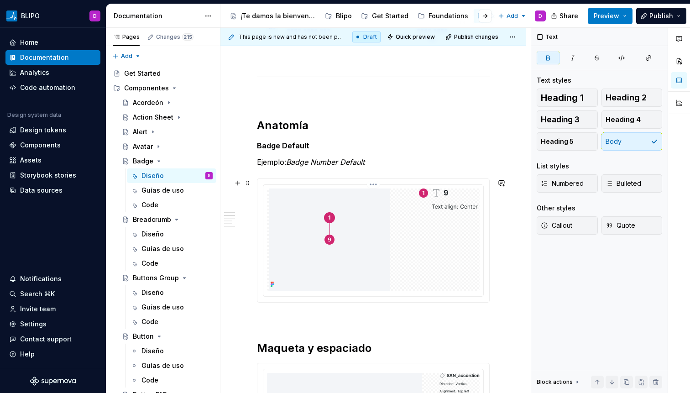
scroll to position [444, 0]
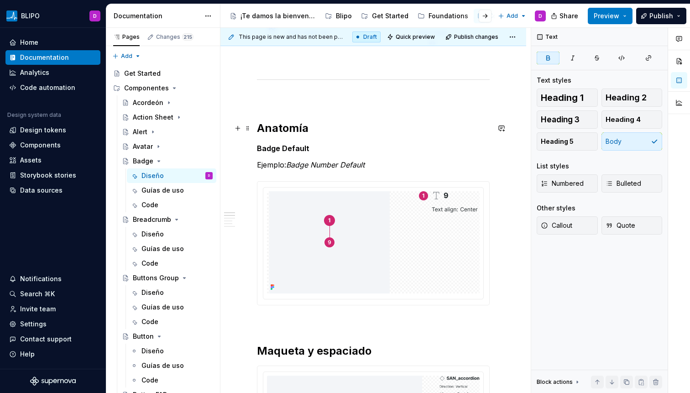
click at [382, 131] on h2 "Anatomía" at bounding box center [373, 128] width 233 height 15
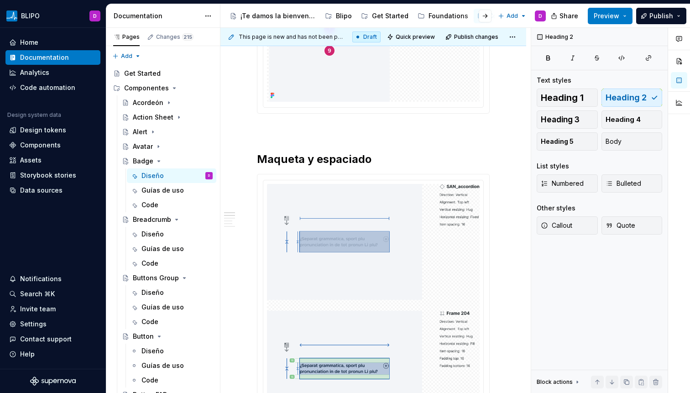
scroll to position [691, 0]
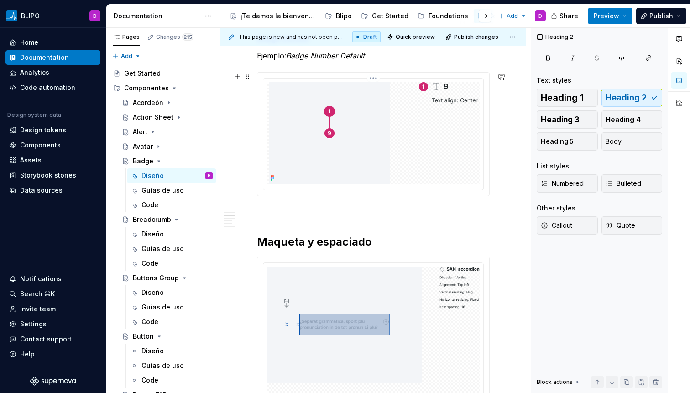
scroll to position [432, 0]
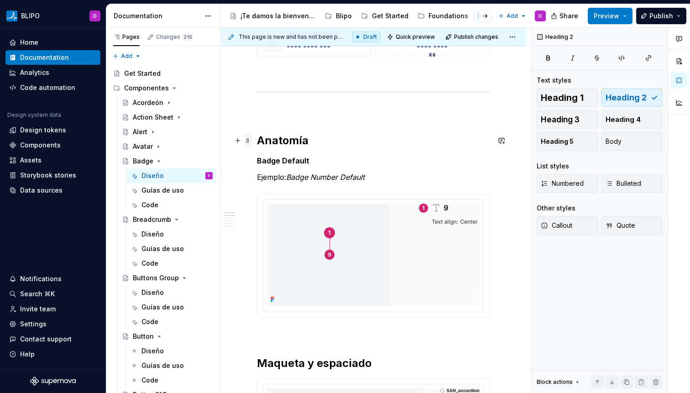
click at [250, 141] on span at bounding box center [247, 140] width 7 height 13
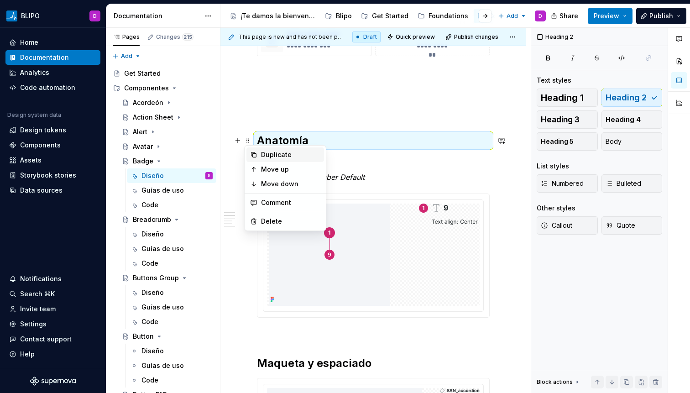
click at [260, 157] on div "Duplicate" at bounding box center [285, 154] width 78 height 15
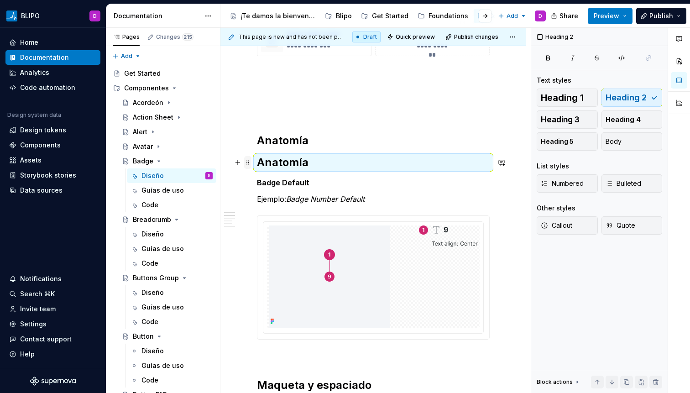
click at [249, 162] on span at bounding box center [247, 162] width 7 height 13
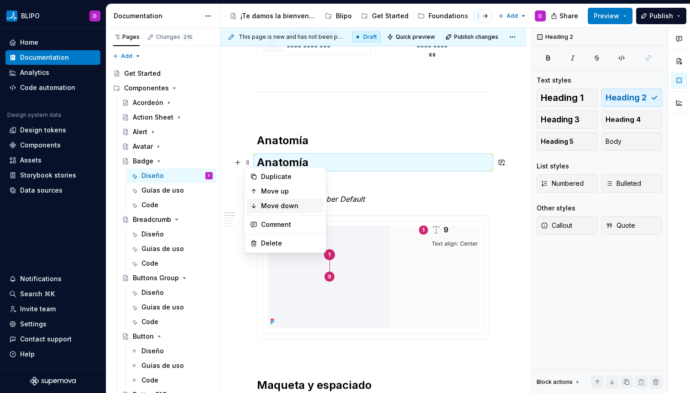
click at [259, 203] on div "Move down" at bounding box center [285, 206] width 78 height 15
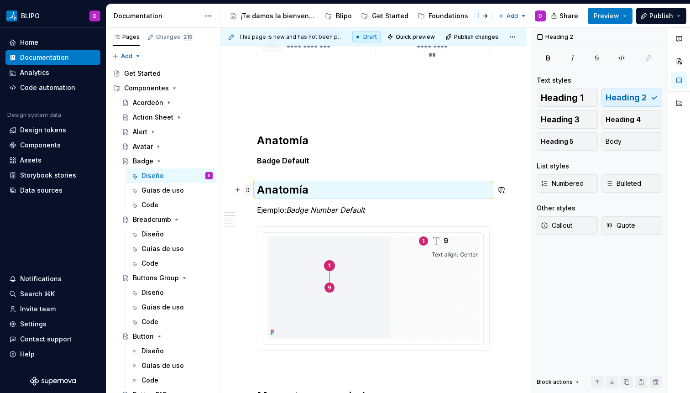
click at [247, 192] on span at bounding box center [247, 189] width 7 height 13
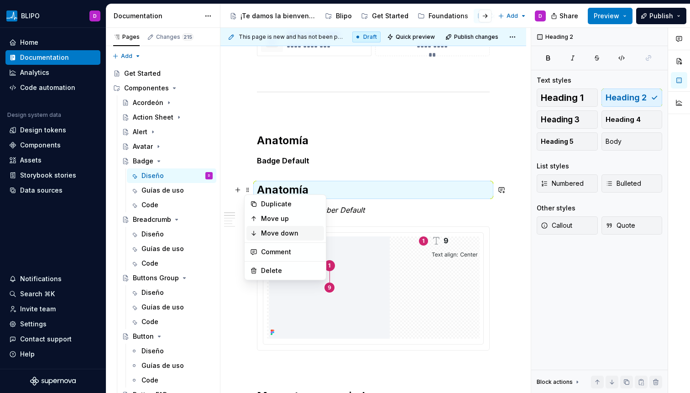
click at [256, 235] on icon at bounding box center [253, 233] width 7 height 7
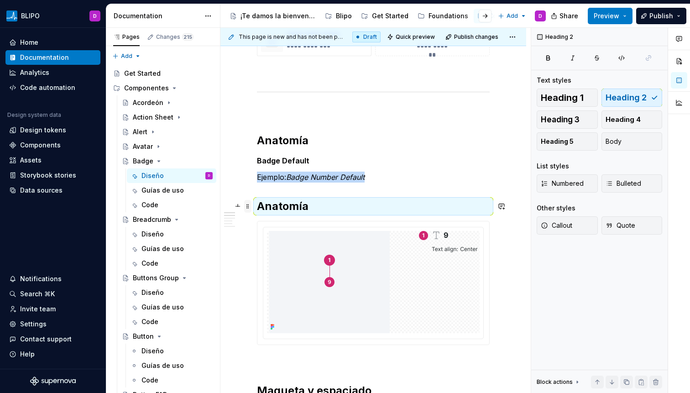
click at [251, 208] on span at bounding box center [247, 206] width 7 height 13
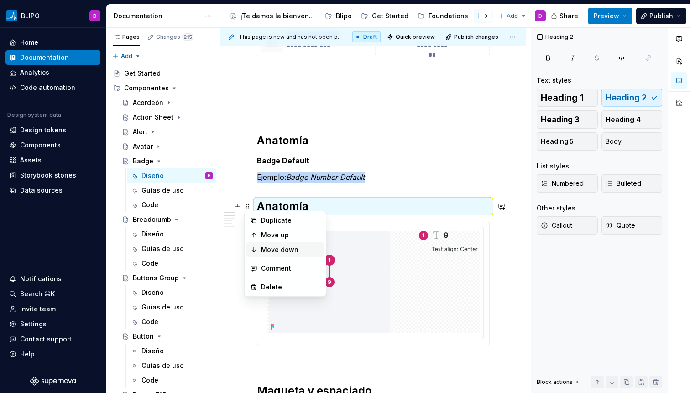
click at [262, 250] on div "Move down" at bounding box center [290, 249] width 59 height 9
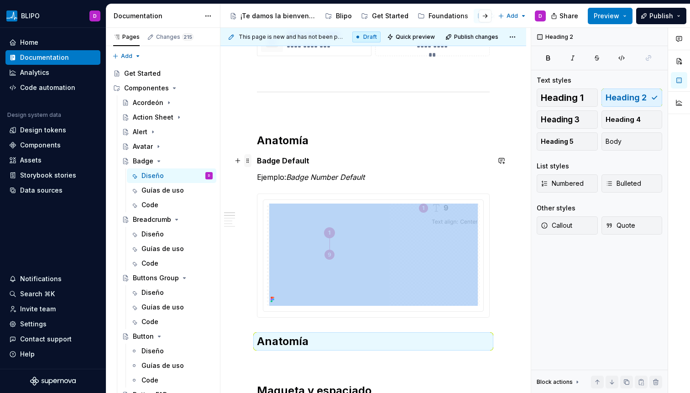
click at [248, 159] on span at bounding box center [247, 160] width 7 height 13
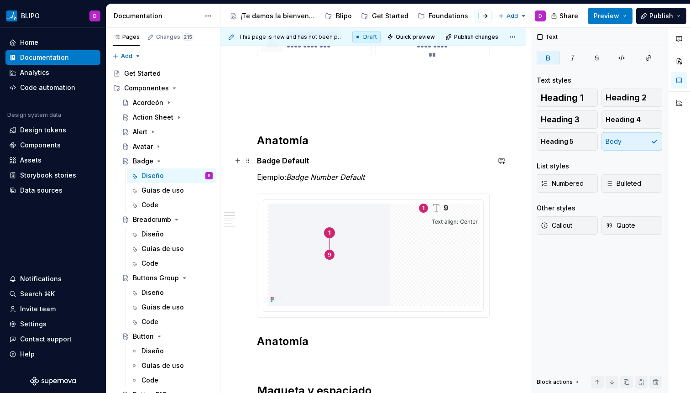
click at [271, 159] on strong "Badge Default" at bounding box center [283, 160] width 52 height 9
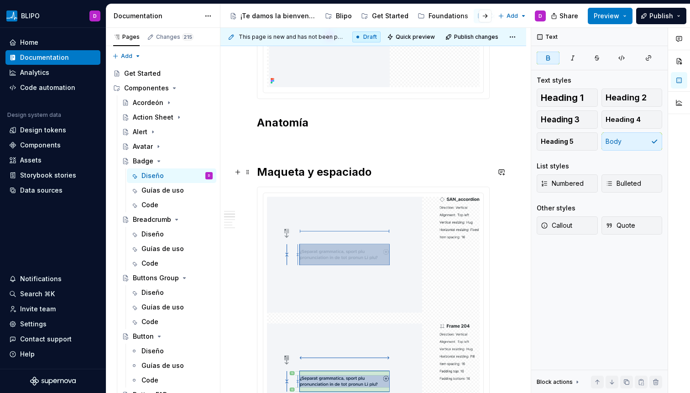
scroll to position [396, 0]
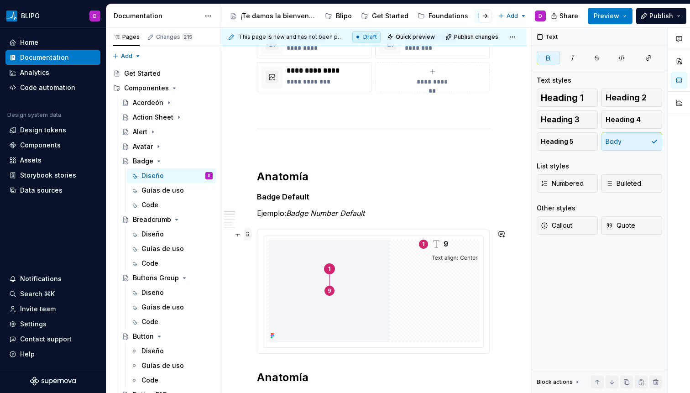
click at [251, 236] on span at bounding box center [247, 234] width 7 height 13
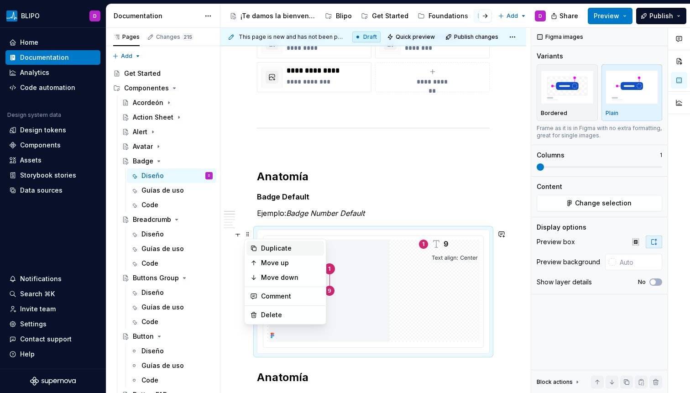
click at [268, 250] on div "Duplicate" at bounding box center [290, 248] width 59 height 9
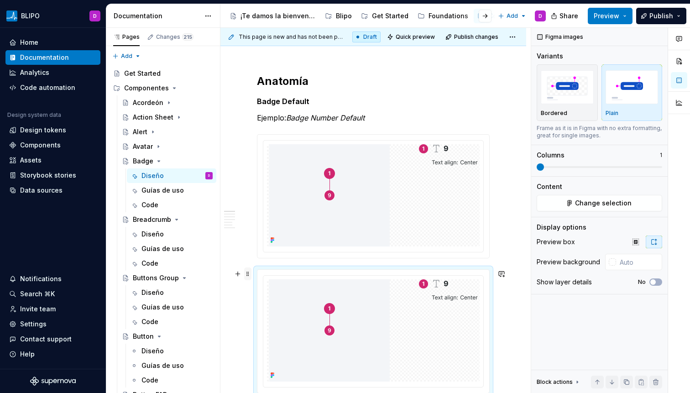
click at [247, 277] on span at bounding box center [247, 273] width 7 height 13
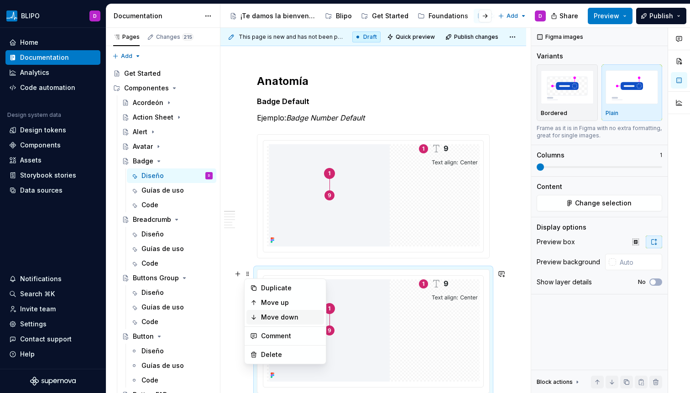
click at [268, 310] on div "Move down" at bounding box center [285, 317] width 78 height 15
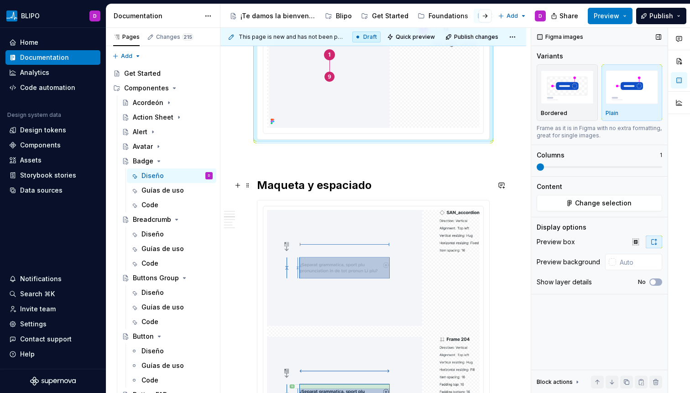
scroll to position [772, 0]
click at [322, 185] on h2 "Maqueta y espaciado" at bounding box center [373, 185] width 233 height 15
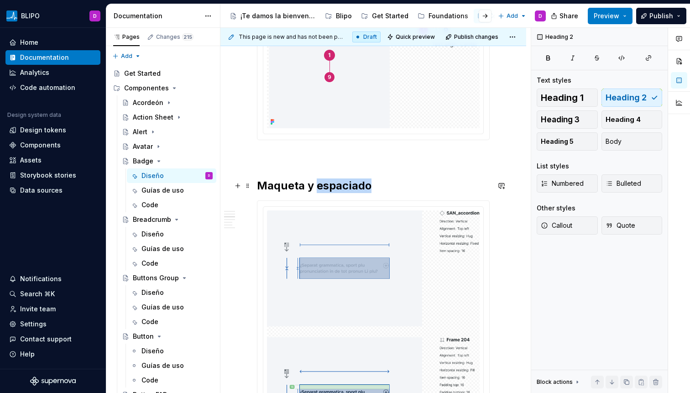
click at [322, 185] on h2 "Maqueta y espaciado" at bounding box center [373, 185] width 233 height 15
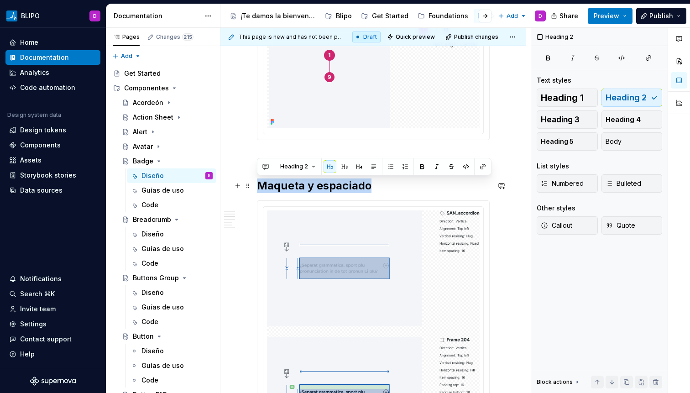
click at [322, 185] on h2 "Maqueta y espaciado" at bounding box center [373, 185] width 233 height 15
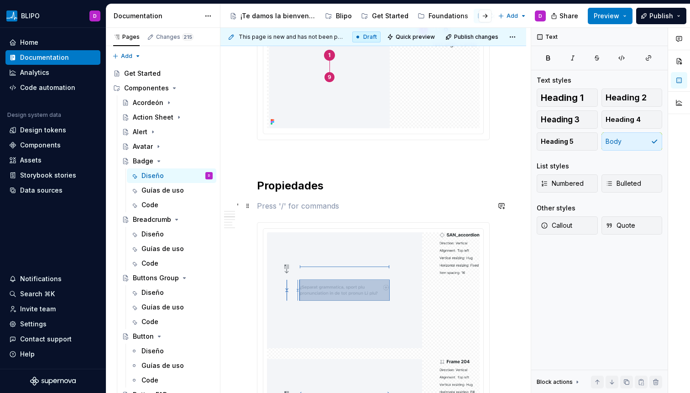
click at [302, 204] on p at bounding box center [373, 205] width 233 height 11
click at [325, 210] on p at bounding box center [373, 205] width 233 height 11
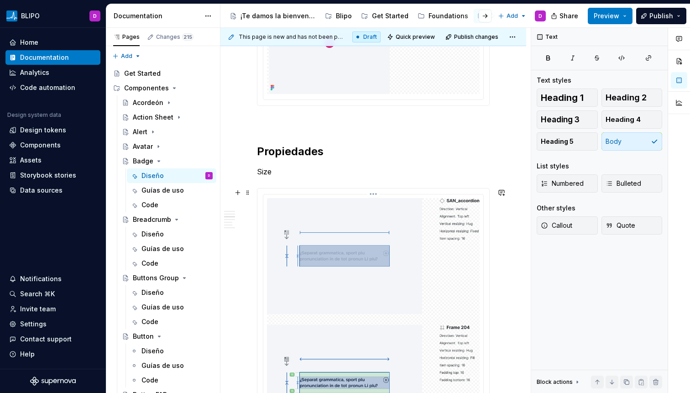
scroll to position [807, 0]
click at [258, 173] on p "Size" at bounding box center [373, 170] width 233 height 11
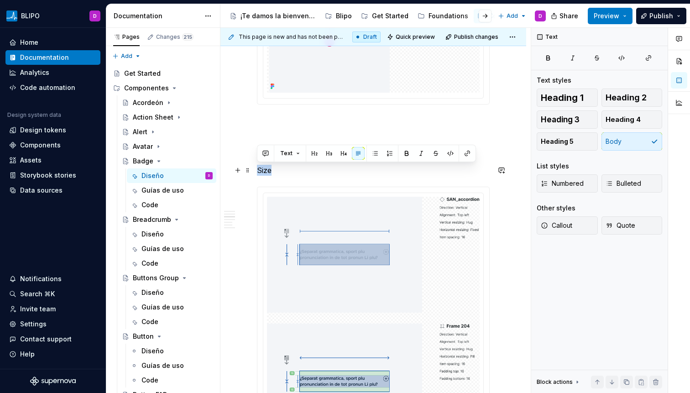
click at [258, 173] on p "Size" at bounding box center [373, 170] width 233 height 11
click at [340, 152] on button "button" at bounding box center [343, 153] width 13 height 13
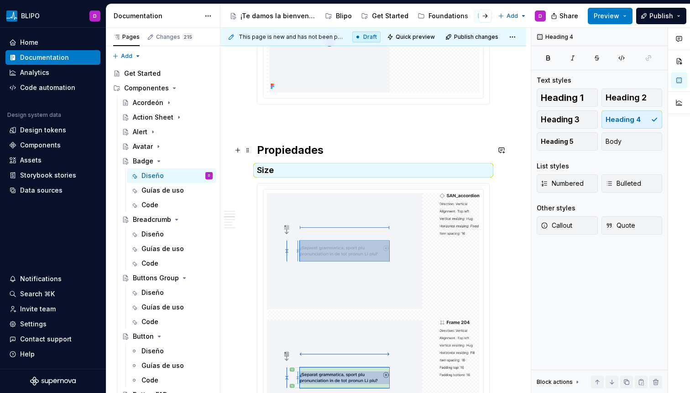
click at [302, 151] on h2 "Propiedades" at bounding box center [373, 150] width 233 height 15
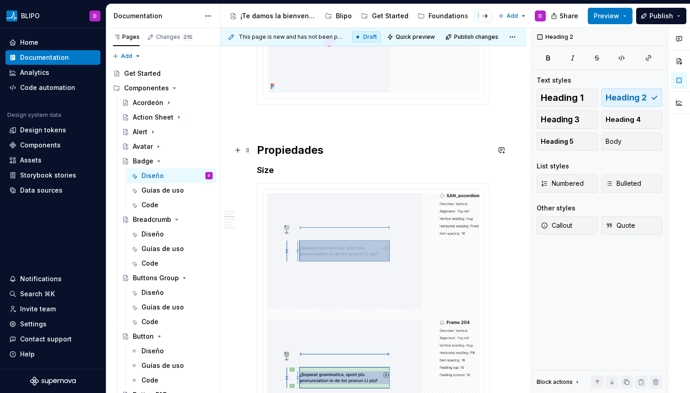
click at [331, 152] on h2 "Propiedades" at bounding box center [373, 150] width 233 height 15
click at [293, 170] on h4 "Size" at bounding box center [373, 170] width 233 height 11
click at [156, 145] on icon "Page tree" at bounding box center [158, 146] width 7 height 7
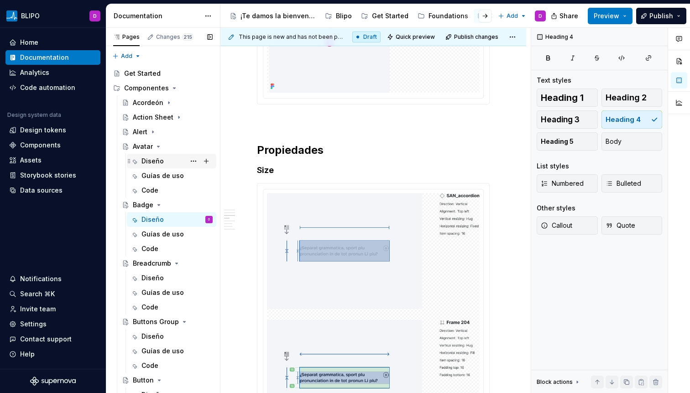
click at [151, 164] on div "Diseño" at bounding box center [152, 161] width 22 height 9
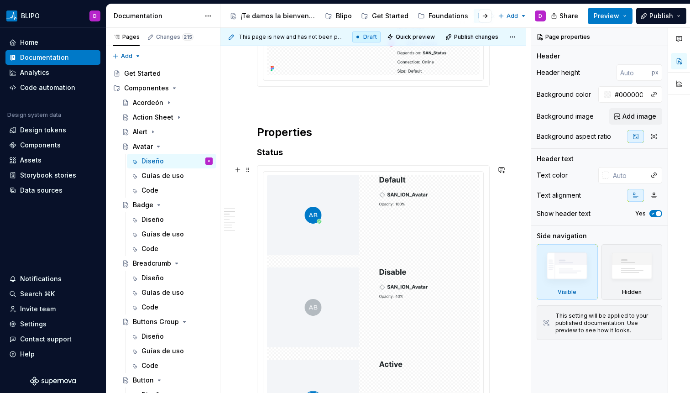
scroll to position [706, 0]
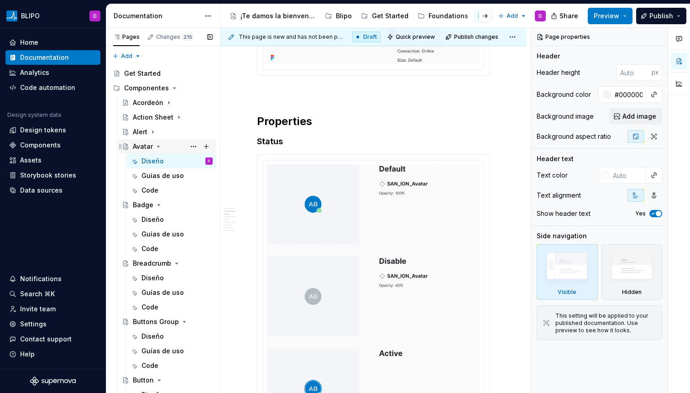
click at [153, 145] on div "Avatar" at bounding box center [173, 146] width 80 height 13
click at [157, 145] on icon "Page tree" at bounding box center [158, 146] width 7 height 7
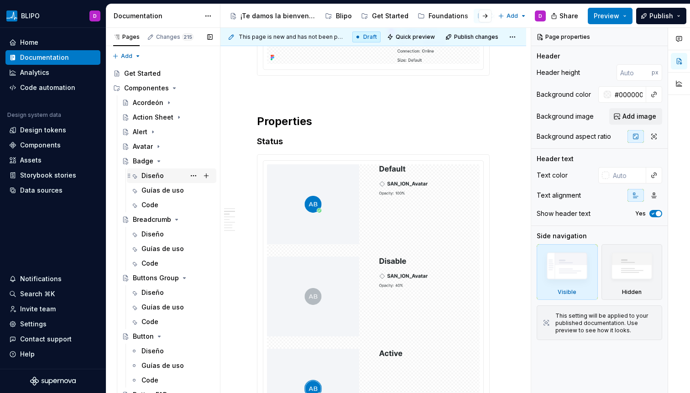
click at [154, 176] on div "Diseño" at bounding box center [152, 175] width 22 height 9
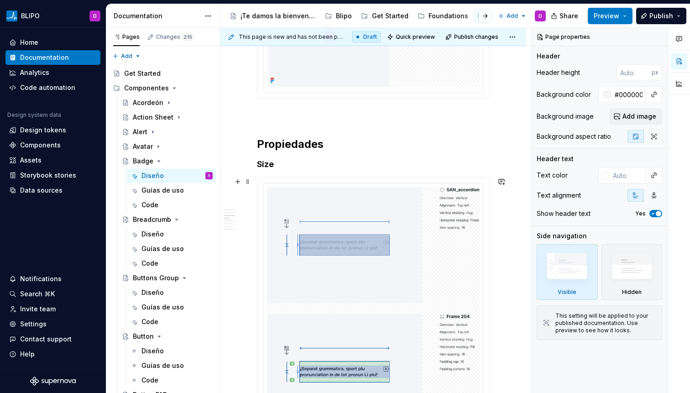
scroll to position [812, 0]
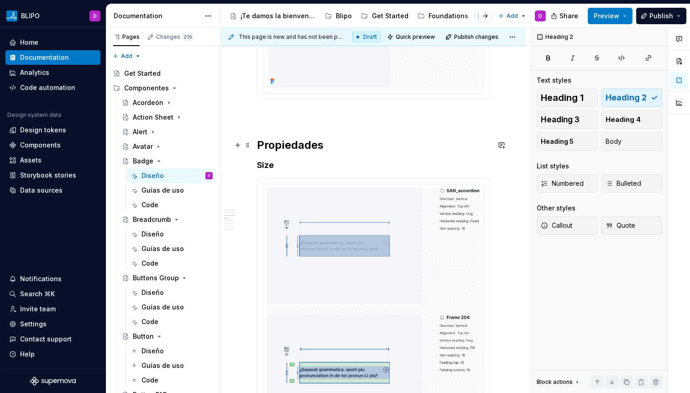
click at [291, 143] on h2 "Propiedades" at bounding box center [373, 145] width 233 height 15
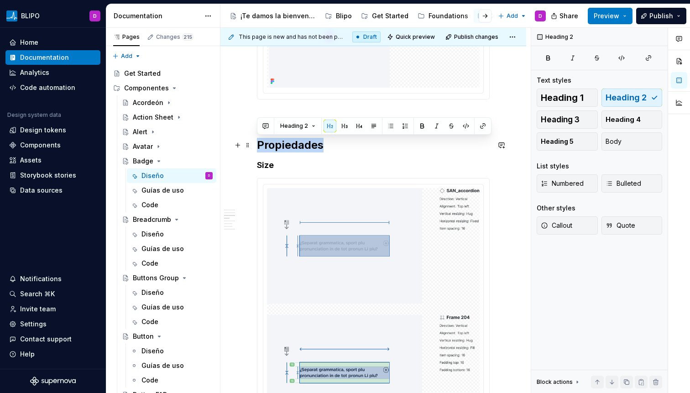
click at [291, 143] on h2 "Propiedades" at bounding box center [373, 145] width 233 height 15
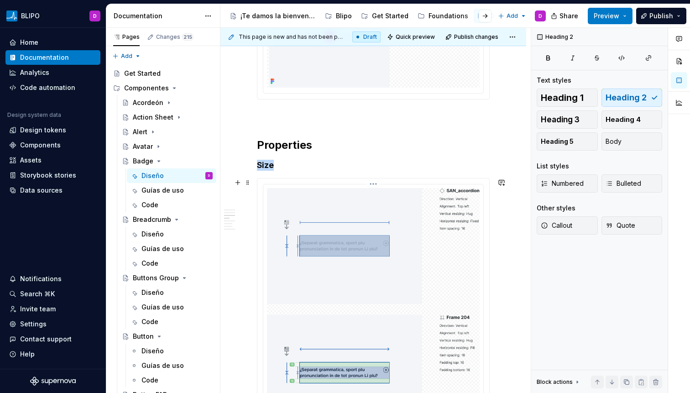
click at [366, 250] on img at bounding box center [373, 372] width 213 height 369
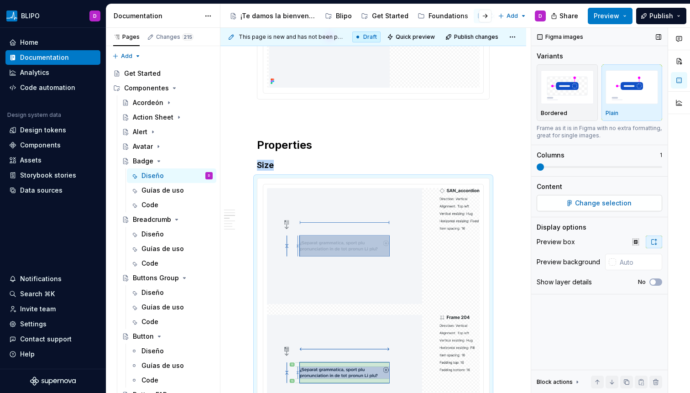
click at [574, 204] on button "Change selection" at bounding box center [600, 203] width 126 height 16
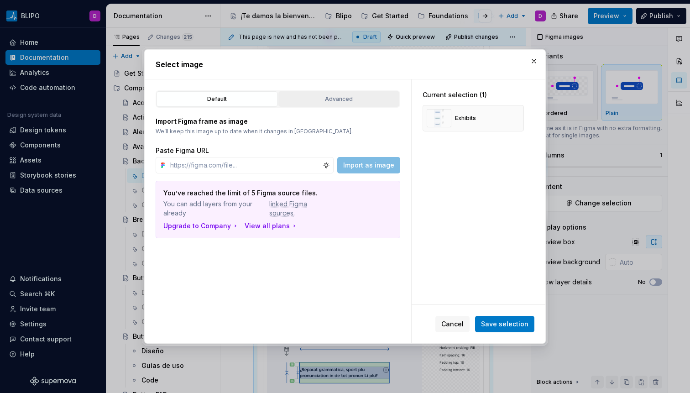
click at [309, 99] on div "Advanced" at bounding box center [339, 98] width 115 height 9
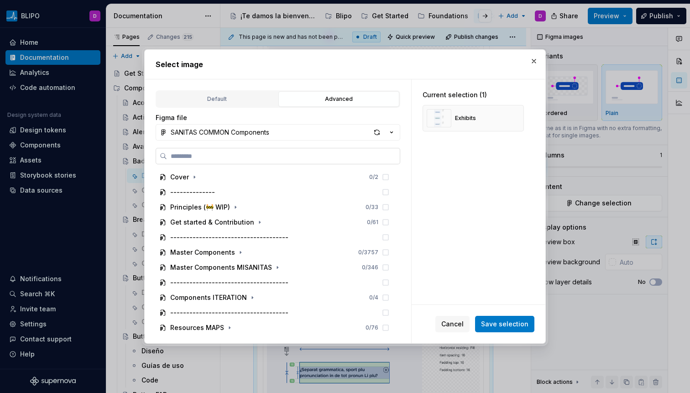
click at [235, 150] on label at bounding box center [278, 156] width 245 height 16
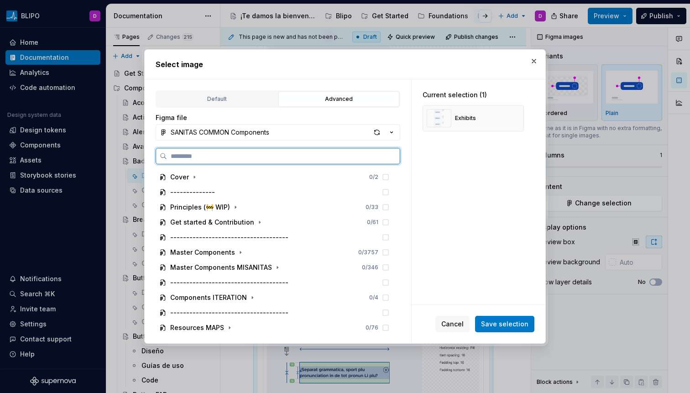
click at [235, 152] on input "search" at bounding box center [283, 156] width 233 height 9
paste input "**********"
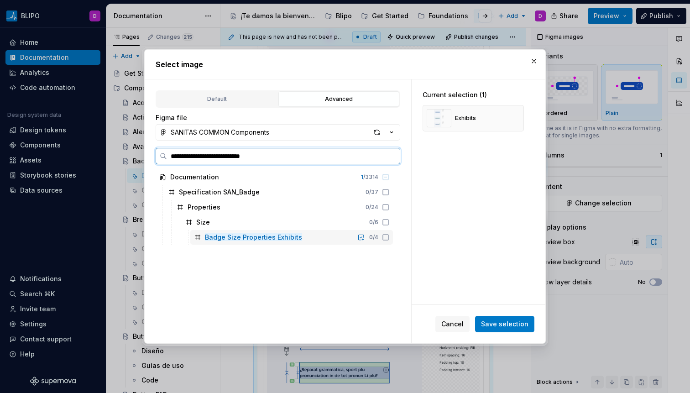
click at [385, 236] on icon at bounding box center [385, 237] width 7 height 7
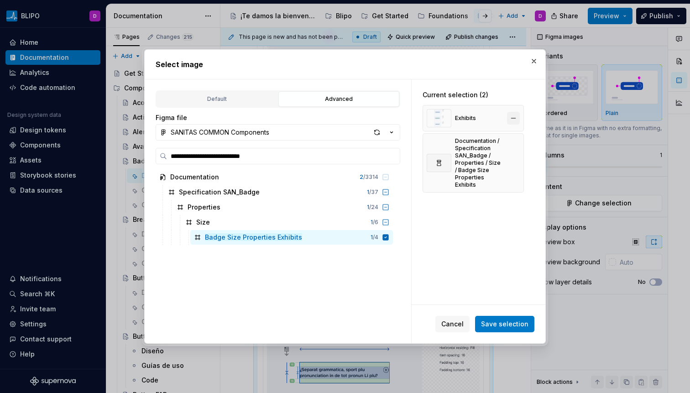
click at [513, 115] on button "button" at bounding box center [513, 118] width 13 height 13
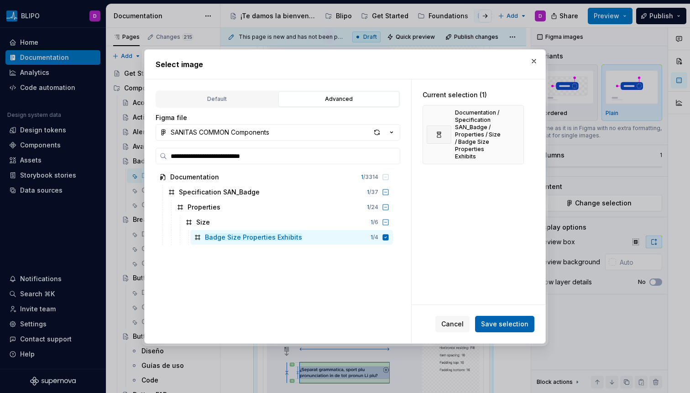
click at [499, 329] on button "Save selection" at bounding box center [504, 324] width 59 height 16
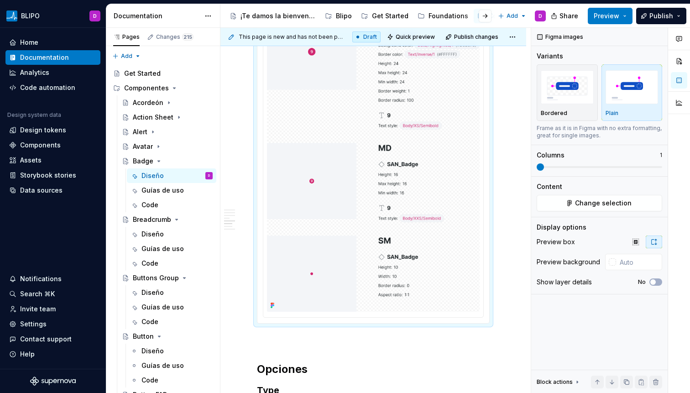
scroll to position [876, 0]
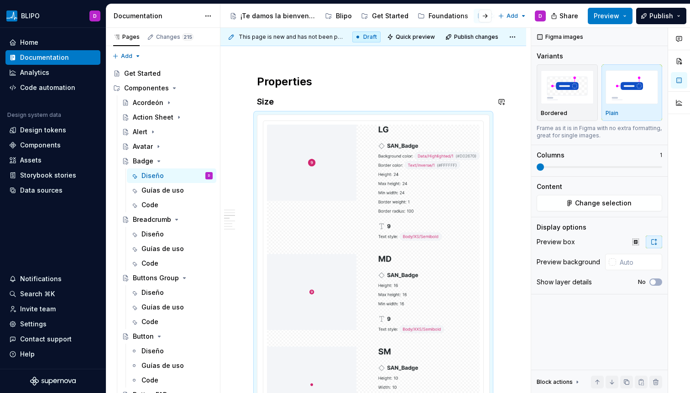
click at [250, 103] on span at bounding box center [247, 101] width 7 height 13
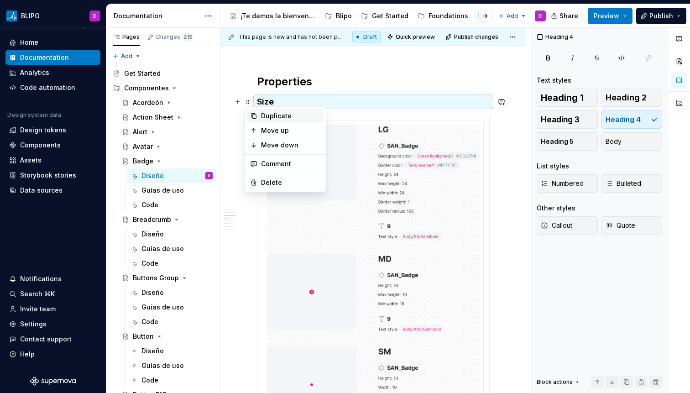
click at [258, 111] on div "Duplicate" at bounding box center [285, 116] width 78 height 15
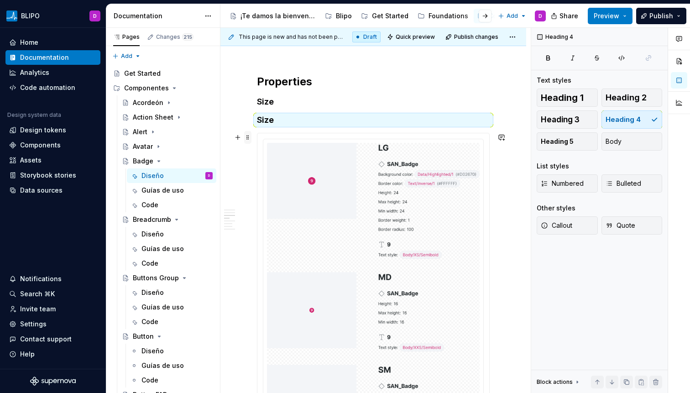
click at [249, 136] on span at bounding box center [247, 137] width 7 height 13
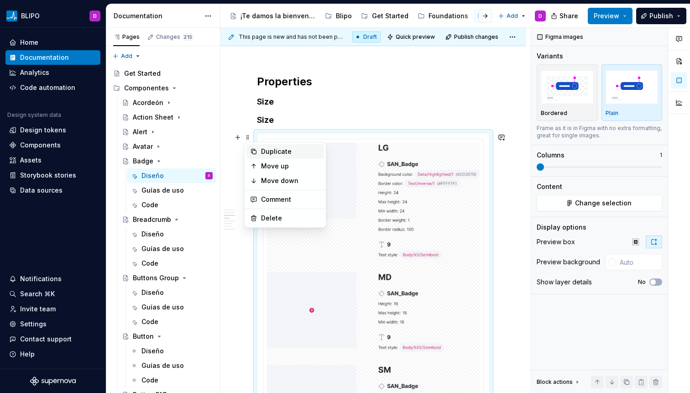
click at [262, 154] on div "Duplicate" at bounding box center [290, 151] width 59 height 9
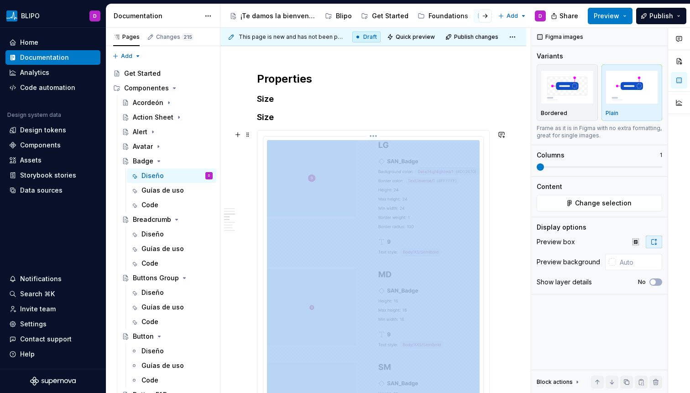
scroll to position [877, 0]
click at [249, 139] on span at bounding box center [247, 136] width 7 height 13
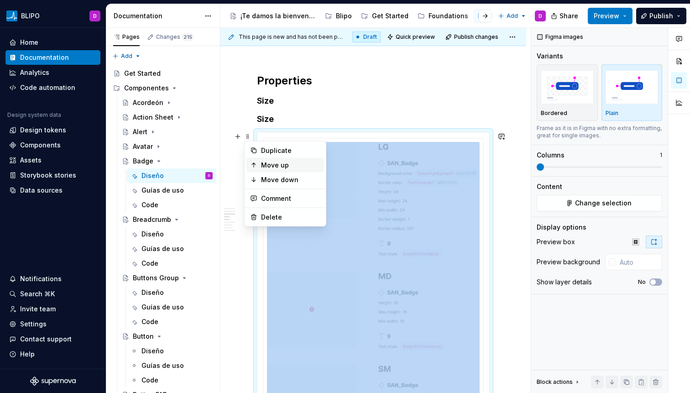
click at [267, 164] on div "Move up" at bounding box center [290, 165] width 59 height 9
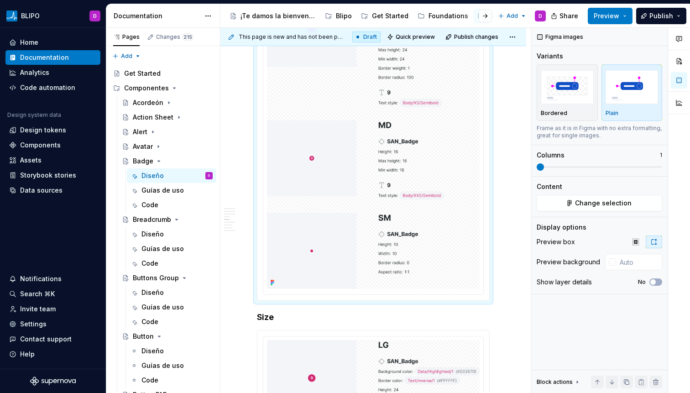
scroll to position [1000, 0]
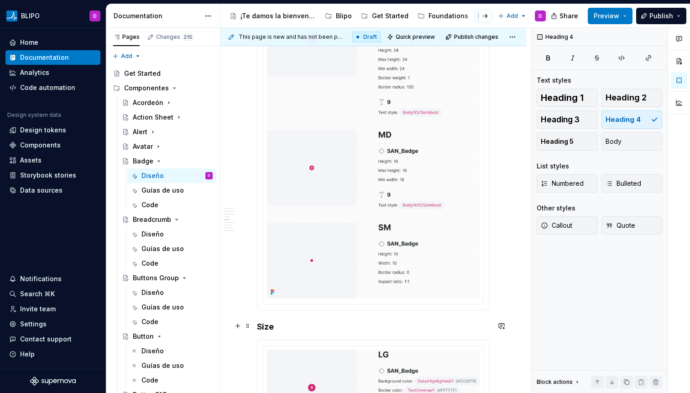
click at [269, 324] on h4 "Size" at bounding box center [373, 326] width 233 height 11
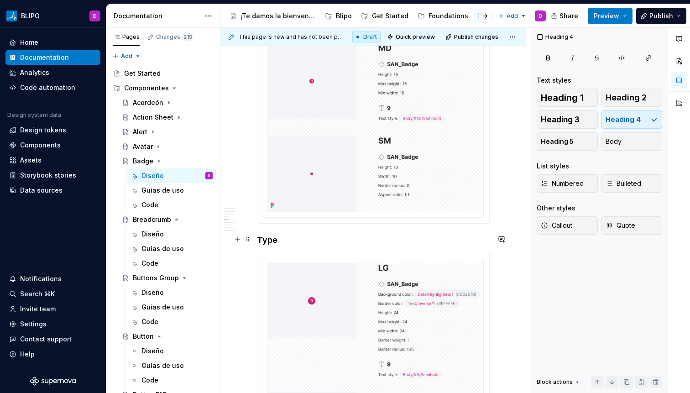
scroll to position [1091, 0]
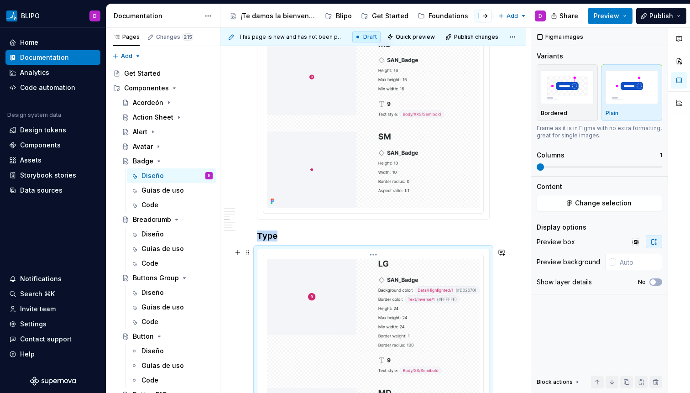
click at [555, 209] on button "Change selection" at bounding box center [600, 203] width 126 height 16
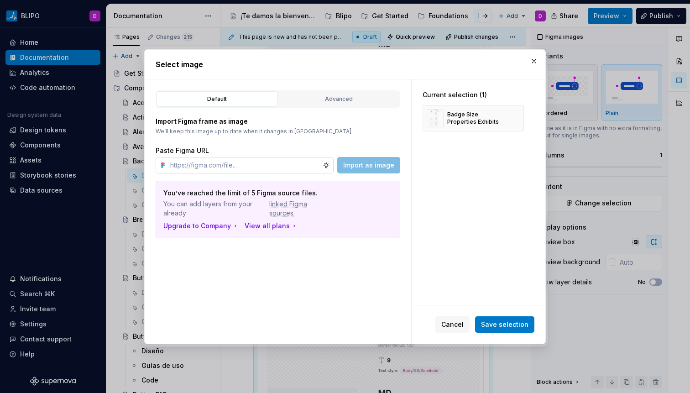
click at [275, 164] on input "text" at bounding box center [245, 165] width 156 height 16
click at [322, 102] on div "Advanced" at bounding box center [339, 98] width 115 height 9
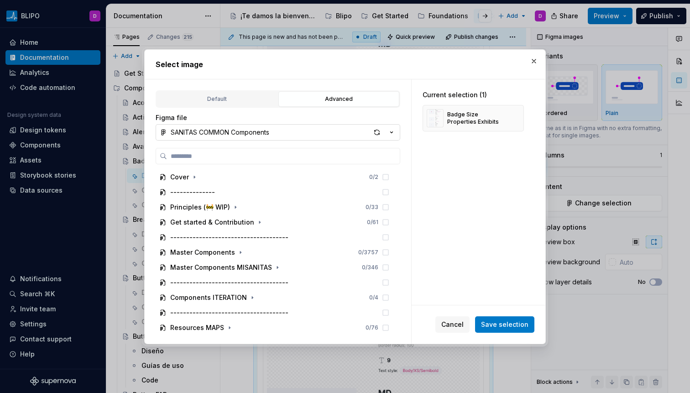
click at [288, 135] on button "SANITAS COMMON Components" at bounding box center [278, 132] width 245 height 16
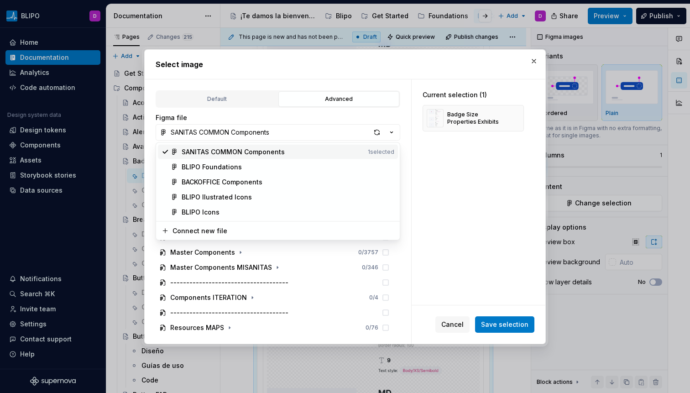
click at [288, 135] on div at bounding box center [345, 196] width 690 height 393
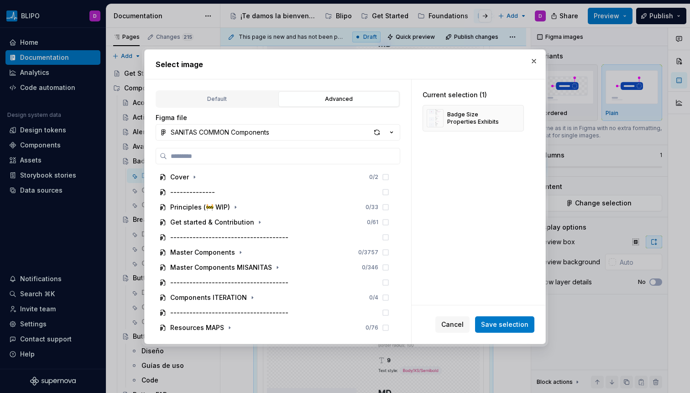
click at [288, 135] on div "Select image Default Advanced Import Figma frame as image We’ll keep this image…" at bounding box center [345, 196] width 690 height 393
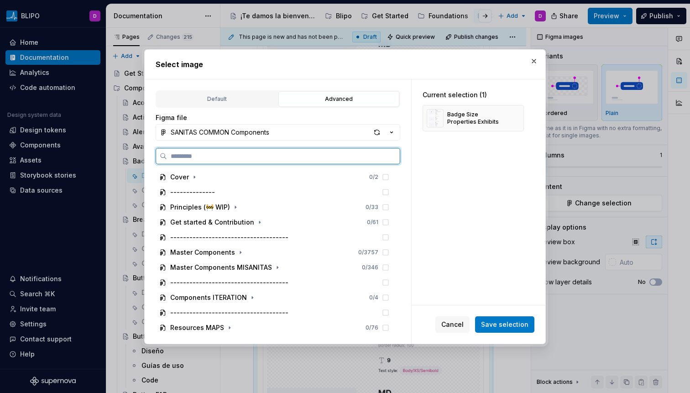
click at [278, 154] on input "search" at bounding box center [283, 156] width 233 height 9
paste input "**********"
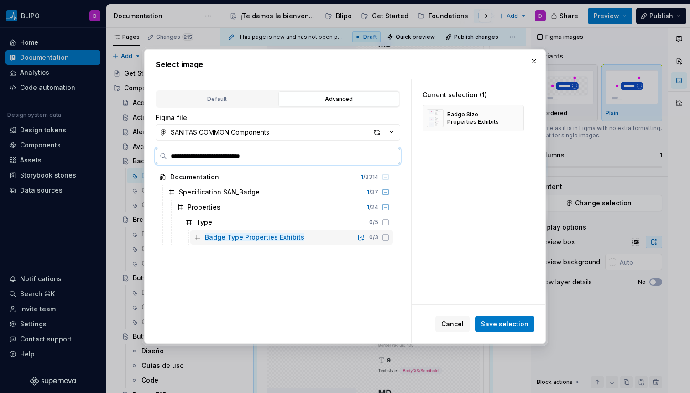
click at [387, 238] on icon at bounding box center [385, 237] width 5 height 5
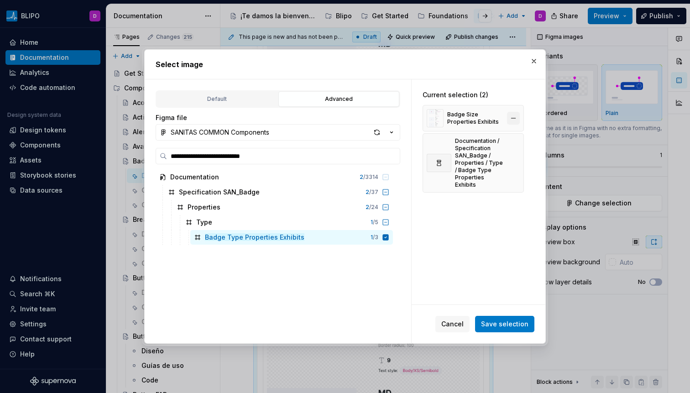
click at [513, 118] on button "button" at bounding box center [513, 118] width 13 height 13
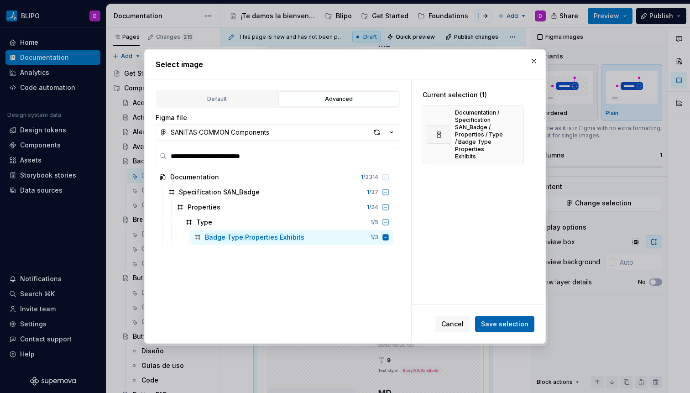
click at [515, 324] on span "Save selection" at bounding box center [504, 323] width 47 height 9
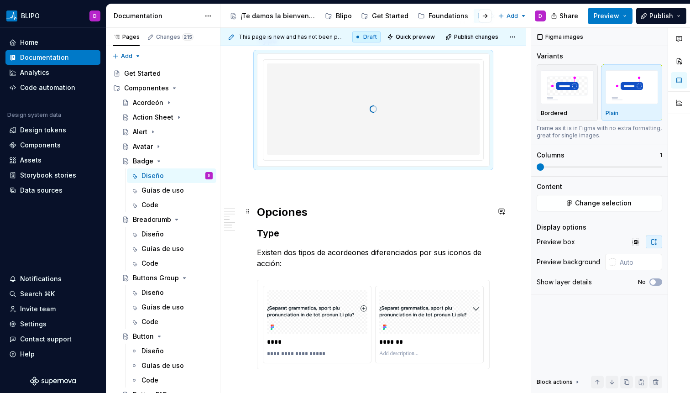
scroll to position [1157, 0]
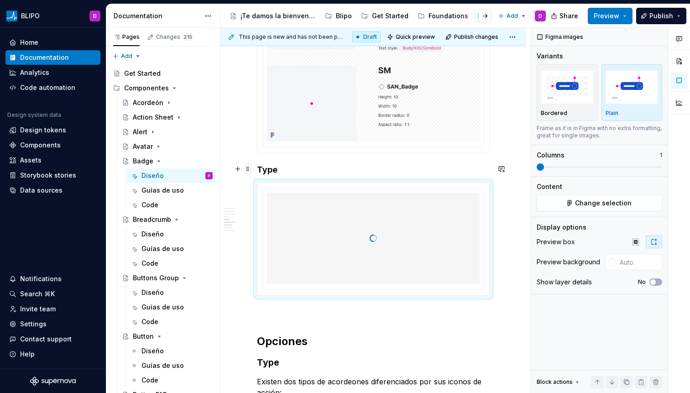
click at [250, 169] on span at bounding box center [247, 168] width 7 height 13
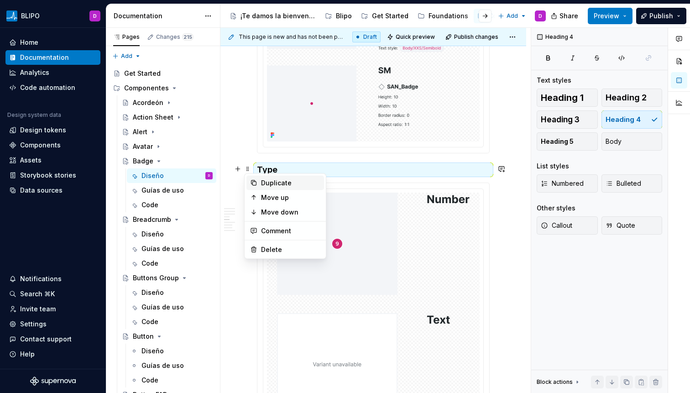
click at [259, 180] on div "Duplicate" at bounding box center [285, 183] width 78 height 15
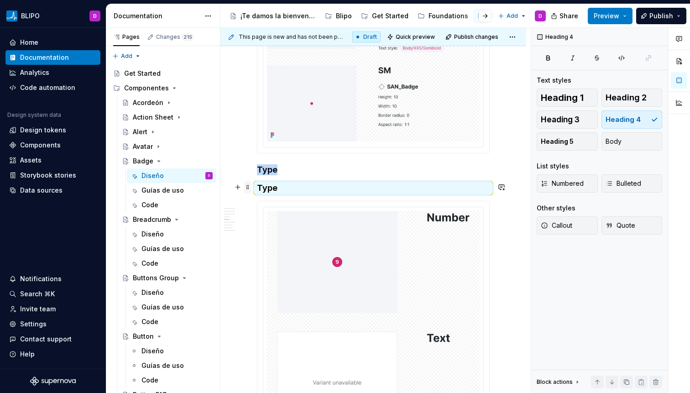
click at [250, 189] on span at bounding box center [247, 187] width 7 height 13
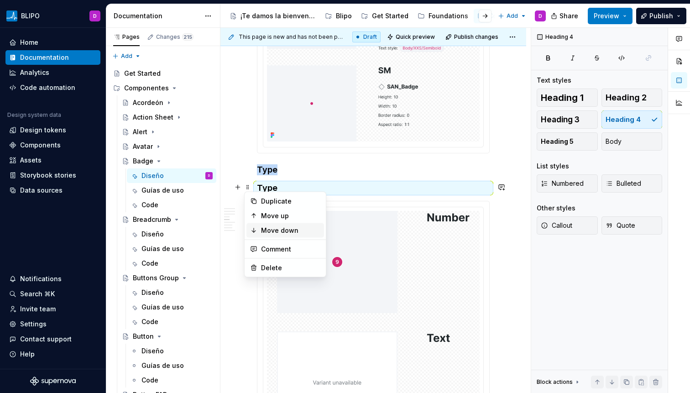
drag, startPoint x: 263, startPoint y: 229, endPoint x: 258, endPoint y: 220, distance: 10.0
click at [263, 229] on div "Move down" at bounding box center [290, 230] width 59 height 9
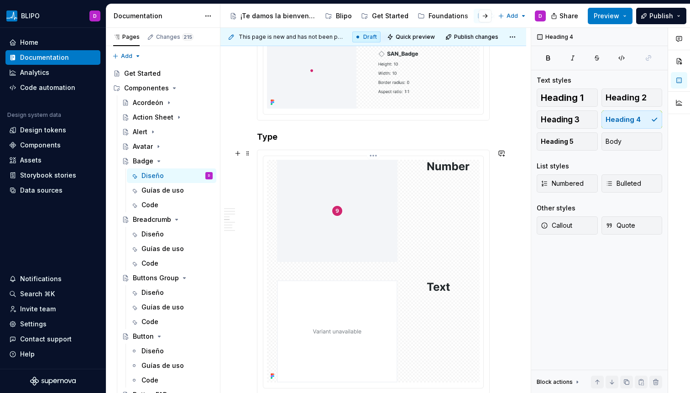
scroll to position [1189, 0]
click at [250, 157] on span at bounding box center [247, 153] width 7 height 13
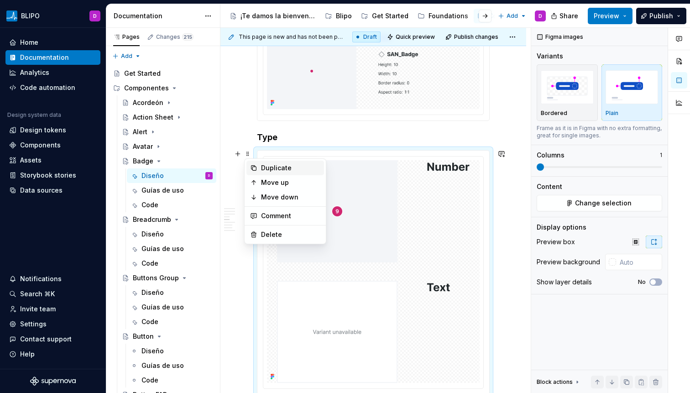
click at [261, 166] on div "Duplicate" at bounding box center [285, 168] width 78 height 15
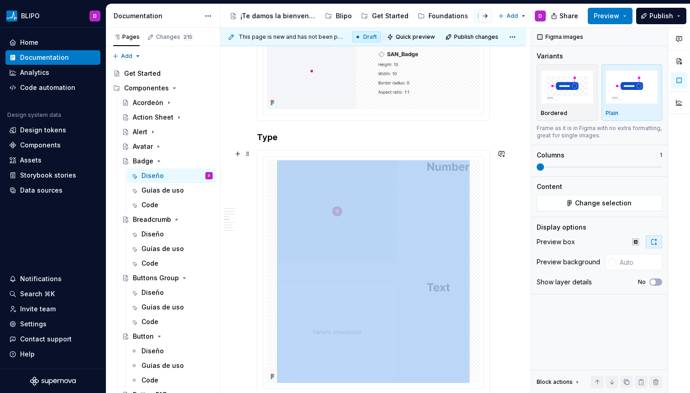
scroll to position [1445, 0]
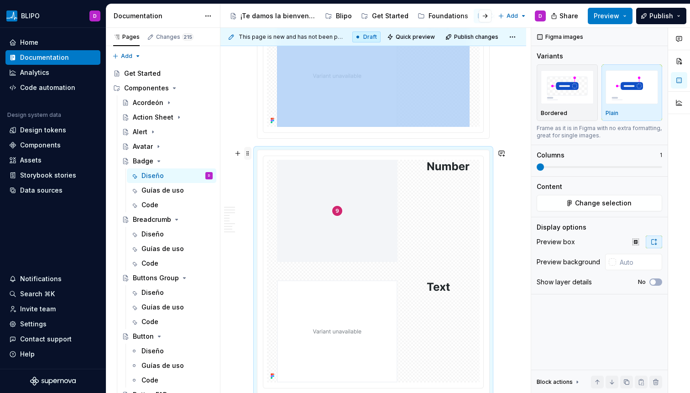
click at [248, 154] on span at bounding box center [247, 153] width 7 height 13
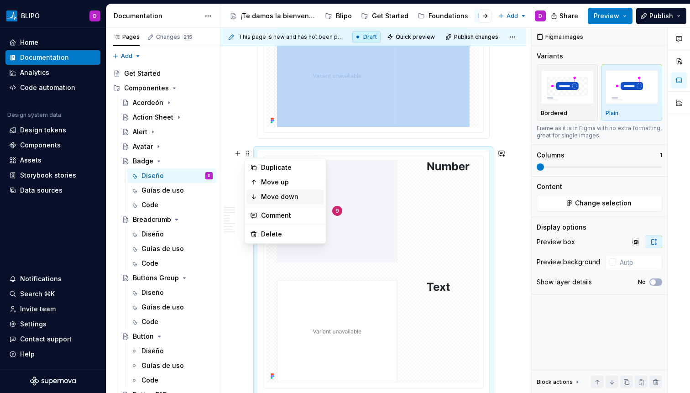
click at [265, 194] on div "Move down" at bounding box center [290, 196] width 59 height 9
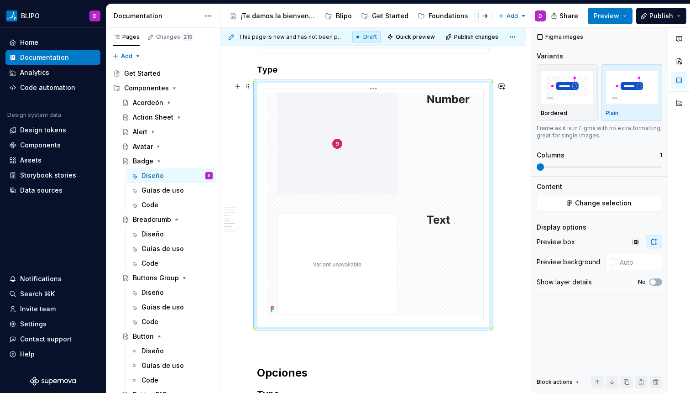
scroll to position [1530, 0]
click at [273, 70] on h4 "Type" at bounding box center [373, 70] width 233 height 11
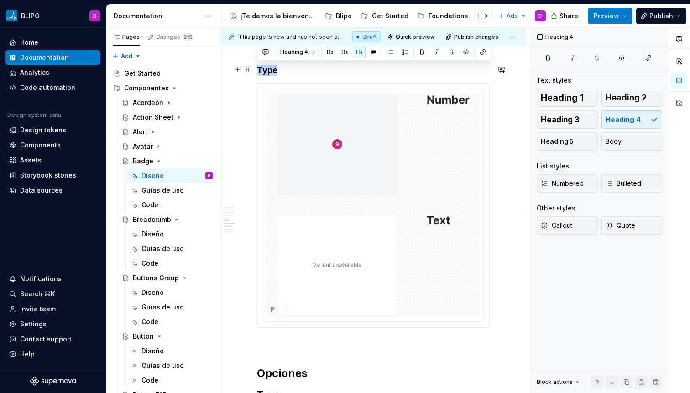
click at [273, 70] on h4 "Type" at bounding box center [373, 70] width 233 height 11
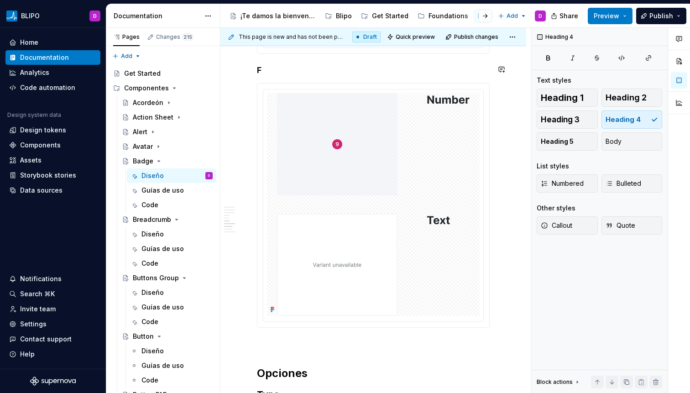
scroll to position [1521, 0]
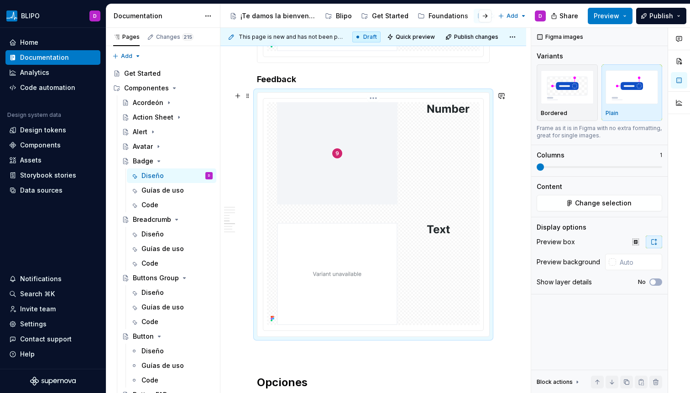
click at [371, 151] on img at bounding box center [373, 213] width 193 height 223
click at [590, 202] on span "Change selection" at bounding box center [603, 203] width 57 height 9
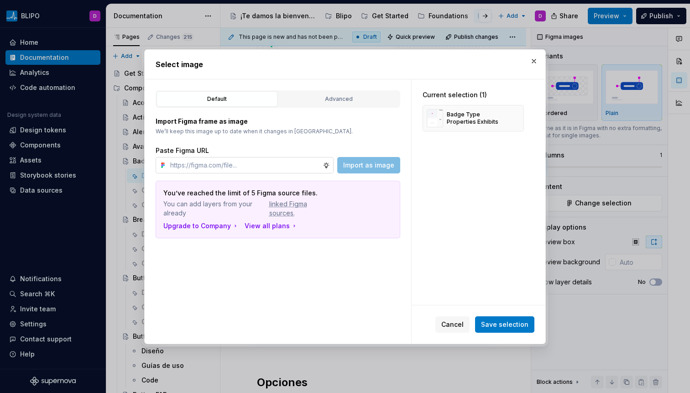
click at [220, 162] on input "text" at bounding box center [245, 165] width 156 height 16
click at [313, 108] on div "Import Figma frame as image We’ll keep this image up to date when it changes in…" at bounding box center [278, 173] width 245 height 131
click at [313, 103] on button "Advanced" at bounding box center [338, 99] width 121 height 16
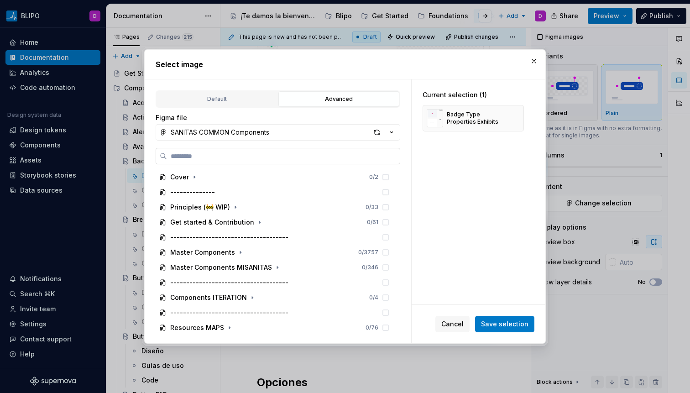
click at [260, 150] on label at bounding box center [278, 156] width 245 height 16
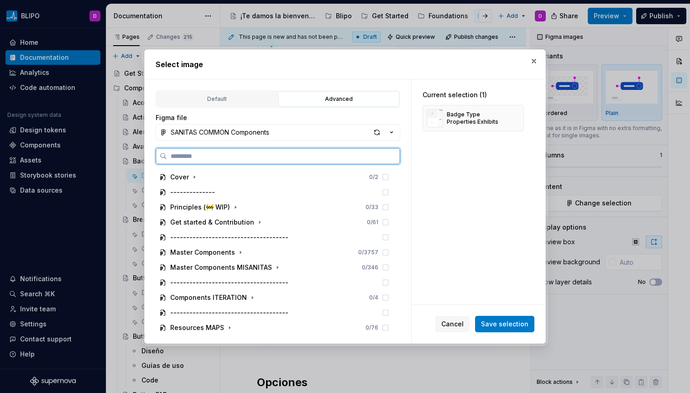
click at [260, 152] on input "search" at bounding box center [283, 156] width 233 height 9
paste input "**********"
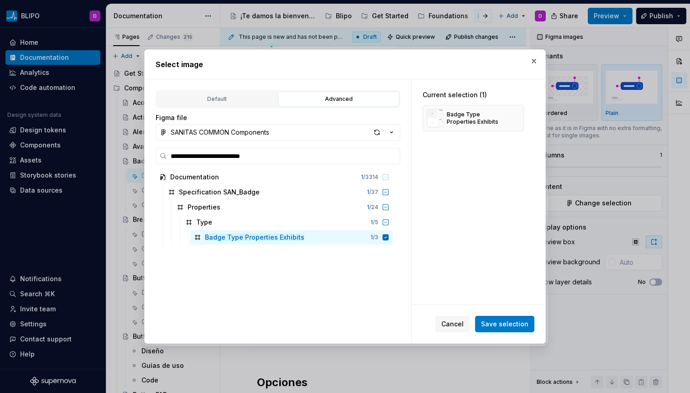
click at [523, 324] on span "Save selection" at bounding box center [504, 323] width 47 height 9
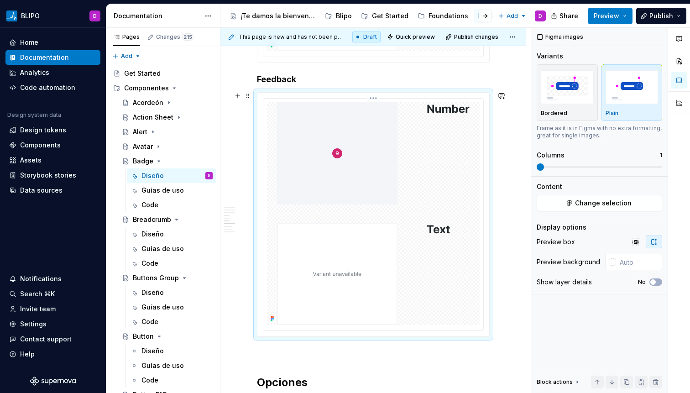
scroll to position [1523, 0]
click at [429, 187] on img at bounding box center [373, 211] width 193 height 223
click at [618, 200] on span "Change selection" at bounding box center [603, 203] width 57 height 9
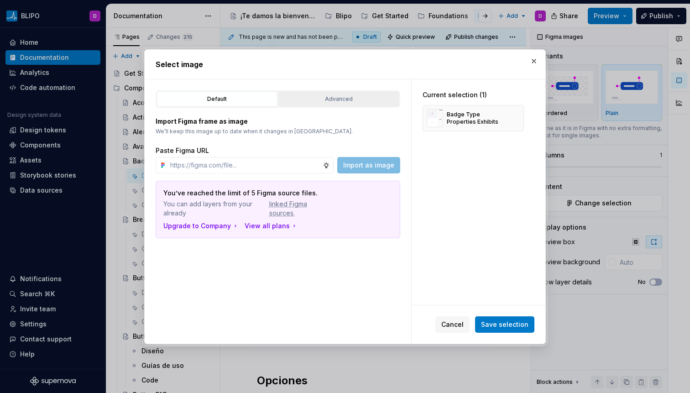
drag, startPoint x: 359, startPoint y: 86, endPoint x: 359, endPoint y: 94, distance: 7.8
click at [359, 86] on div "Default Advanced Import Figma frame as image We’ll keep this image up to date w…" at bounding box center [278, 211] width 267 height 264
drag, startPoint x: 359, startPoint y: 99, endPoint x: 354, endPoint y: 105, distance: 7.1
click at [358, 99] on div "Advanced" at bounding box center [339, 98] width 115 height 9
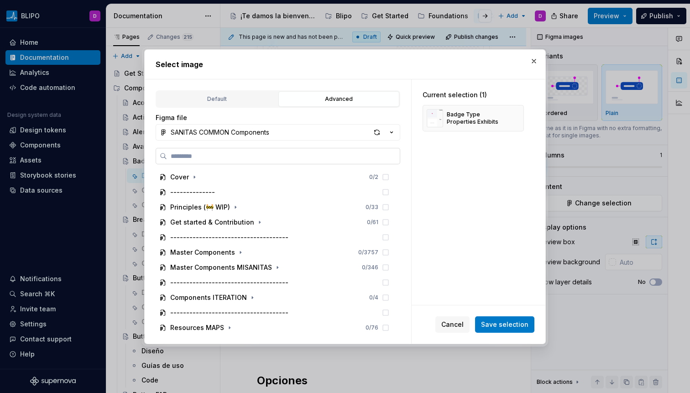
click at [301, 151] on label at bounding box center [278, 156] width 245 height 16
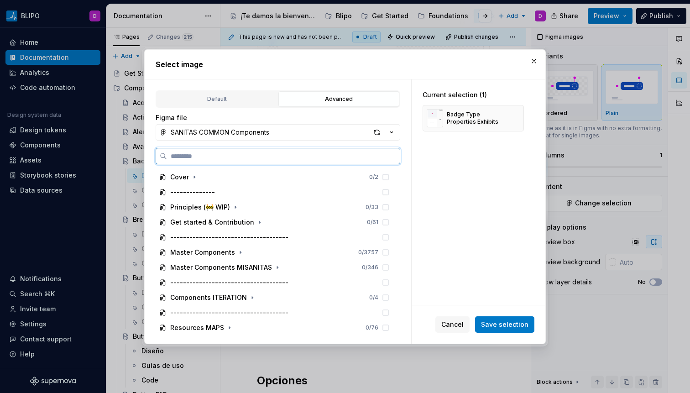
click at [301, 152] on input "search" at bounding box center [283, 156] width 233 height 9
paste input "**********"
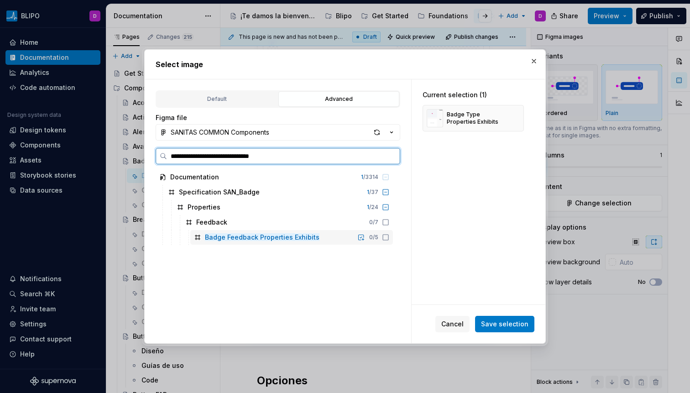
click at [387, 240] on icon at bounding box center [385, 237] width 5 height 5
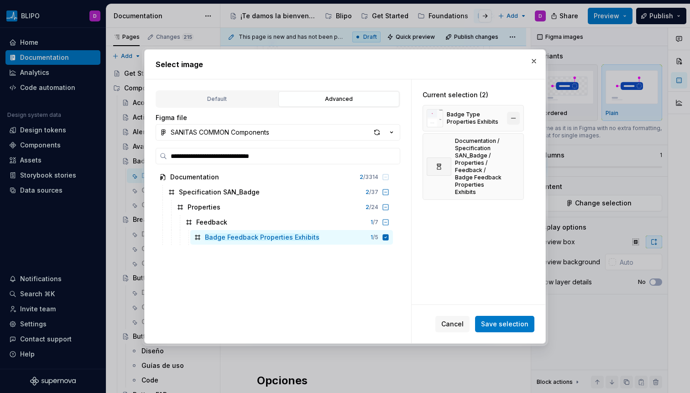
click at [512, 116] on button "button" at bounding box center [513, 118] width 13 height 13
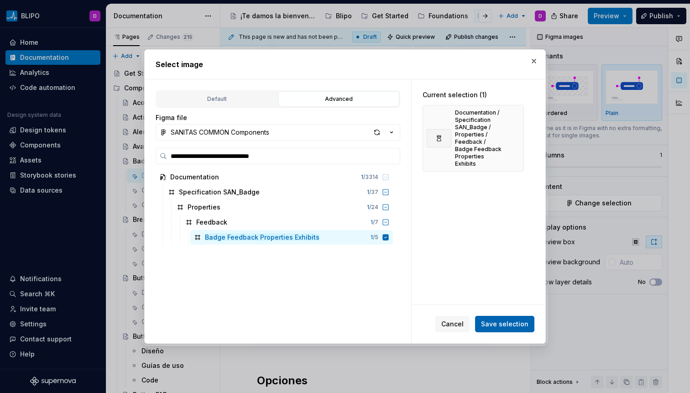
click at [518, 323] on span "Save selection" at bounding box center [504, 323] width 47 height 9
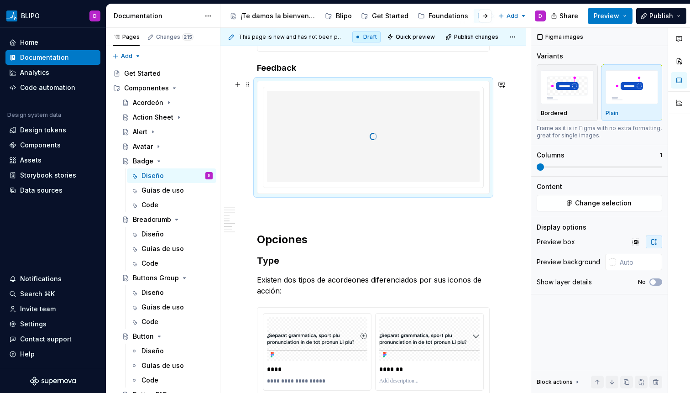
scroll to position [1536, 0]
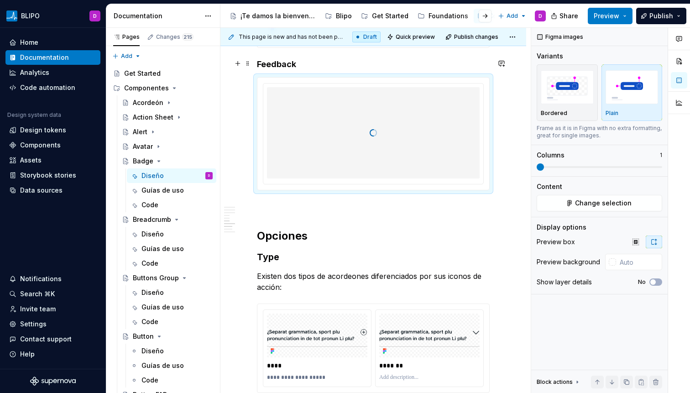
click at [250, 69] on span at bounding box center [247, 63] width 7 height 13
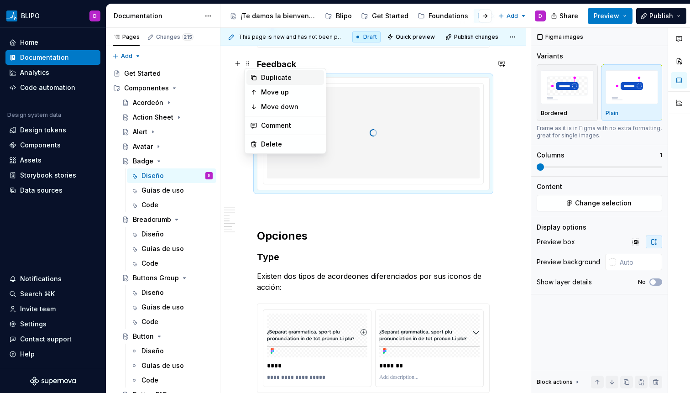
click at [258, 80] on div "Duplicate" at bounding box center [285, 77] width 78 height 15
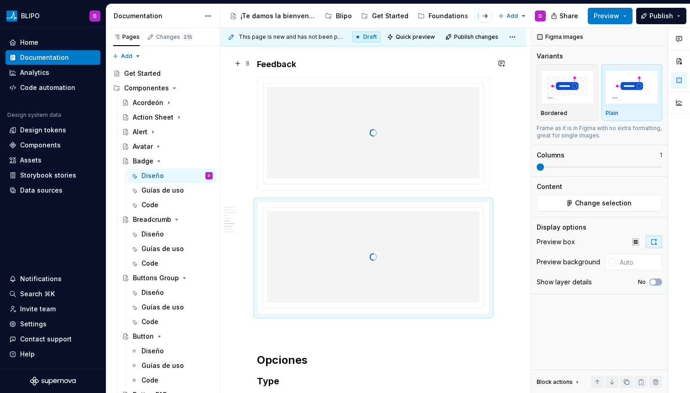
click at [249, 67] on span at bounding box center [247, 63] width 7 height 13
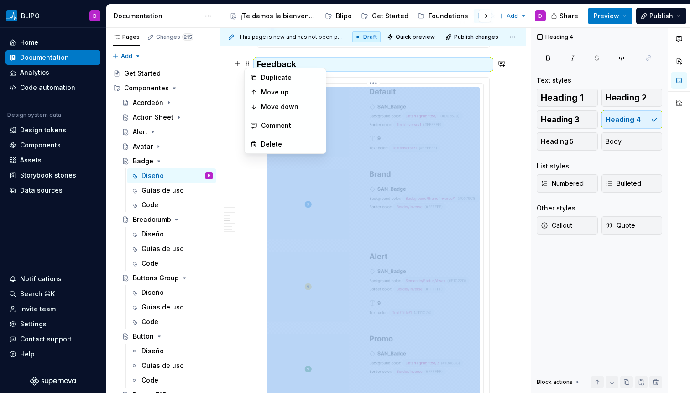
click at [405, 84] on div at bounding box center [373, 247] width 220 height 326
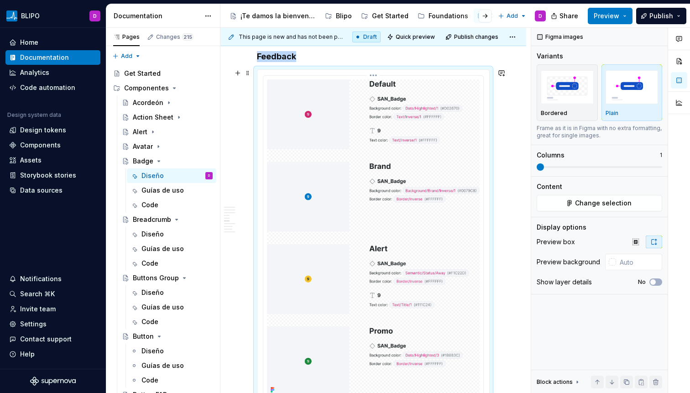
scroll to position [1409, 0]
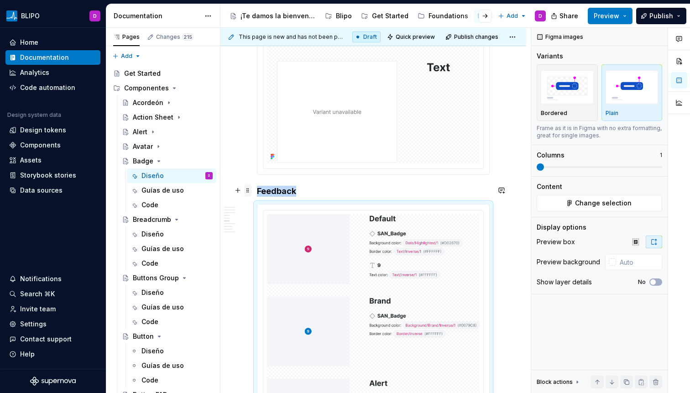
click at [248, 192] on span at bounding box center [247, 190] width 7 height 13
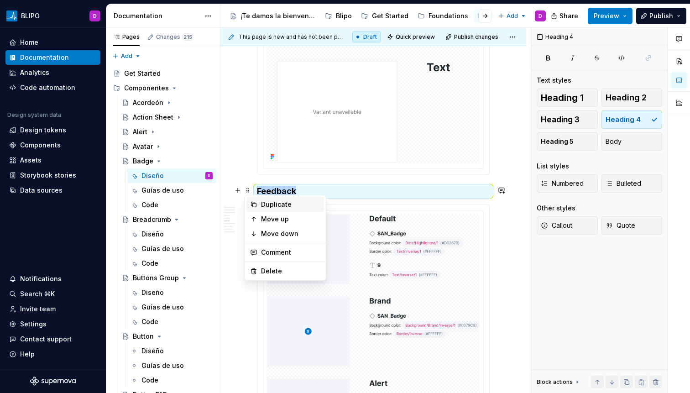
click at [257, 204] on div "Duplicate" at bounding box center [285, 204] width 78 height 15
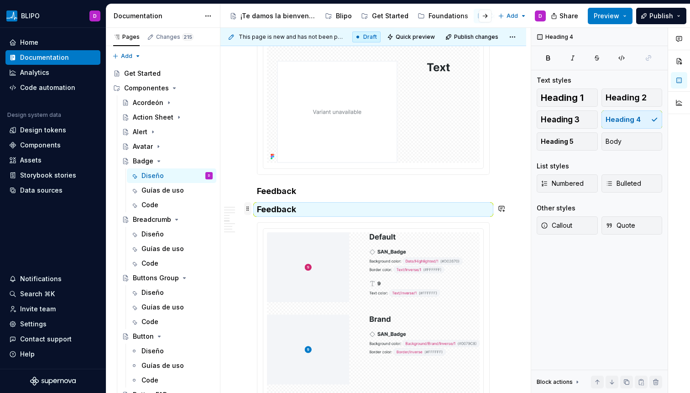
click at [250, 209] on span at bounding box center [247, 208] width 7 height 13
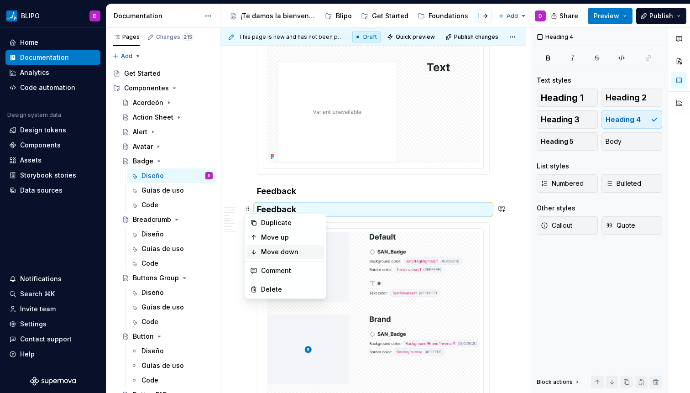
click at [265, 250] on div "Move down" at bounding box center [290, 251] width 59 height 9
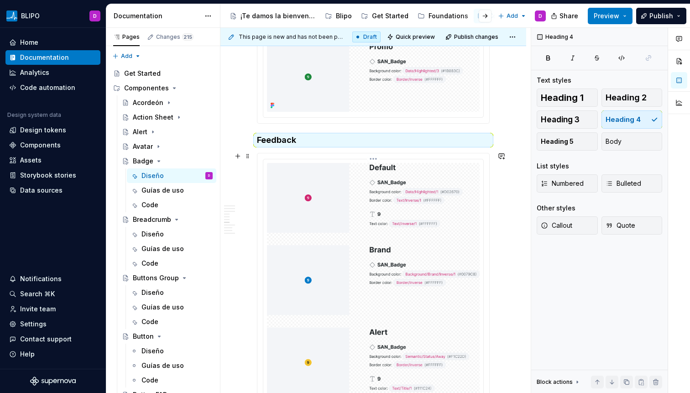
scroll to position [1880, 0]
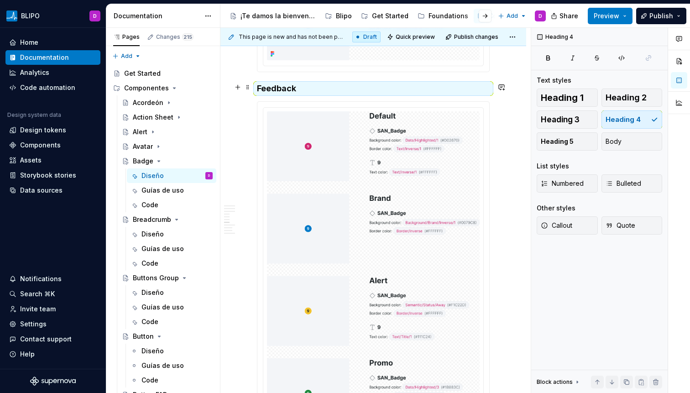
click at [276, 90] on h4 "Feedback" at bounding box center [373, 88] width 233 height 11
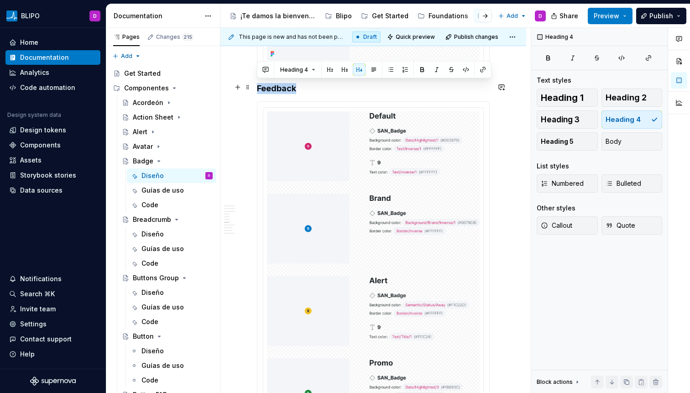
click at [276, 90] on h4 "Feedback" at bounding box center [373, 88] width 233 height 11
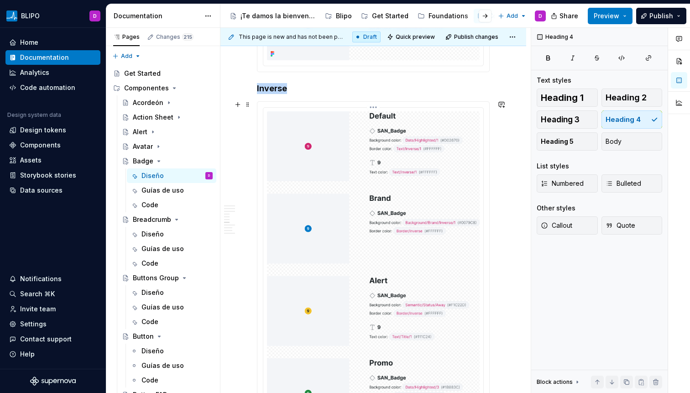
click at [333, 188] on img at bounding box center [373, 269] width 213 height 317
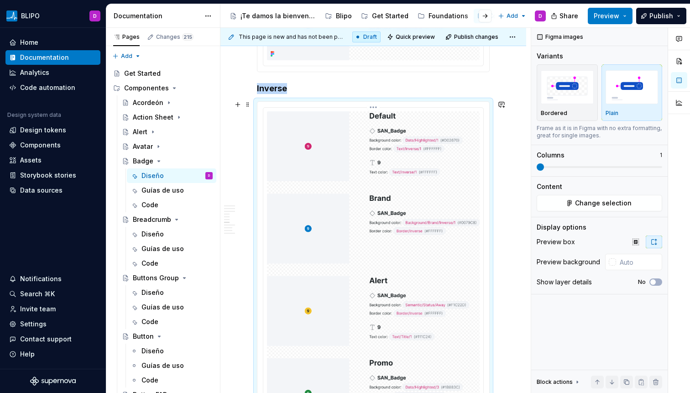
click at [333, 188] on img at bounding box center [373, 269] width 213 height 317
click at [543, 201] on button "Change selection" at bounding box center [600, 203] width 126 height 16
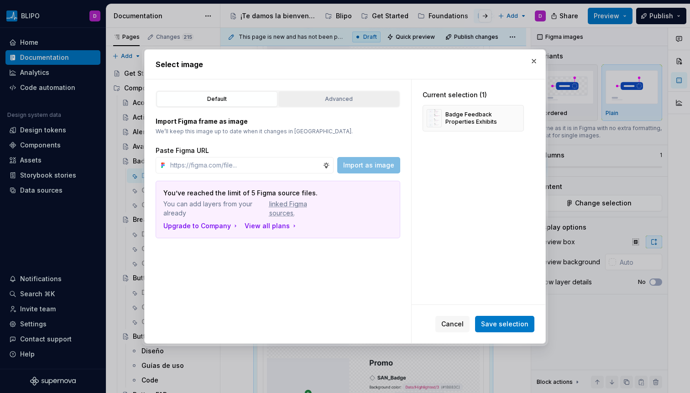
click at [325, 102] on div "Advanced" at bounding box center [339, 98] width 115 height 9
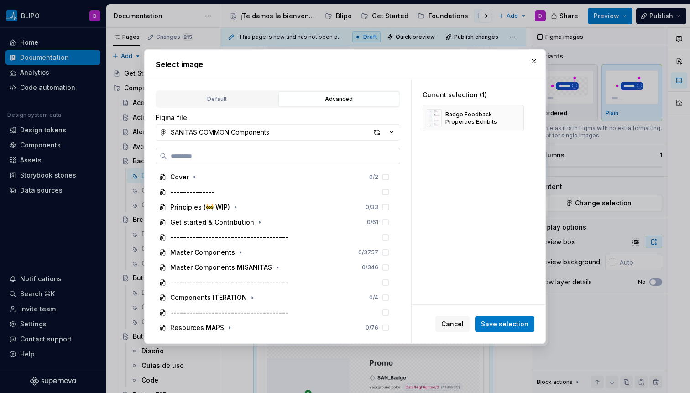
click at [240, 154] on input "search" at bounding box center [283, 156] width 233 height 9
paste input "**********"
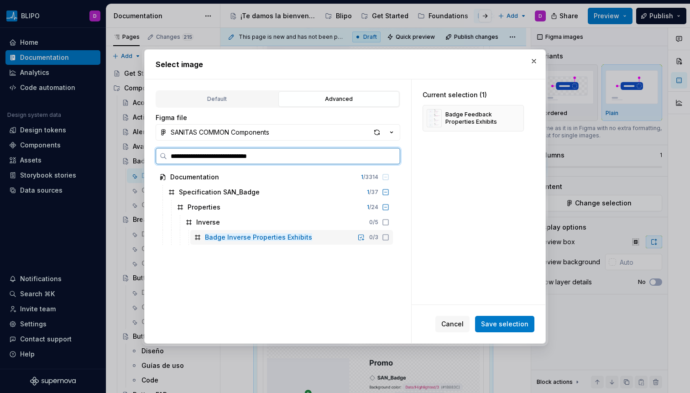
click at [251, 239] on mark "Badge Inverse Properties Exhibits" at bounding box center [258, 237] width 107 height 8
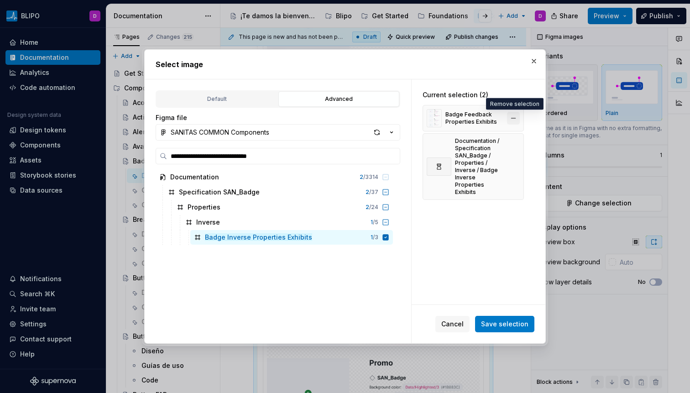
click at [514, 119] on button "button" at bounding box center [513, 118] width 13 height 13
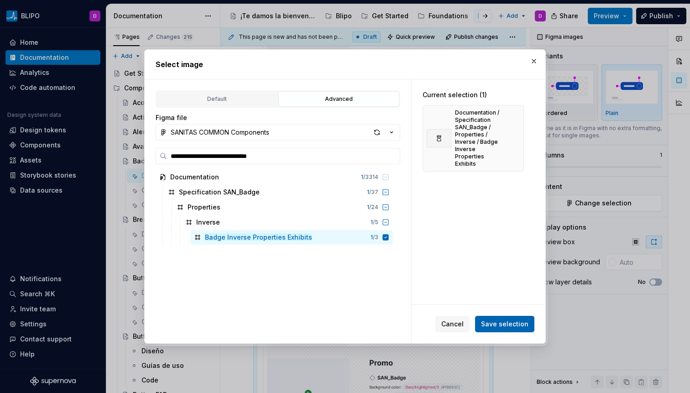
click at [507, 330] on button "Save selection" at bounding box center [504, 324] width 59 height 16
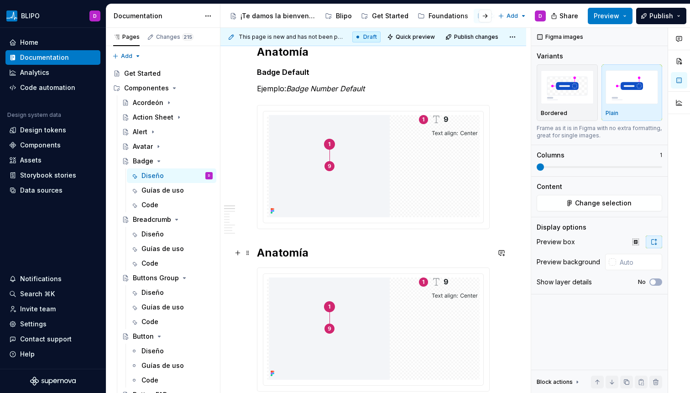
scroll to position [520, 0]
click at [149, 164] on div "Badge" at bounding box center [143, 161] width 21 height 9
click at [157, 160] on icon "Page tree" at bounding box center [158, 160] width 7 height 7
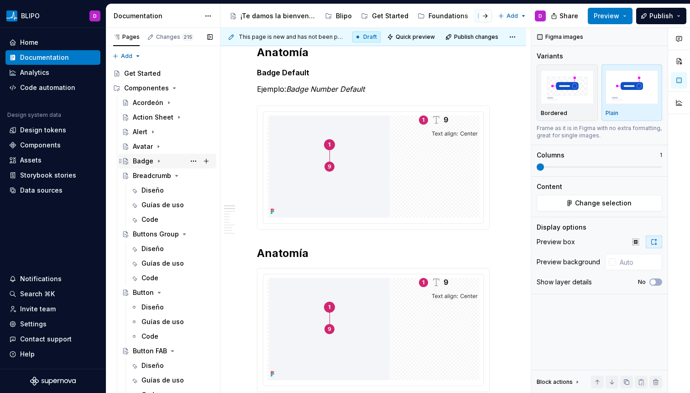
click at [158, 160] on icon "Page tree" at bounding box center [158, 161] width 1 height 2
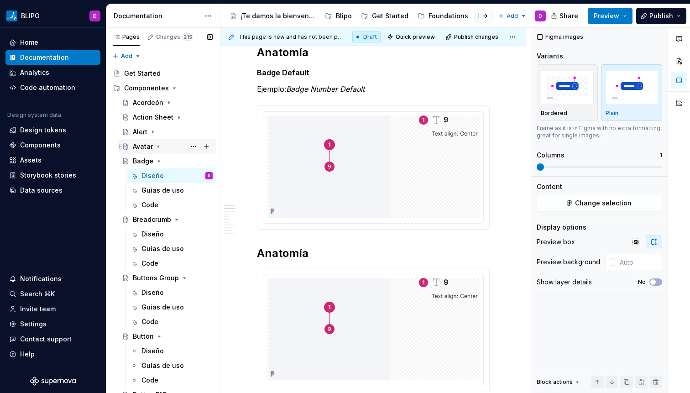
click at [157, 146] on icon "Page tree" at bounding box center [158, 146] width 7 height 7
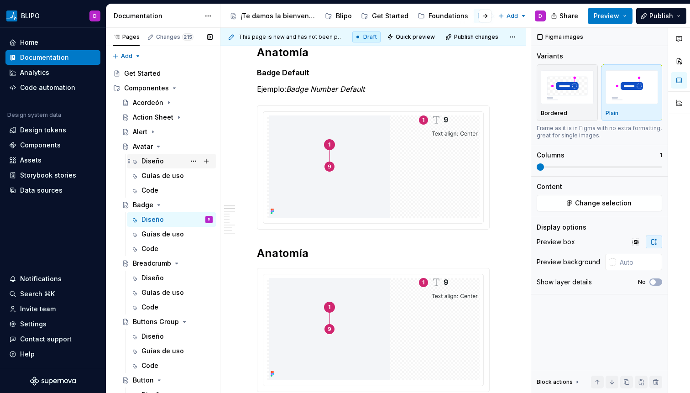
click at [155, 157] on div "Diseño" at bounding box center [152, 161] width 22 height 9
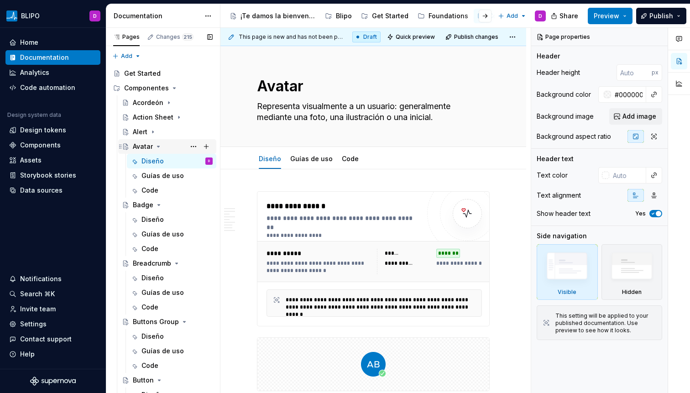
click at [159, 148] on icon "Page tree" at bounding box center [158, 146] width 7 height 7
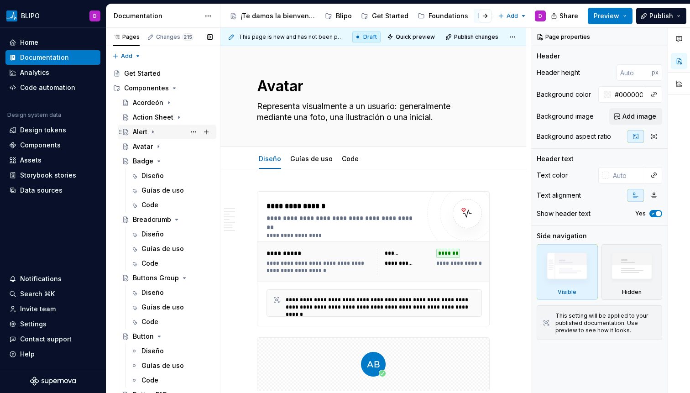
click at [153, 135] on icon "Page tree" at bounding box center [152, 131] width 7 height 7
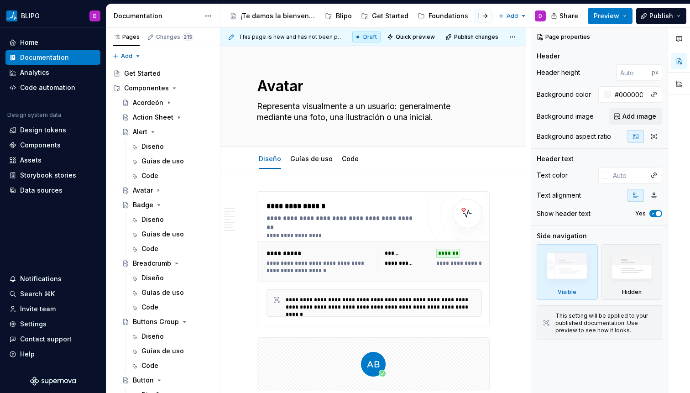
drag, startPoint x: 151, startPoint y: 145, endPoint x: 228, endPoint y: 159, distance: 78.8
click at [150, 145] on div "Diseño" at bounding box center [152, 146] width 22 height 9
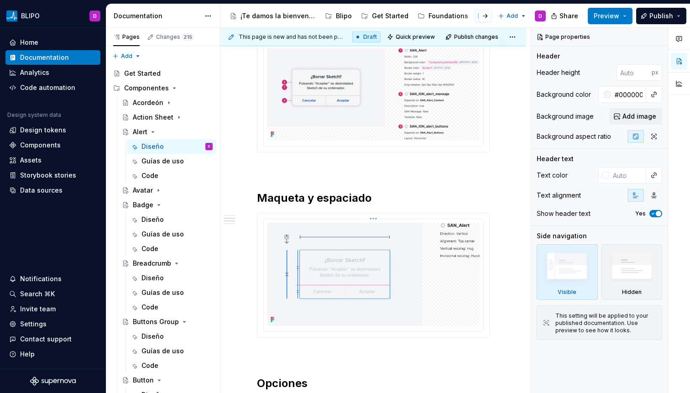
scroll to position [579, 0]
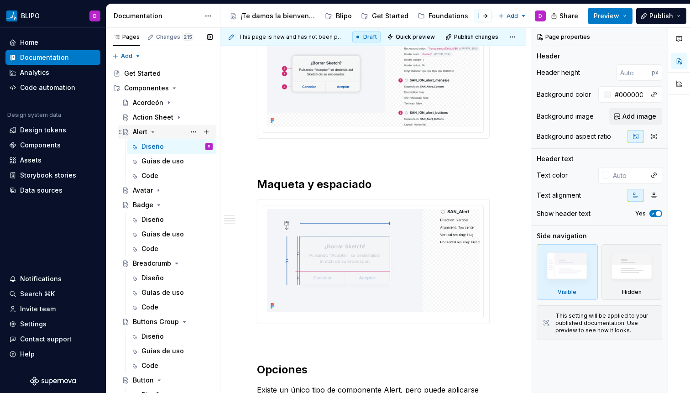
click at [157, 132] on div "Alert" at bounding box center [173, 132] width 80 height 13
click at [151, 133] on icon "Page tree" at bounding box center [152, 131] width 7 height 7
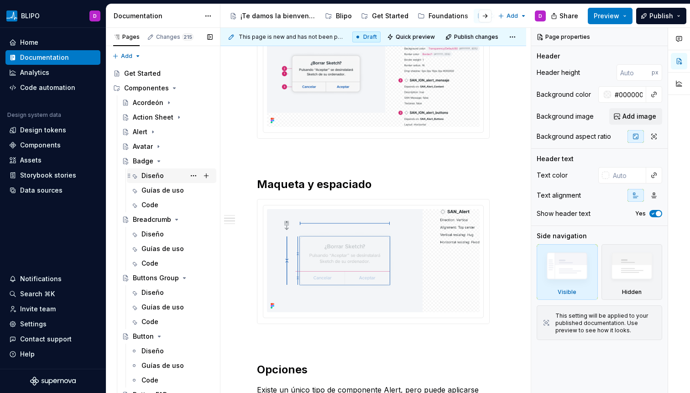
click at [157, 178] on div "Diseño" at bounding box center [152, 175] width 22 height 9
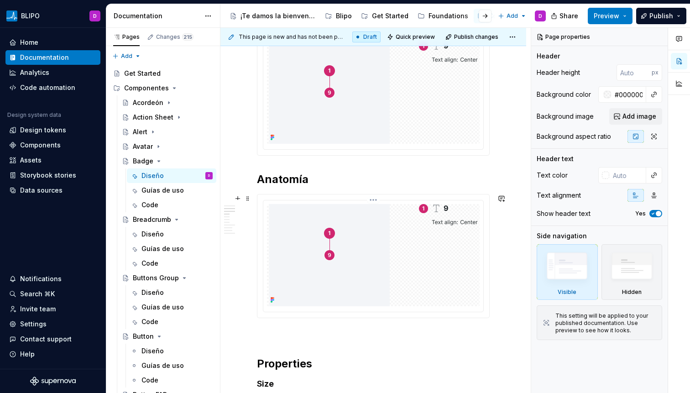
scroll to position [599, 0]
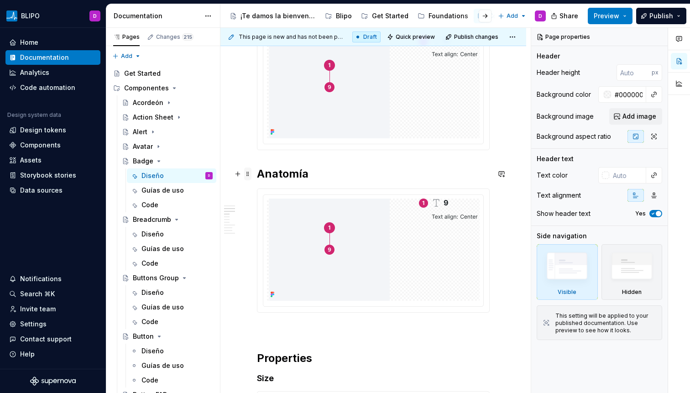
click at [249, 174] on span at bounding box center [247, 173] width 7 height 13
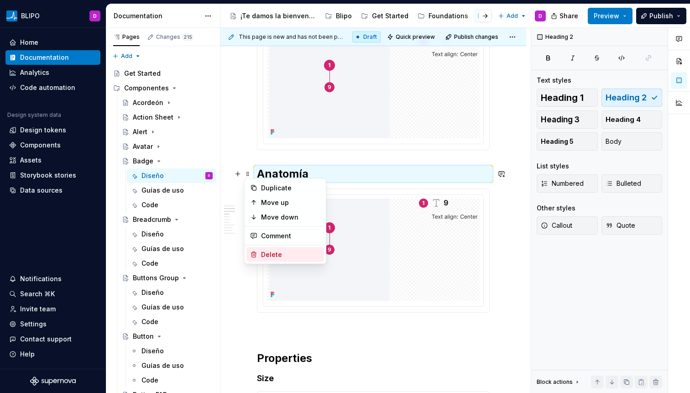
click at [274, 247] on div "Delete" at bounding box center [285, 254] width 78 height 15
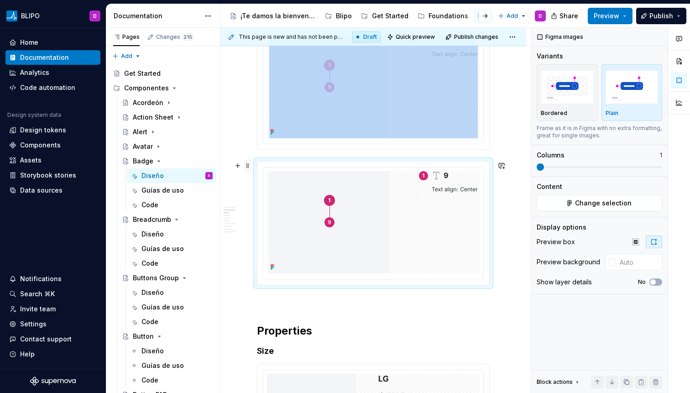
click at [249, 170] on span at bounding box center [247, 165] width 7 height 13
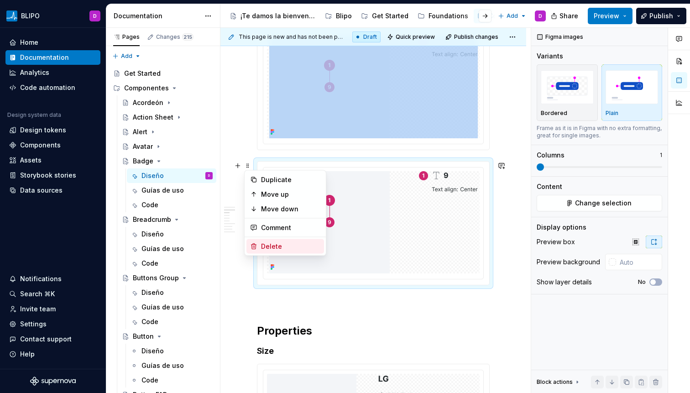
click at [266, 244] on div "Delete" at bounding box center [290, 246] width 59 height 9
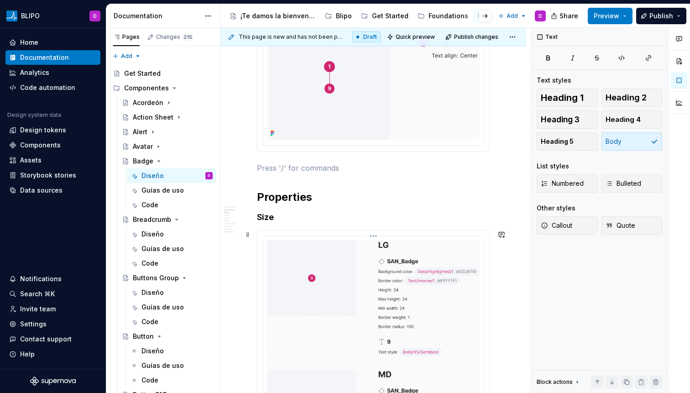
scroll to position [520, 0]
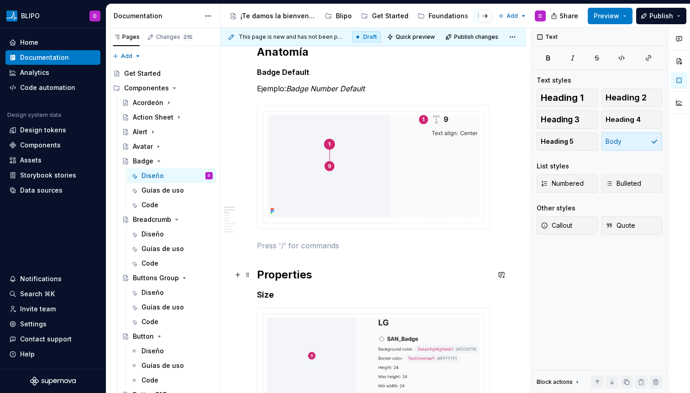
click at [250, 277] on span at bounding box center [247, 274] width 7 height 13
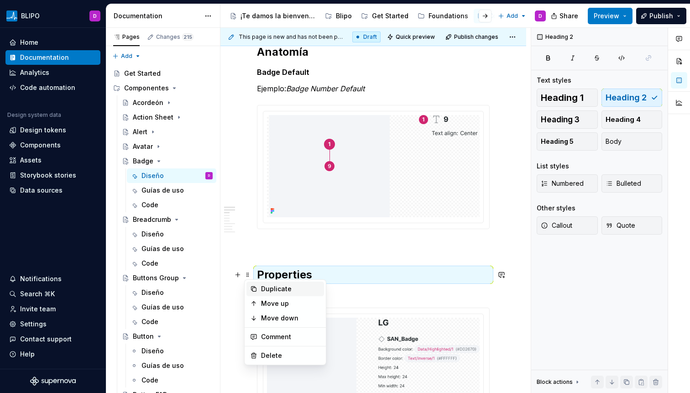
click at [279, 288] on div "Duplicate" at bounding box center [290, 288] width 59 height 9
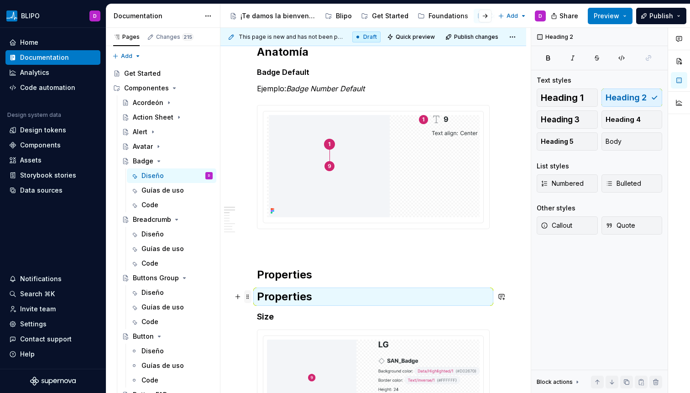
click at [248, 297] on span at bounding box center [247, 296] width 7 height 13
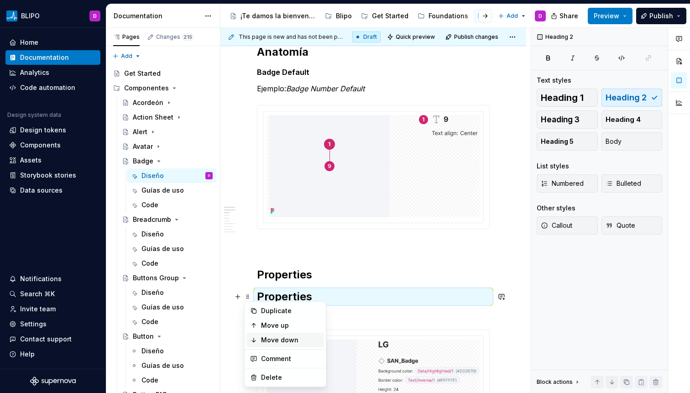
click at [273, 339] on div "Move down" at bounding box center [290, 339] width 59 height 9
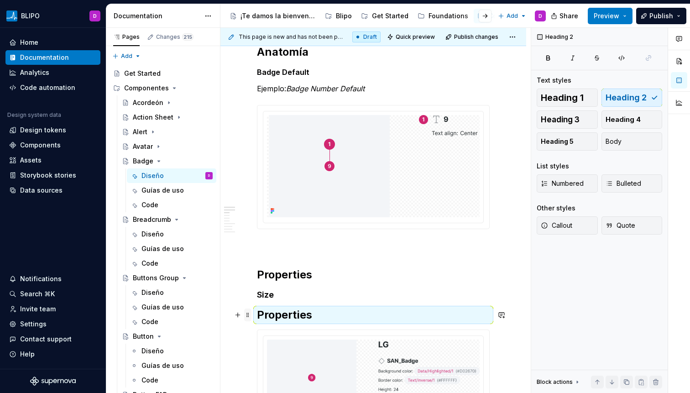
click at [250, 318] on span at bounding box center [247, 315] width 7 height 13
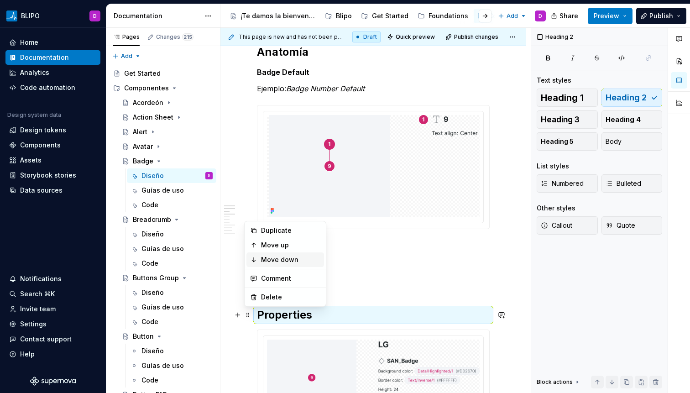
click at [270, 262] on div "Move down" at bounding box center [290, 259] width 59 height 9
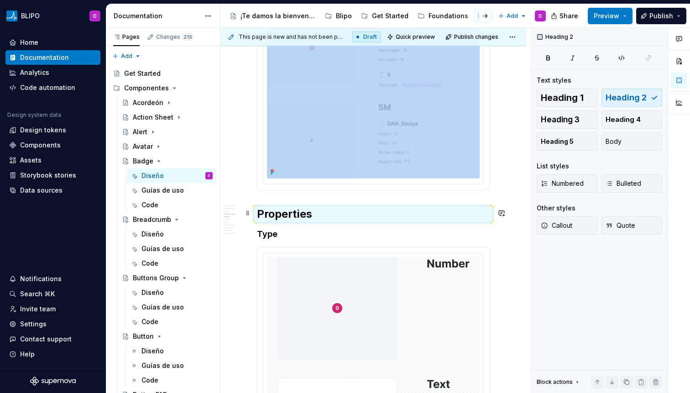
scroll to position [985, 0]
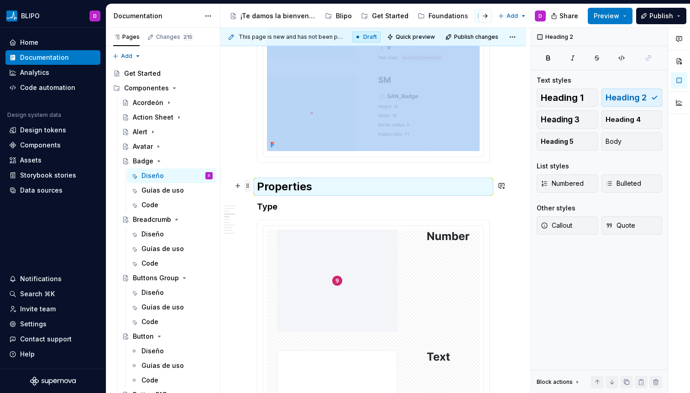
click at [248, 186] on span at bounding box center [247, 185] width 7 height 13
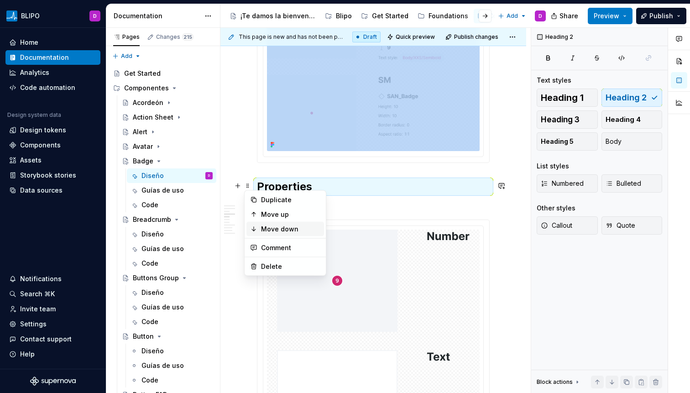
click at [261, 232] on div "Move down" at bounding box center [285, 229] width 78 height 15
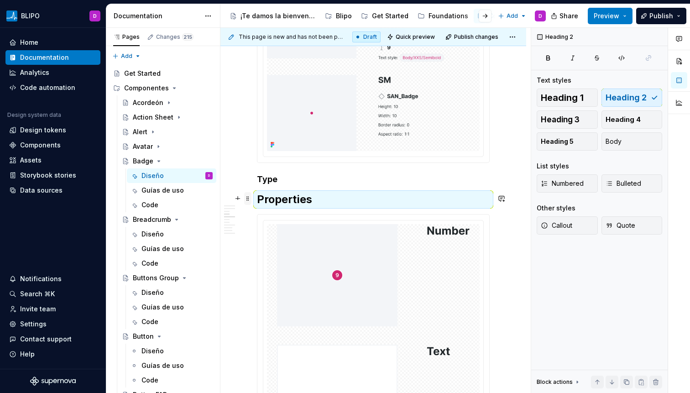
click at [251, 202] on span at bounding box center [247, 198] width 7 height 13
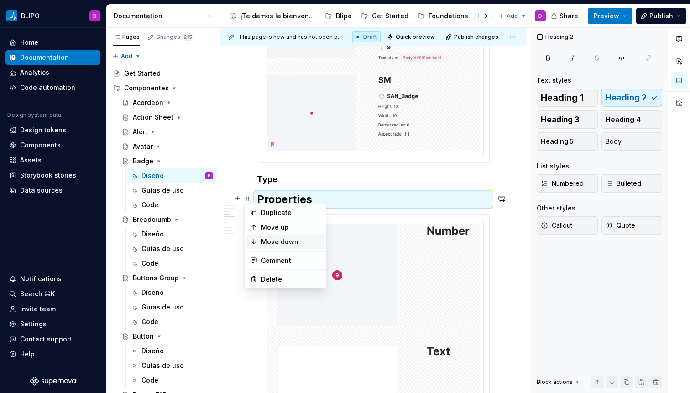
click at [263, 245] on div "Move down" at bounding box center [290, 241] width 59 height 9
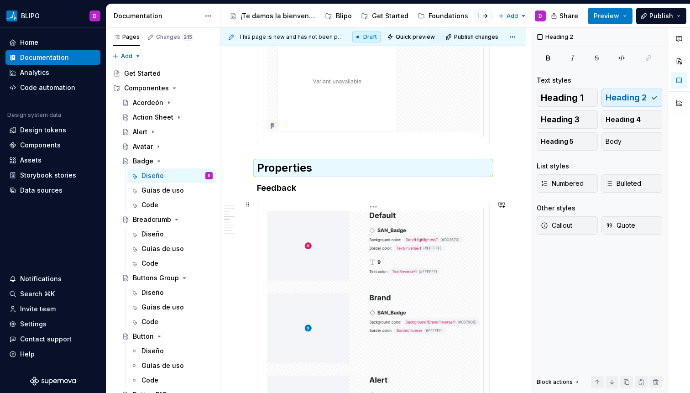
scroll to position [1299, 0]
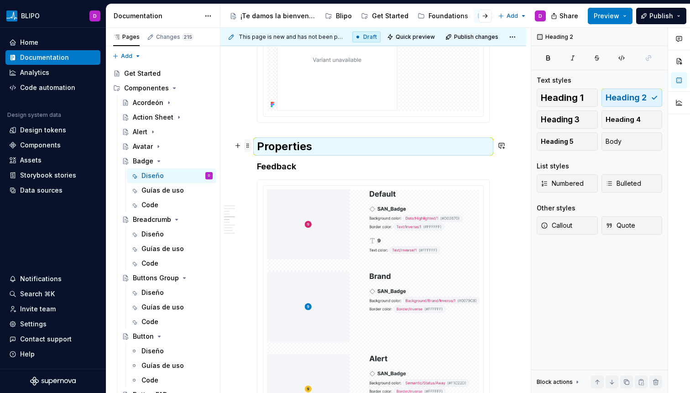
click at [246, 145] on span at bounding box center [247, 145] width 7 height 13
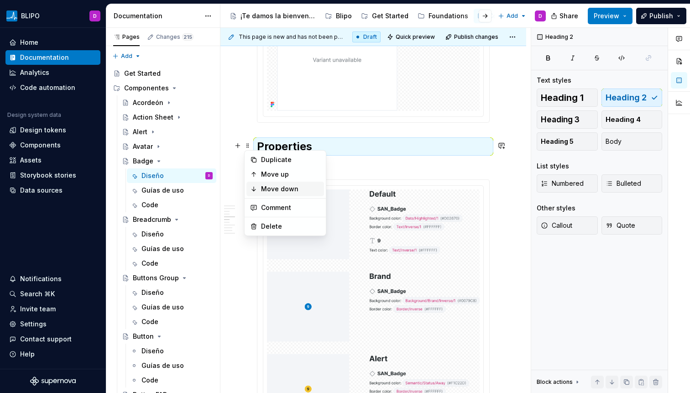
click at [265, 183] on div "Move down" at bounding box center [285, 189] width 78 height 15
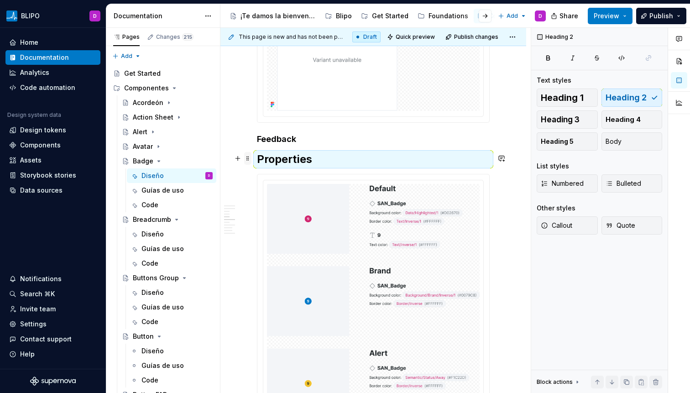
click at [251, 159] on span at bounding box center [247, 158] width 7 height 13
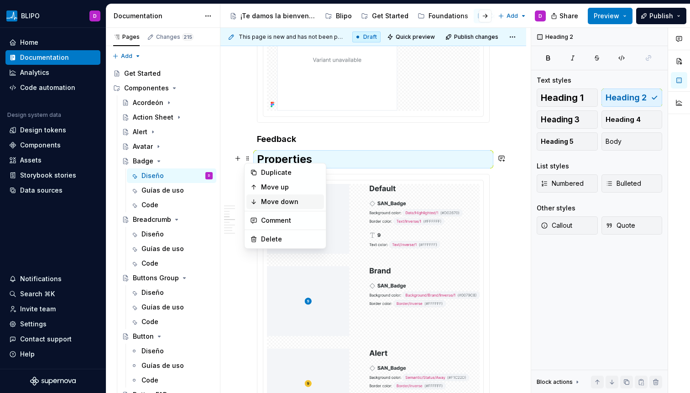
click at [275, 206] on div "Move down" at bounding box center [285, 201] width 78 height 15
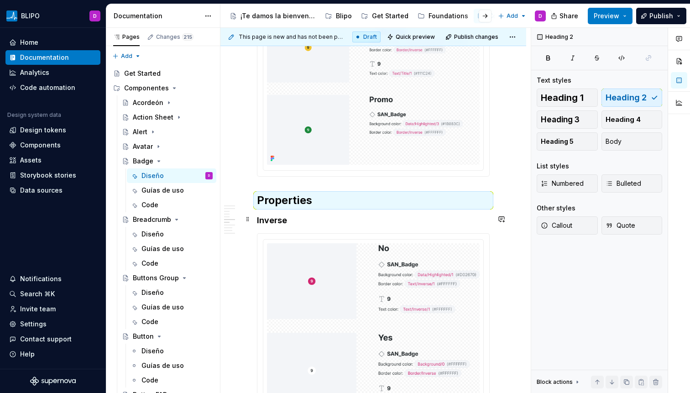
scroll to position [1615, 0]
click at [249, 199] on span at bounding box center [247, 197] width 7 height 13
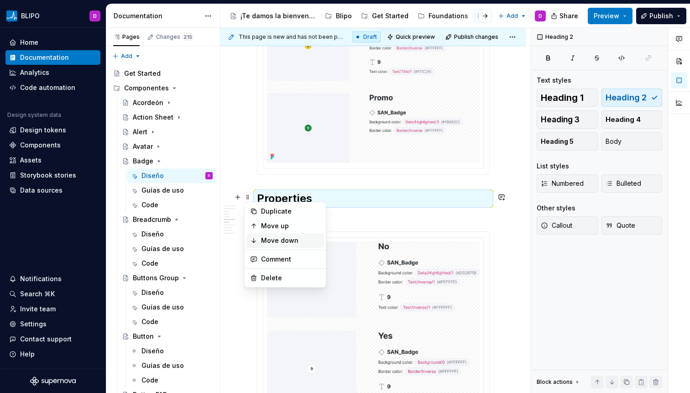
click at [267, 242] on div "Move down" at bounding box center [290, 240] width 59 height 9
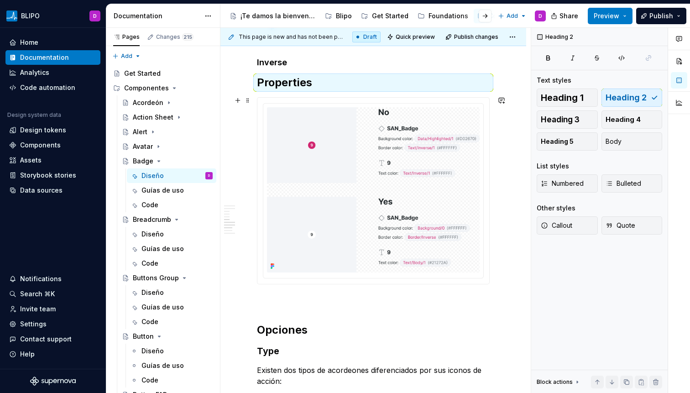
scroll to position [1736, 0]
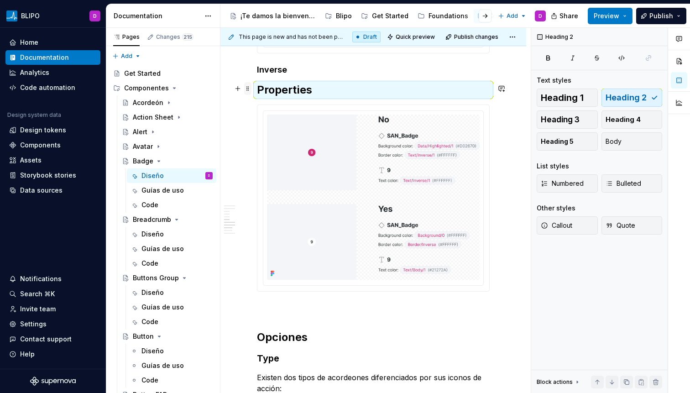
click at [249, 90] on span at bounding box center [247, 88] width 7 height 13
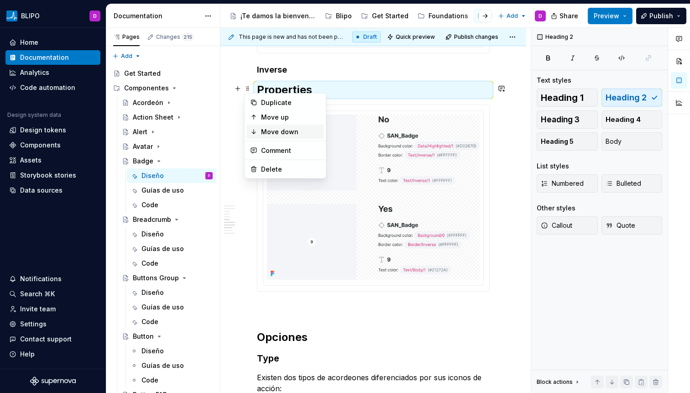
click at [261, 127] on div "Move down" at bounding box center [290, 131] width 59 height 9
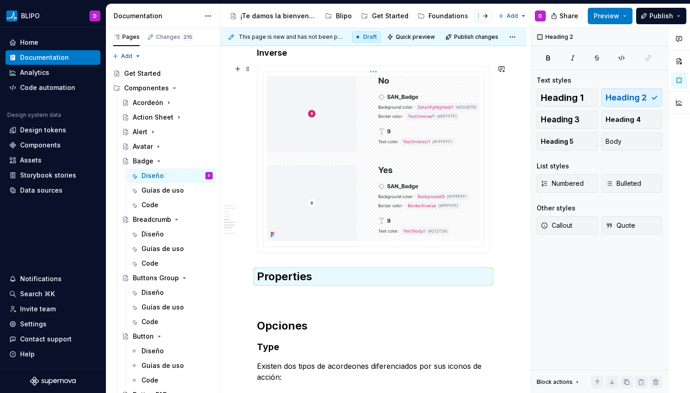
scroll to position [1754, 0]
click at [296, 271] on h2 "Properties" at bounding box center [373, 275] width 233 height 15
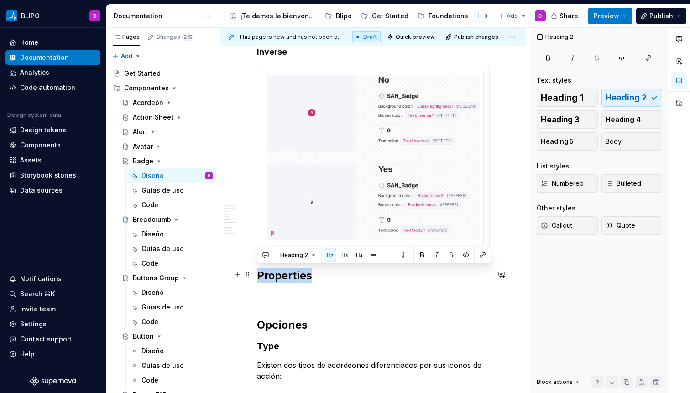
click at [296, 271] on h2 "Properties" at bounding box center [373, 275] width 233 height 15
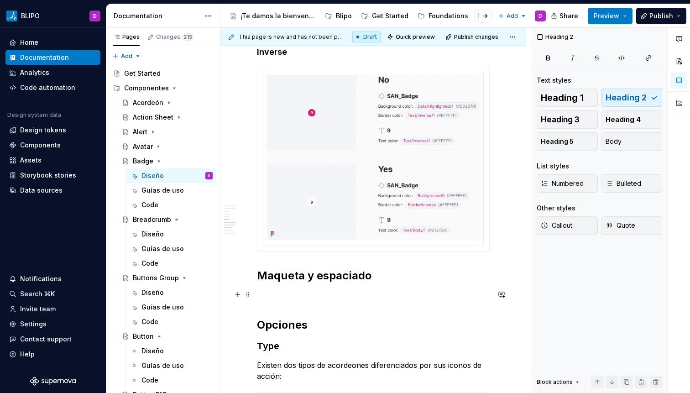
click at [371, 293] on p at bounding box center [373, 295] width 233 height 11
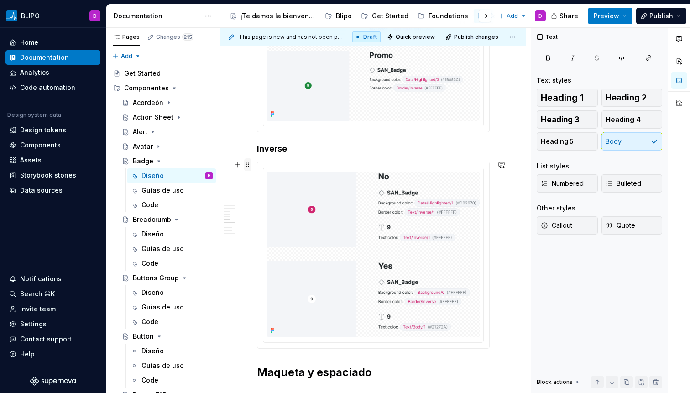
click at [246, 167] on span at bounding box center [247, 164] width 7 height 13
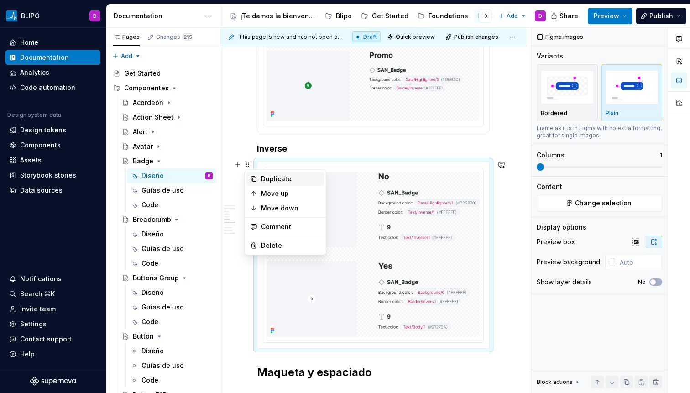
click at [265, 173] on div "Duplicate" at bounding box center [285, 179] width 78 height 15
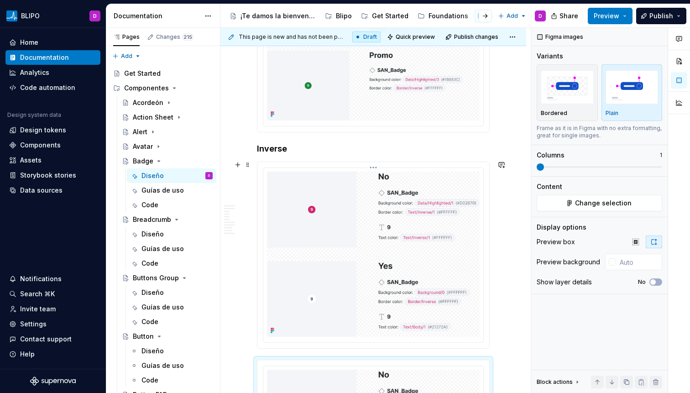
scroll to position [1809, 0]
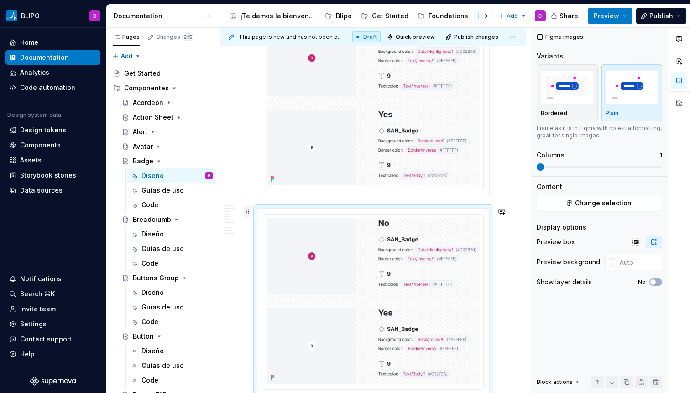
click at [250, 213] on span at bounding box center [247, 211] width 7 height 13
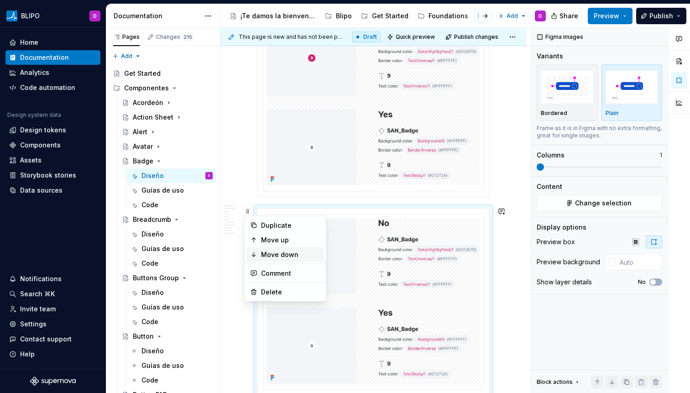
click at [253, 256] on icon at bounding box center [254, 254] width 4 height 4
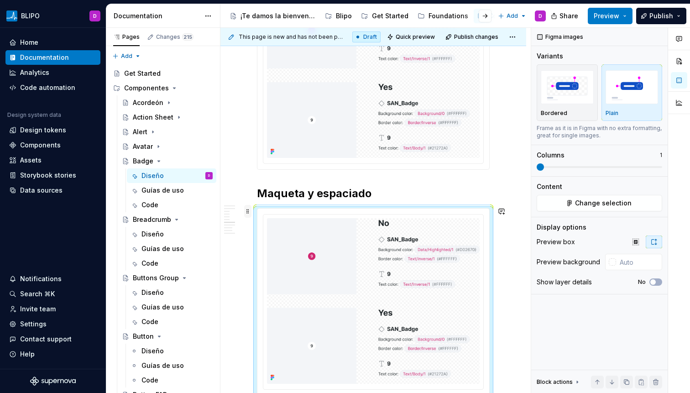
click at [246, 209] on span at bounding box center [247, 211] width 7 height 13
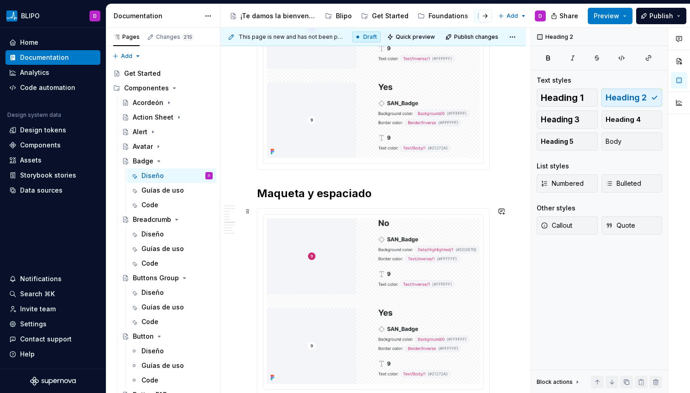
click at [297, 187] on h2 "Maqueta y espaciado" at bounding box center [373, 193] width 233 height 15
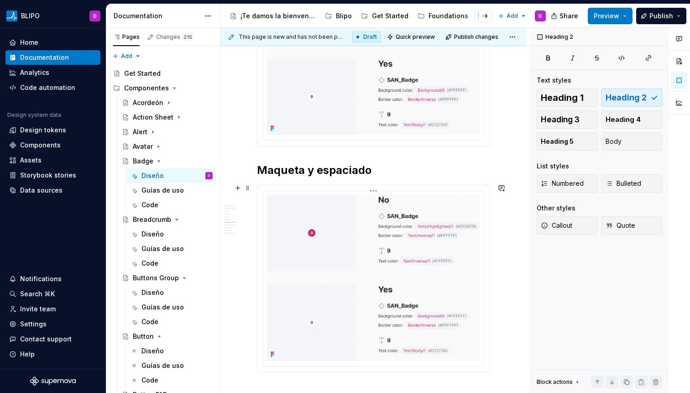
scroll to position [1859, 0]
click at [320, 232] on img at bounding box center [373, 278] width 213 height 166
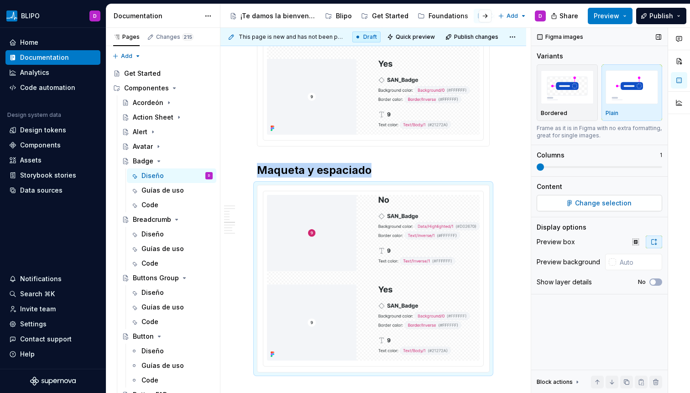
click at [580, 204] on span "Change selection" at bounding box center [603, 203] width 57 height 9
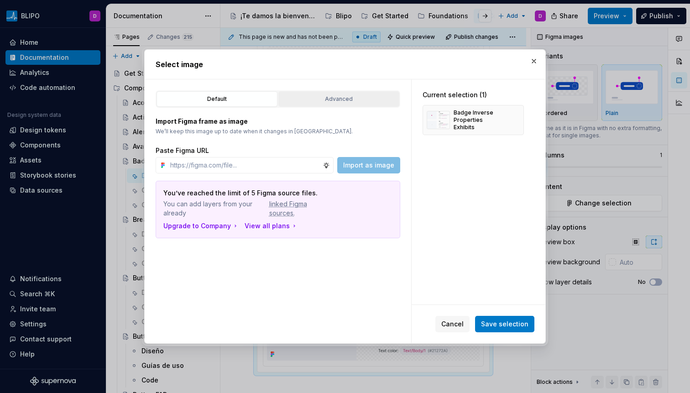
click at [334, 96] on div "Advanced" at bounding box center [339, 98] width 115 height 9
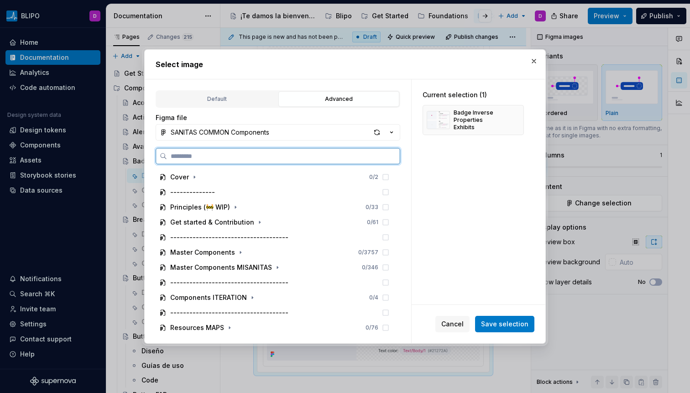
click at [272, 155] on input "search" at bounding box center [283, 156] width 233 height 9
paste input "**********"
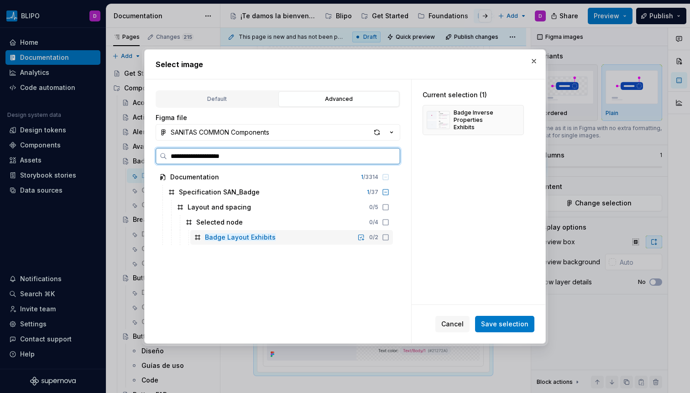
click at [383, 239] on icon at bounding box center [385, 237] width 7 height 7
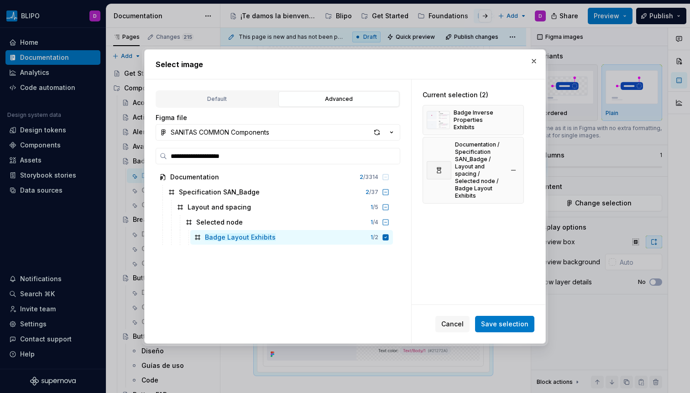
click at [513, 118] on button "button" at bounding box center [513, 120] width 13 height 13
click at [498, 323] on span "Save selection" at bounding box center [504, 323] width 47 height 9
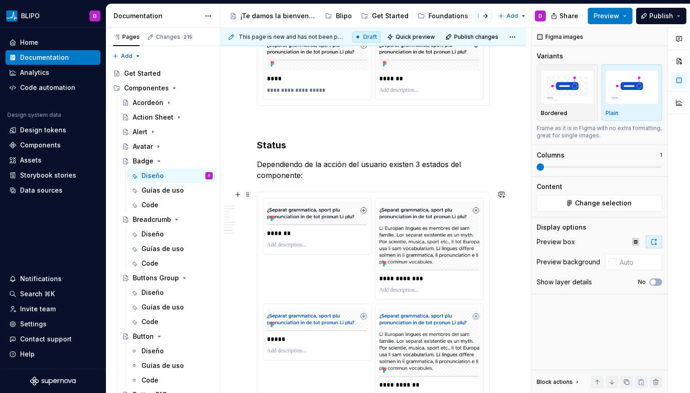
scroll to position [2291, 0]
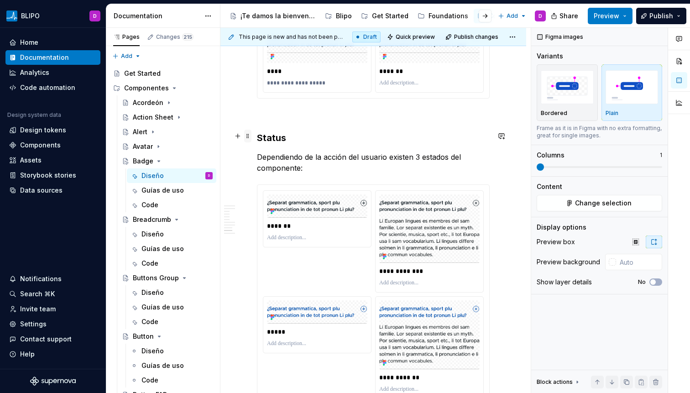
click at [247, 138] on span at bounding box center [247, 136] width 7 height 13
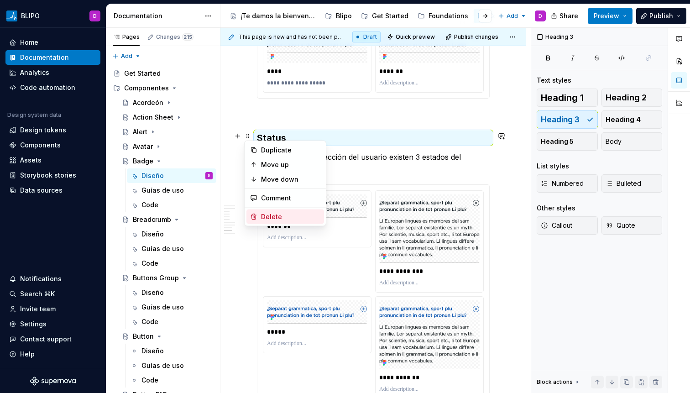
click at [269, 212] on div "Delete" at bounding box center [290, 216] width 59 height 9
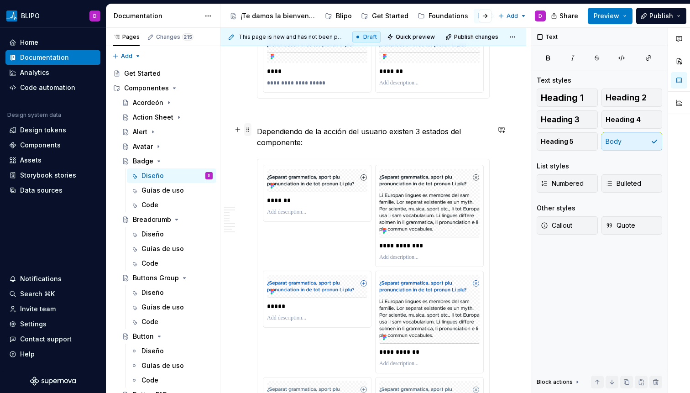
click at [251, 128] on span at bounding box center [247, 129] width 7 height 13
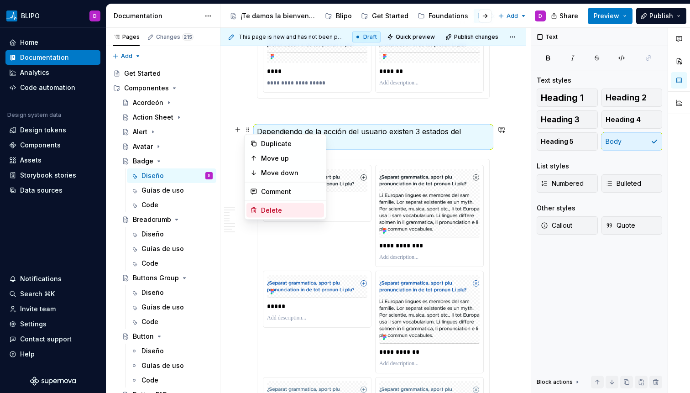
click at [267, 208] on div "Delete" at bounding box center [290, 210] width 59 height 9
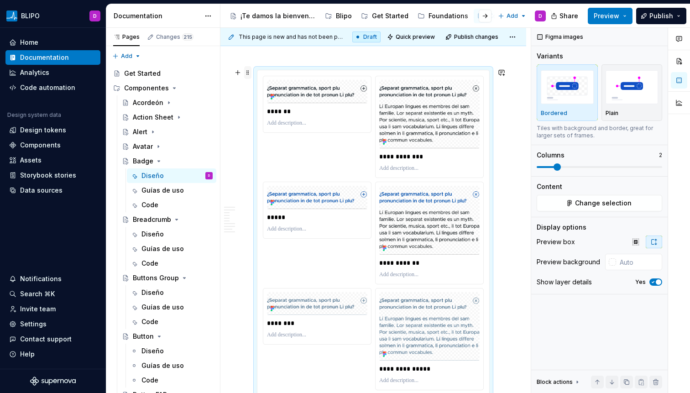
click at [247, 76] on span at bounding box center [247, 72] width 7 height 13
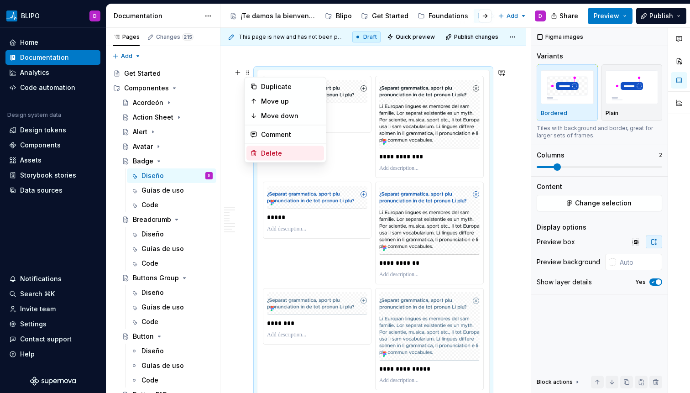
click at [259, 155] on div "Delete" at bounding box center [285, 153] width 78 height 15
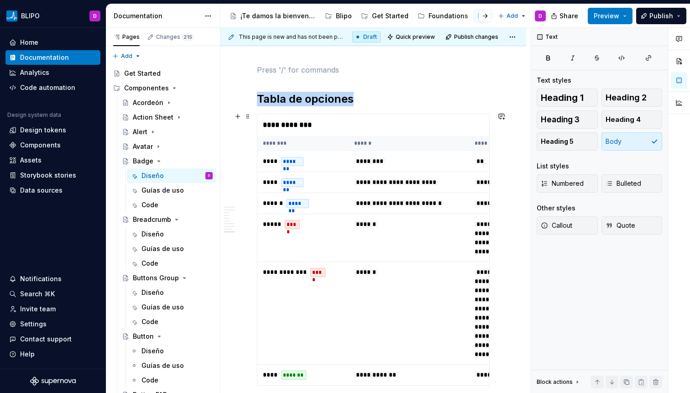
click at [371, 120] on div "**********" at bounding box center [372, 125] width 231 height 22
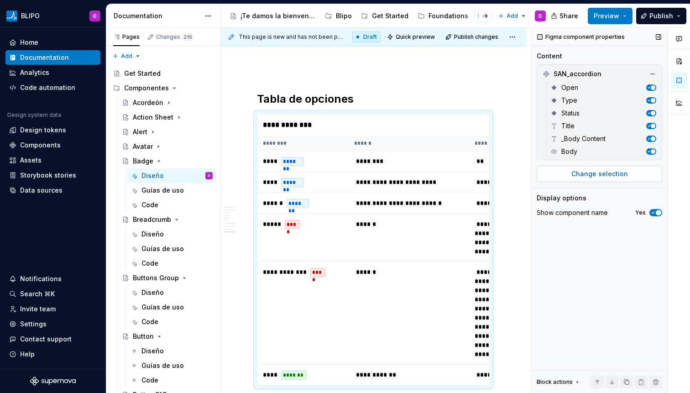
click at [617, 172] on span "Change selection" at bounding box center [599, 173] width 57 height 9
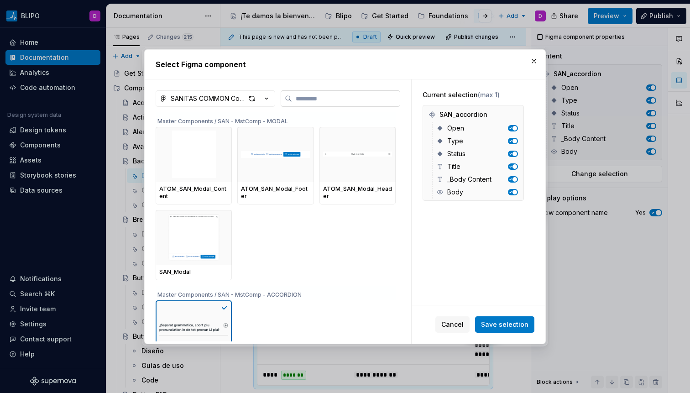
click at [345, 98] on input "search" at bounding box center [346, 98] width 108 height 9
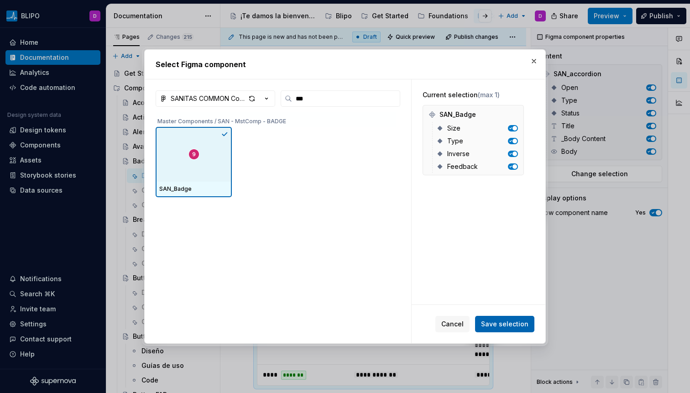
click at [503, 325] on span "Save selection" at bounding box center [504, 323] width 47 height 9
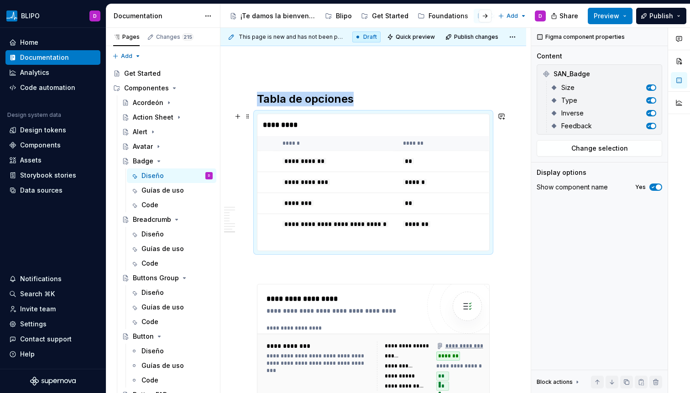
scroll to position [0, 0]
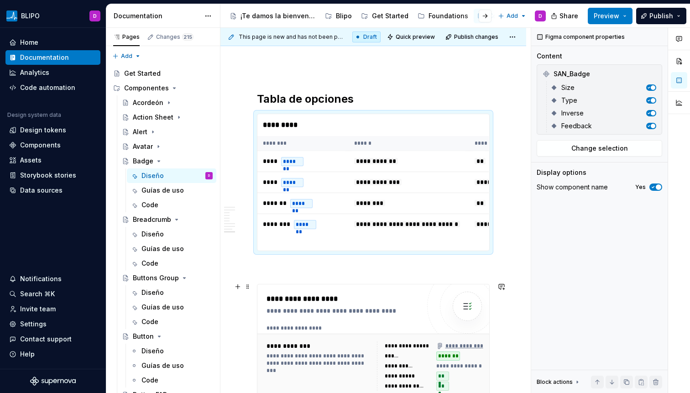
click at [337, 327] on div "**********" at bounding box center [374, 327] width 215 height 7
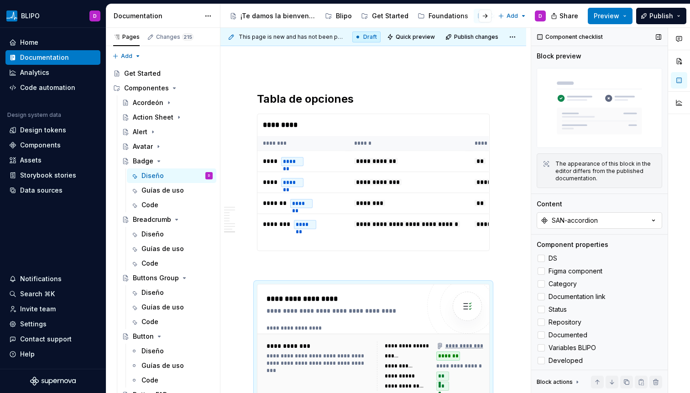
click at [558, 217] on div "SAN-accordion" at bounding box center [575, 220] width 46 height 9
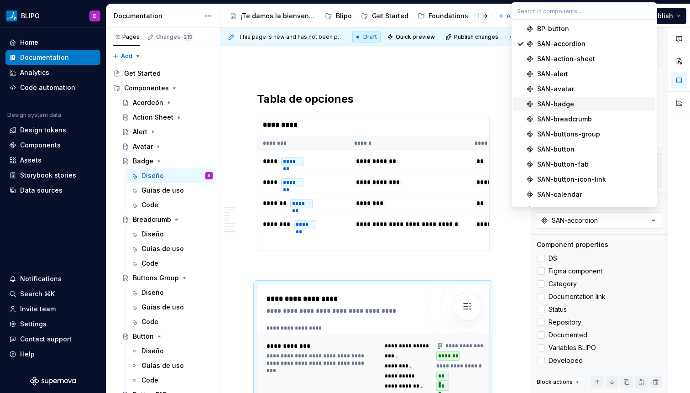
click at [554, 104] on div "SAN-badge" at bounding box center [555, 103] width 37 height 9
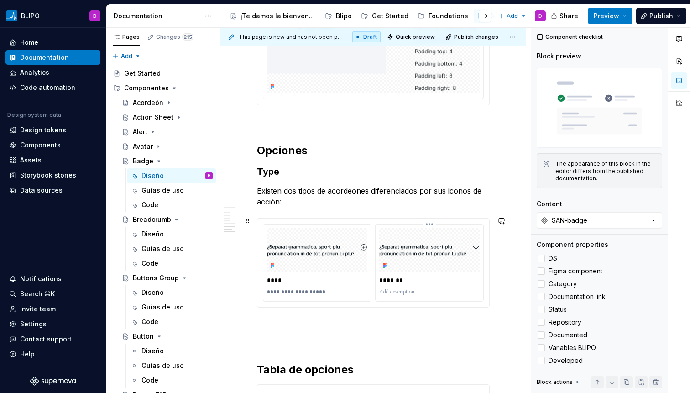
scroll to position [2059, 0]
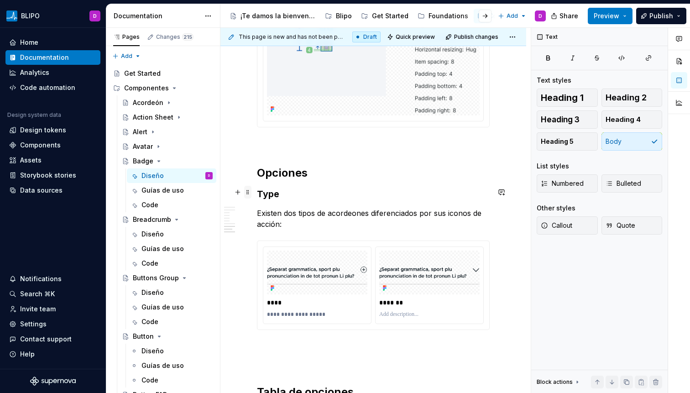
click at [250, 193] on span at bounding box center [247, 192] width 7 height 13
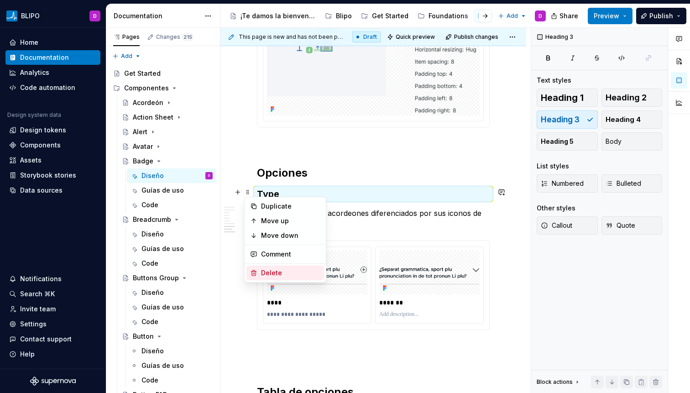
click at [278, 267] on div "Delete" at bounding box center [285, 273] width 78 height 15
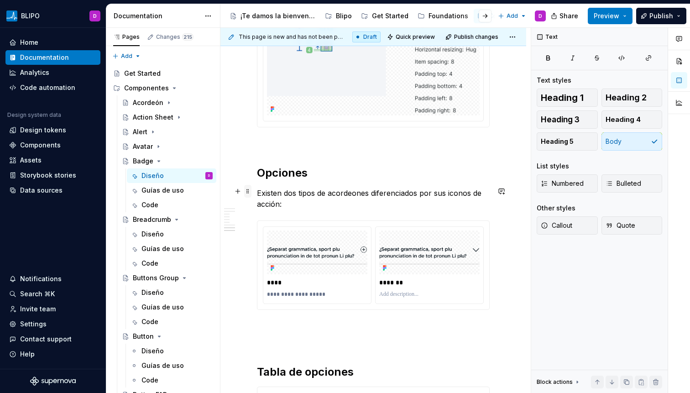
click at [251, 190] on span at bounding box center [247, 191] width 7 height 13
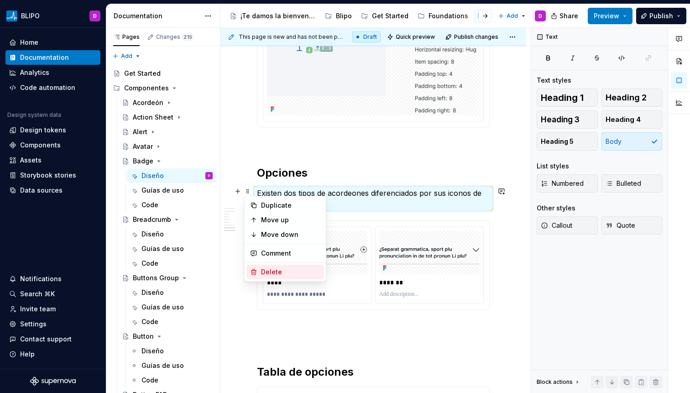
click at [264, 271] on div "Delete" at bounding box center [290, 271] width 59 height 9
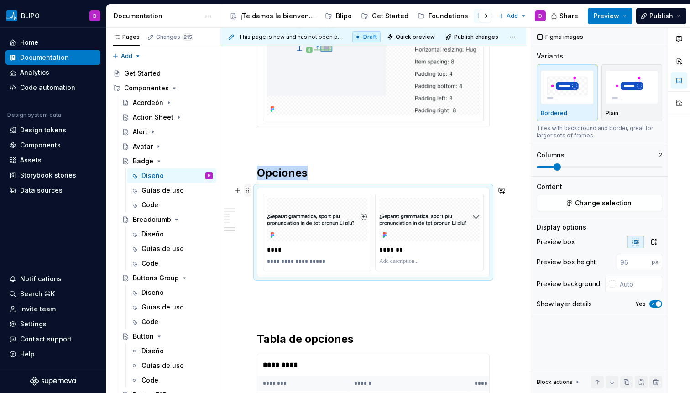
click at [249, 193] on span at bounding box center [247, 190] width 7 height 13
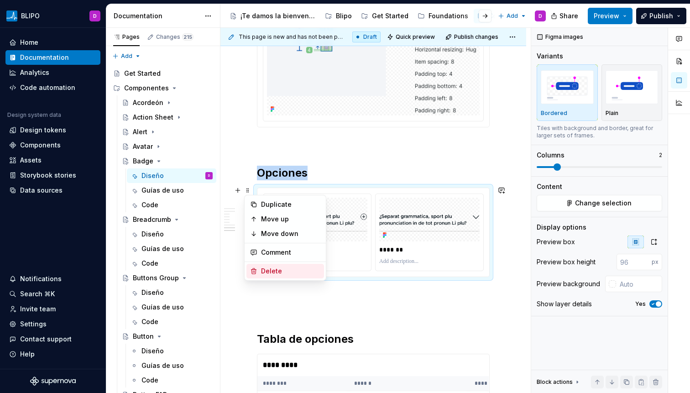
click at [272, 267] on div "Delete" at bounding box center [290, 271] width 59 height 9
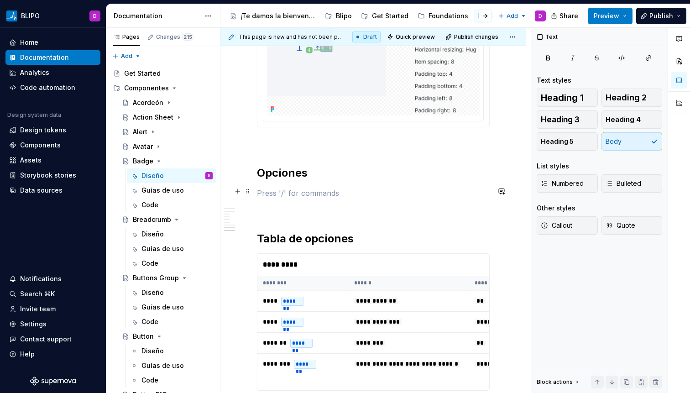
click at [311, 188] on p at bounding box center [373, 193] width 233 height 11
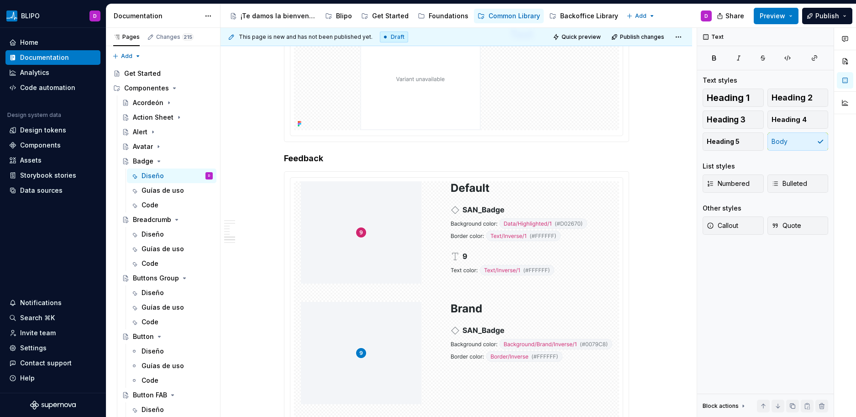
scroll to position [1357, 0]
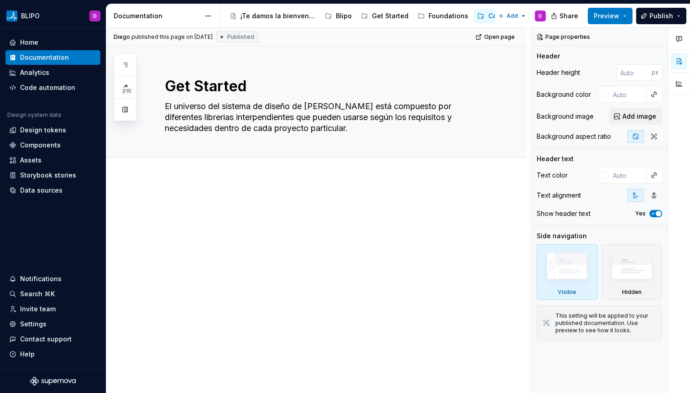
type textarea "*"
